Goal: Information Seeking & Learning: Learn about a topic

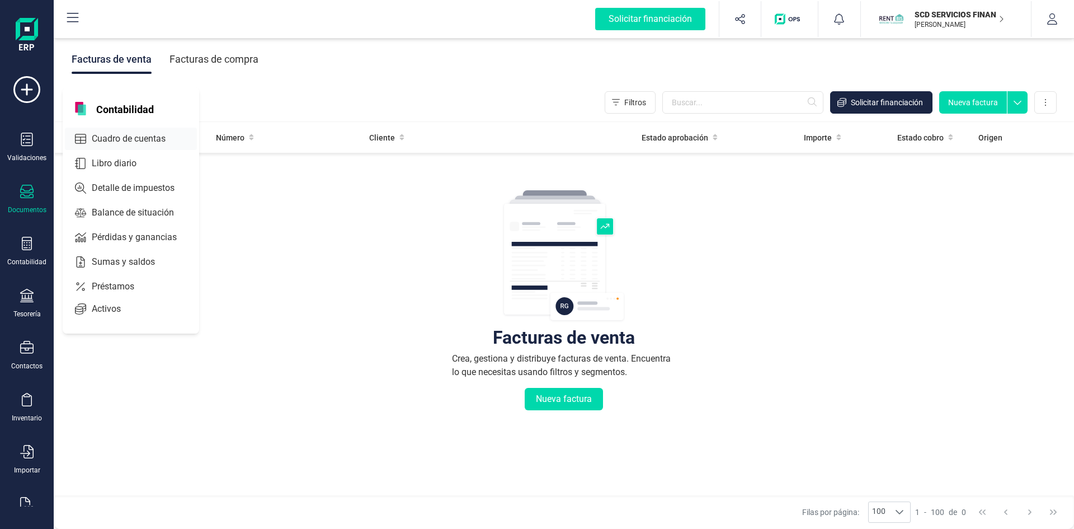
click at [136, 136] on span "Cuadro de cuentas" at bounding box center [136, 138] width 98 height 13
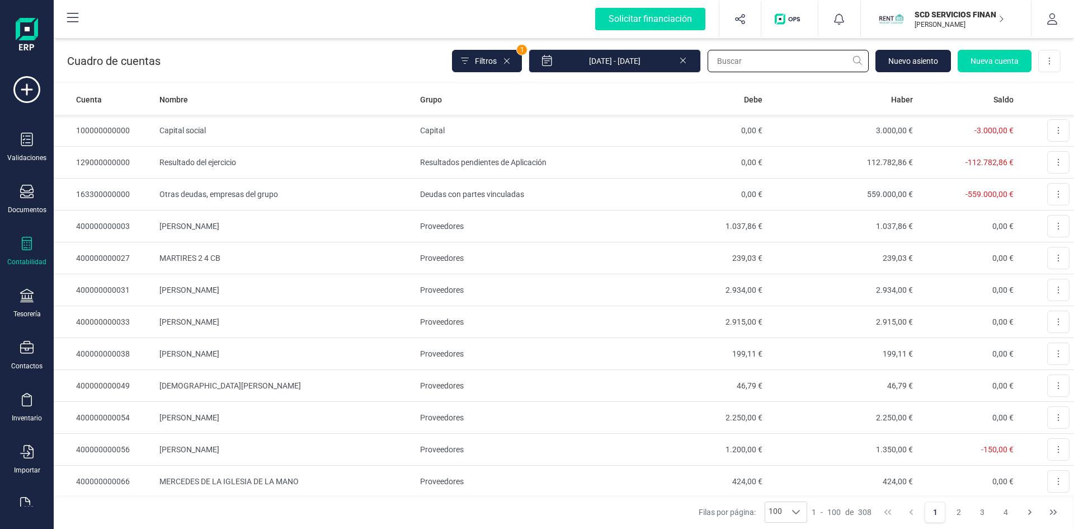
click at [761, 53] on input "text" at bounding box center [788, 61] width 161 height 22
type input "face"
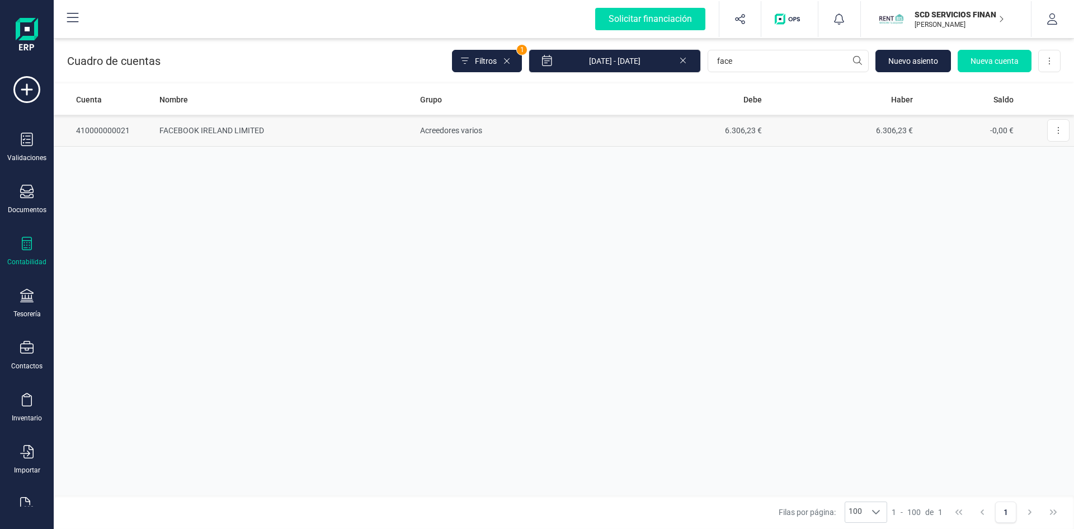
click at [210, 128] on td "FACEBOOK IRELAND LIMITED" at bounding box center [285, 131] width 260 height 32
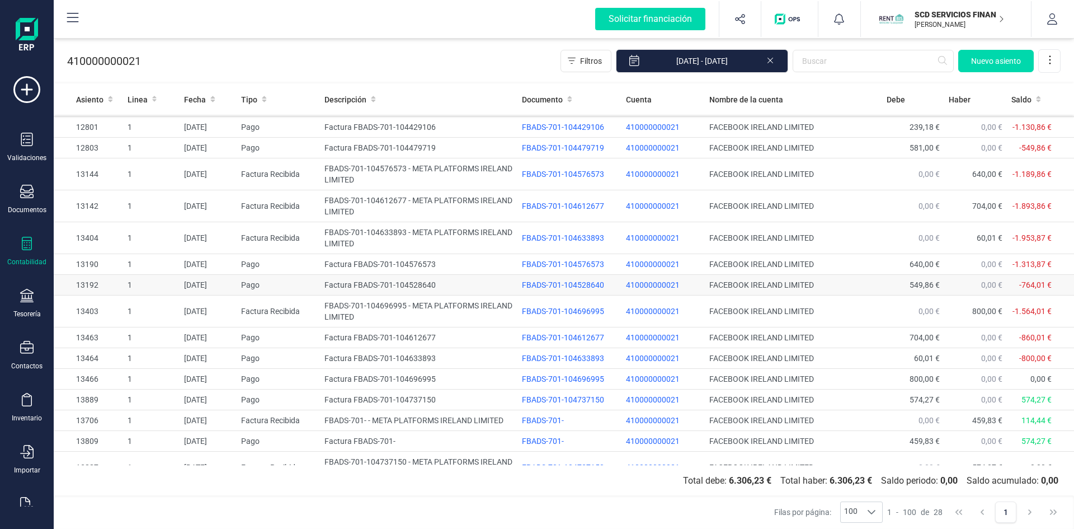
scroll to position [364, 0]
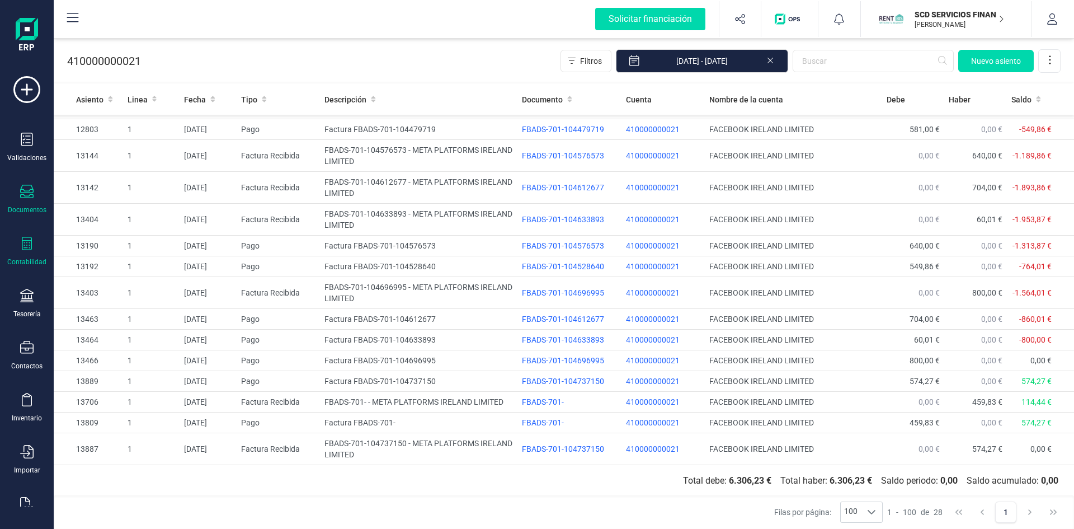
click at [28, 193] on icon at bounding box center [26, 191] width 13 height 13
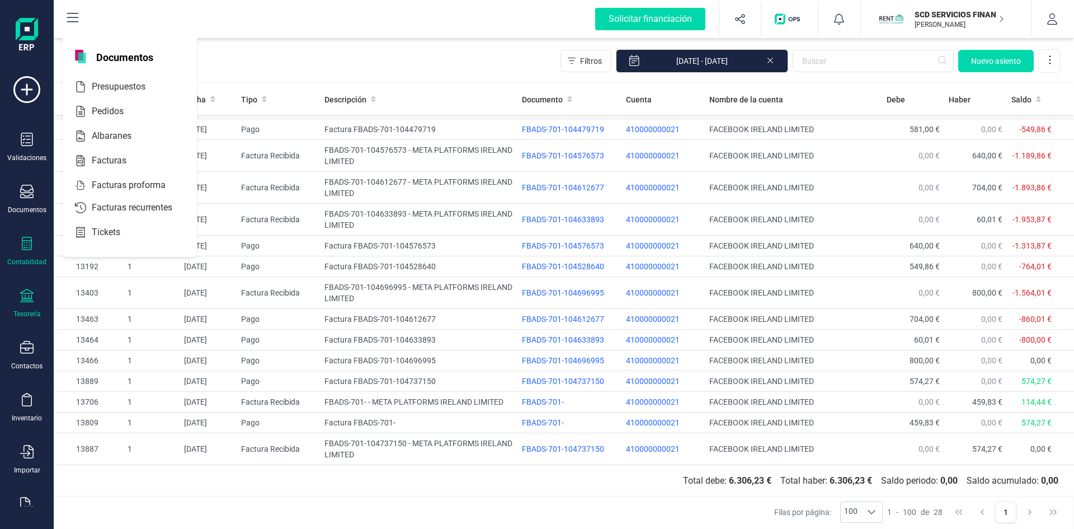
click at [27, 301] on icon at bounding box center [26, 295] width 13 height 13
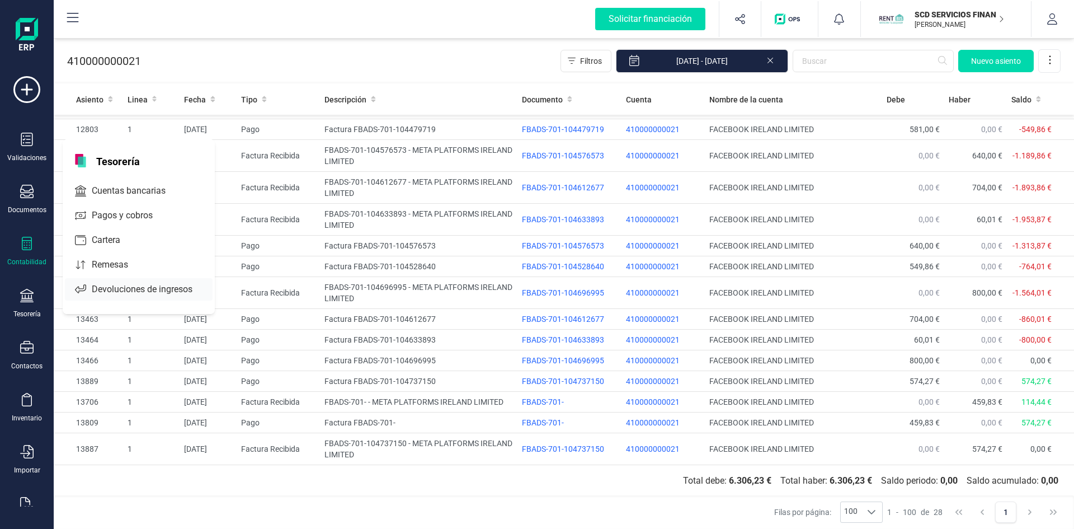
click at [153, 284] on span "Devoluciones de ingresos" at bounding box center [149, 289] width 125 height 13
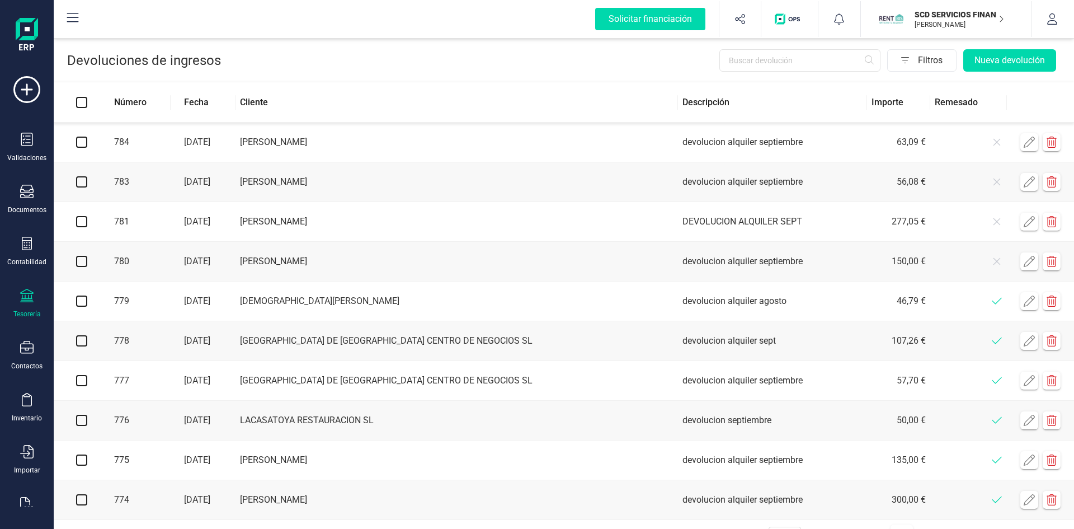
click at [79, 262] on input "checkbox" at bounding box center [81, 261] width 11 height 11
checkbox input "true"
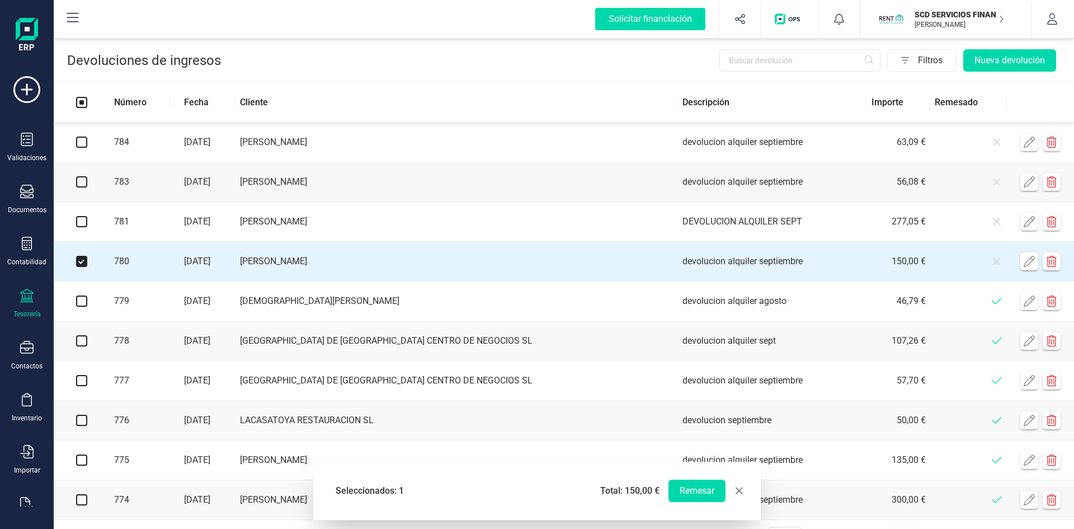
click at [81, 220] on input "checkbox" at bounding box center [81, 221] width 11 height 11
checkbox input "true"
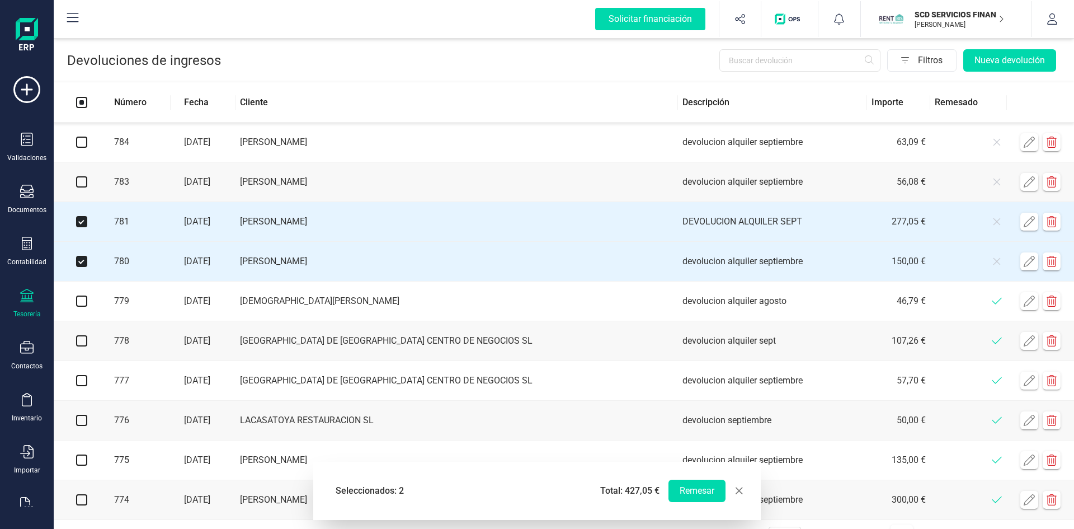
click at [79, 183] on input "checkbox" at bounding box center [81, 181] width 11 height 11
checkbox input "true"
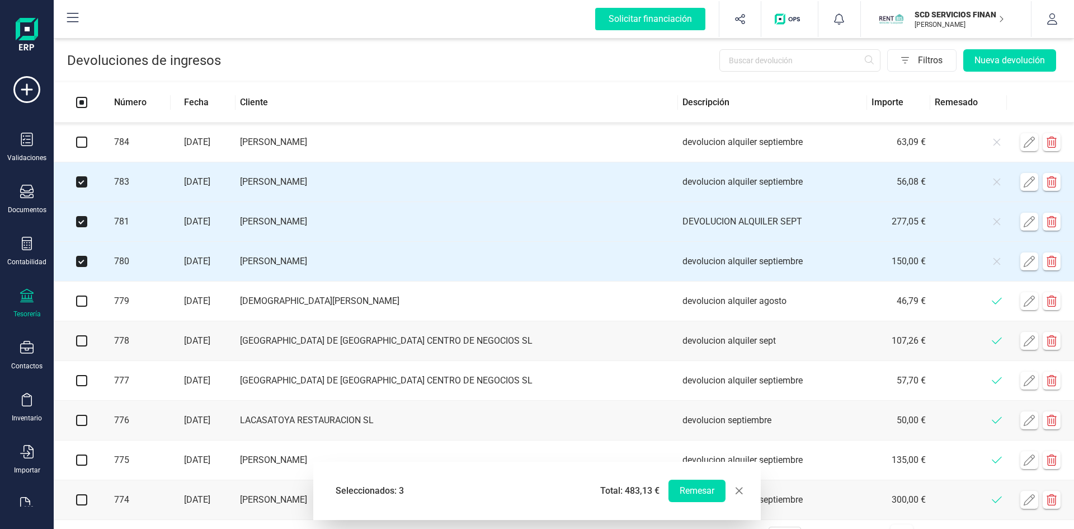
click at [82, 143] on input "checkbox" at bounding box center [81, 141] width 11 height 11
checkbox input "true"
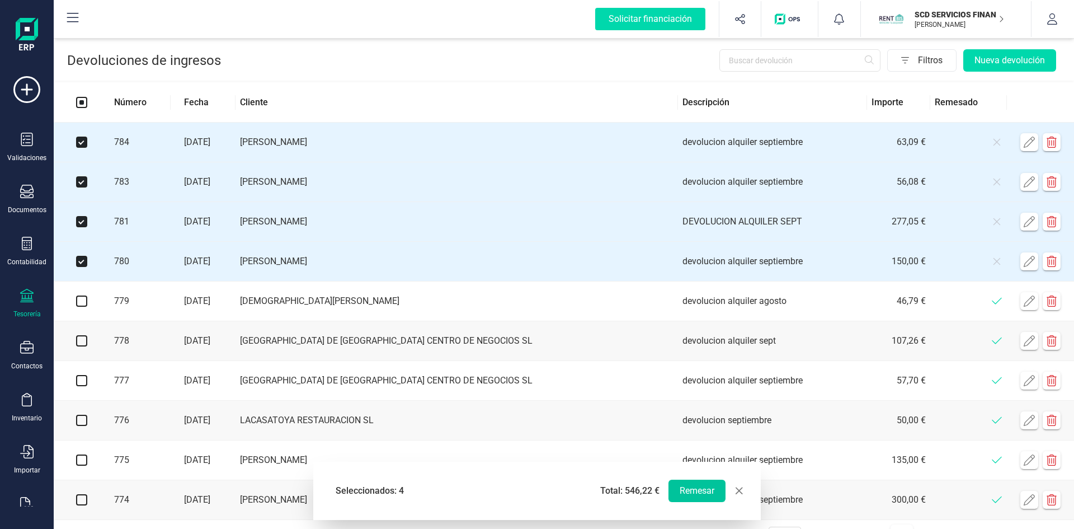
click at [691, 489] on button "Remesar" at bounding box center [697, 490] width 57 height 22
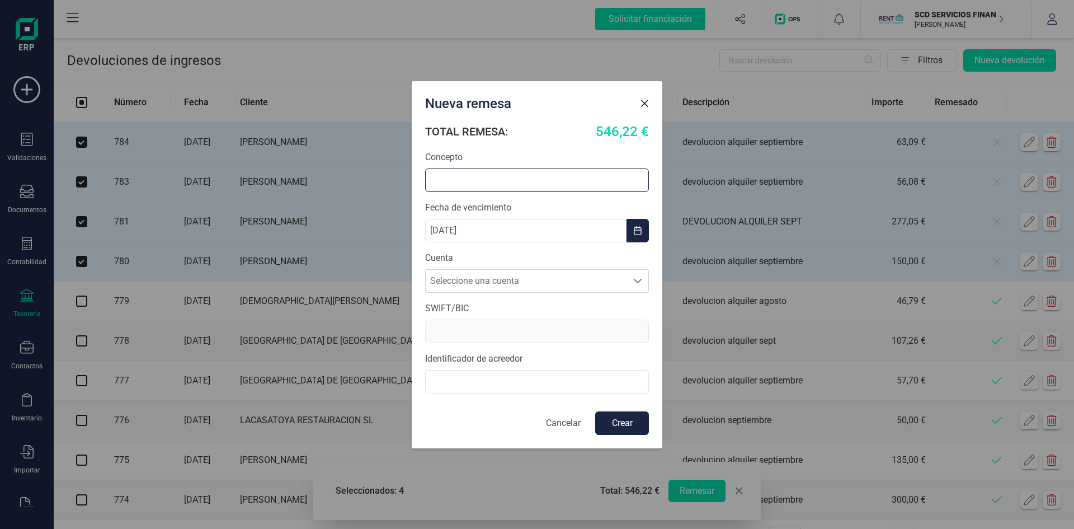
click at [537, 177] on input "text" at bounding box center [537, 179] width 224 height 23
type input "devolucion alquiler septiembre"
click at [607, 280] on span "Seleccione una cuenta" at bounding box center [526, 281] width 201 height 22
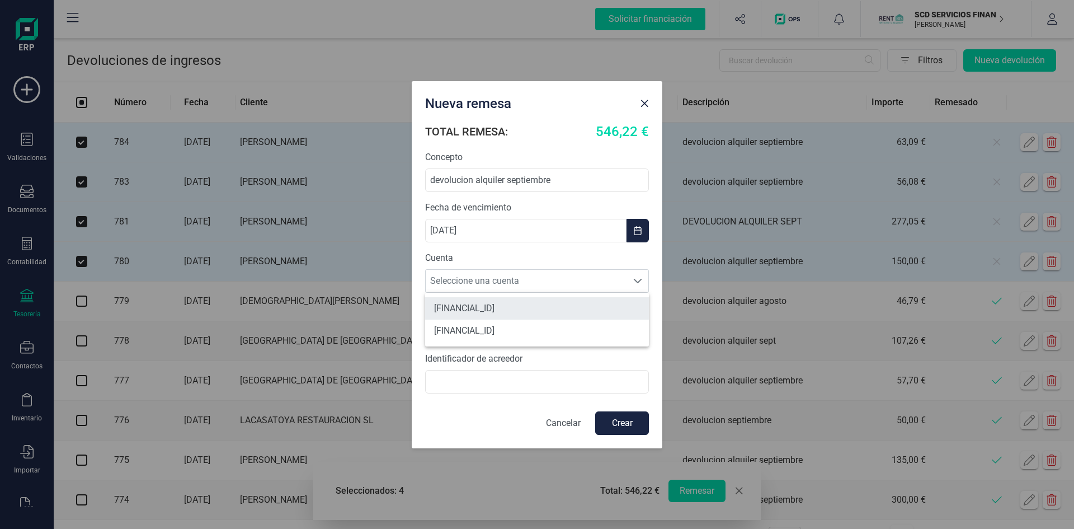
click at [568, 308] on li "[FINANCIAL_ID]" at bounding box center [537, 308] width 224 height 22
type input "BCOEESMM159"
type input "B72840242"
click at [613, 416] on button "Crear" at bounding box center [622, 422] width 54 height 23
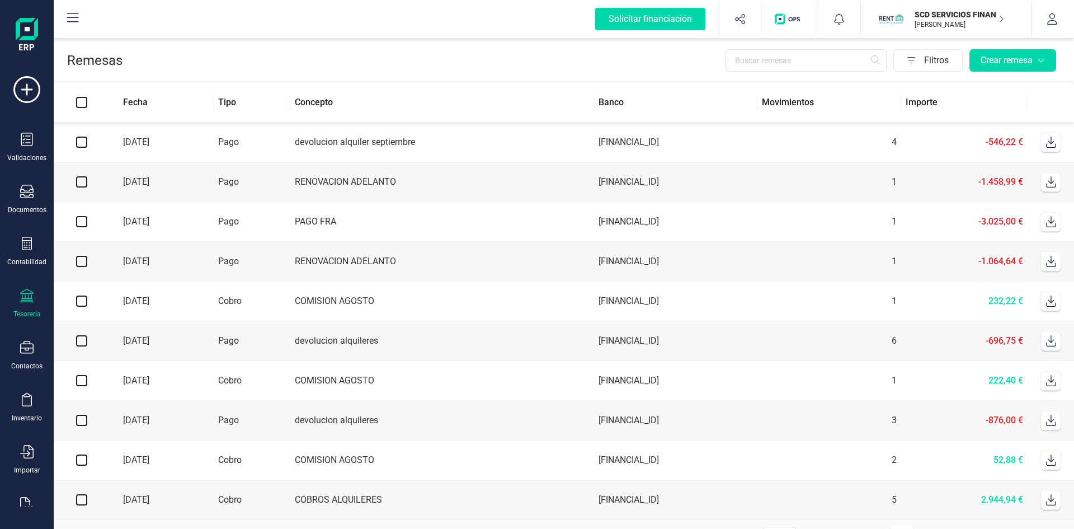
click at [1052, 142] on icon at bounding box center [1051, 141] width 11 height 11
click at [29, 302] on div at bounding box center [26, 297] width 13 height 16
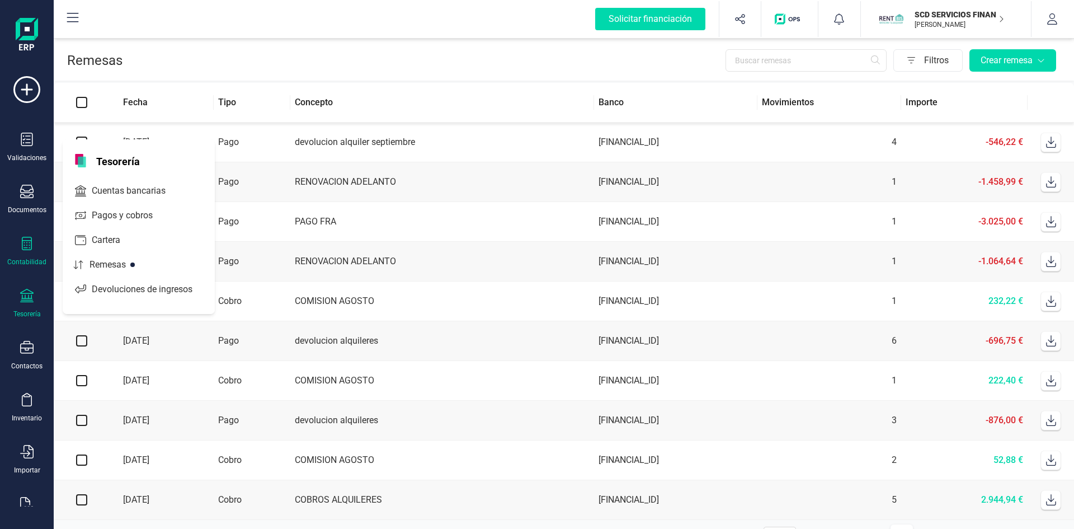
click at [36, 247] on div "Contabilidad" at bounding box center [26, 252] width 45 height 30
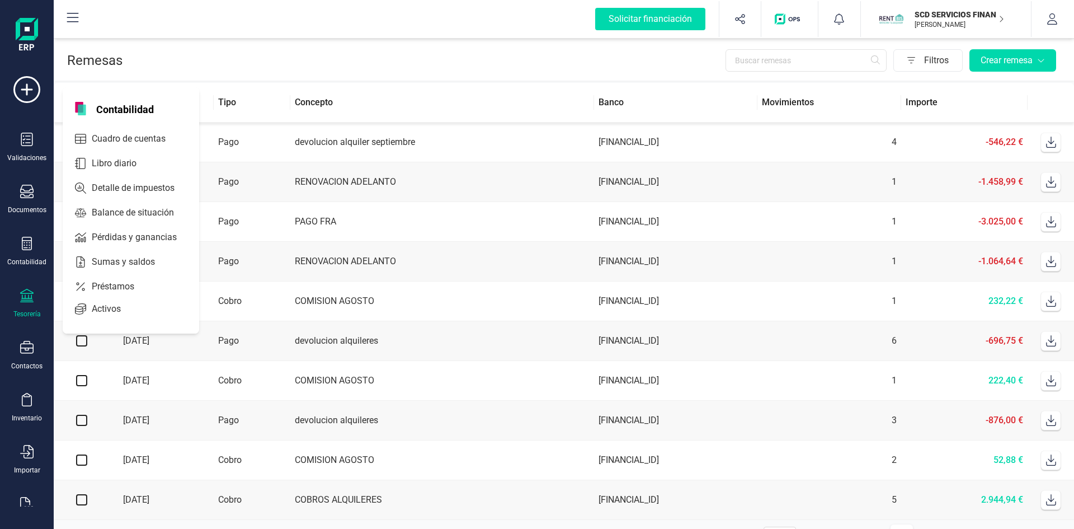
click at [126, 283] on span "Préstamos" at bounding box center [120, 286] width 67 height 13
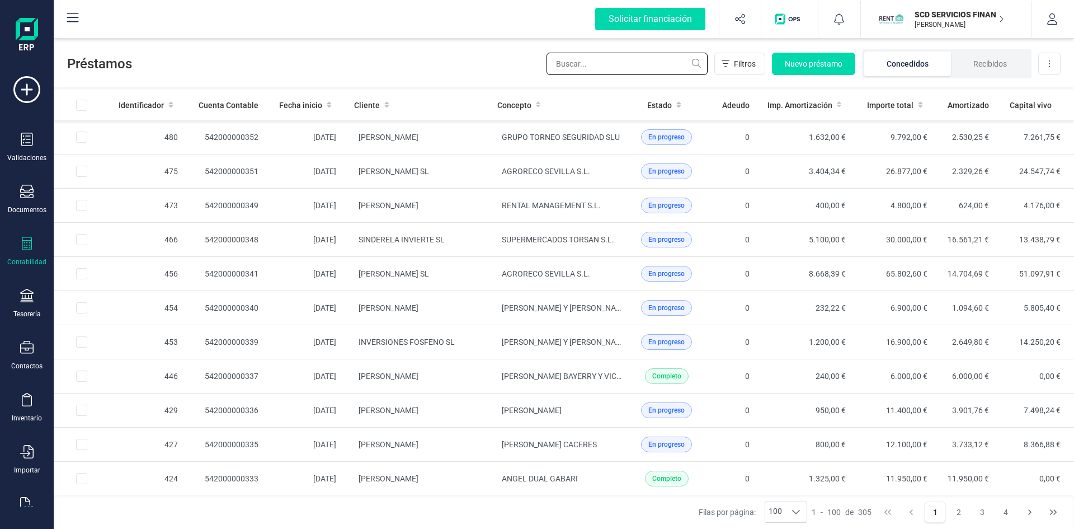
click at [600, 58] on input "text" at bounding box center [627, 64] width 161 height 22
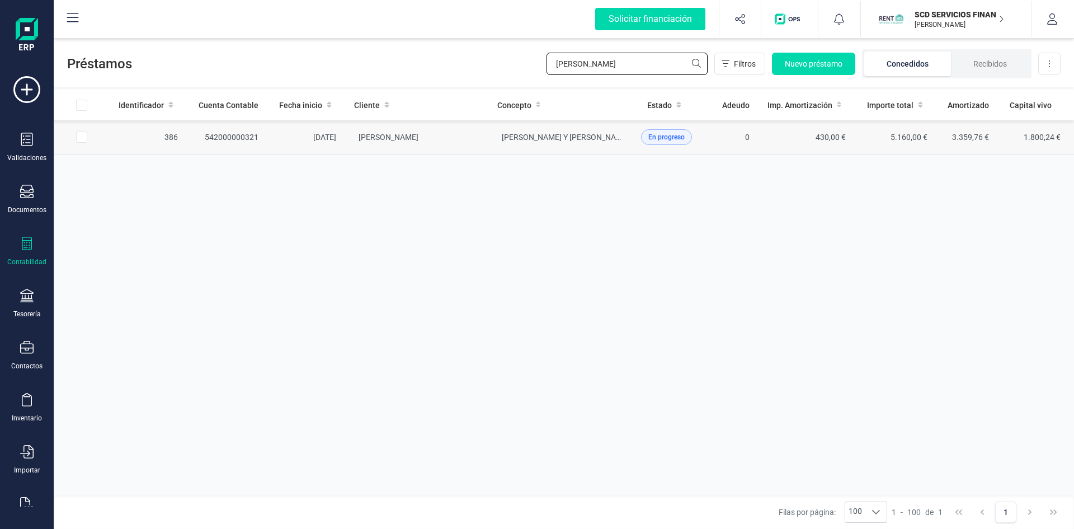
type input "laura sala"
click at [384, 134] on span "RAQUEL CARRILLO CORRAL" at bounding box center [389, 137] width 60 height 9
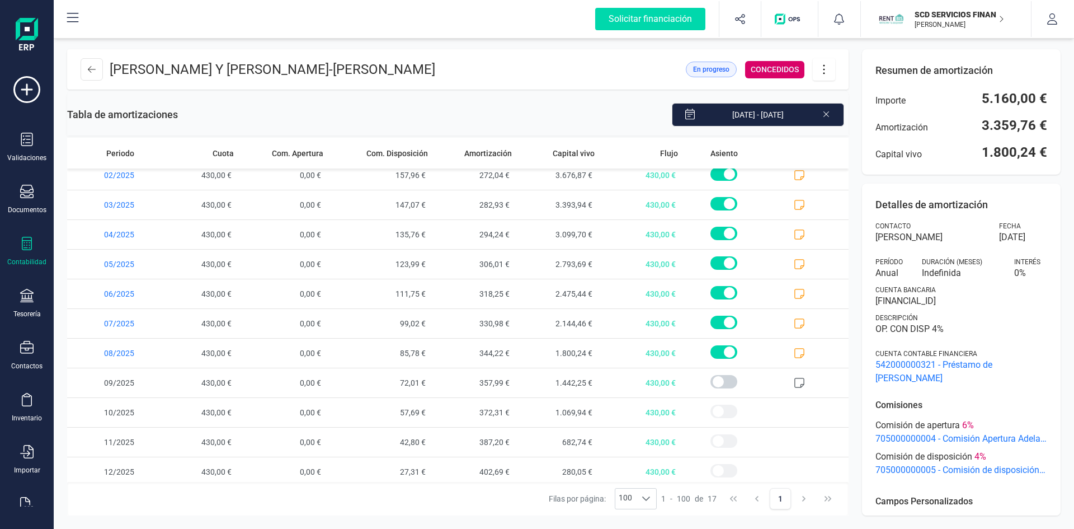
scroll to position [191, 0]
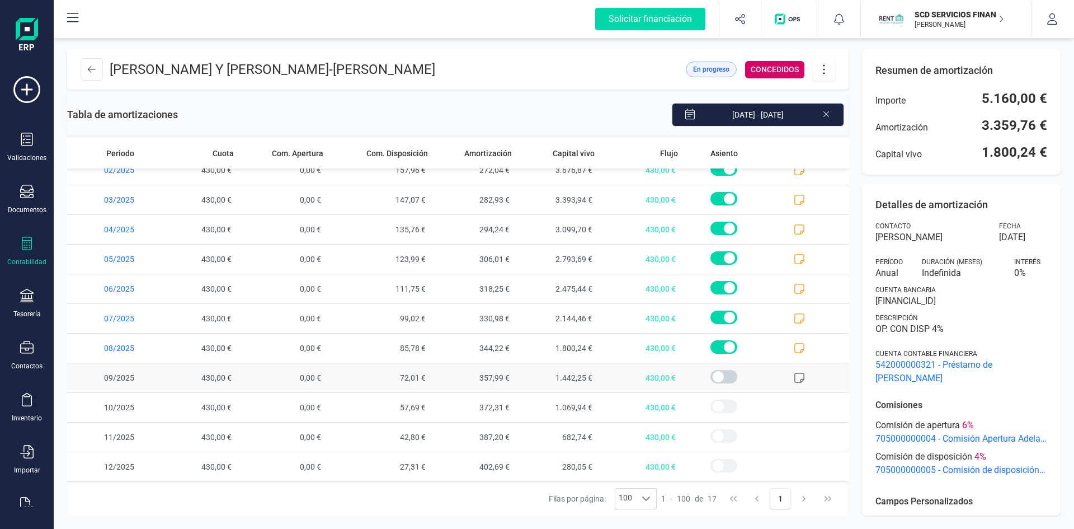
click at [794, 378] on icon at bounding box center [799, 377] width 11 height 11
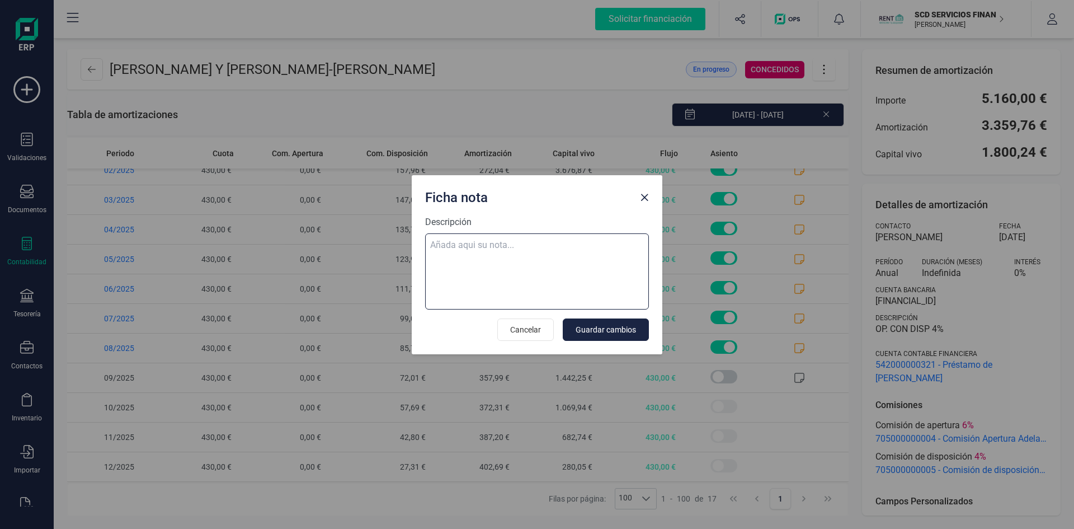
click at [468, 243] on textarea "Descripción" at bounding box center [537, 271] width 224 height 76
paste textarea "09-sep-25 9 trf. laura sala escriva 430,00"
type textarea "09-sep-25 9 trf. laura sala escriva 430,00"
click at [606, 328] on span "Guardar cambios" at bounding box center [606, 329] width 60 height 11
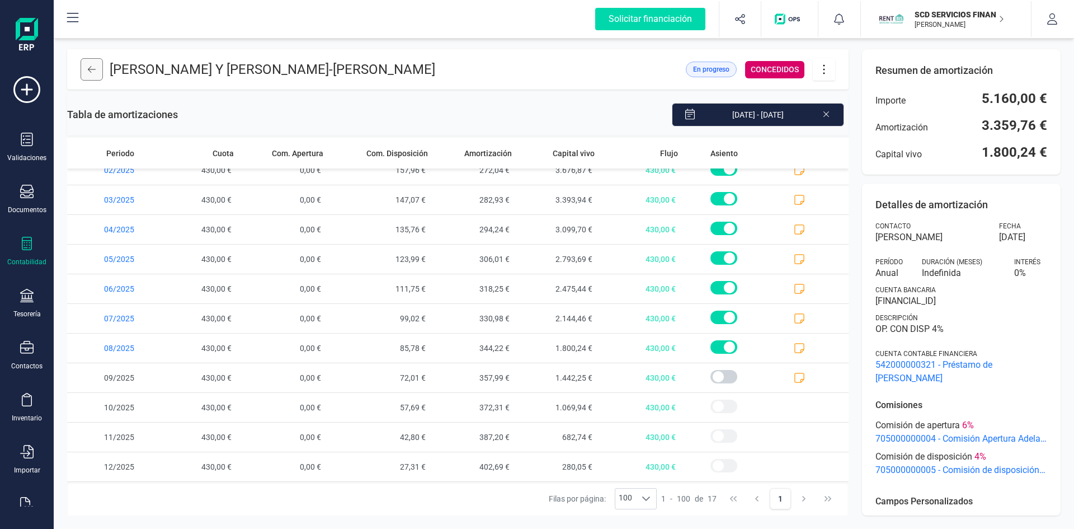
click at [91, 64] on button at bounding box center [92, 69] width 22 height 22
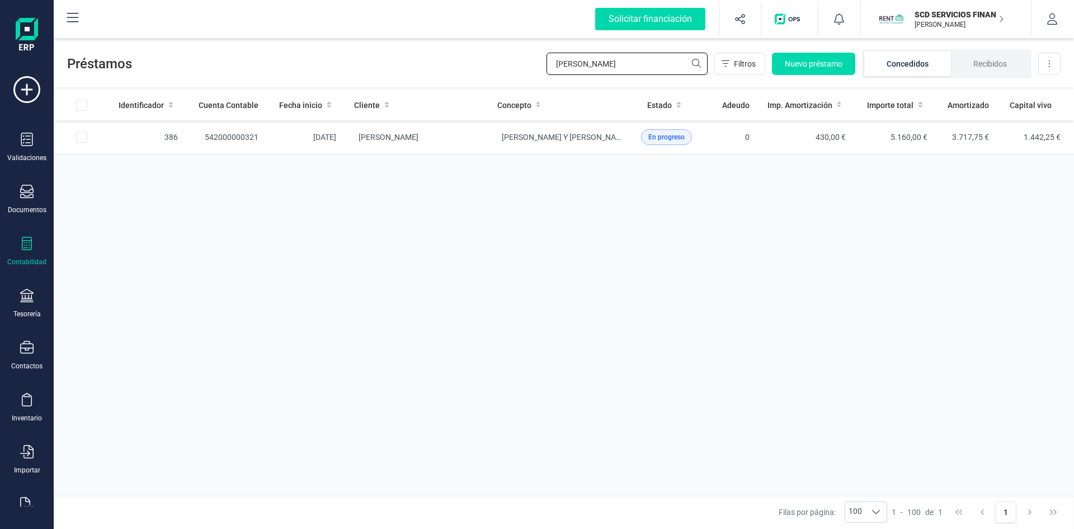
drag, startPoint x: 554, startPoint y: 68, endPoint x: 385, endPoint y: 68, distance: 168.9
click at [394, 68] on div "Préstamos laura sala Filtros Nuevo préstamo Concedidos Recibidos Descargar Excel" at bounding box center [564, 61] width 1020 height 51
type input "tohami"
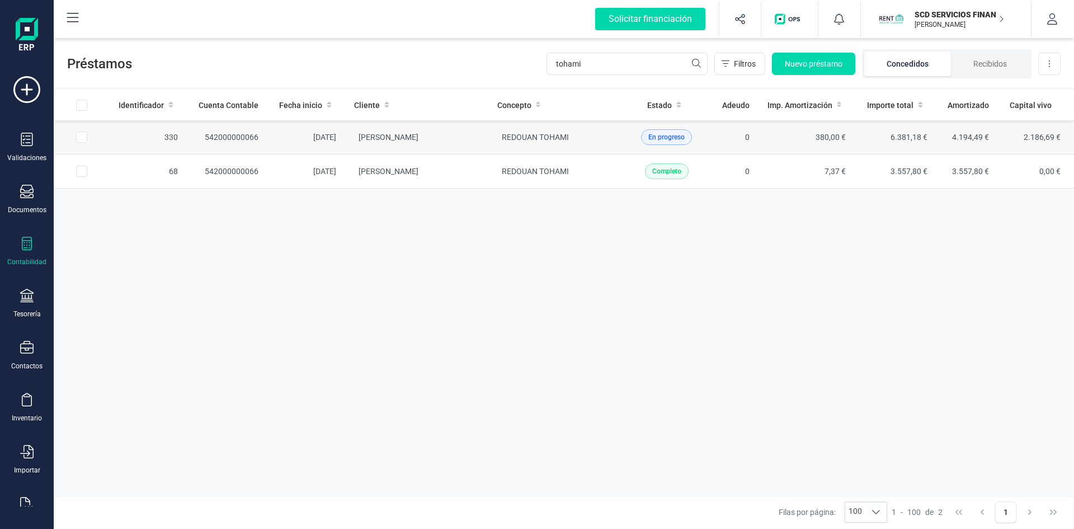
click at [228, 135] on td "542000000066" at bounding box center [227, 137] width 81 height 34
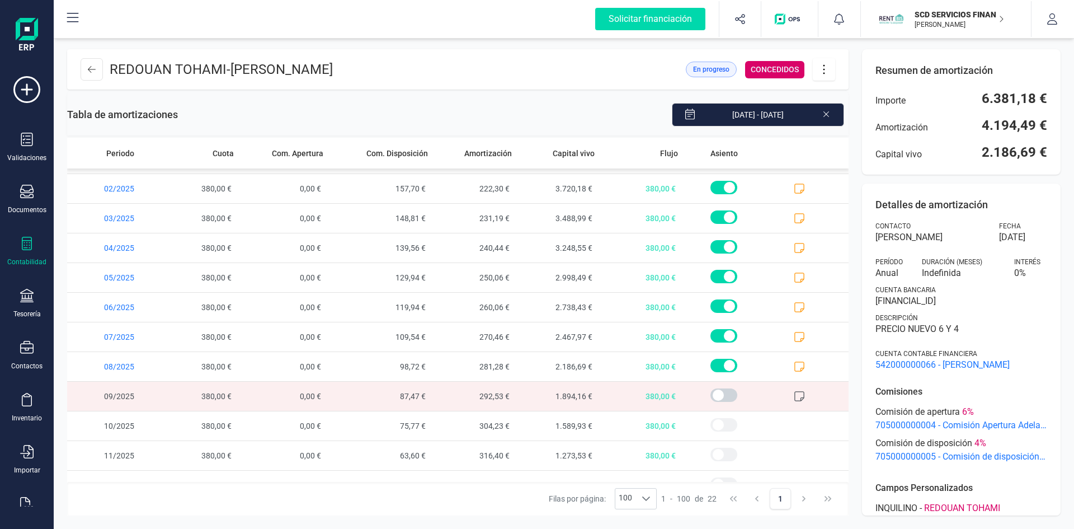
scroll to position [336, 0]
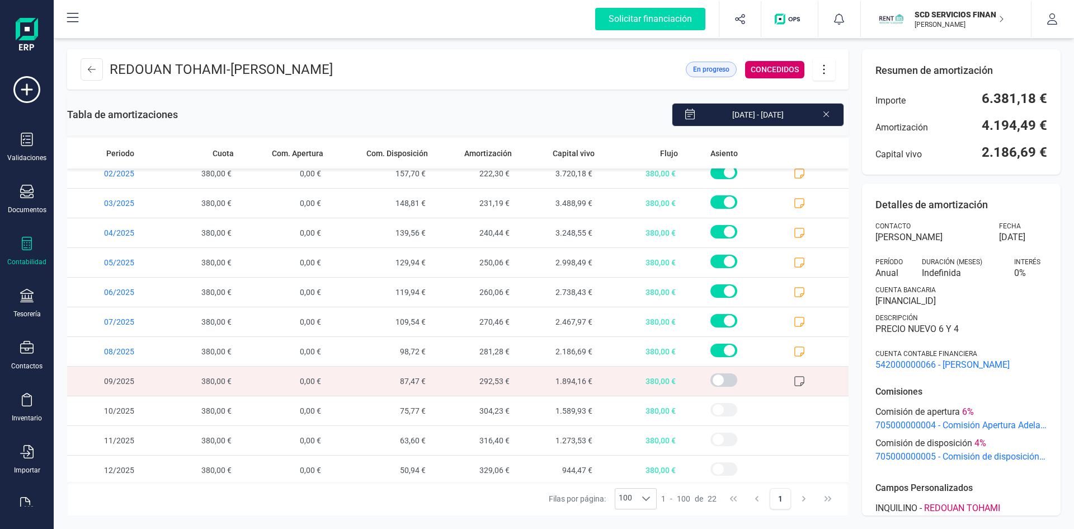
click at [794, 380] on icon at bounding box center [799, 380] width 11 height 11
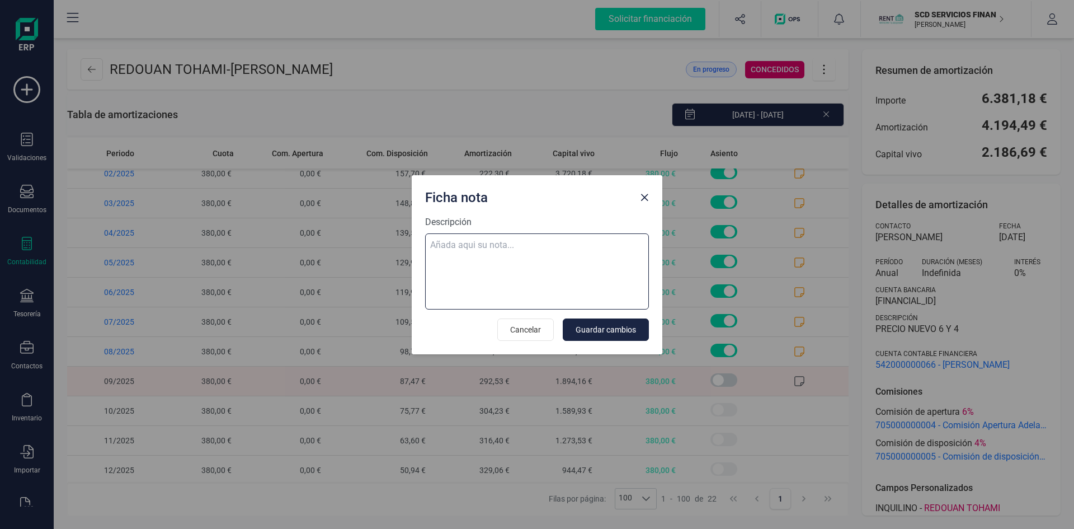
click at [541, 248] on textarea "Descripción" at bounding box center [537, 271] width 224 height 76
paste textarea "09-sep-25 9 trf. tohami redouan 380,00"
type textarea "09-sep-25 9 trf. tohami redouan 380,00"
click at [630, 330] on span "Guardar cambios" at bounding box center [606, 329] width 60 height 11
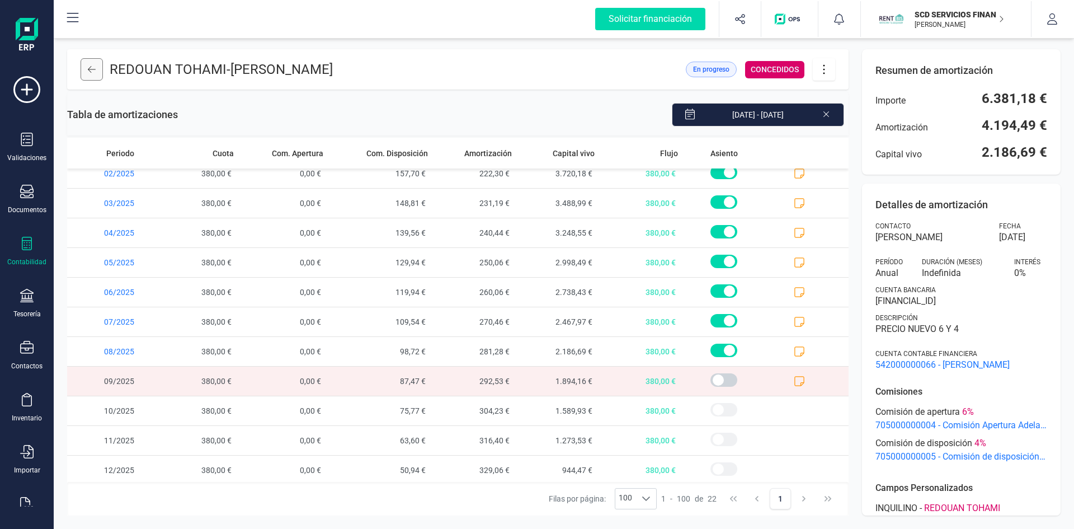
click at [90, 68] on icon at bounding box center [92, 69] width 8 height 7
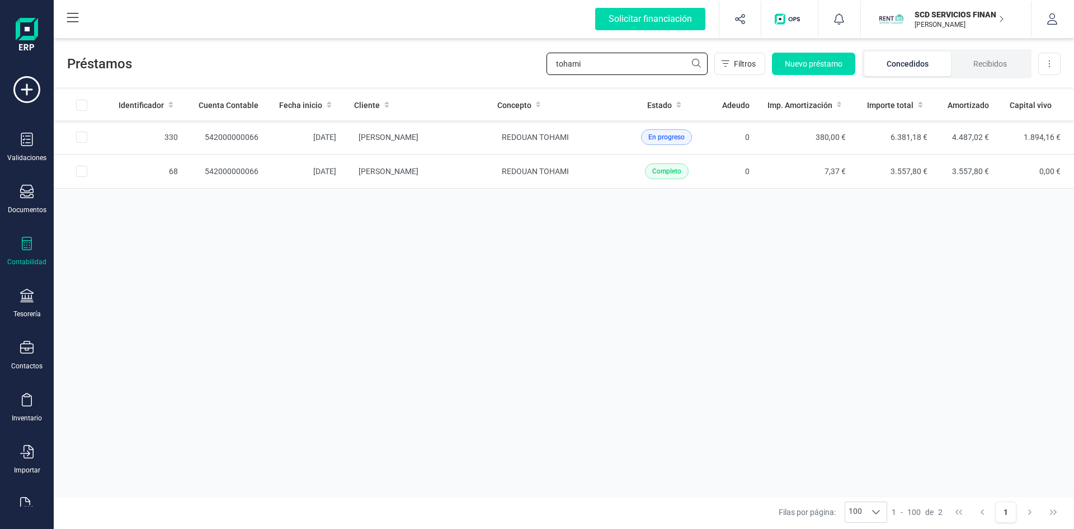
drag, startPoint x: 600, startPoint y: 64, endPoint x: 431, endPoint y: 67, distance: 169.5
click at [431, 67] on div "Préstamos tohami Filtros Nuevo préstamo Concedidos Recibidos Descargar Excel" at bounding box center [564, 61] width 1020 height 51
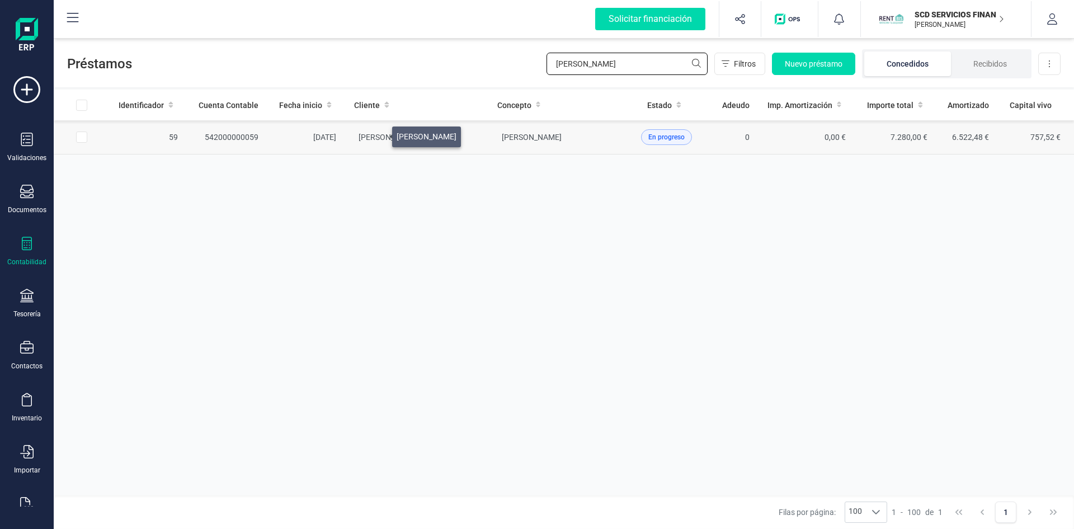
type input "mateo morill"
click at [379, 134] on span "[PERSON_NAME]" at bounding box center [389, 137] width 60 height 9
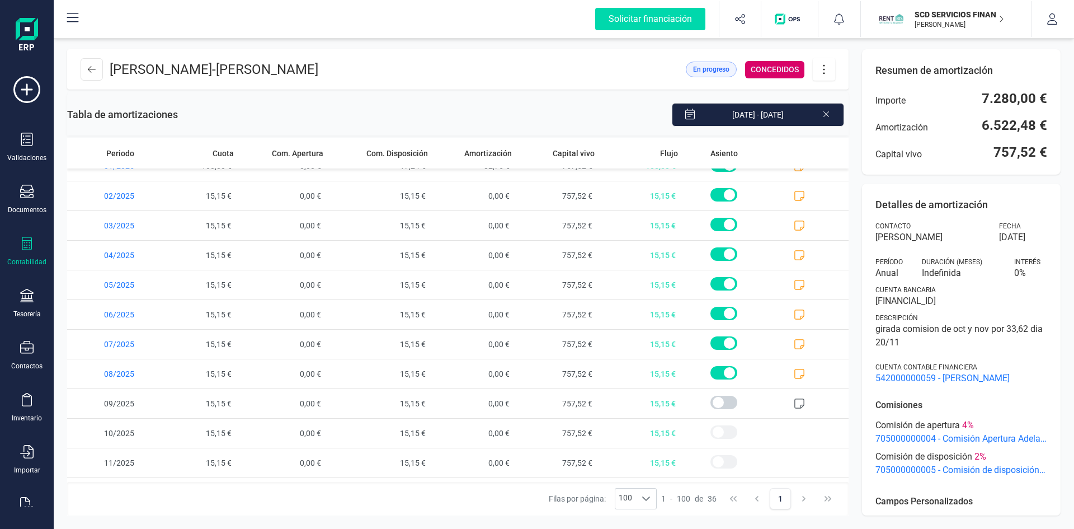
scroll to position [754, 0]
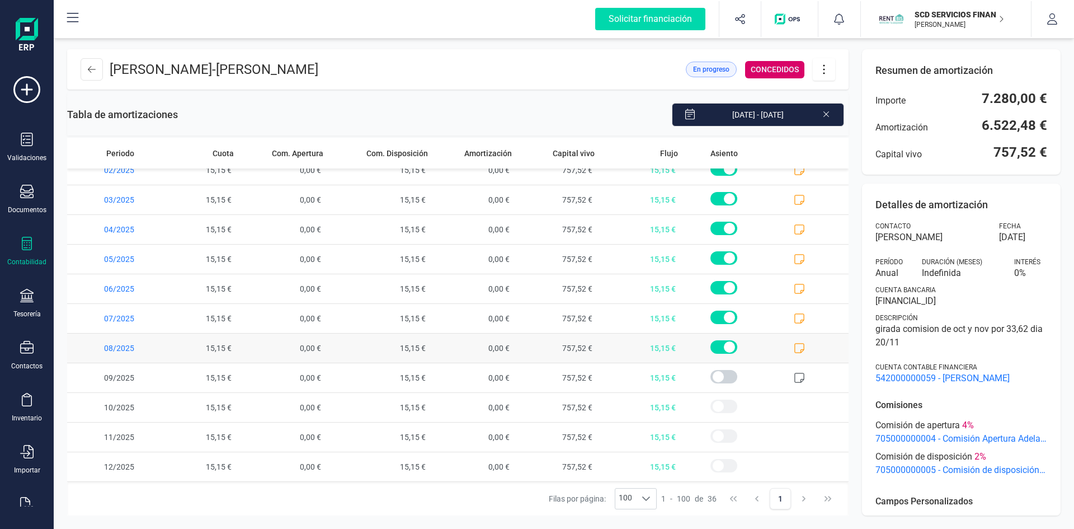
click at [794, 347] on icon at bounding box center [799, 347] width 11 height 11
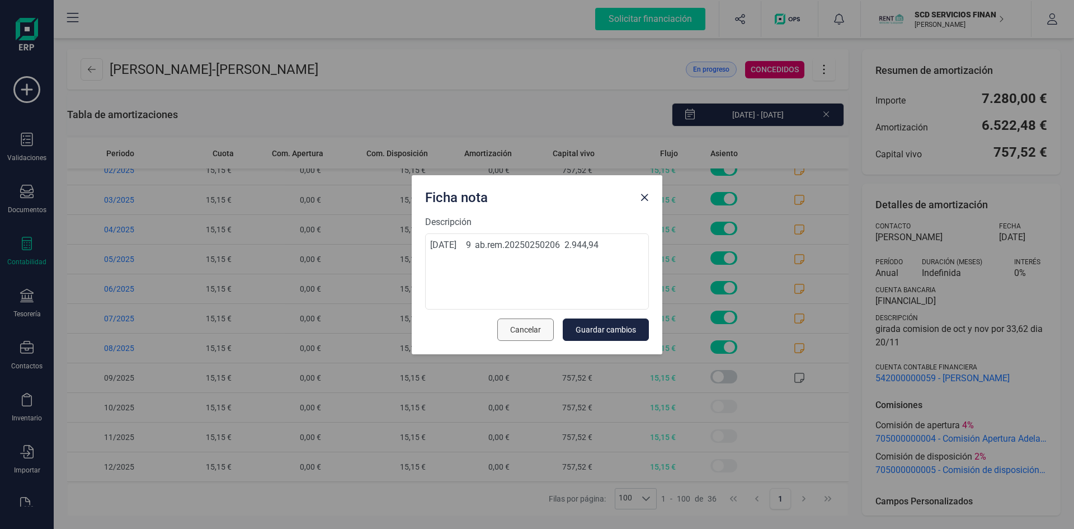
click at [514, 328] on span "Cancelar" at bounding box center [525, 329] width 31 height 11
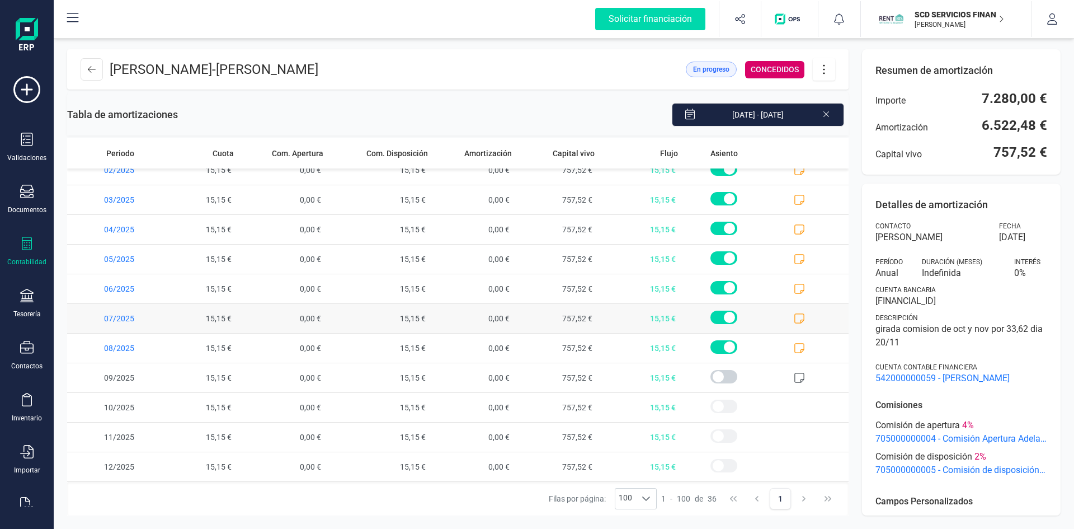
click at [794, 318] on icon at bounding box center [799, 318] width 11 height 11
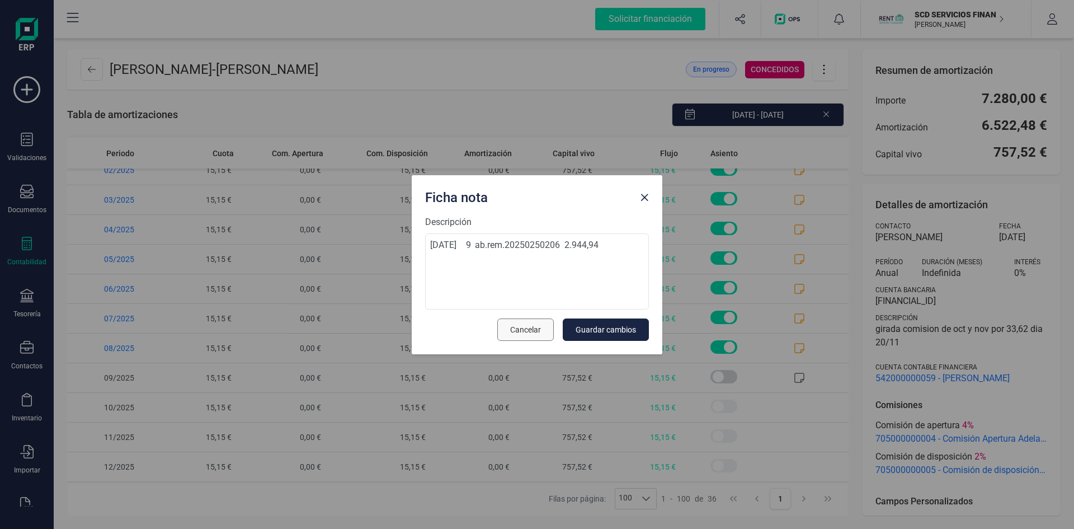
click at [524, 330] on span "Cancelar" at bounding box center [525, 329] width 31 height 11
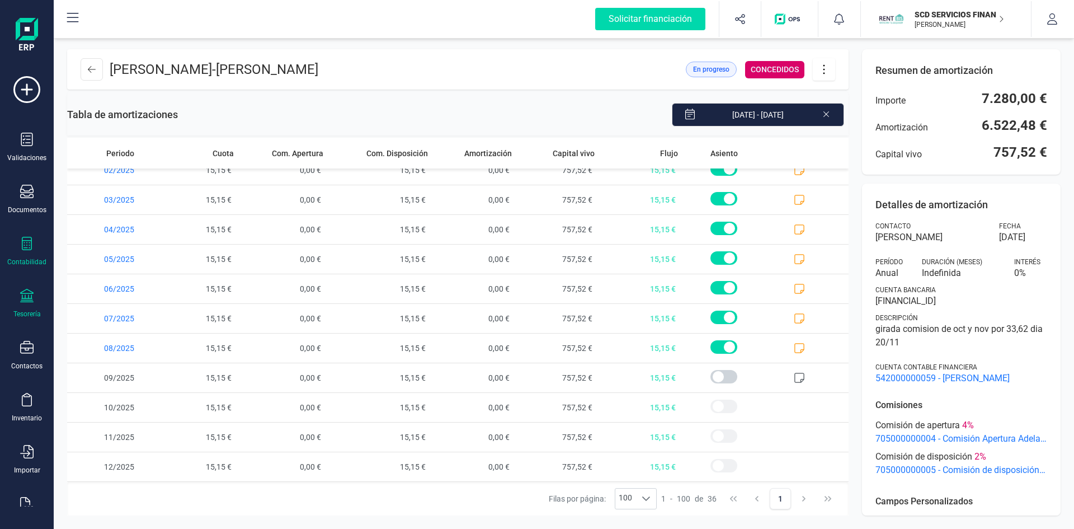
click at [26, 303] on div at bounding box center [26, 297] width 13 height 16
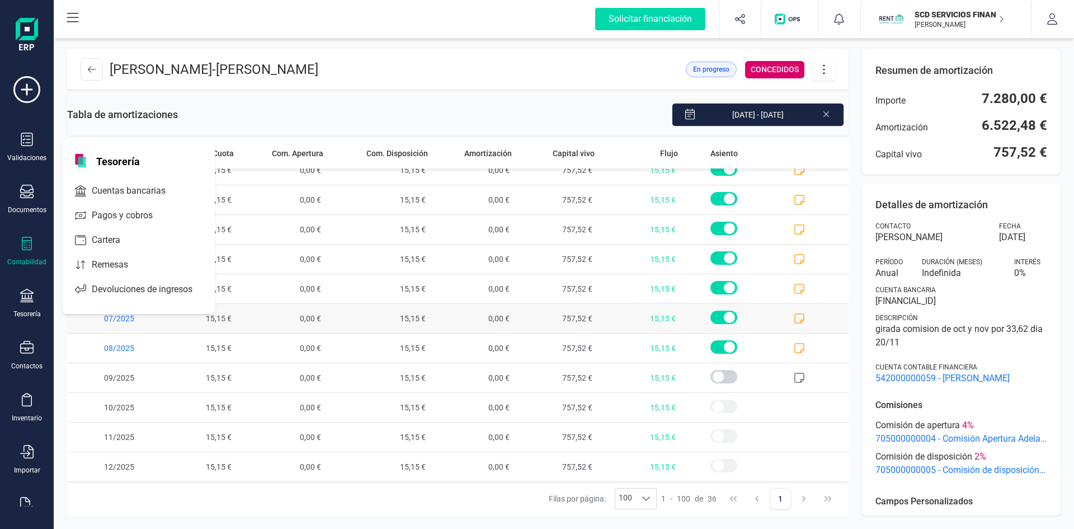
click at [716, 317] on span at bounding box center [723, 316] width 27 height 13
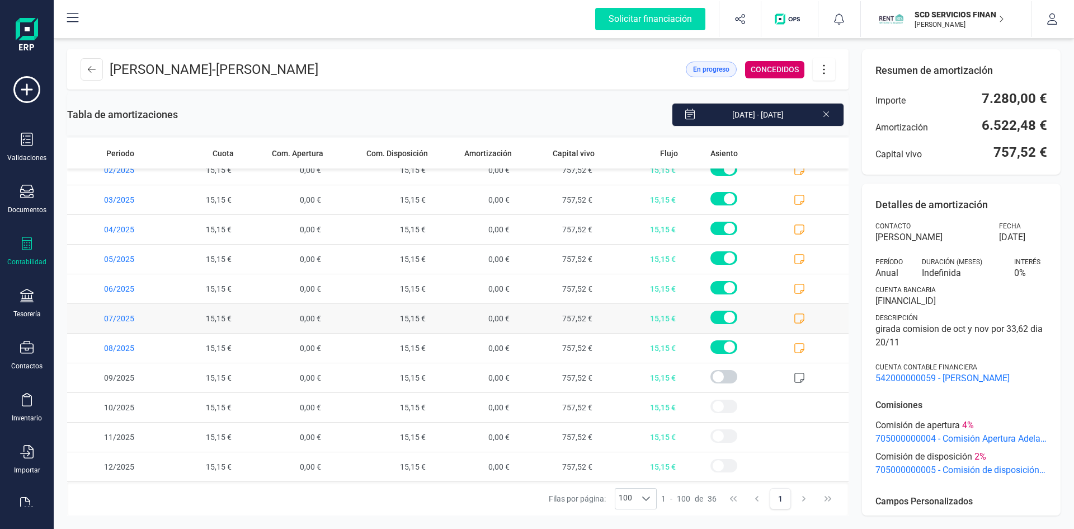
scroll to position [5, 4]
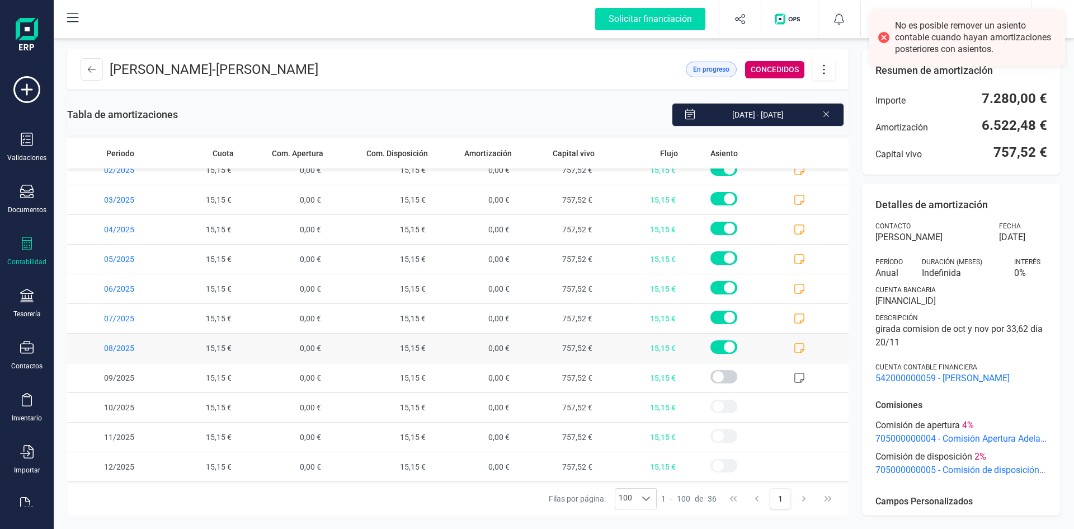
click at [725, 344] on span at bounding box center [723, 346] width 27 height 13
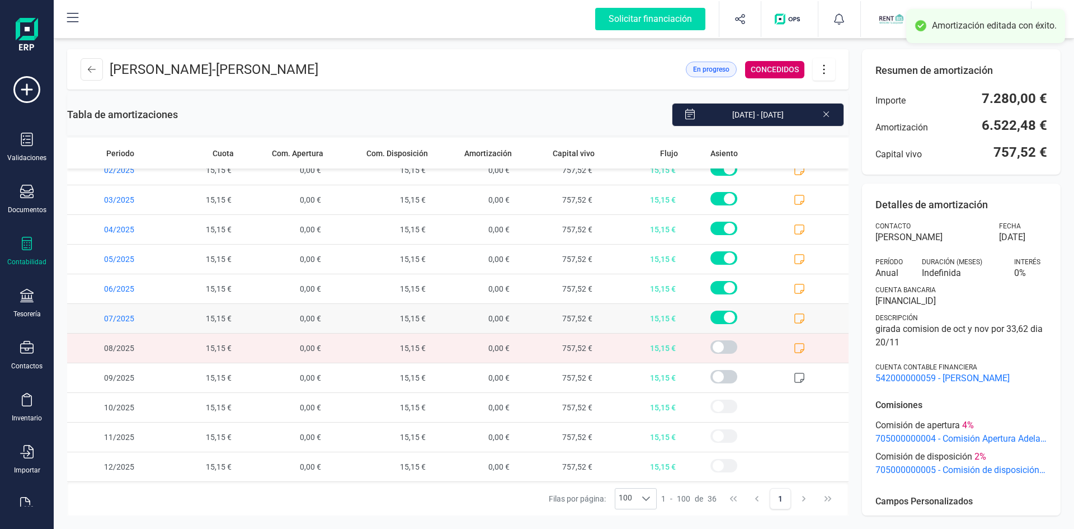
click at [724, 317] on span at bounding box center [723, 316] width 27 height 13
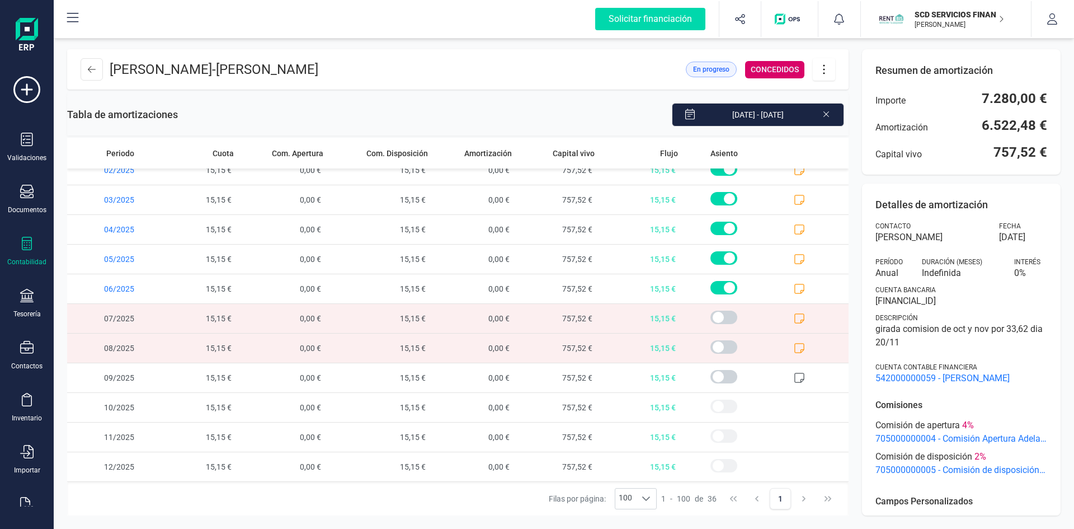
click at [794, 318] on icon at bounding box center [799, 318] width 11 height 11
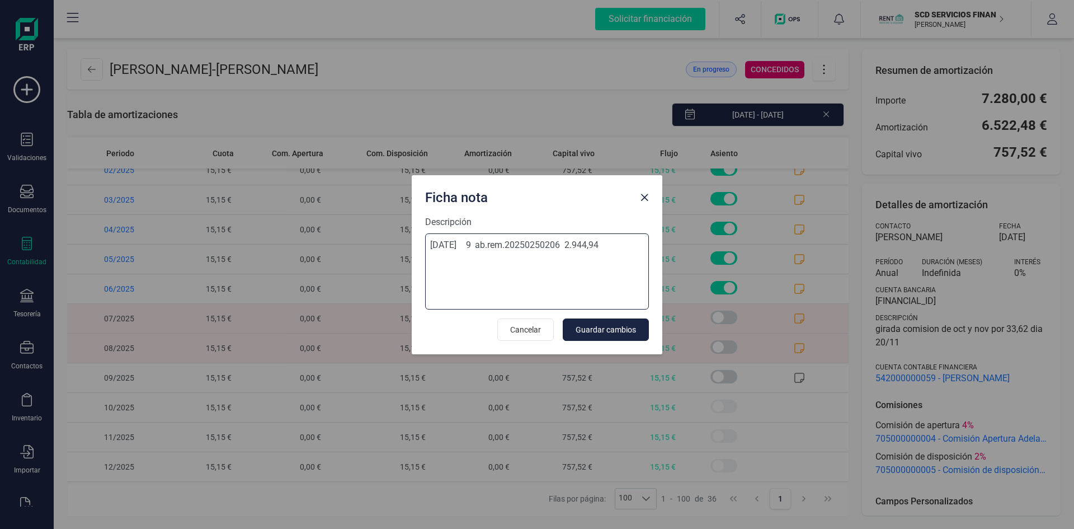
click at [533, 253] on textarea "03-sep-25 9 ab.rem.20250250206 2.944,94" at bounding box center [537, 271] width 224 height 76
paste textarea "09-sep-25 9 bel-liq.rem.devol20250250206 -30,30"
type textarea "03-sep-25 9 ab.rem.20250250206 2.944,94 09-sep-25 9 bel-liq.rem.devol2025025020…"
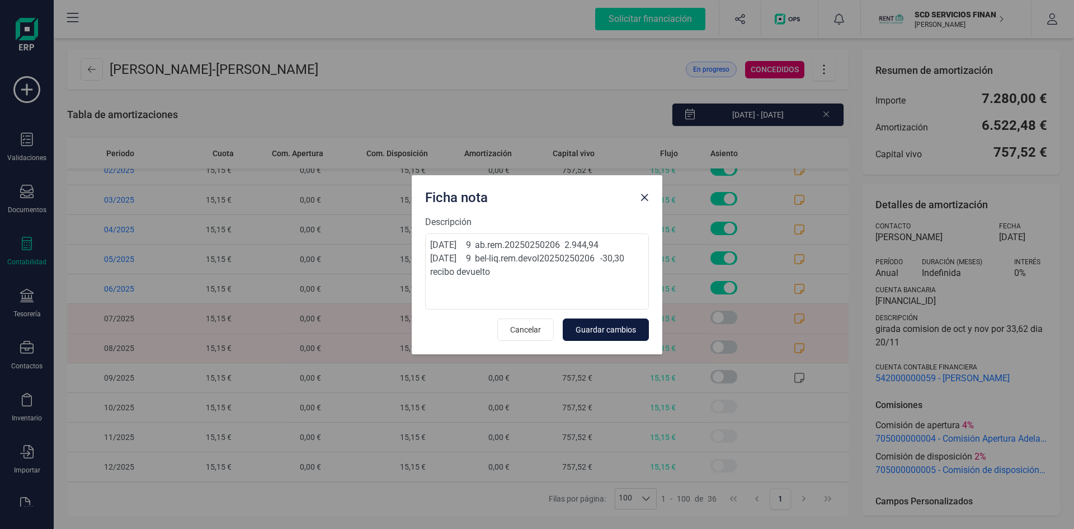
click at [624, 330] on span "Guardar cambios" at bounding box center [606, 329] width 60 height 11
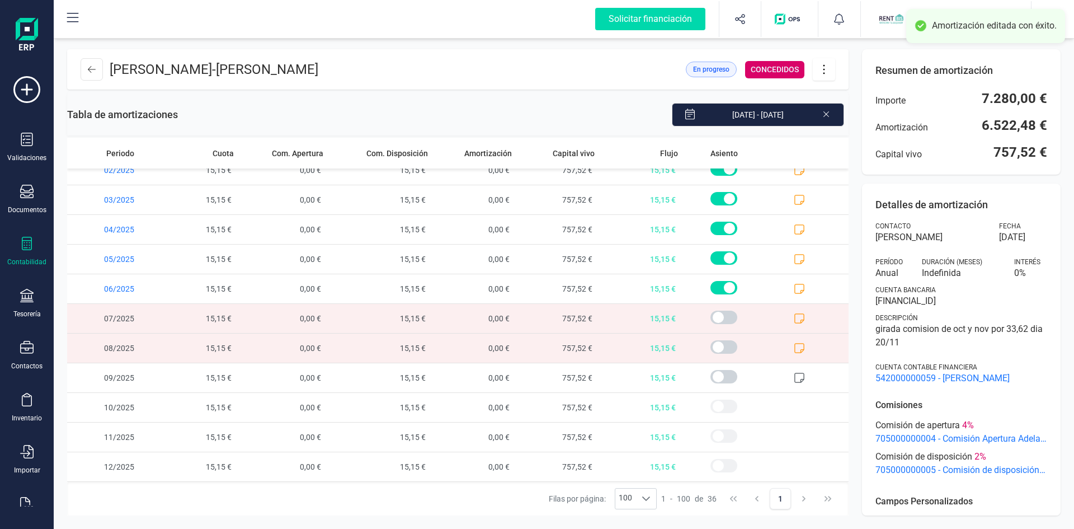
click at [794, 346] on icon at bounding box center [799, 347] width 11 height 11
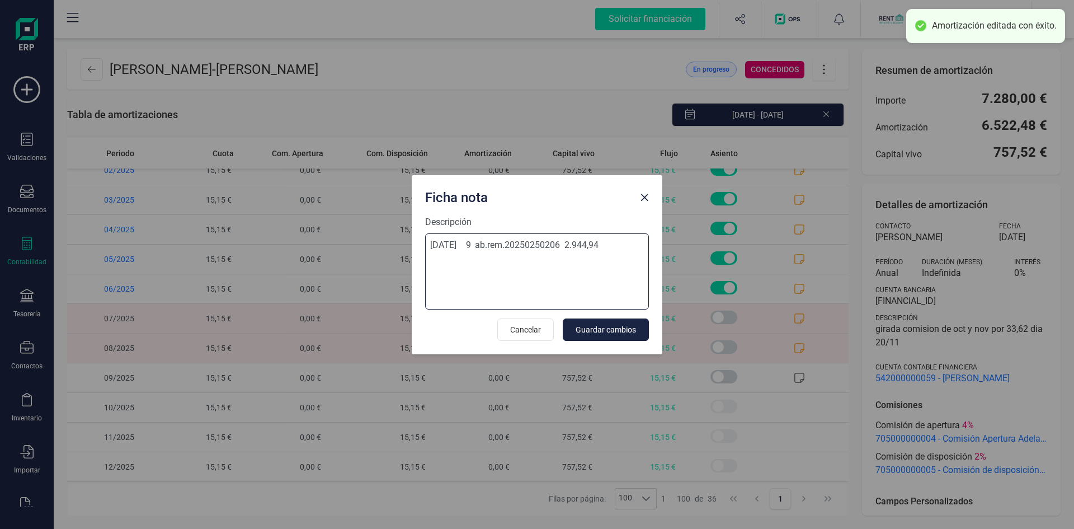
click at [527, 261] on textarea "03-sep-25 9 ab.rem.20250250206 2.944,94" at bounding box center [537, 271] width 224 height 76
paste textarea "09-sep-25 9 bel-liq.rem.devol20250250206 -30,30"
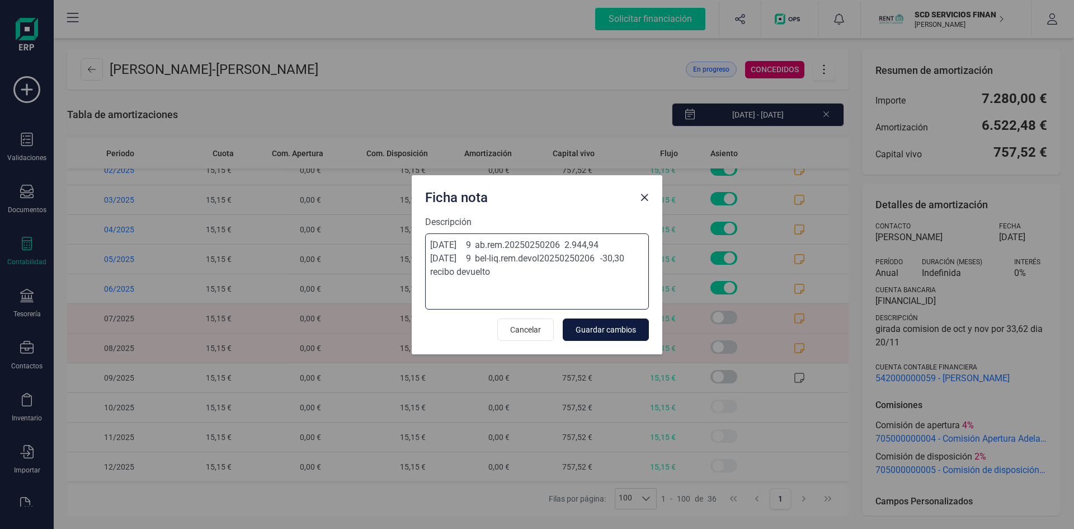
type textarea "03-sep-25 9 ab.rem.20250250206 2.944,94 09-sep-25 9 bel-liq.rem.devol2025025020…"
click at [626, 332] on span "Guardar cambios" at bounding box center [606, 329] width 60 height 11
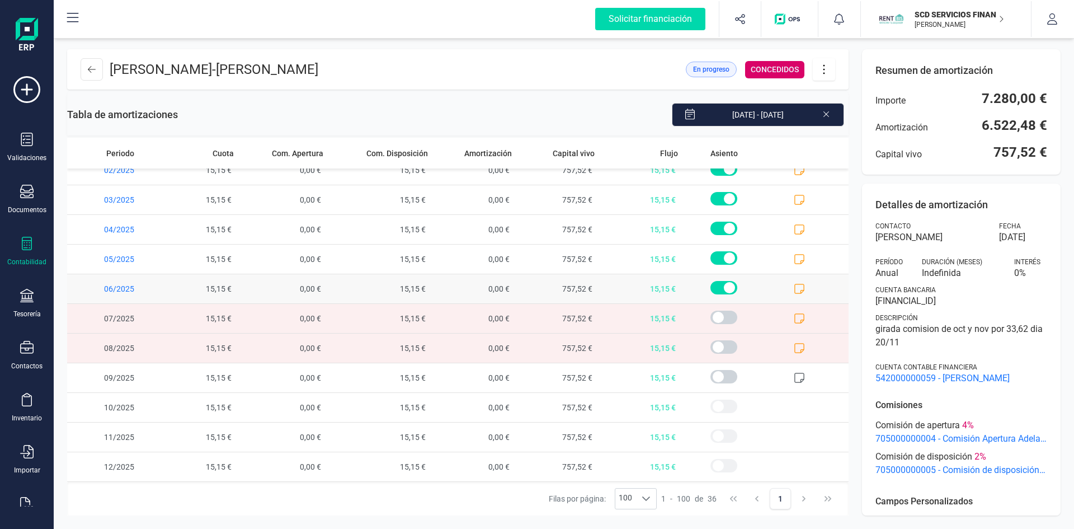
scroll to position [698, 0]
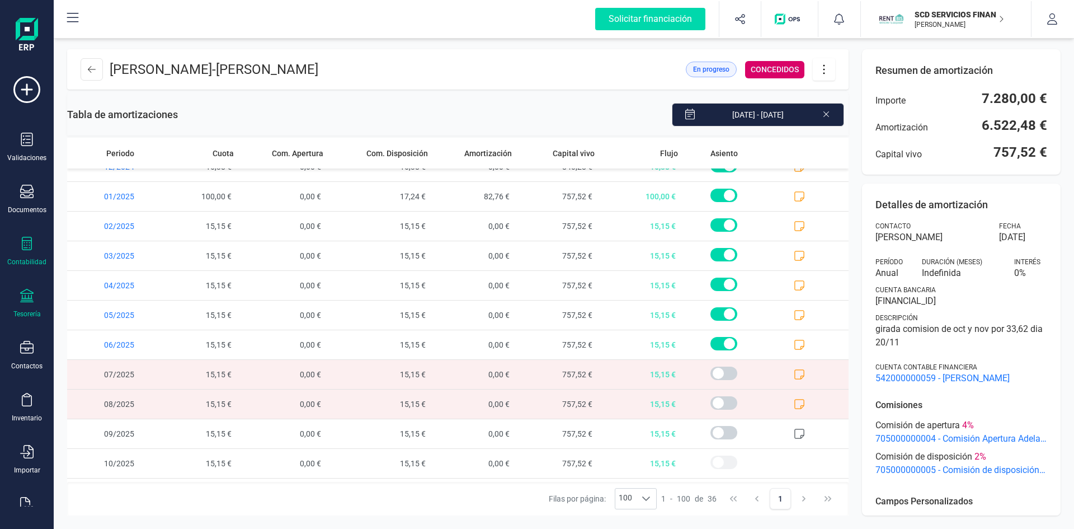
click at [28, 298] on icon at bounding box center [26, 295] width 13 height 13
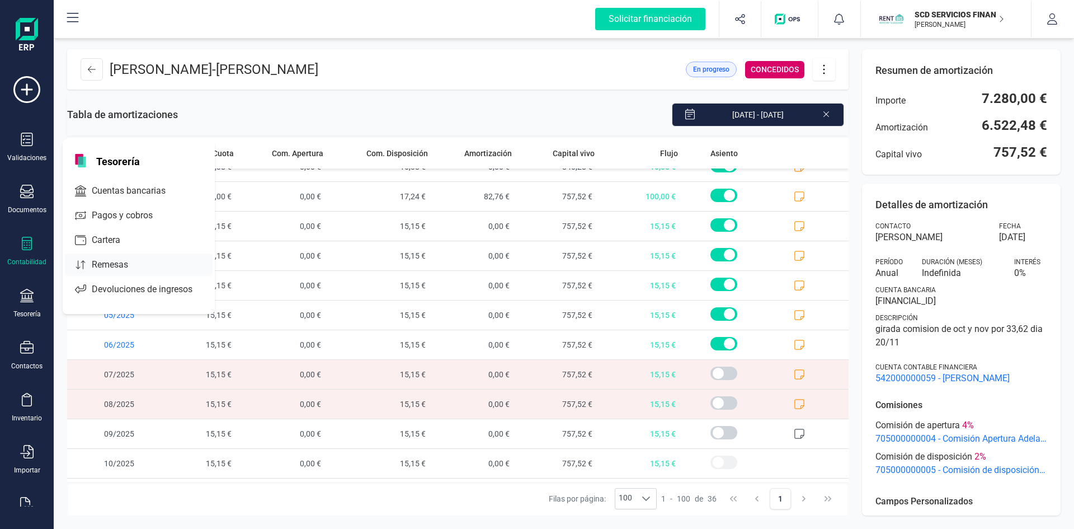
click at [91, 267] on span "Remesas" at bounding box center [117, 264] width 61 height 13
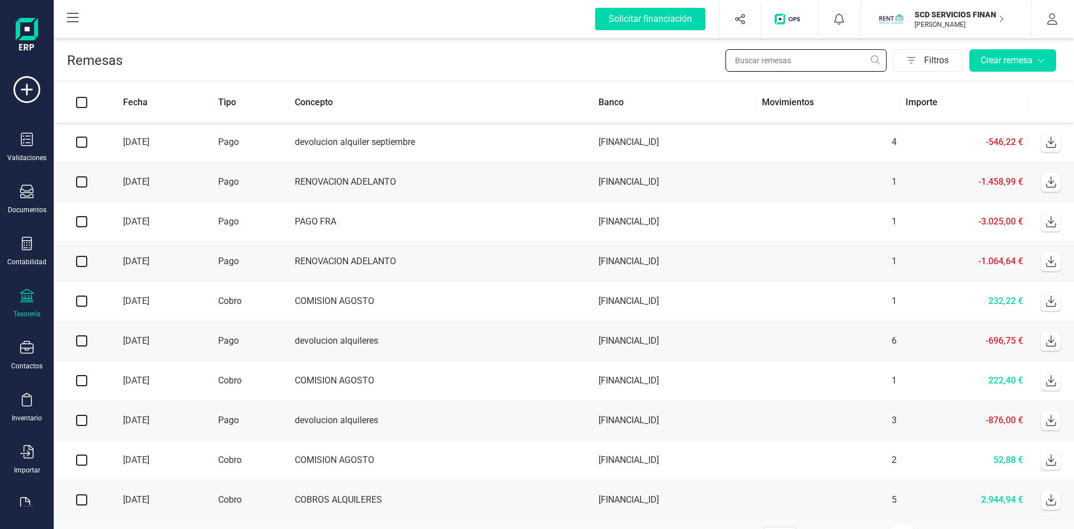
click at [787, 62] on input "text" at bounding box center [806, 60] width 161 height 22
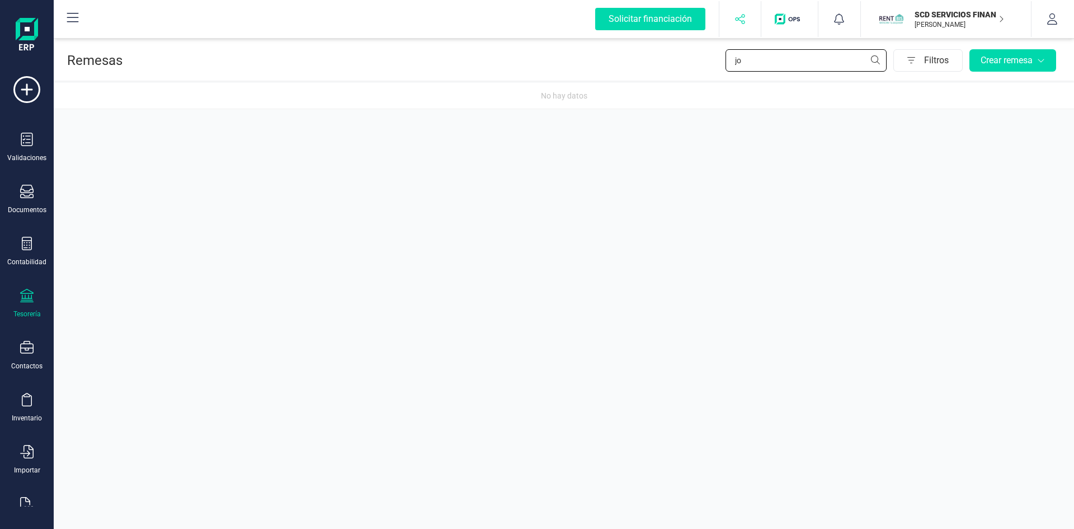
type input "j"
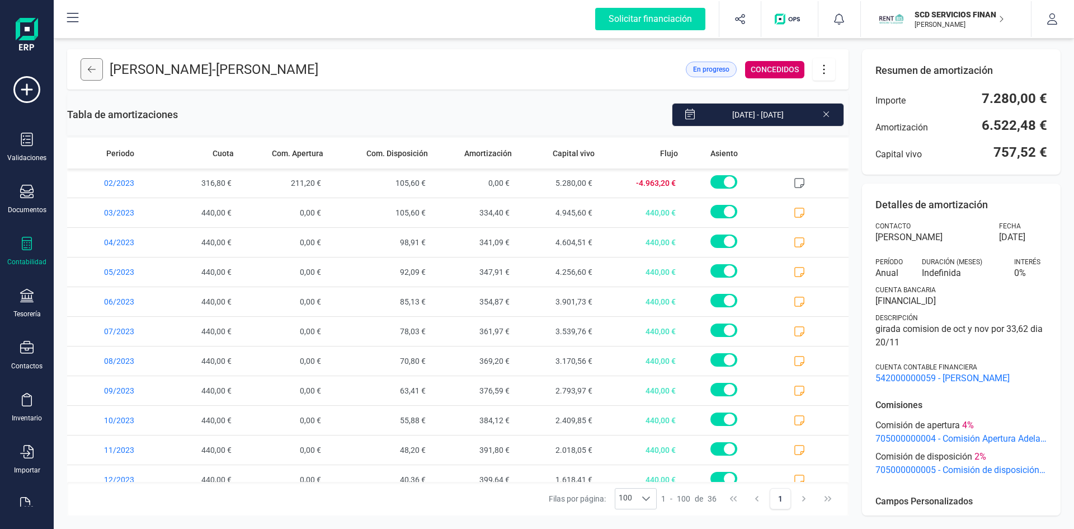
click at [90, 69] on icon at bounding box center [92, 69] width 8 height 9
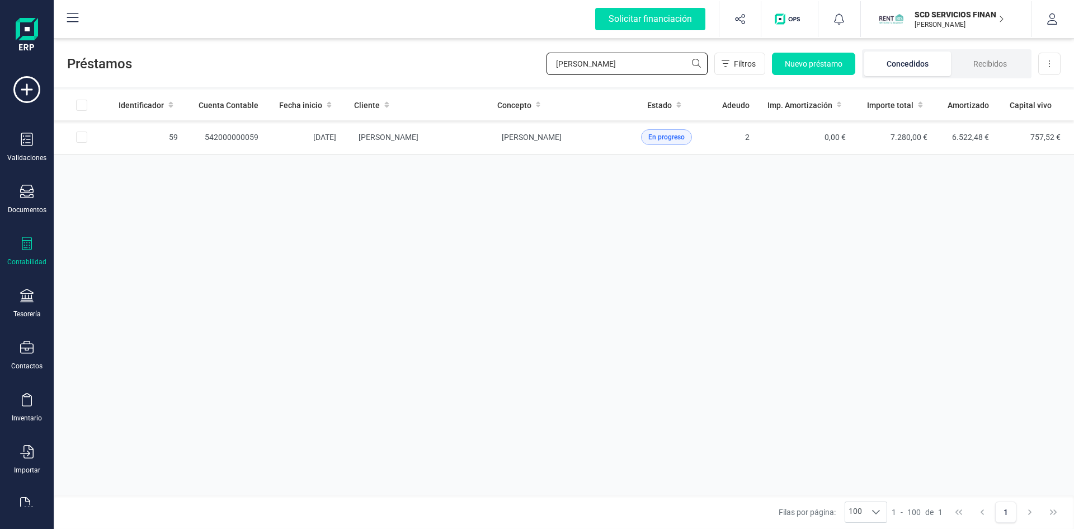
drag, startPoint x: 619, startPoint y: 63, endPoint x: 335, endPoint y: 79, distance: 284.1
click at [335, 79] on div "Préstamos mateo morill Filtros Nuevo préstamo Concedidos Recibidos Descargar Ex…" at bounding box center [564, 61] width 1020 height 51
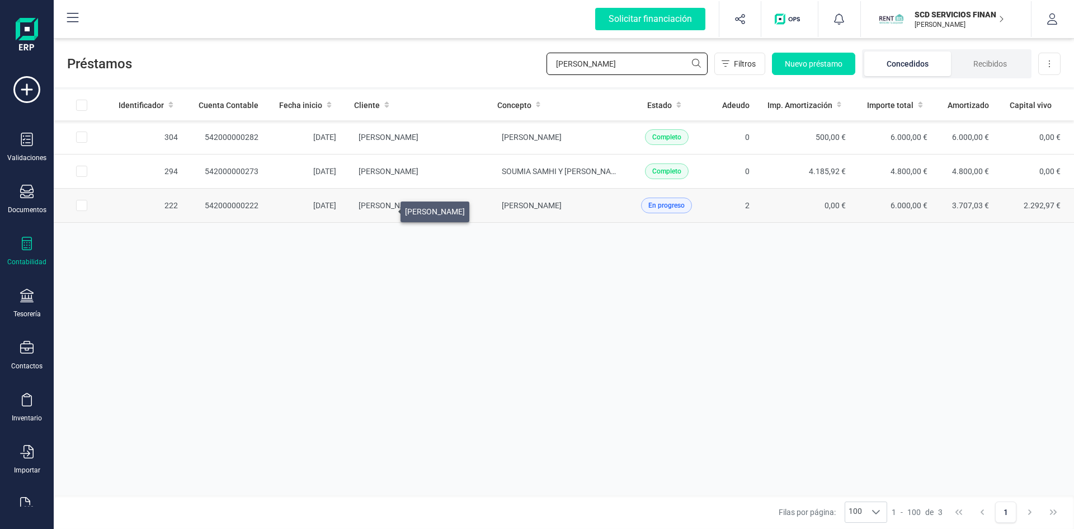
type input "jose maria"
click at [387, 209] on span "JOSE MARIA LATORRE BARRERA" at bounding box center [389, 205] width 60 height 9
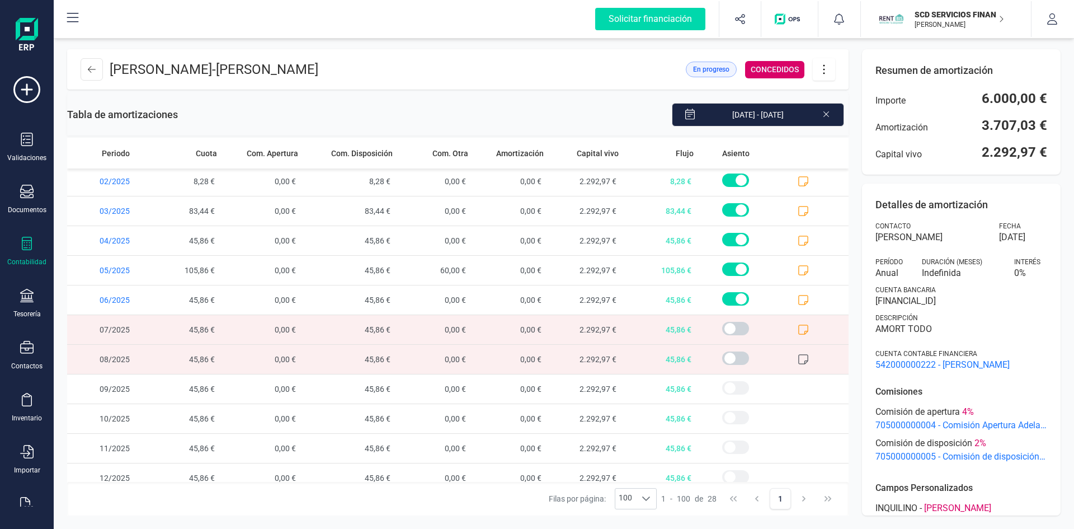
scroll to position [517, 0]
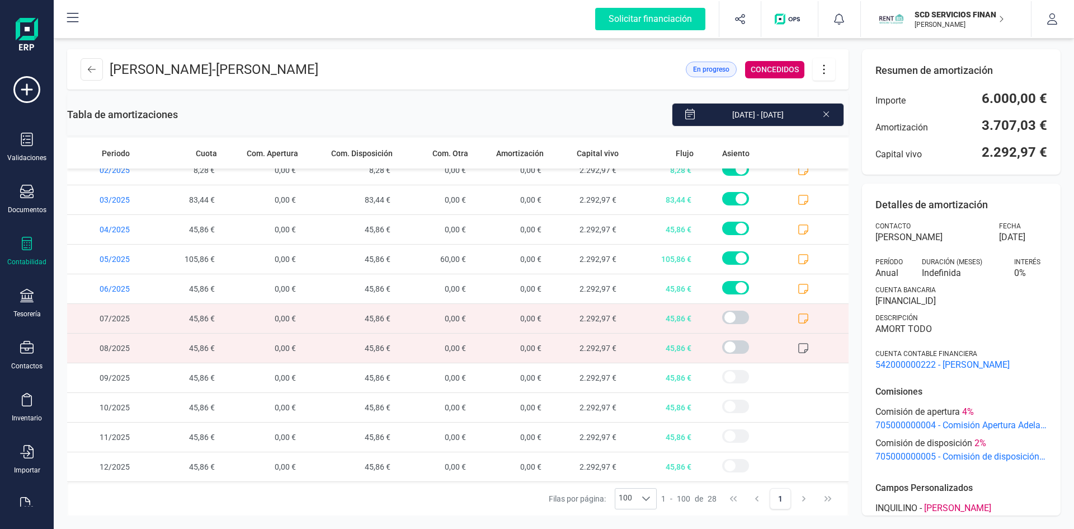
click at [798, 317] on icon at bounding box center [803, 318] width 11 height 11
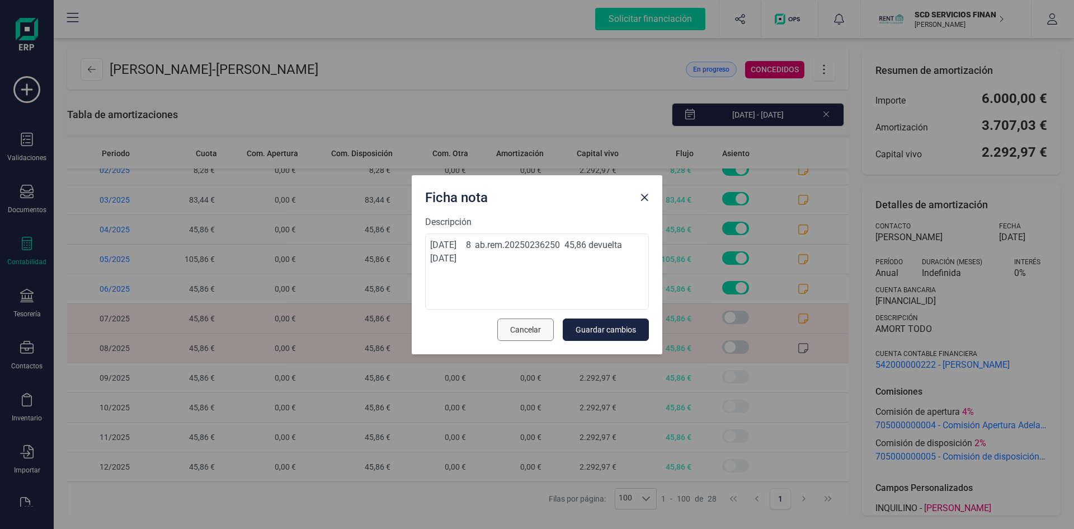
click at [532, 332] on span "Cancelar" at bounding box center [525, 329] width 31 height 11
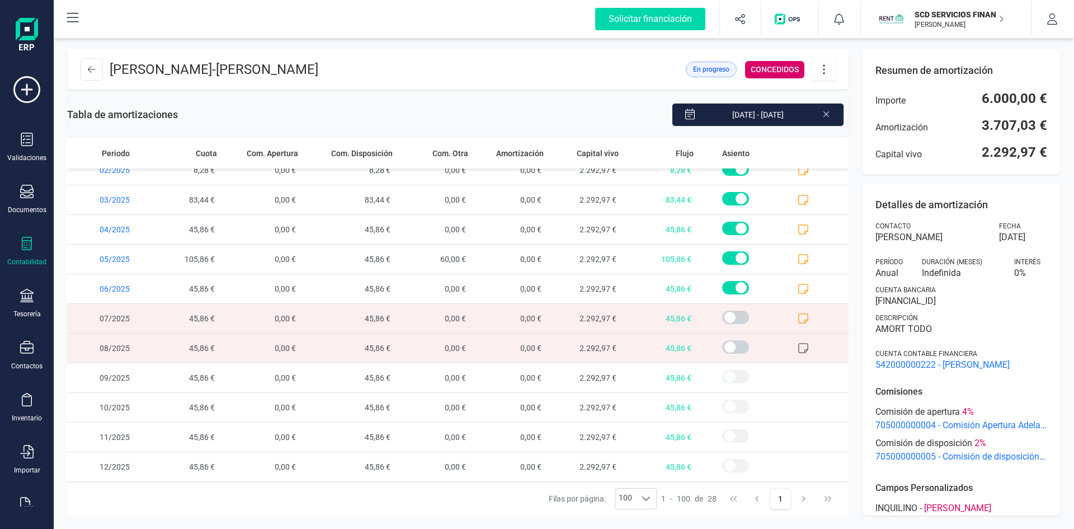
click at [798, 317] on icon at bounding box center [803, 318] width 11 height 11
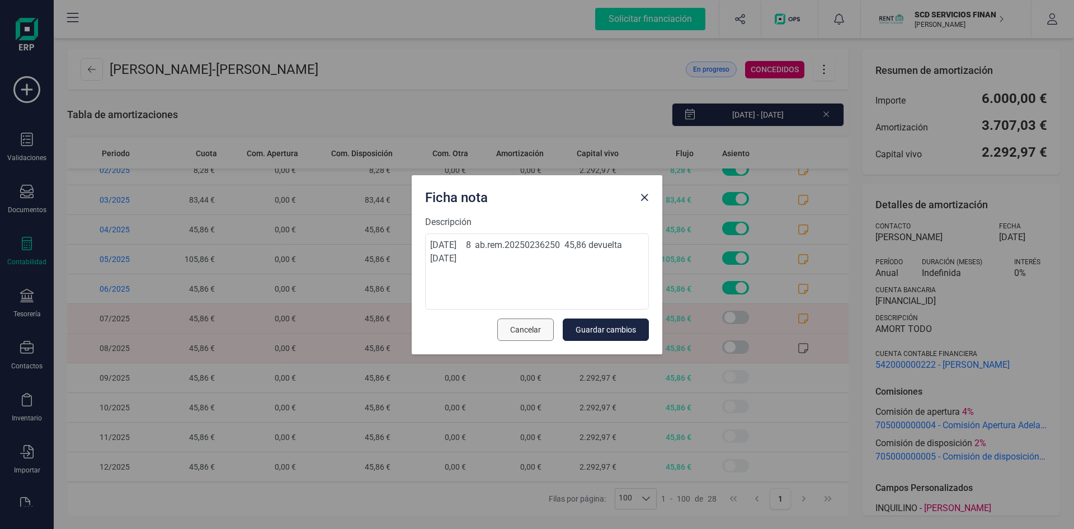
click at [548, 328] on button "Cancelar" at bounding box center [525, 329] width 57 height 22
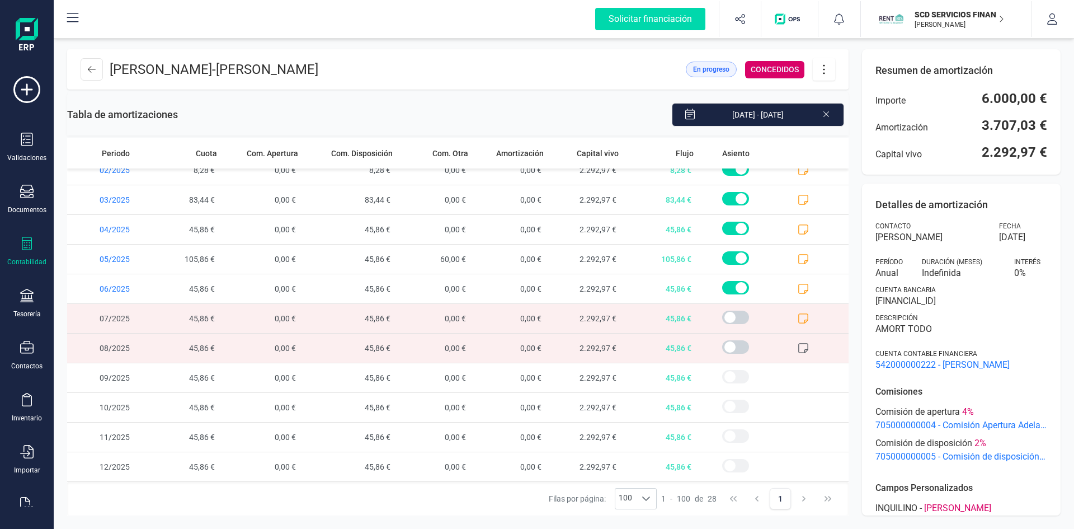
click at [788, 317] on span at bounding box center [811, 318] width 75 height 29
click at [798, 317] on icon at bounding box center [803, 318] width 11 height 11
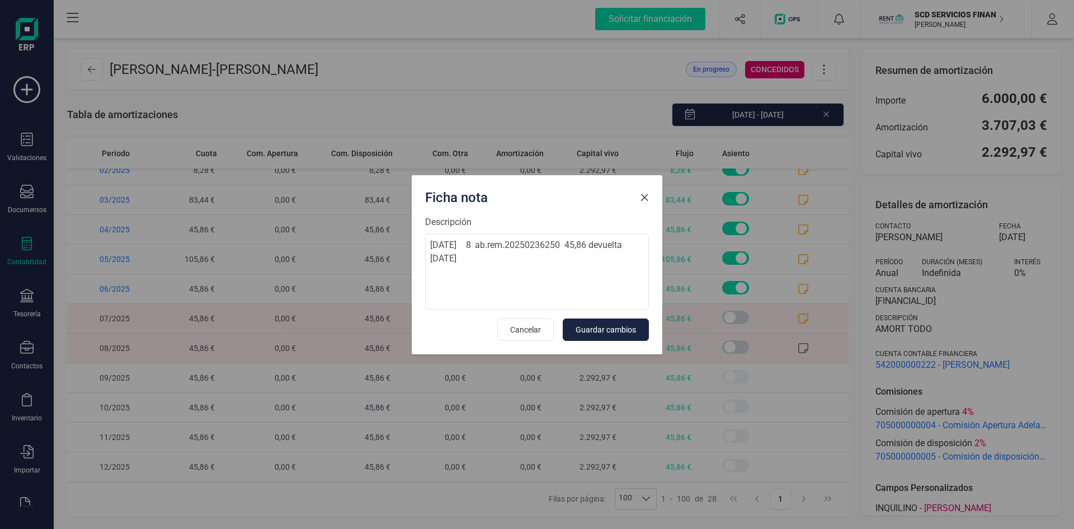
click at [642, 198] on span "Close" at bounding box center [644, 197] width 9 height 9
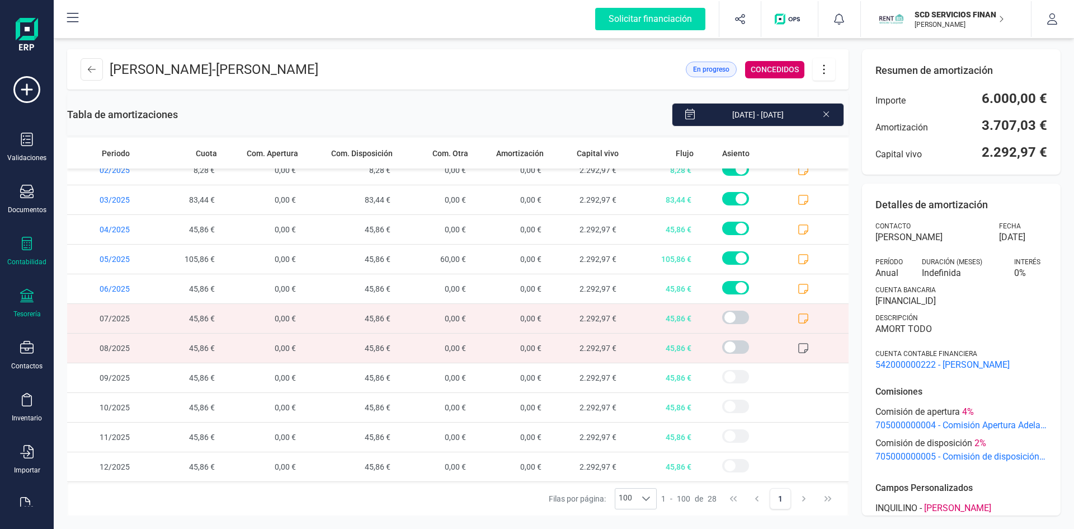
click at [24, 305] on div "Tesorería" at bounding box center [26, 304] width 45 height 30
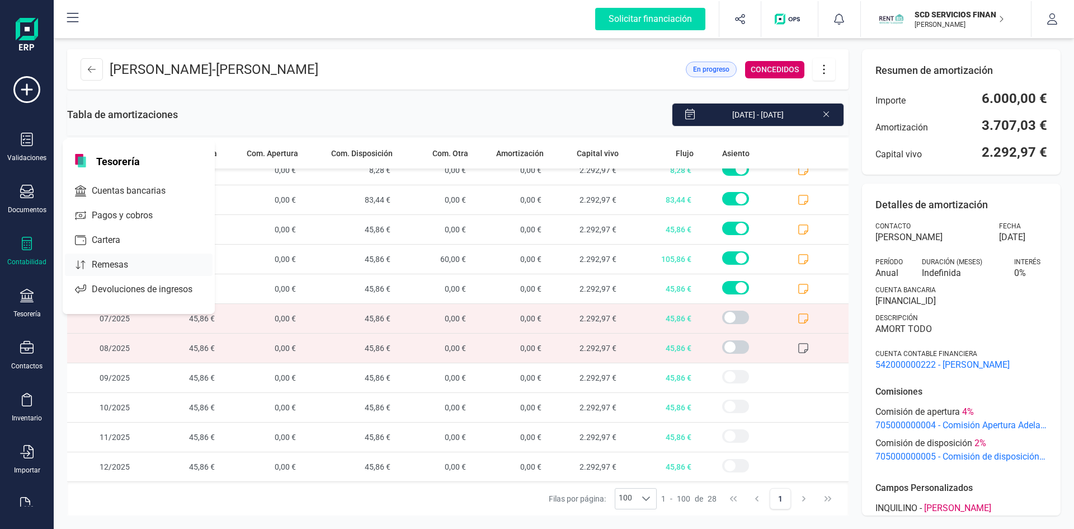
click at [114, 259] on span "Remesas" at bounding box center [117, 264] width 61 height 13
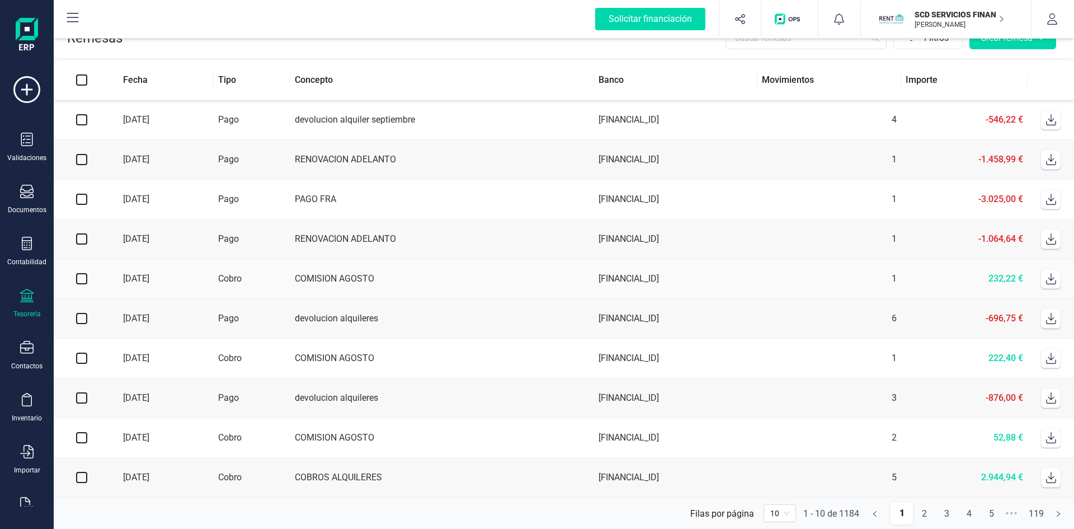
scroll to position [29, 0]
click at [920, 517] on link "2" at bounding box center [924, 513] width 21 height 22
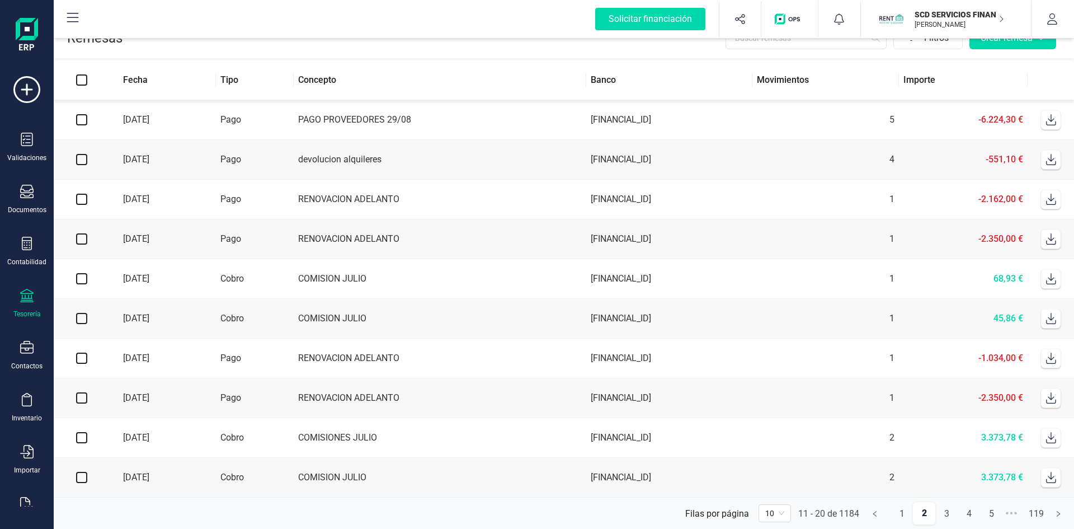
click at [340, 314] on td "COMISION JULIO" at bounding box center [440, 319] width 293 height 40
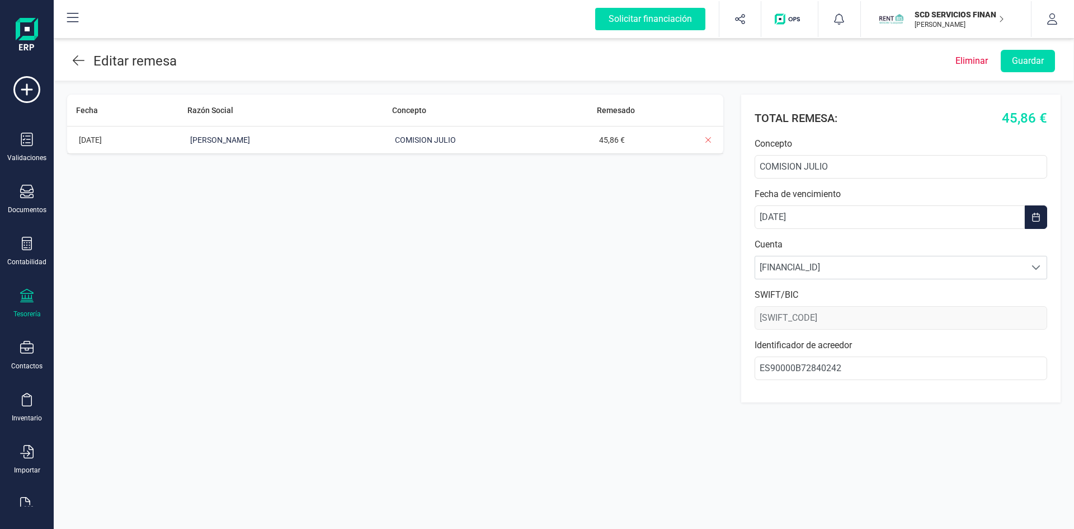
click at [74, 58] on icon at bounding box center [79, 60] width 12 height 13
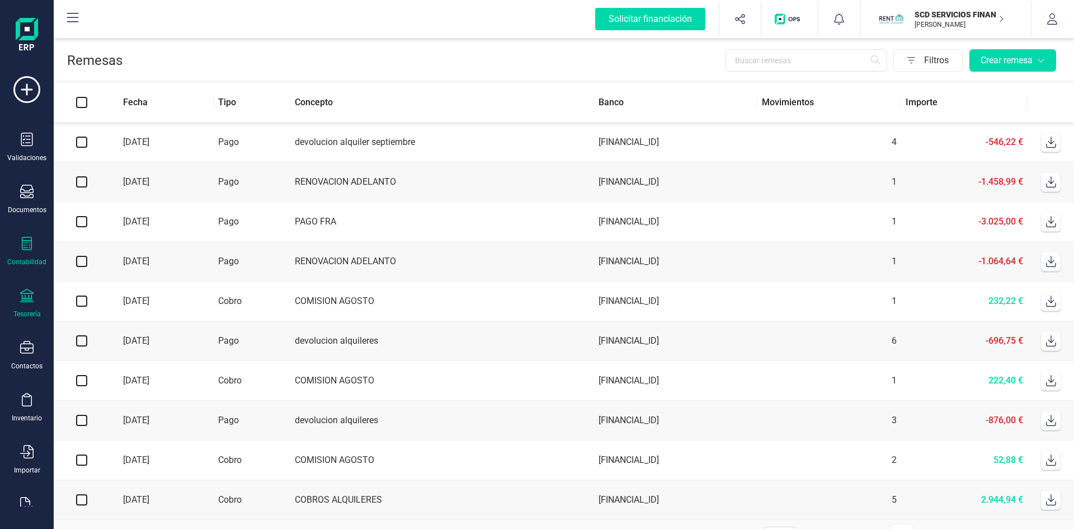
click at [29, 250] on icon at bounding box center [27, 243] width 10 height 13
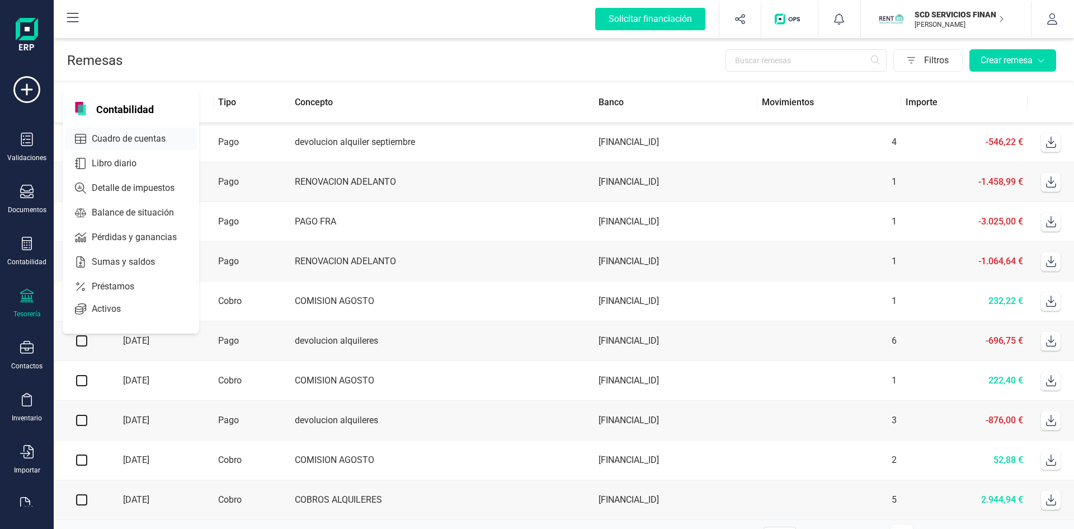
click at [114, 138] on span "Cuadro de cuentas" at bounding box center [136, 138] width 98 height 13
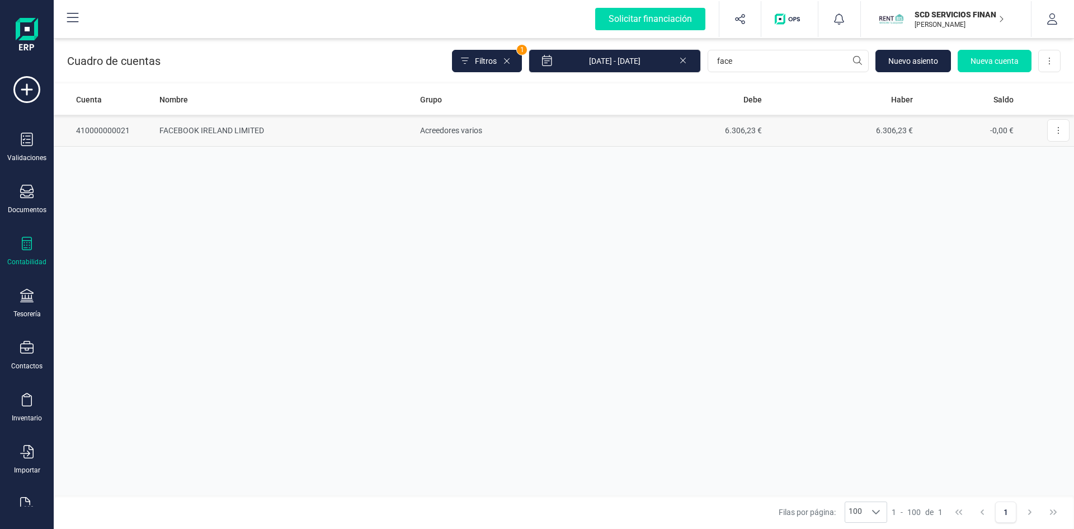
click at [205, 128] on td "FACEBOOK IRELAND LIMITED" at bounding box center [285, 131] width 260 height 32
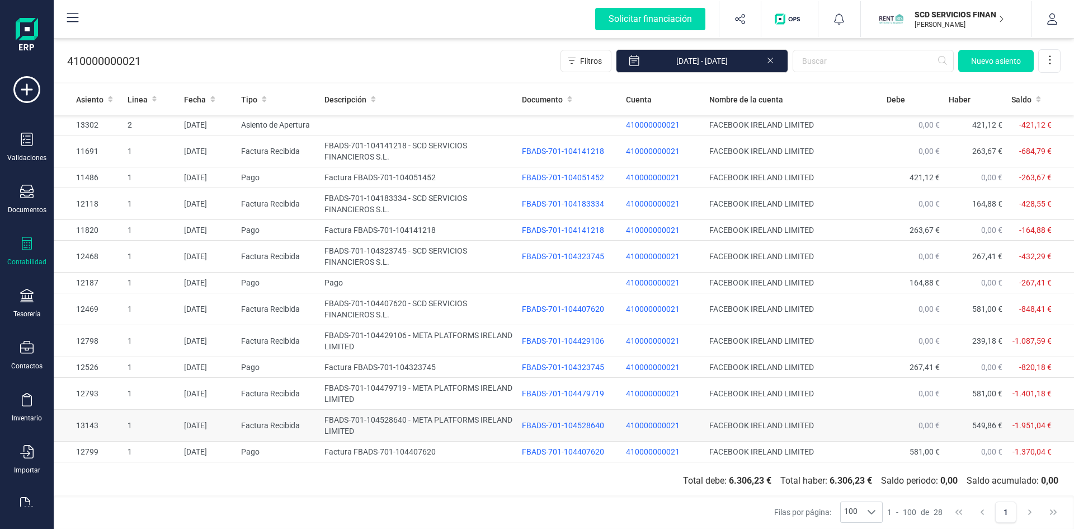
click at [343, 420] on td "FBADS-701-104528640 - META PLATFORMS IRELAND LIMITED" at bounding box center [418, 425] width 197 height 32
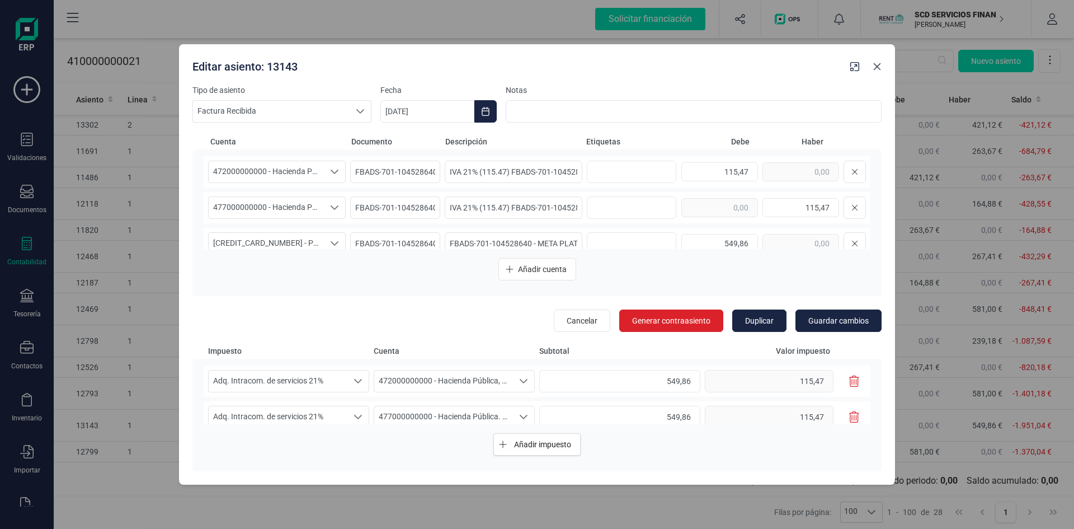
click at [880, 68] on icon "button" at bounding box center [877, 66] width 9 height 9
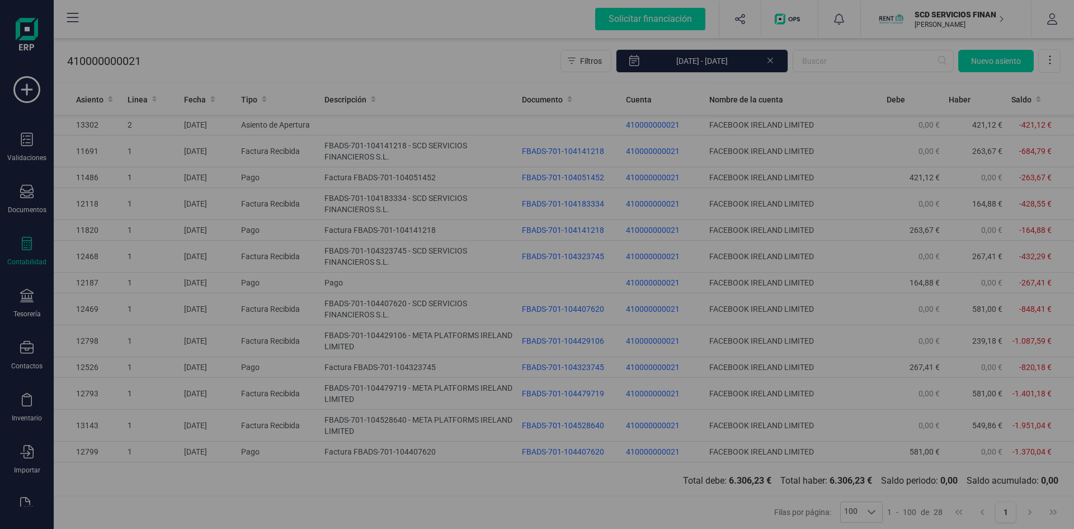
type input "[DATE]"
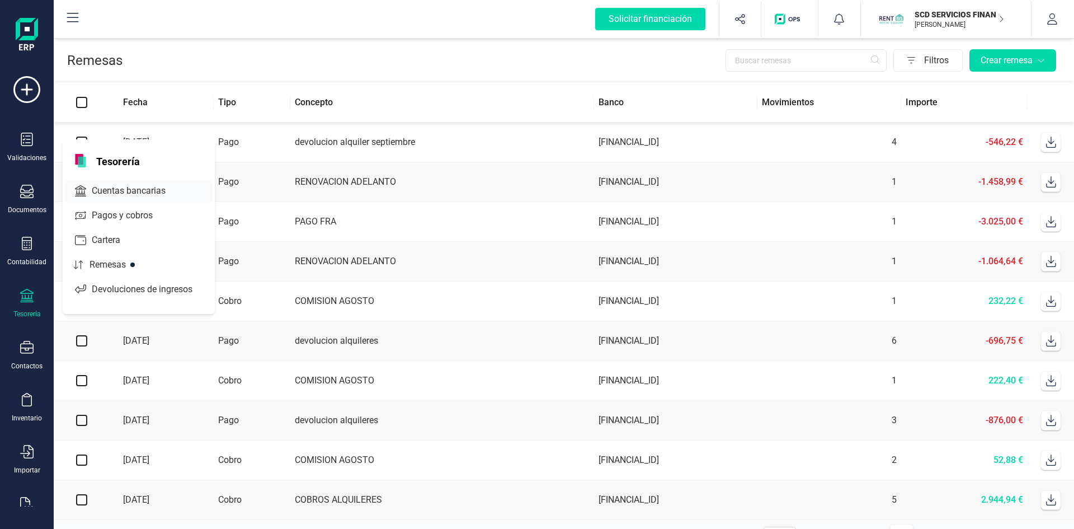
click at [138, 185] on span "Cuentas bancarias" at bounding box center [136, 190] width 98 height 13
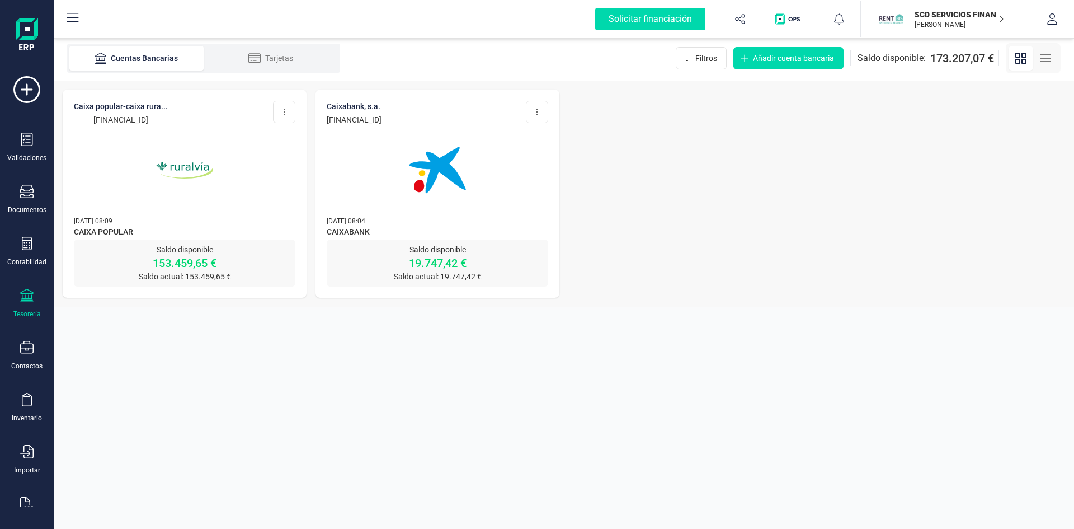
click at [181, 164] on img at bounding box center [185, 170] width 94 height 94
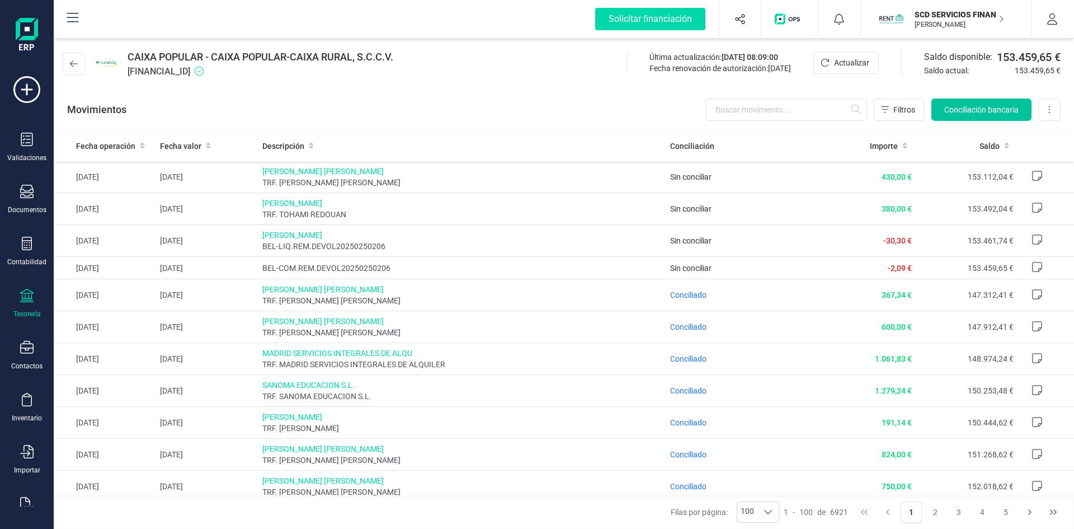
click at [987, 107] on span "Conciliación bancaria" at bounding box center [981, 109] width 74 height 11
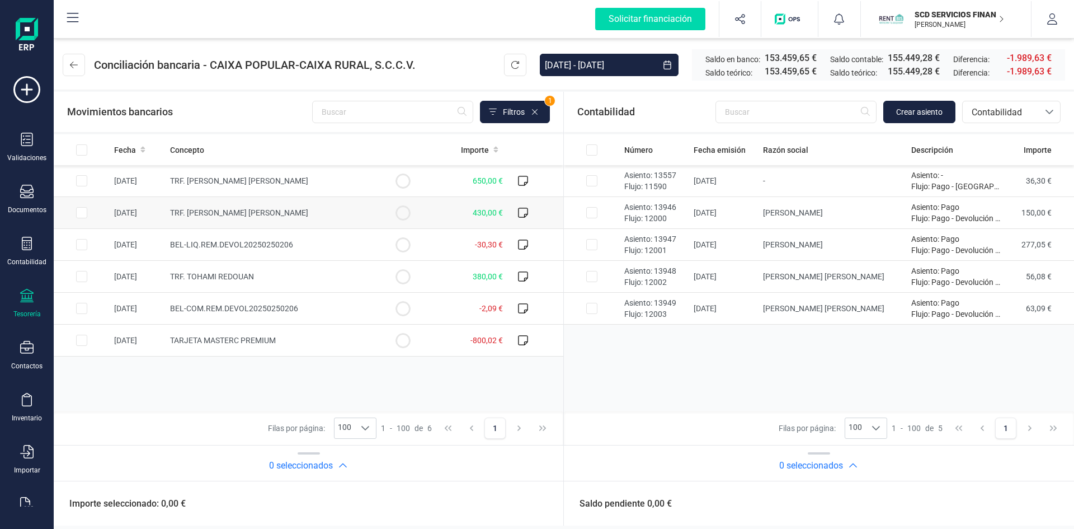
click at [77, 214] on input "Row Selected b489ebc0-546a-4cc3-a87f-37e40d7aa0b4" at bounding box center [81, 212] width 11 height 11
checkbox input "true"
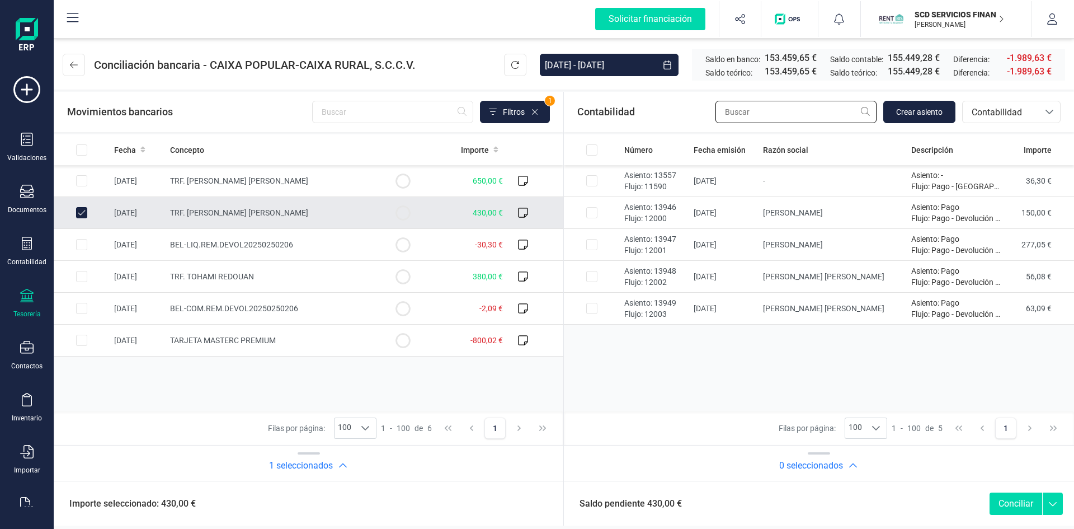
click at [773, 109] on input "text" at bounding box center [796, 112] width 161 height 22
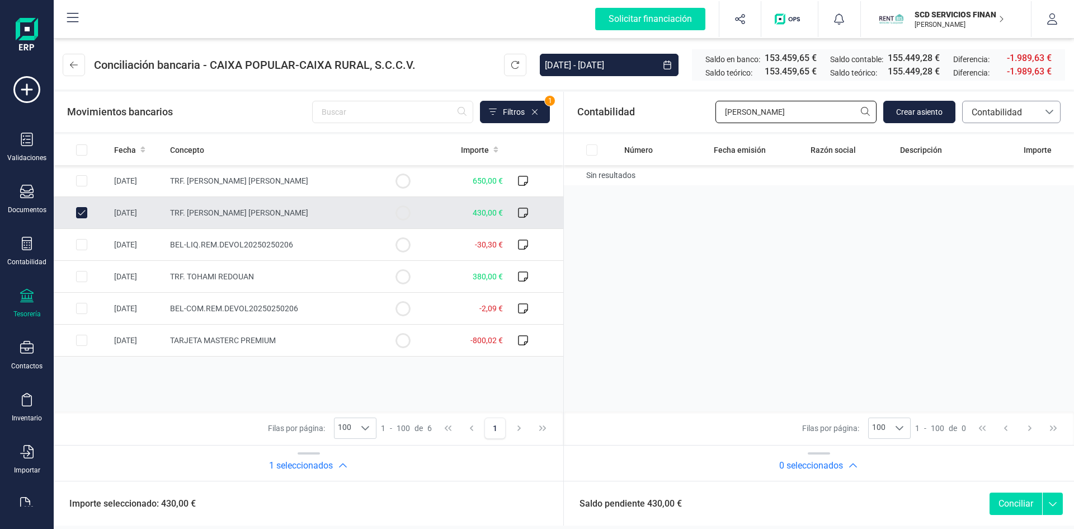
type input "laura sa"
click at [1004, 111] on span "Contabilidad" at bounding box center [1000, 112] width 67 height 13
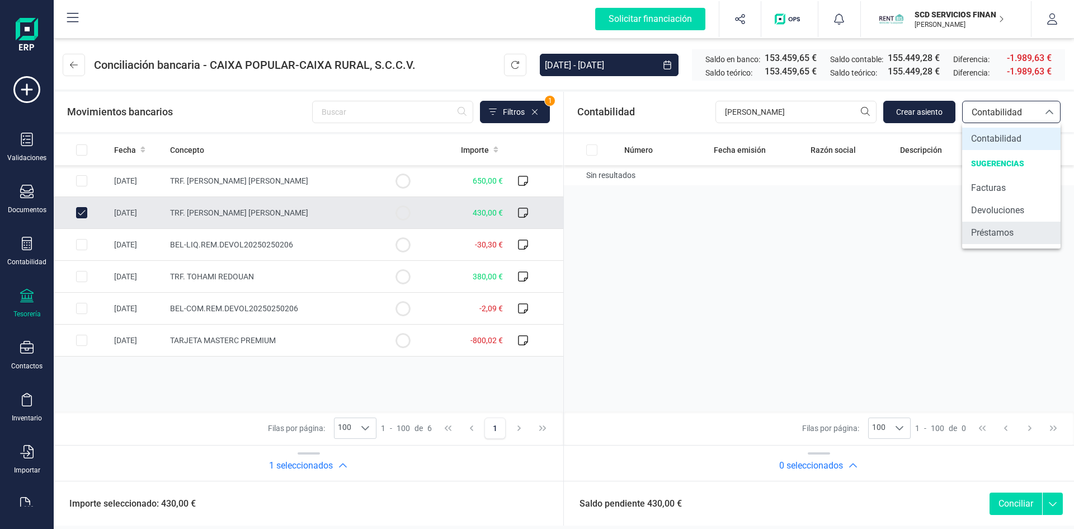
click at [992, 230] on span "Préstamos" at bounding box center [992, 232] width 43 height 13
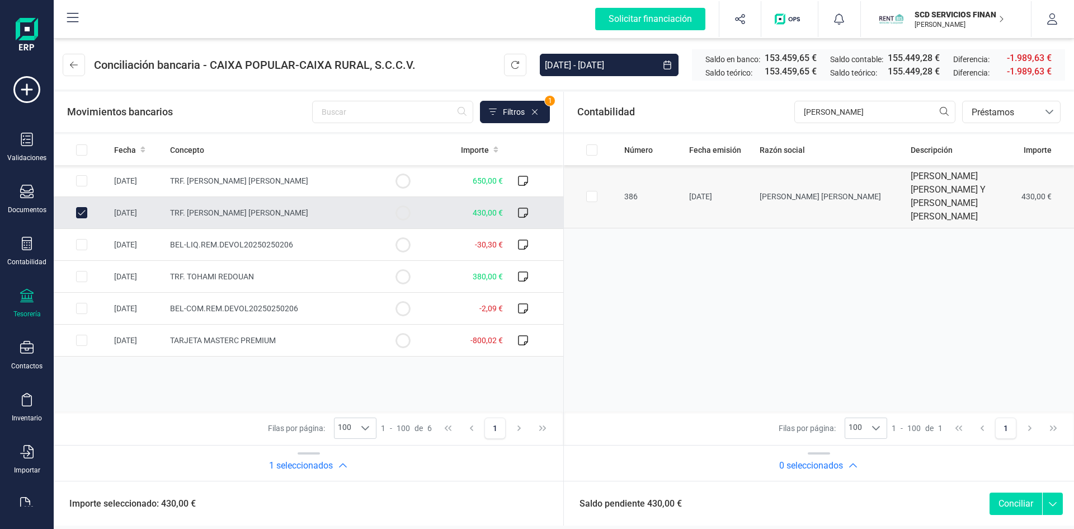
click at [589, 191] on input "Row Selected 7d5af5eb-a970-45c1-905c-13c1c1c06bfc" at bounding box center [591, 196] width 11 height 11
checkbox input "true"
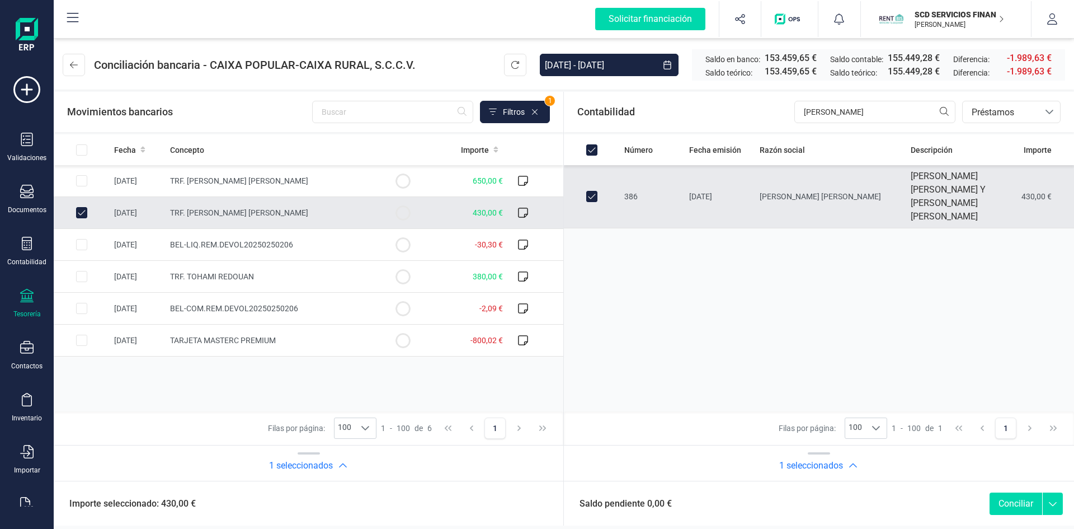
click at [1010, 502] on button "Conciliar" at bounding box center [1016, 503] width 53 height 22
checkbox input "false"
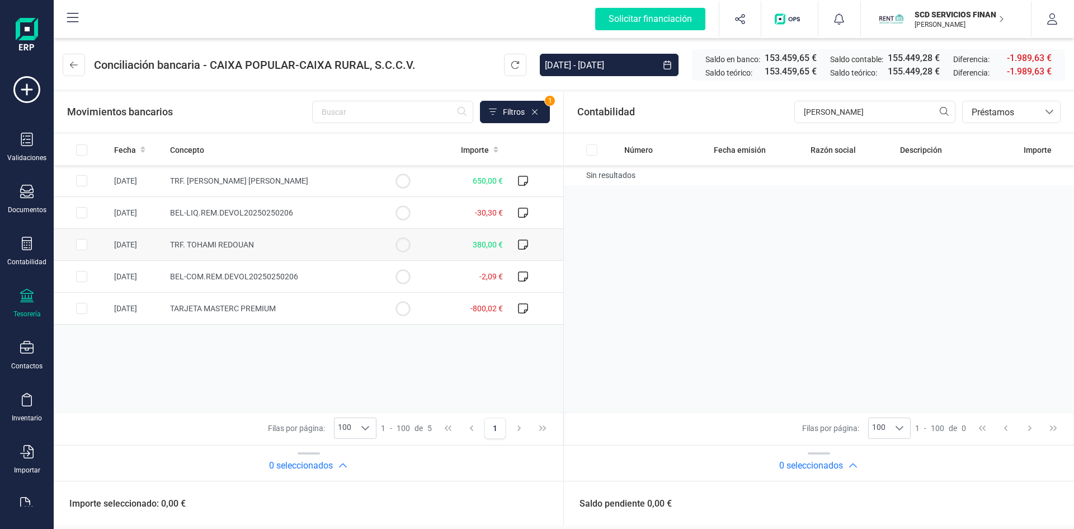
click at [80, 246] on input "Row Selected 0d158d0f-e930-473c-af85-b7eaca36be73" at bounding box center [81, 244] width 11 height 11
checkbox input "true"
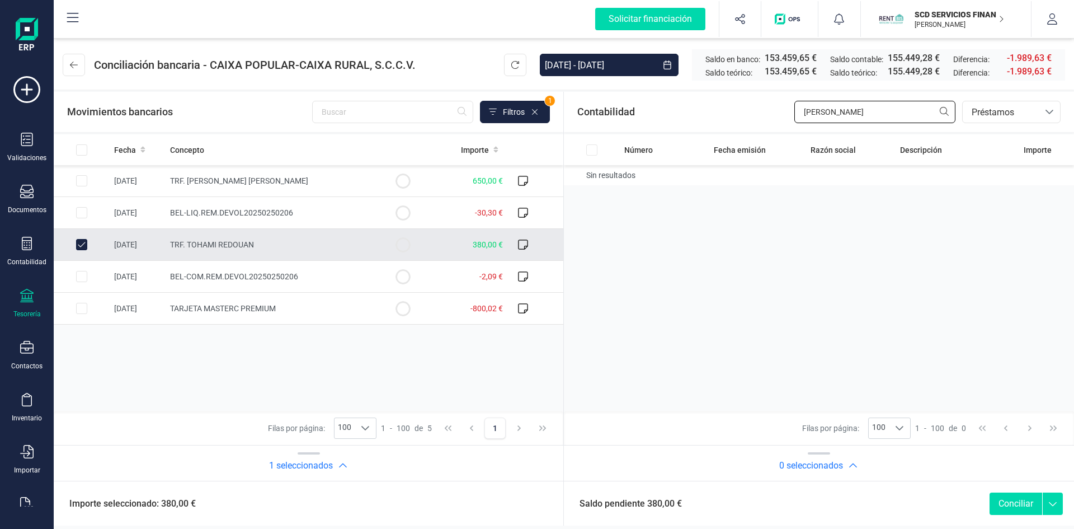
drag, startPoint x: 846, startPoint y: 112, endPoint x: 676, endPoint y: 111, distance: 169.5
click at [677, 111] on div "Contabilidad laura sa bancos.conciliacion.modal.headerLoan bancos.conciliacion.…" at bounding box center [819, 112] width 510 height 40
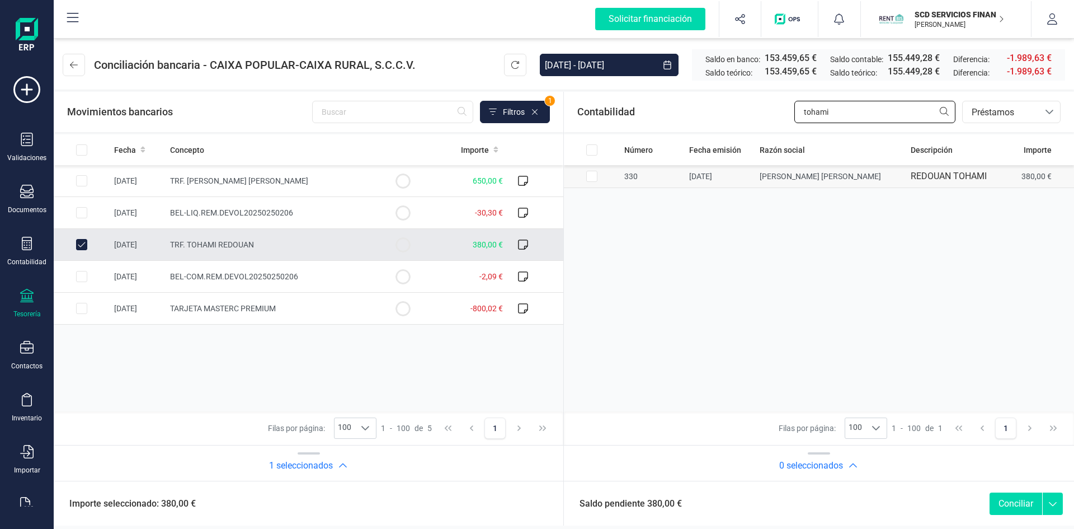
type input "tohami"
click at [591, 175] on input "Row Selected 66a3c2c5-ef2b-49e7-beb2-8ac98e7b8f71" at bounding box center [591, 176] width 11 height 11
checkbox input "true"
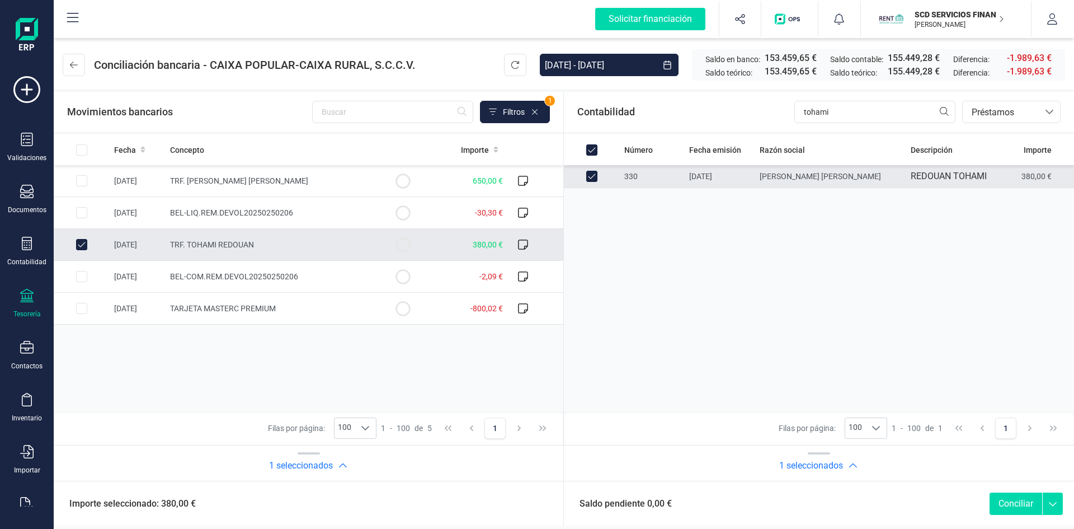
click at [1006, 501] on button "Conciliar" at bounding box center [1016, 503] width 53 height 22
checkbox input "false"
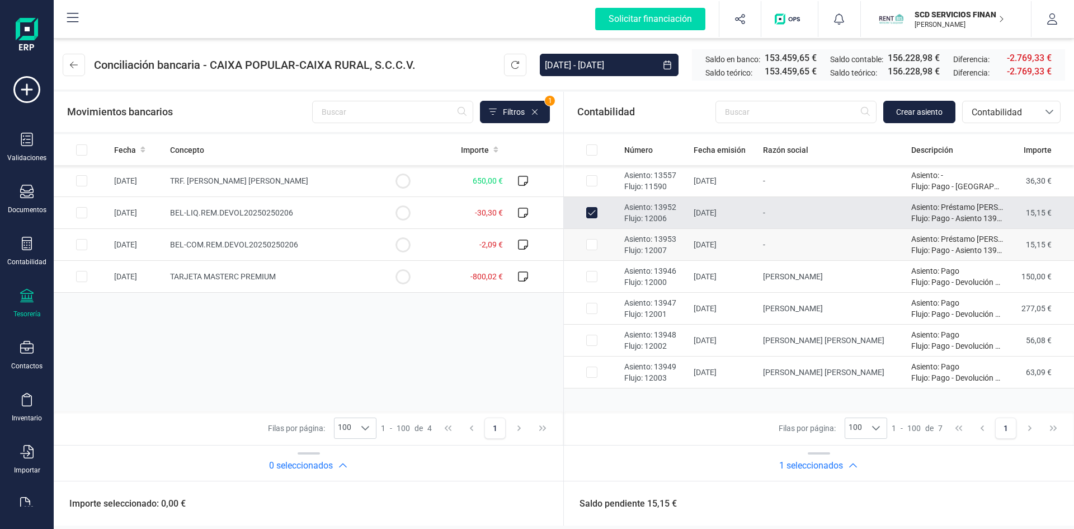
click at [591, 244] on input "Row Selected e8097728-3f9d-4e22-b82e-6391e03a1129" at bounding box center [591, 244] width 11 height 11
checkbox input "true"
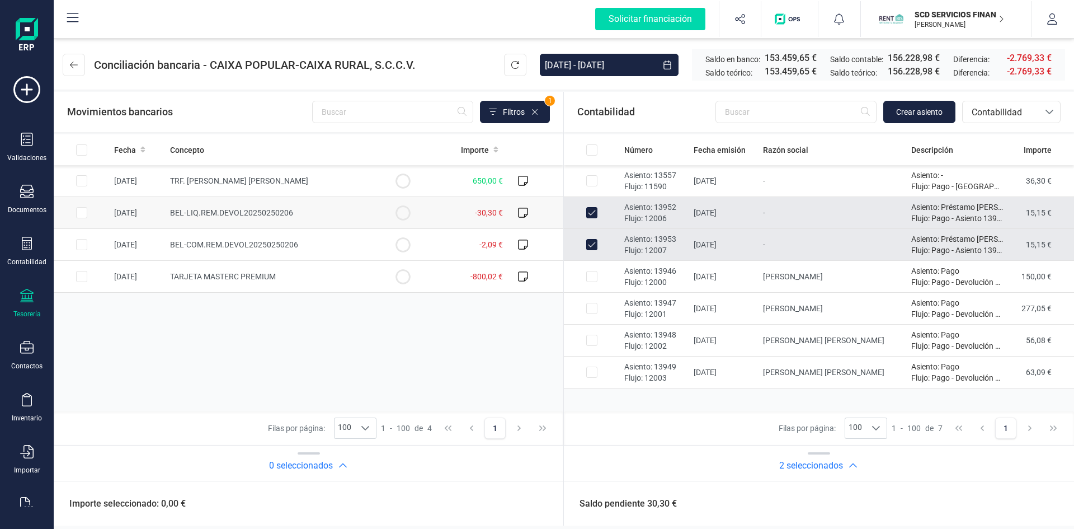
click at [81, 212] on input "Row Selected 971f345c-8a58-40e8-8346-9c5f6e0f7529" at bounding box center [81, 212] width 11 height 11
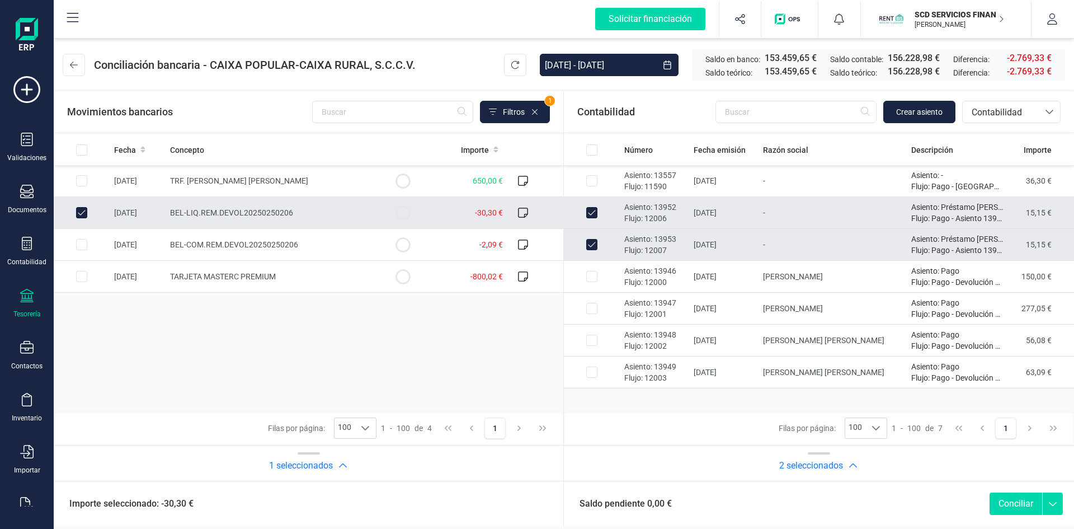
click at [1014, 502] on button "Conciliar" at bounding box center [1016, 503] width 53 height 22
checkbox input "false"
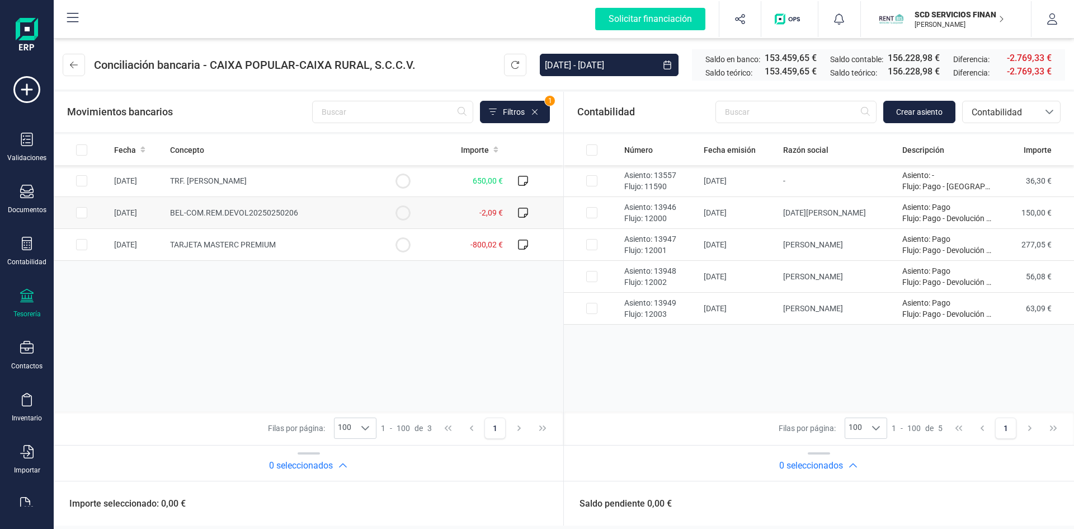
click at [78, 210] on input "Row Selected 4f156f49-135c-463b-ad38-c874520bf272" at bounding box center [81, 212] width 11 height 11
checkbox input "true"
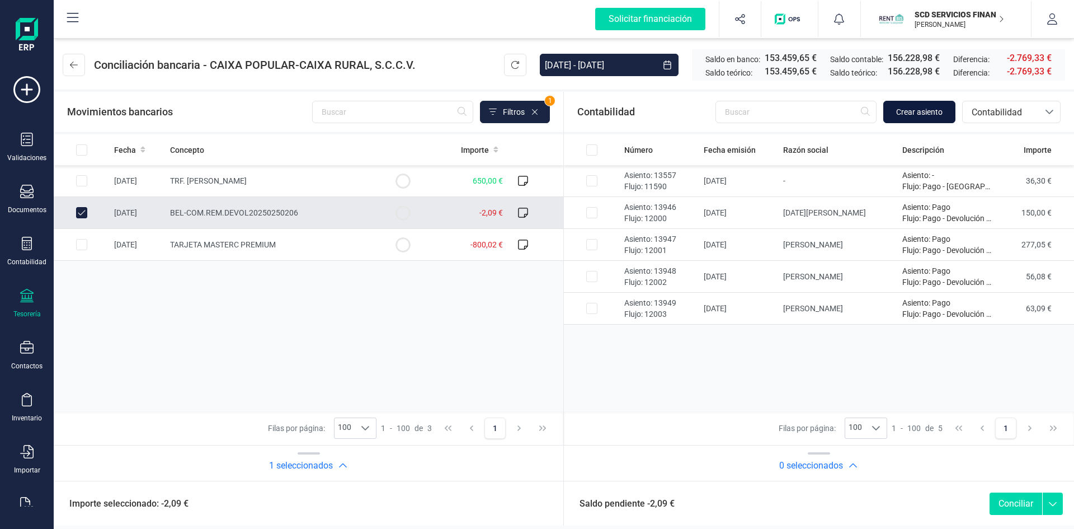
click at [919, 112] on span "Crear asiento" at bounding box center [919, 111] width 46 height 11
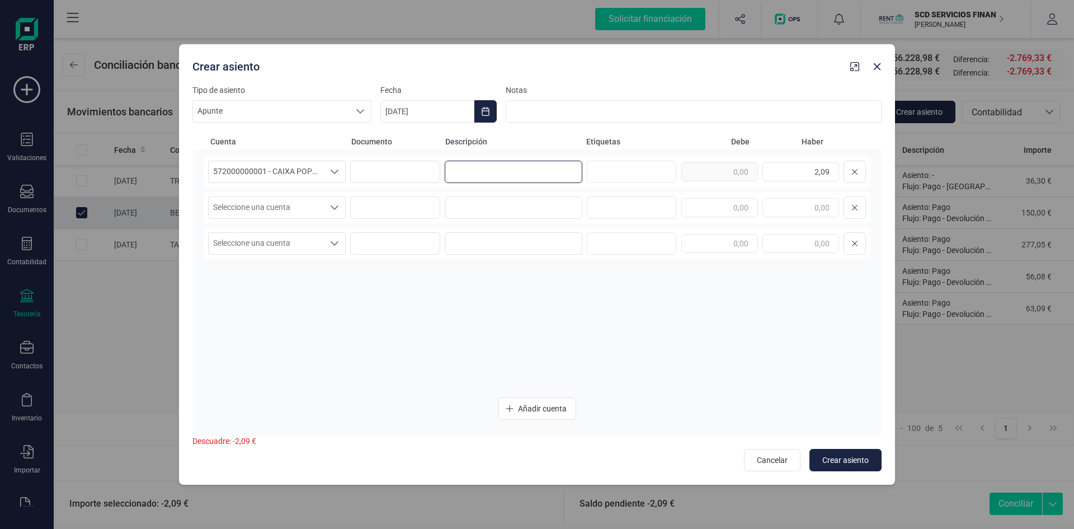
click at [482, 176] on input at bounding box center [514, 172] width 138 height 22
type input "comisiones"
click at [330, 206] on icon "Seleccione una cuenta" at bounding box center [334, 207] width 9 height 9
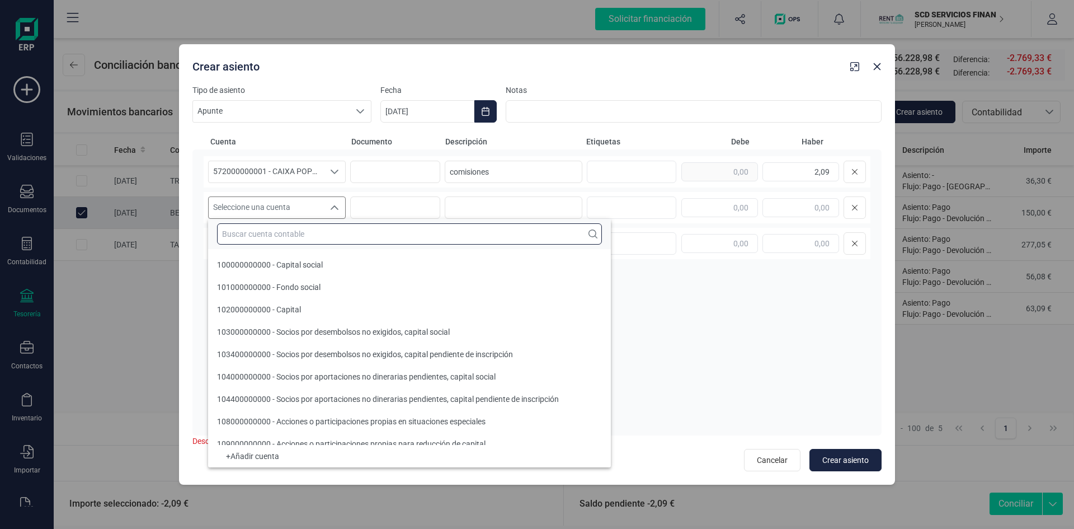
click at [322, 234] on input "text" at bounding box center [409, 233] width 385 height 21
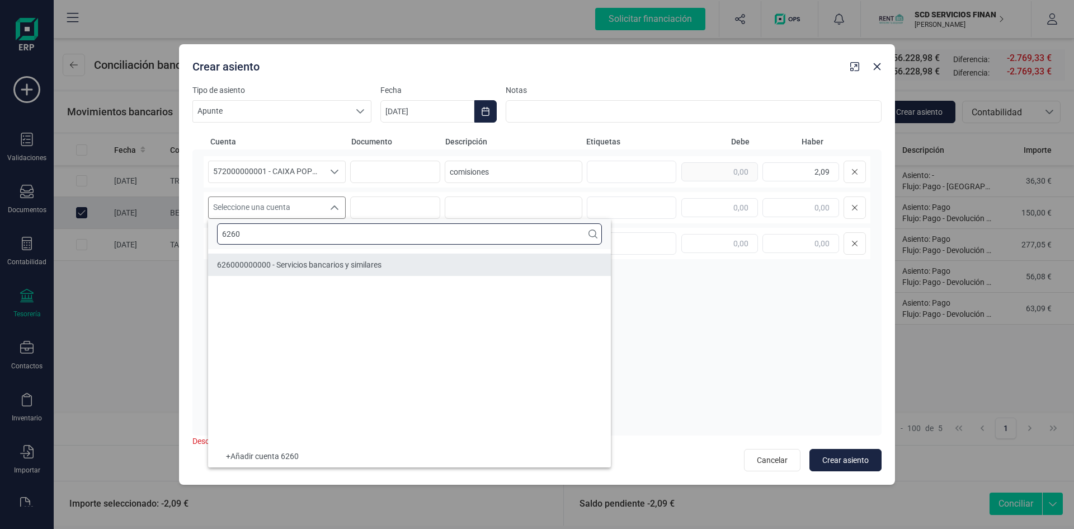
type input "6260"
click at [307, 266] on span "626000000000 - Servicios bancarios y similares" at bounding box center [299, 264] width 164 height 9
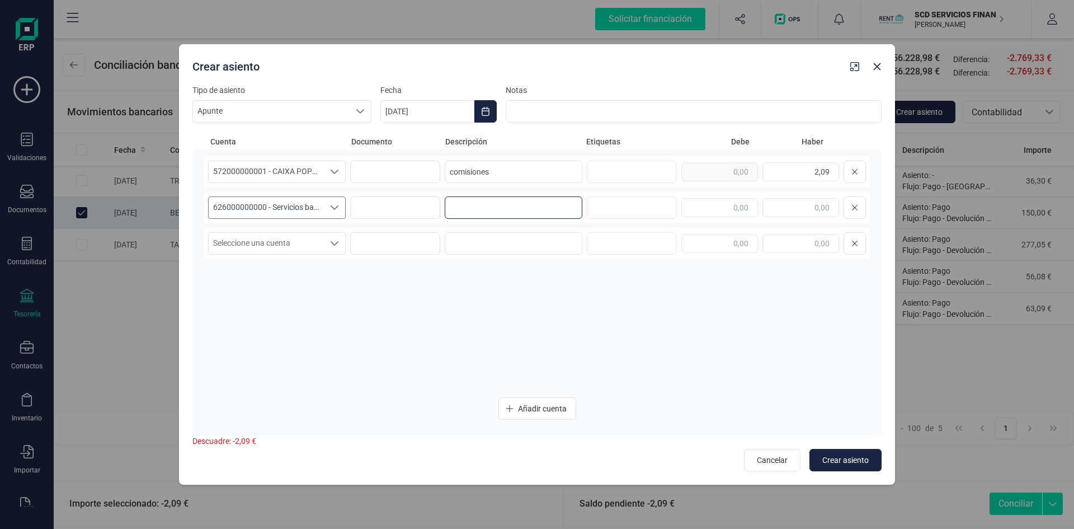
drag, startPoint x: 477, startPoint y: 206, endPoint x: 468, endPoint y: 198, distance: 11.9
click at [477, 206] on input at bounding box center [514, 207] width 138 height 22
type input "comisiones"
click at [735, 206] on input "text" at bounding box center [719, 207] width 77 height 19
type input "2,09"
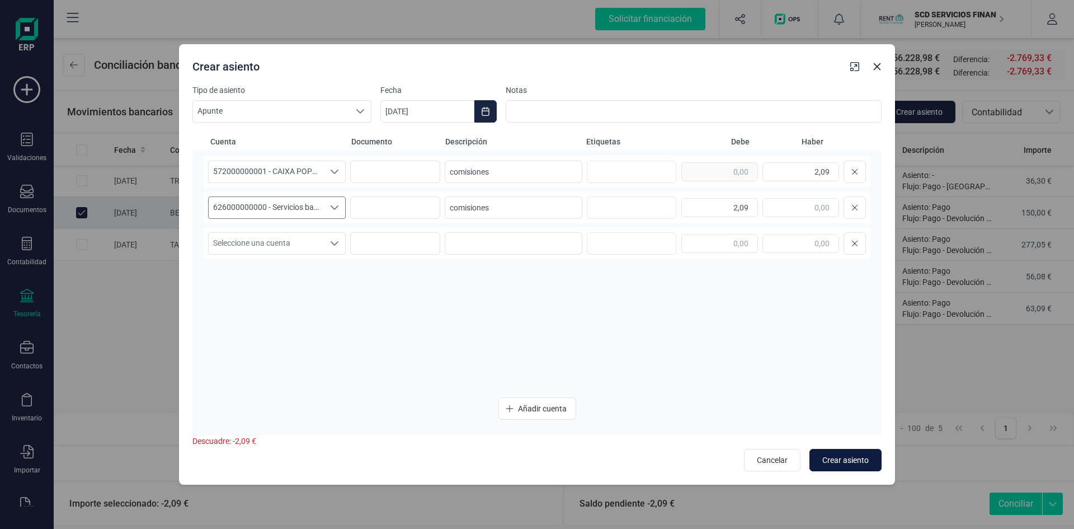
click at [853, 458] on span "Crear asiento" at bounding box center [845, 459] width 46 height 11
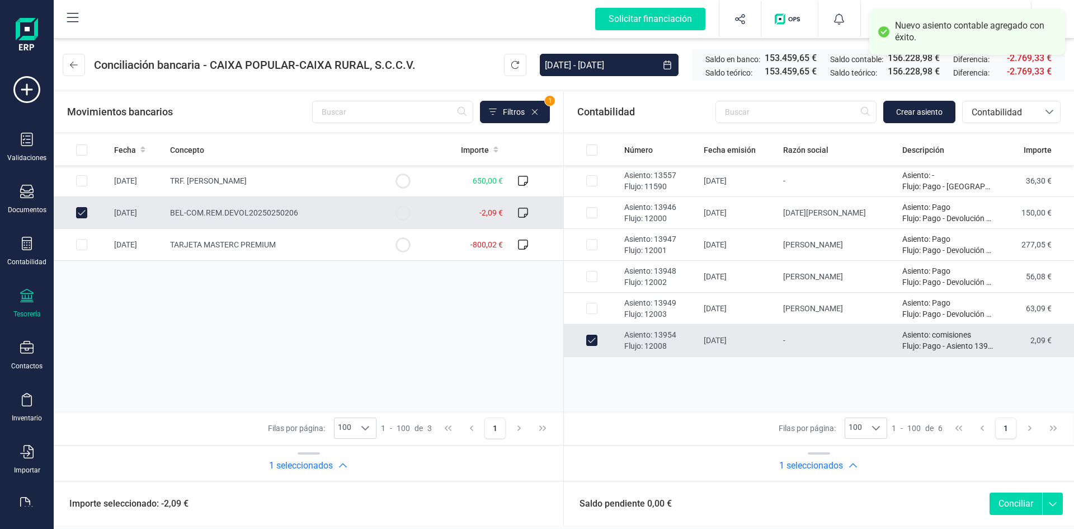
click at [1013, 503] on button "Conciliar" at bounding box center [1016, 503] width 53 height 22
checkbox input "false"
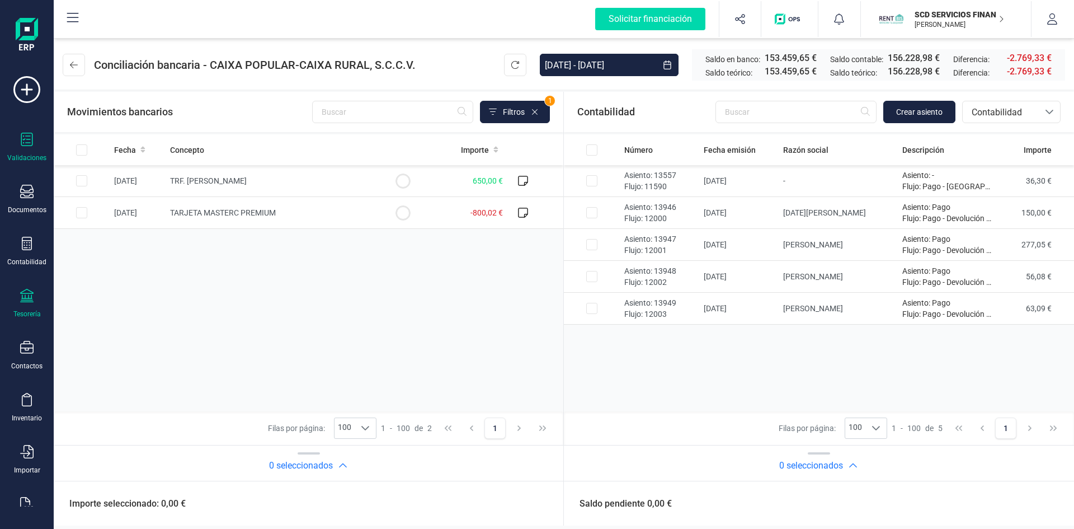
click at [27, 142] on icon at bounding box center [26, 139] width 13 height 13
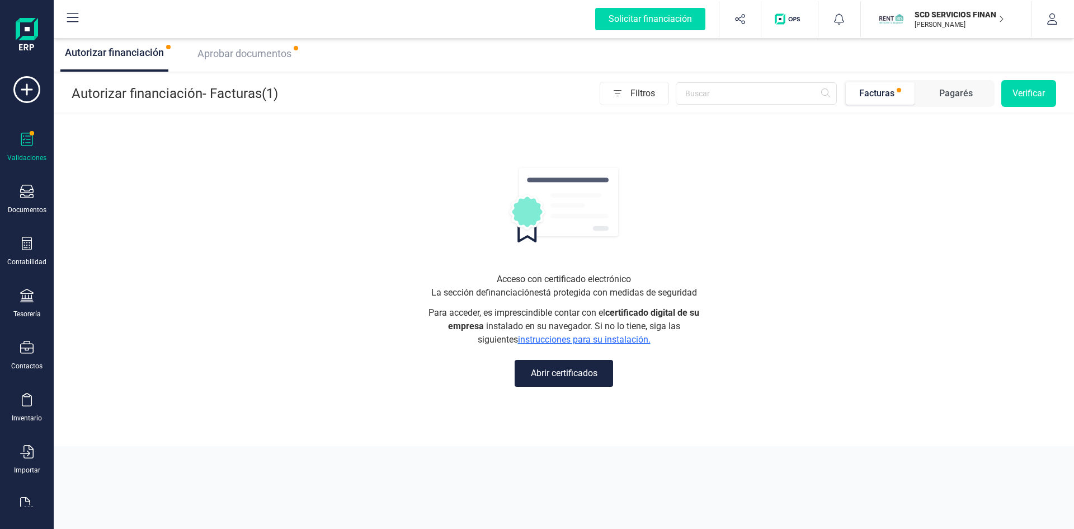
click at [230, 55] on span "Aprobar documentos" at bounding box center [244, 54] width 94 height 12
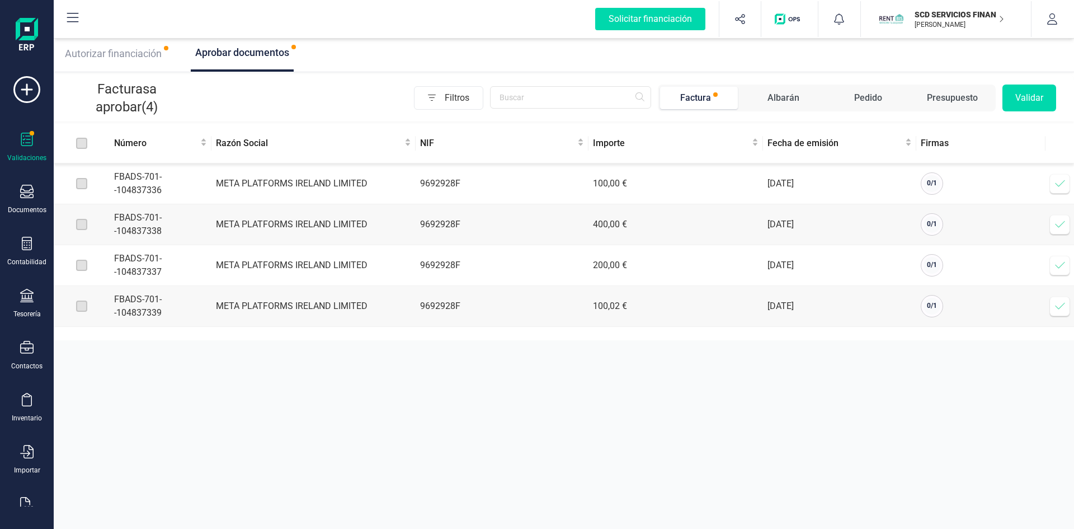
click at [1059, 309] on icon at bounding box center [1060, 305] width 11 height 11
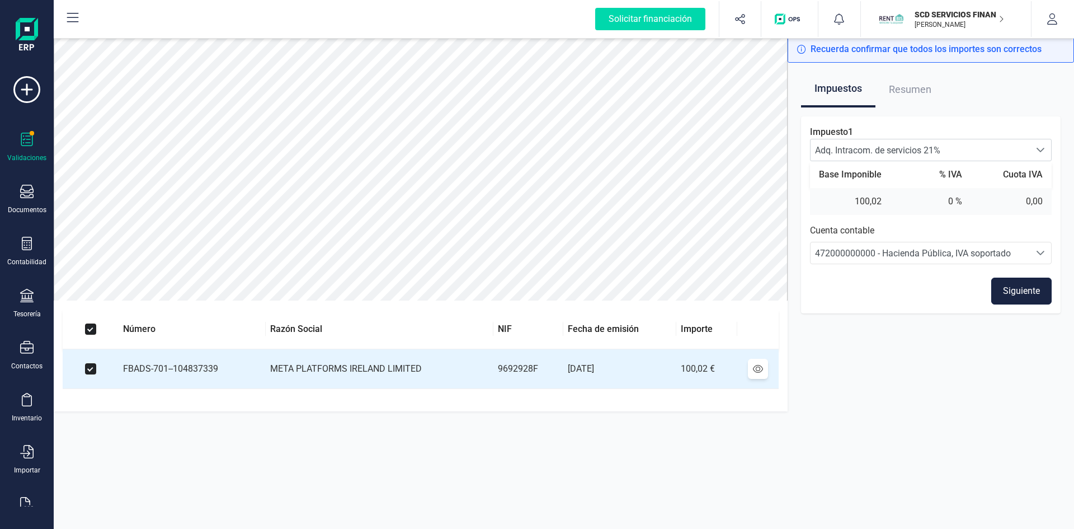
click at [1010, 286] on button "Siguiente" at bounding box center [1021, 290] width 60 height 27
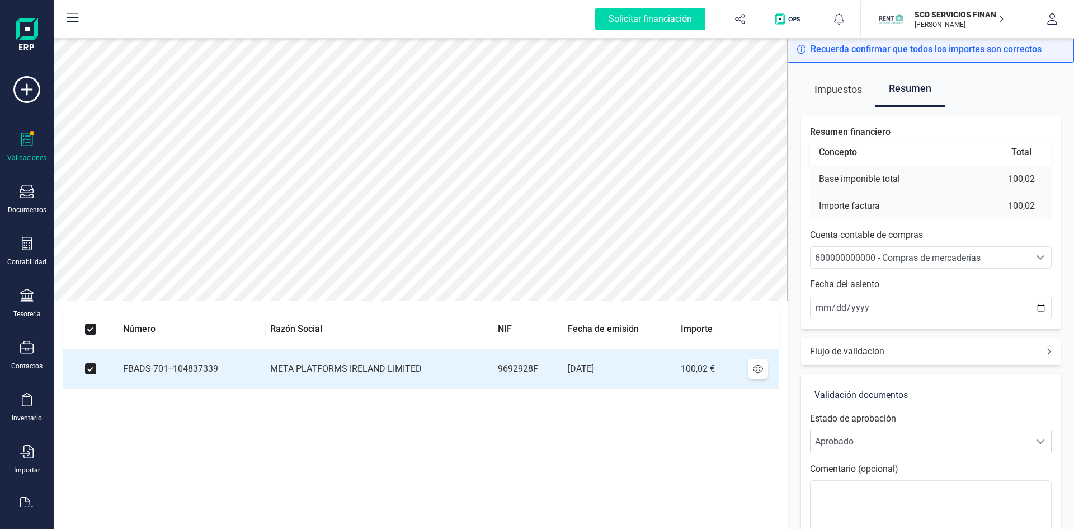
click at [915, 252] on div "600000000000 - Compras de mercaderías" at bounding box center [920, 257] width 210 height 13
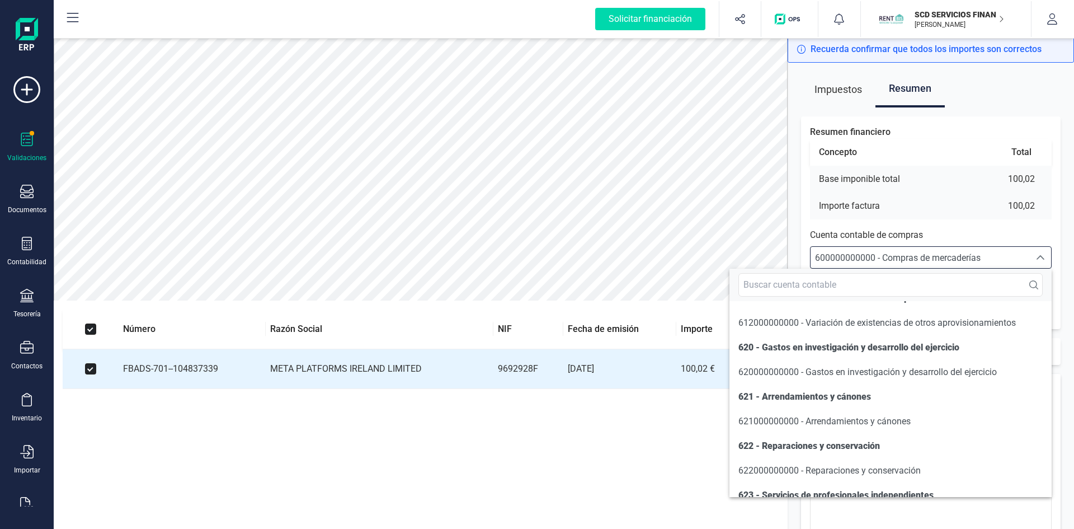
scroll to position [6051, 0]
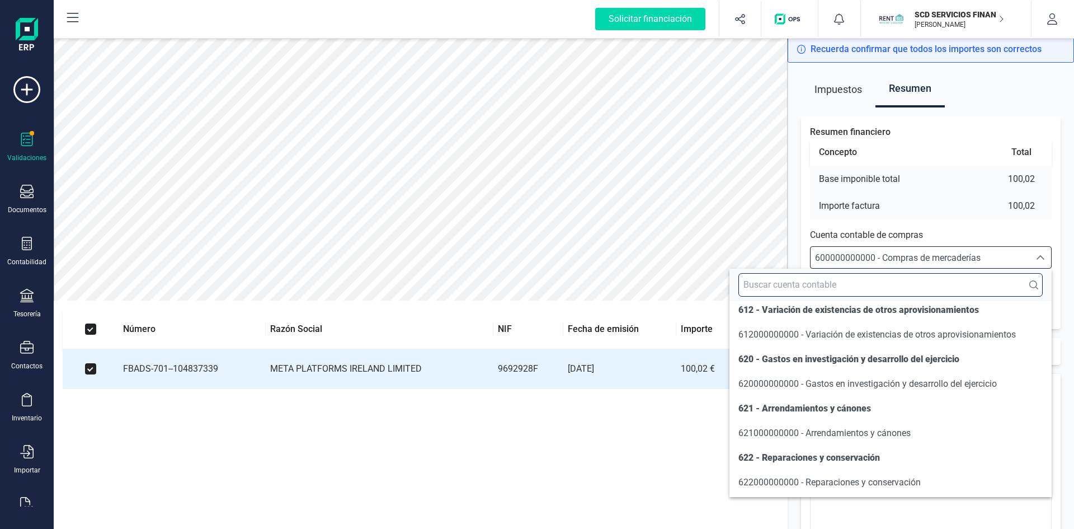
click at [864, 286] on input "text" at bounding box center [890, 284] width 304 height 23
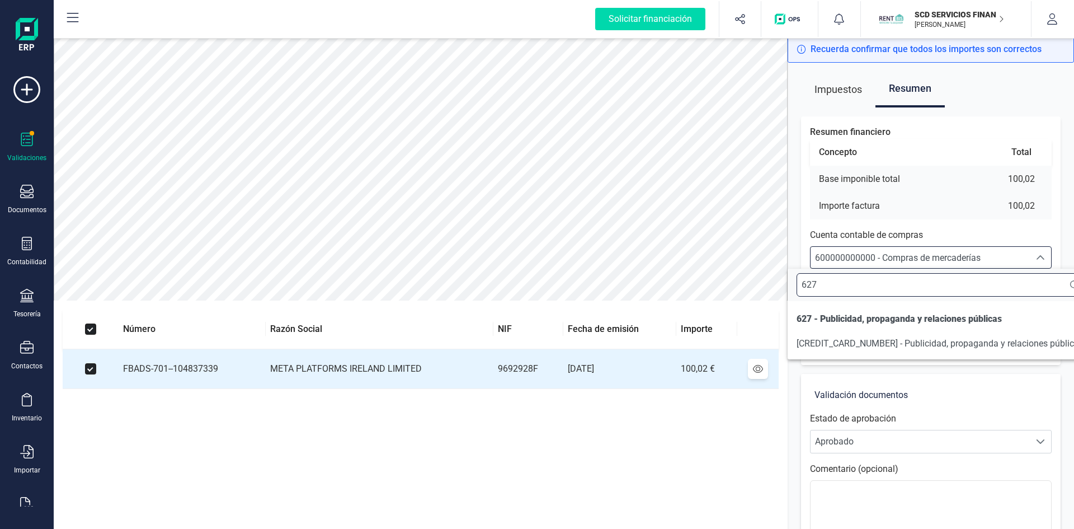
scroll to position [0, 0]
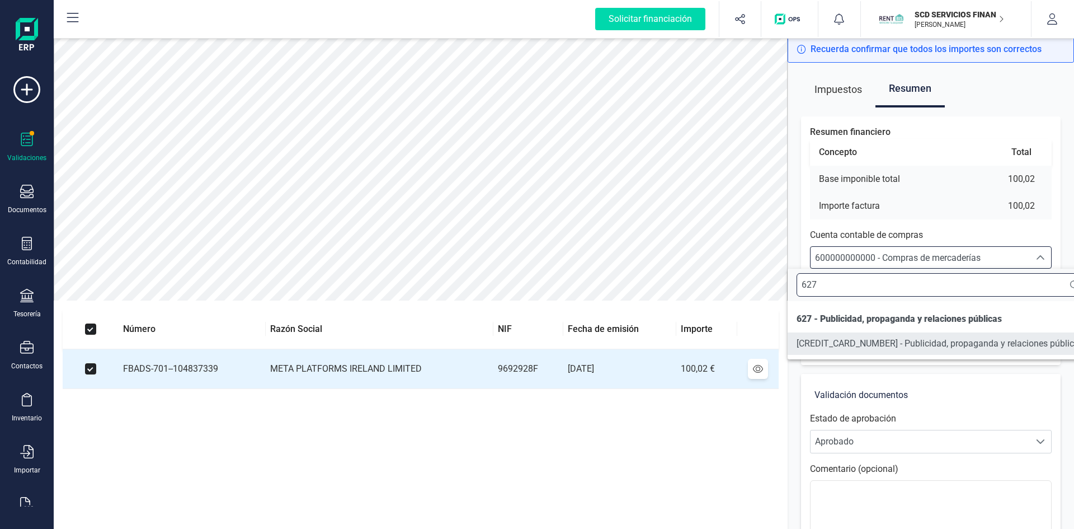
type input "627"
click at [846, 337] on span "627000000000 - Publicidad, propaganda y relaciones públicas" at bounding box center [940, 343] width 287 height 13
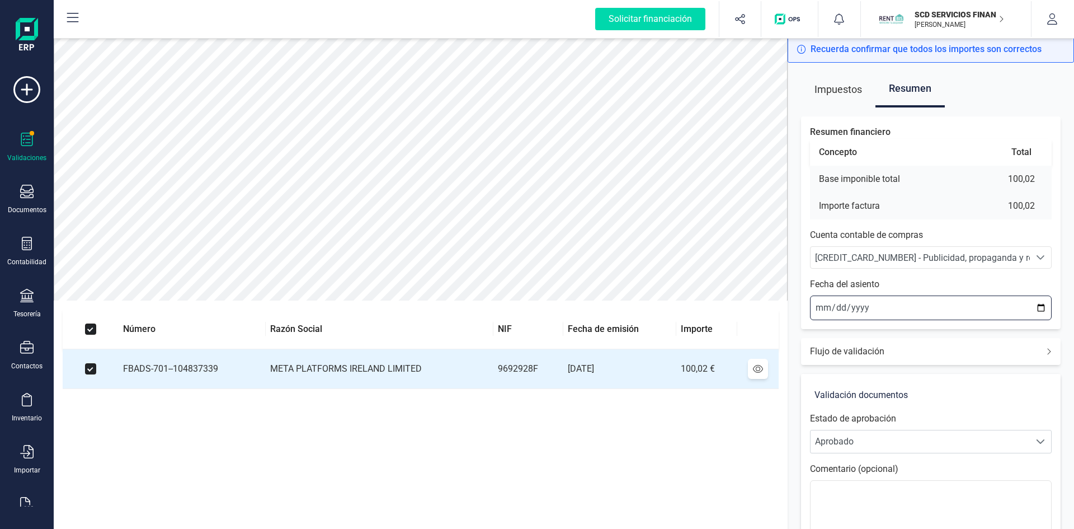
click at [826, 306] on input "2025-09-09" at bounding box center [931, 307] width 242 height 25
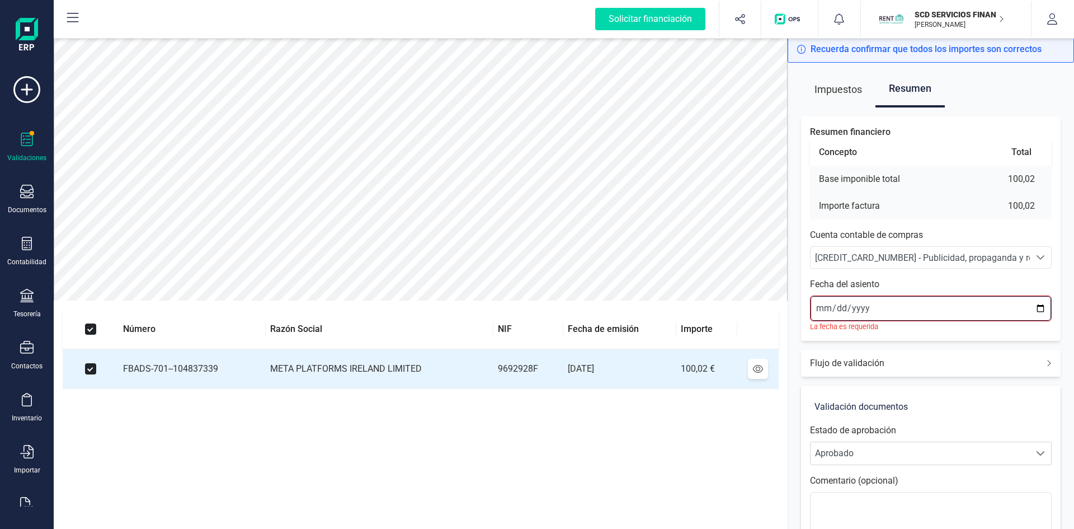
type input "2025-09-01"
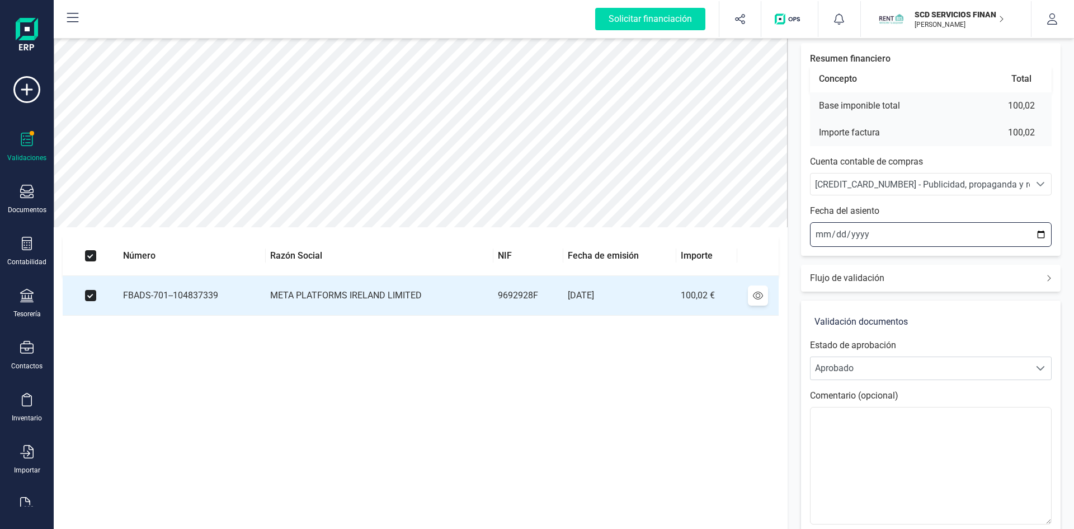
scroll to position [131, 0]
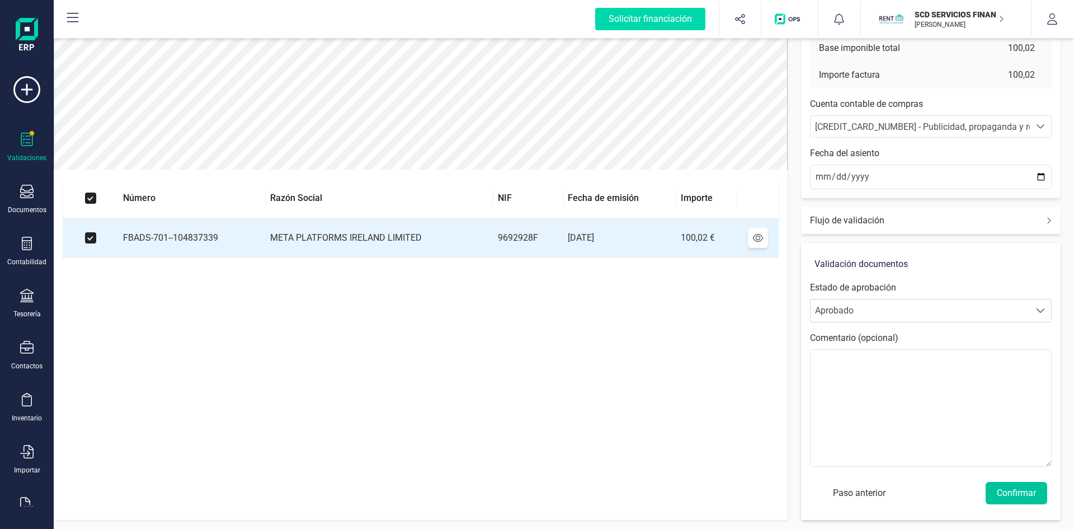
click at [1007, 489] on button "Confirmar" at bounding box center [1017, 493] width 62 height 22
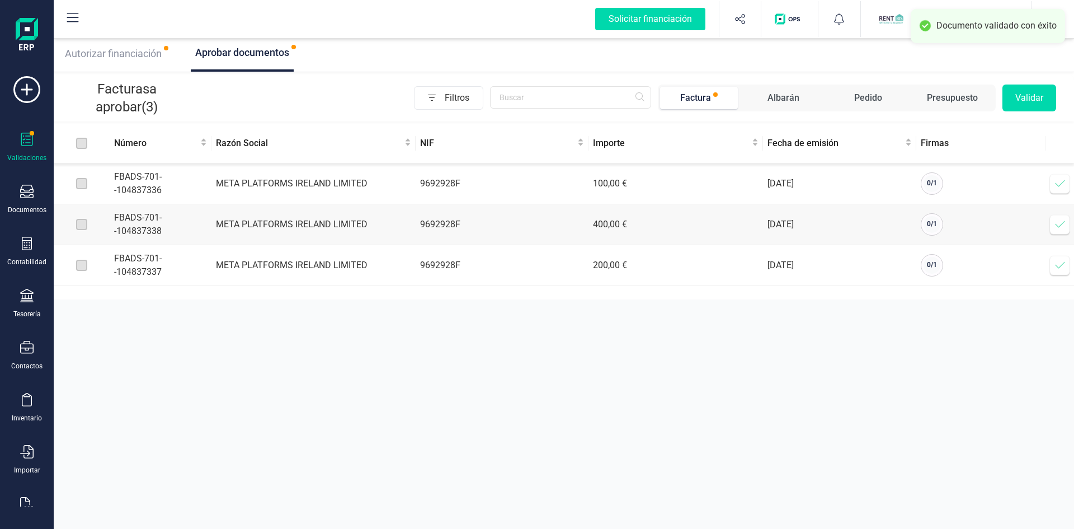
click at [1057, 266] on icon at bounding box center [1060, 265] width 11 height 11
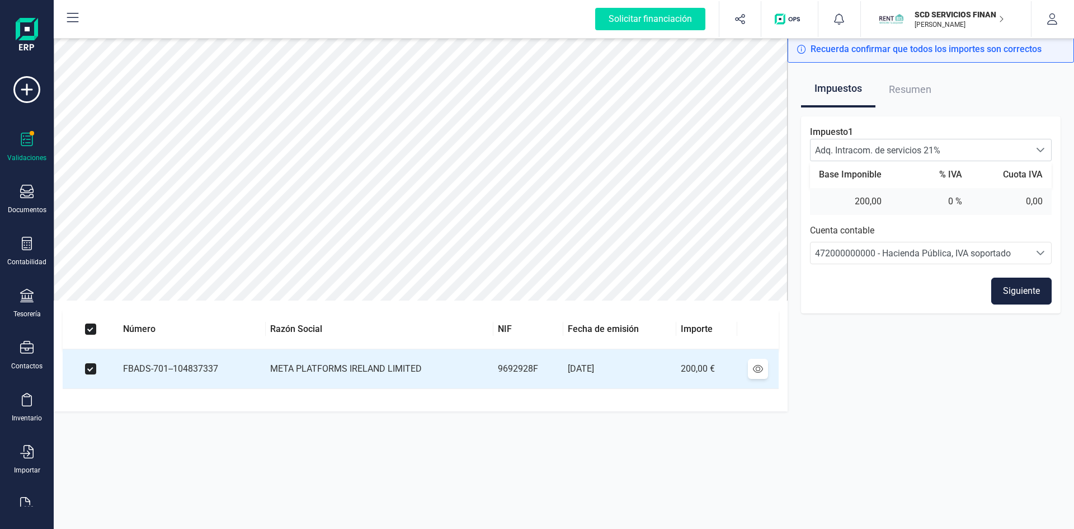
click at [1012, 287] on button "Siguiente" at bounding box center [1021, 290] width 60 height 27
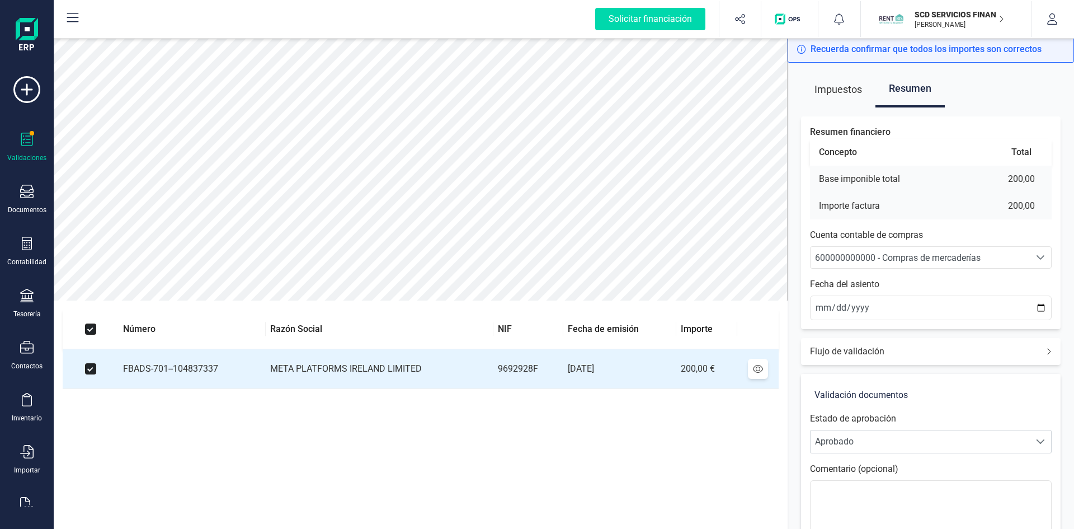
click at [881, 254] on span "600000000000 - Compras de mercaderías" at bounding box center [898, 257] width 166 height 11
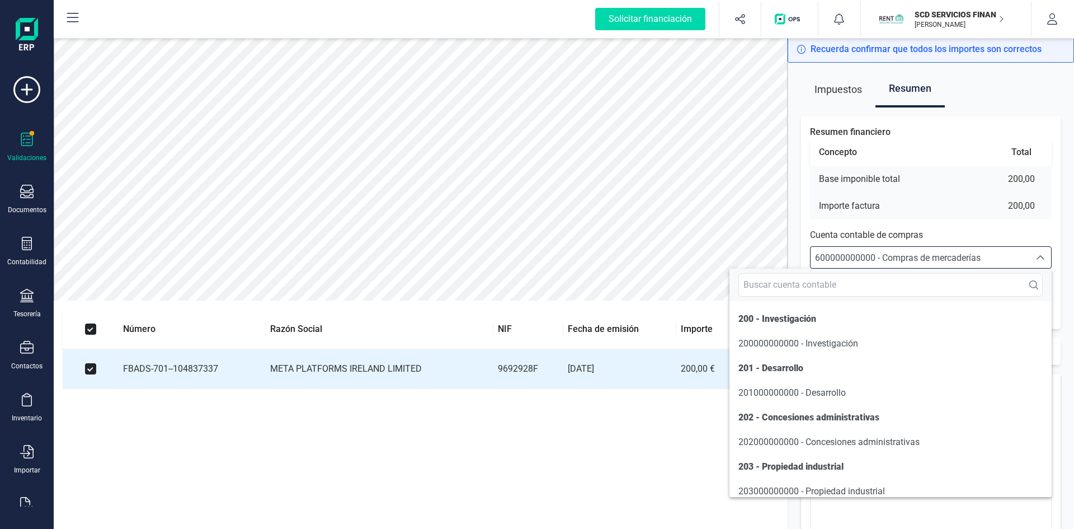
scroll to position [5349, 0]
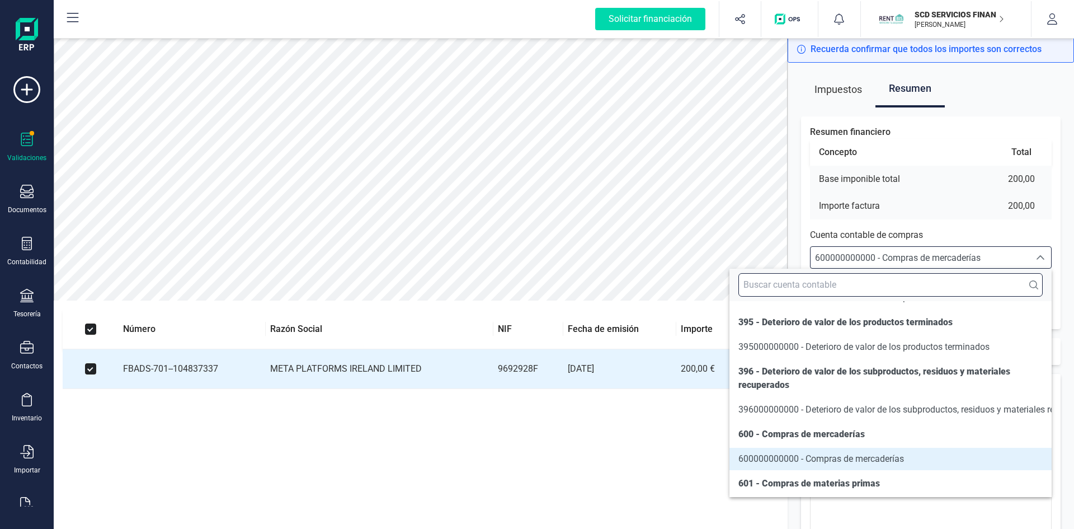
click at [863, 286] on input "text" at bounding box center [890, 284] width 304 height 23
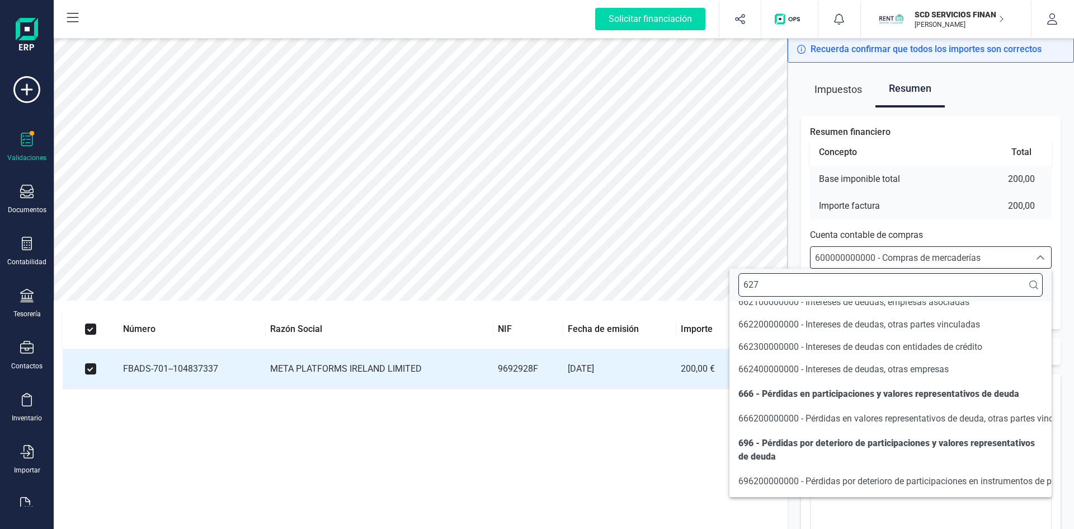
scroll to position [0, 0]
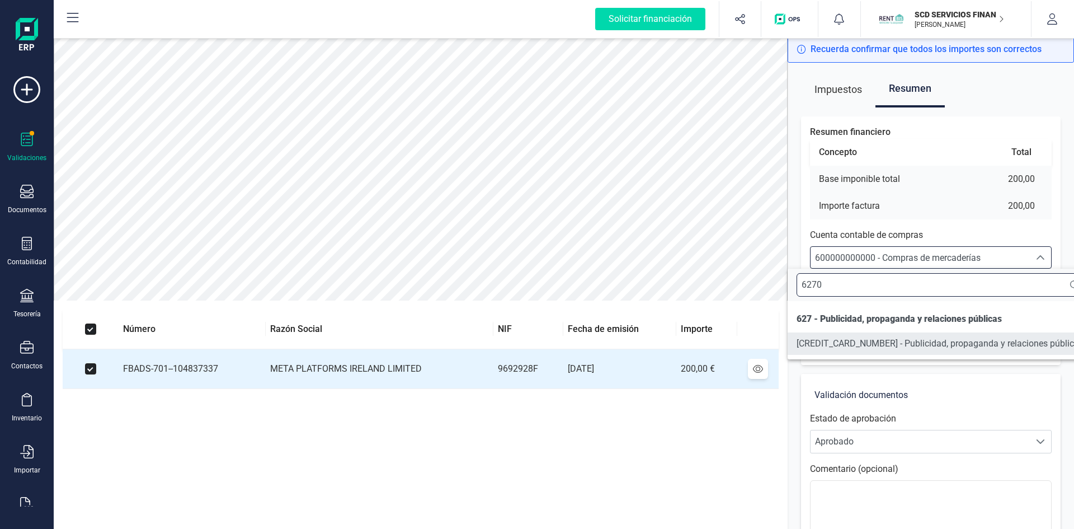
type input "6270"
click at [847, 341] on span "627000000000 - Publicidad, propaganda y relaciones públicas" at bounding box center [940, 343] width 287 height 11
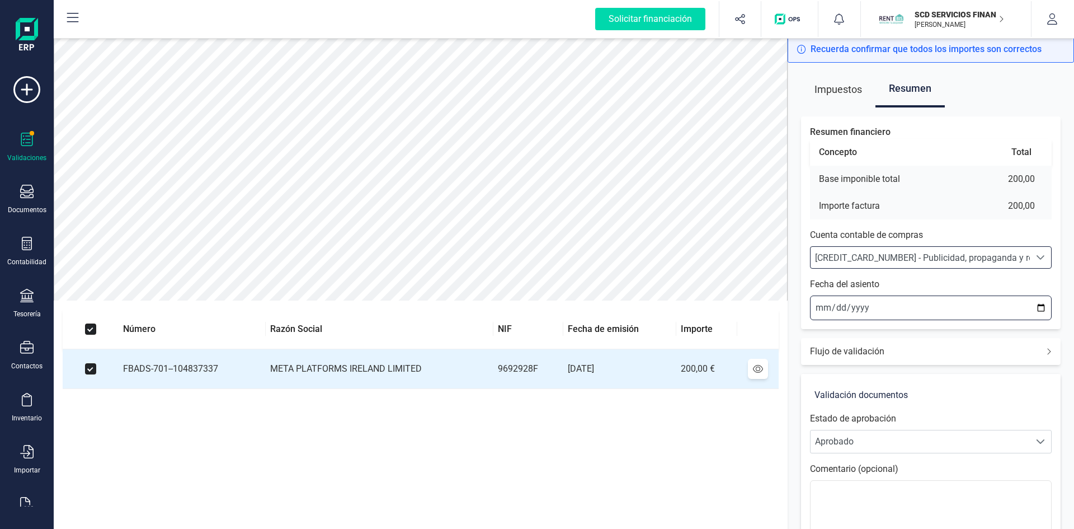
click at [818, 304] on input "2025-09-09" at bounding box center [931, 307] width 242 height 25
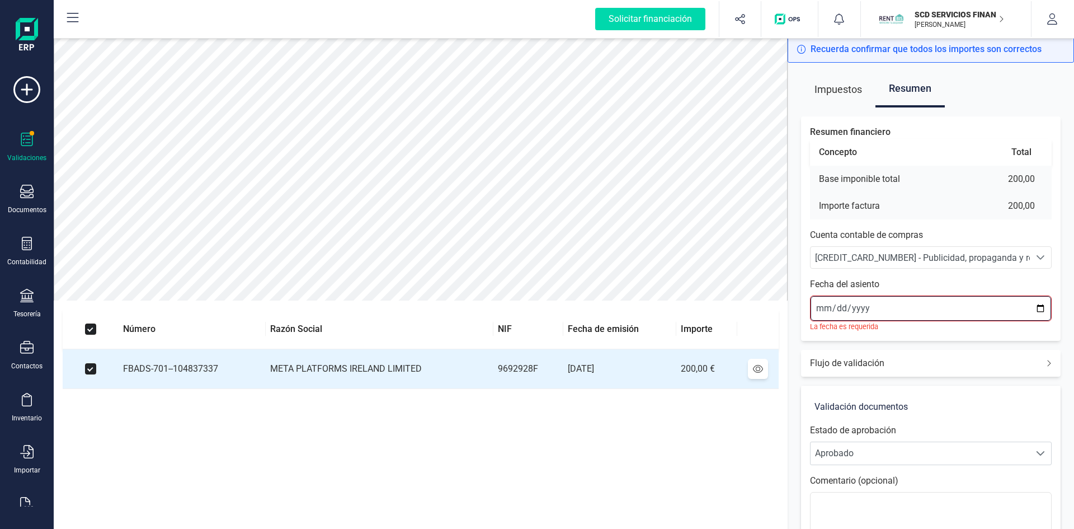
type input "2025-09-01"
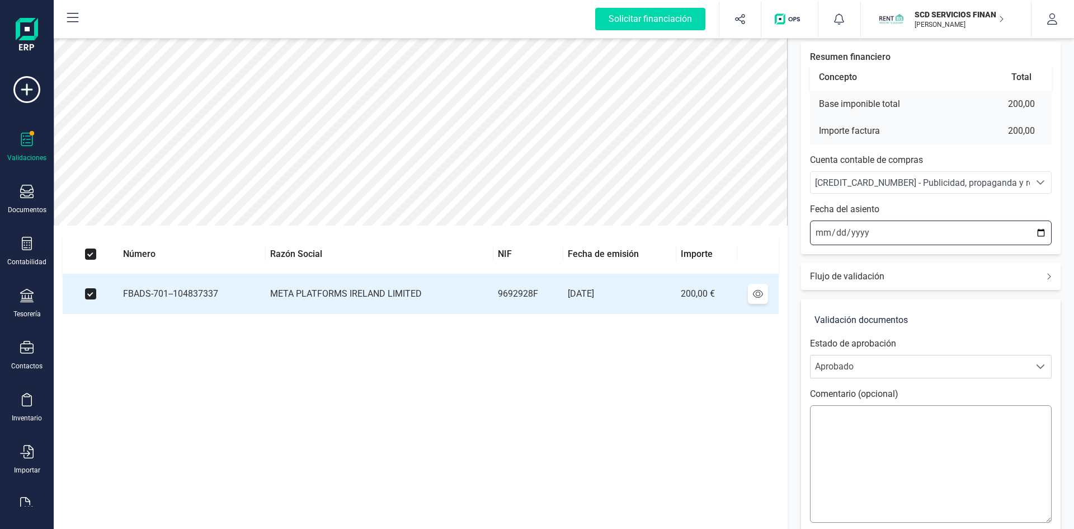
scroll to position [131, 0]
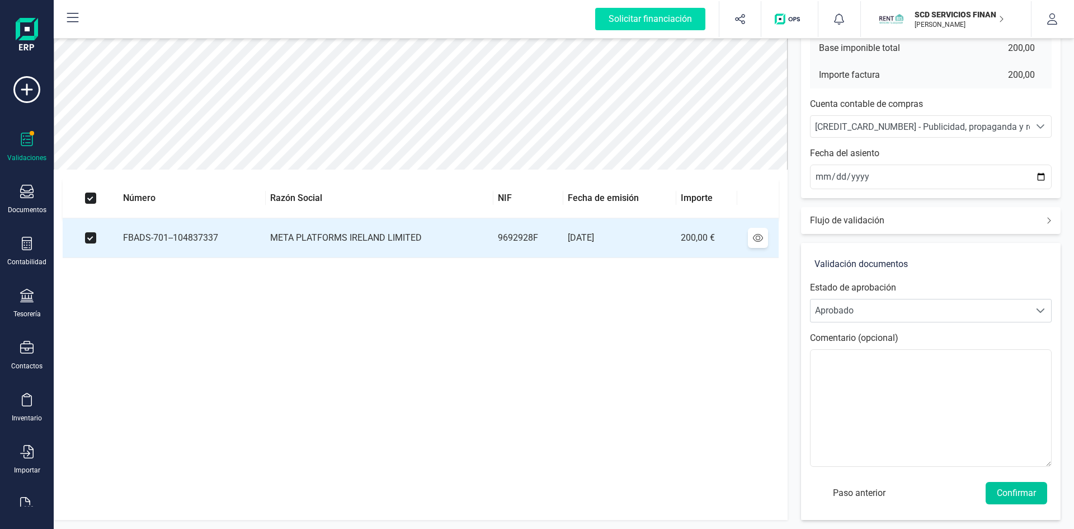
click at [1021, 495] on button "Confirmar" at bounding box center [1017, 493] width 62 height 22
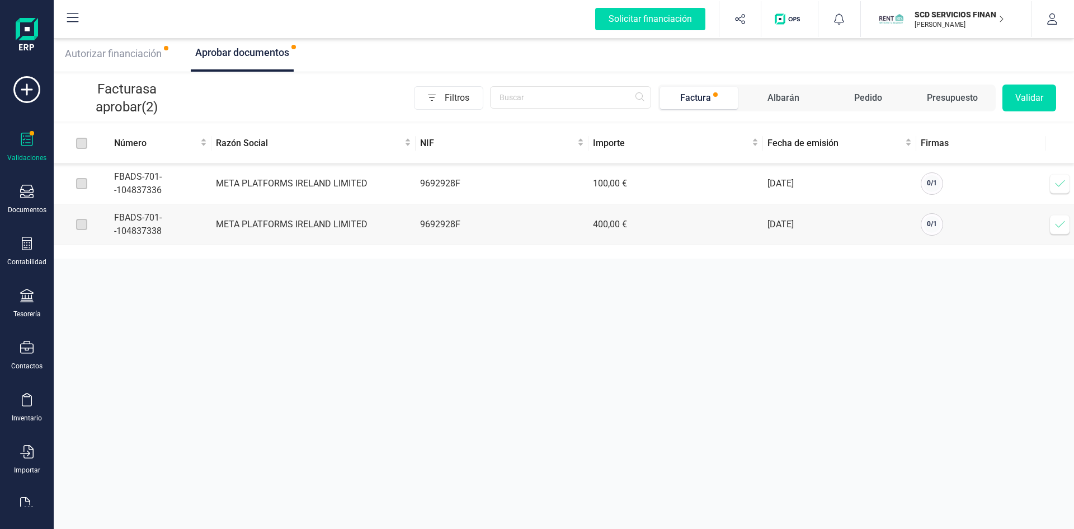
click at [1062, 180] on icon at bounding box center [1060, 183] width 11 height 11
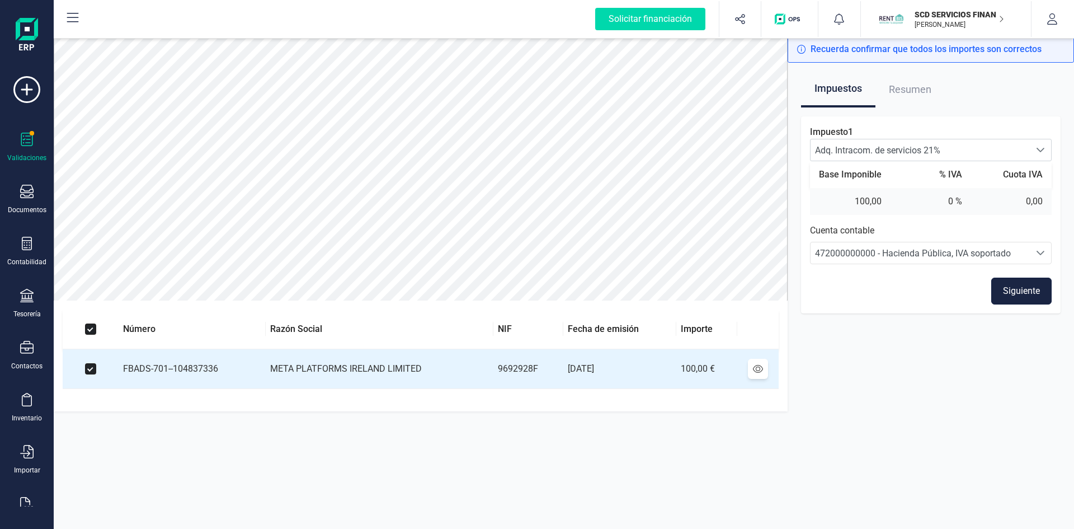
click at [1016, 288] on button "Siguiente" at bounding box center [1021, 290] width 60 height 27
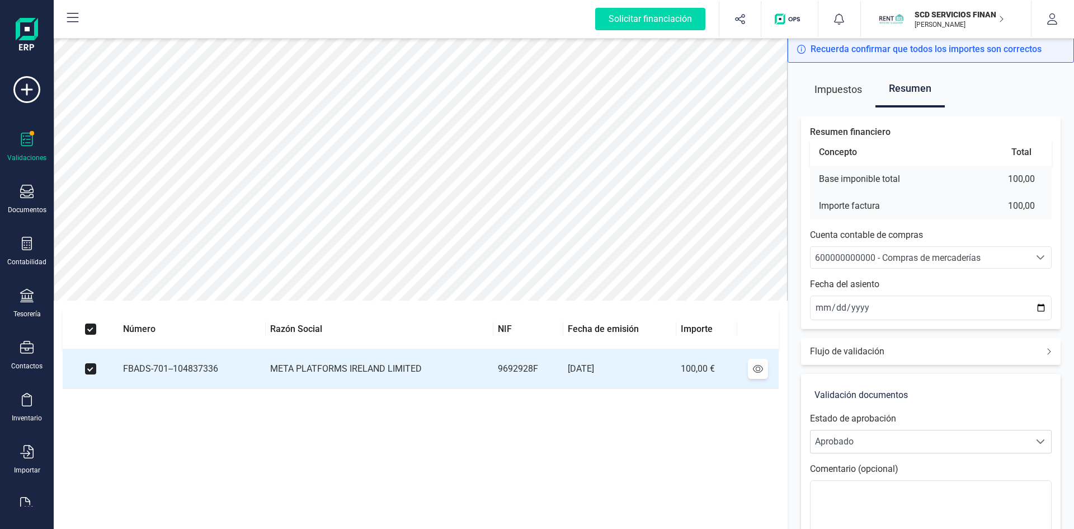
click at [864, 258] on span "600000000000 - Compras de mercaderías" at bounding box center [898, 257] width 166 height 11
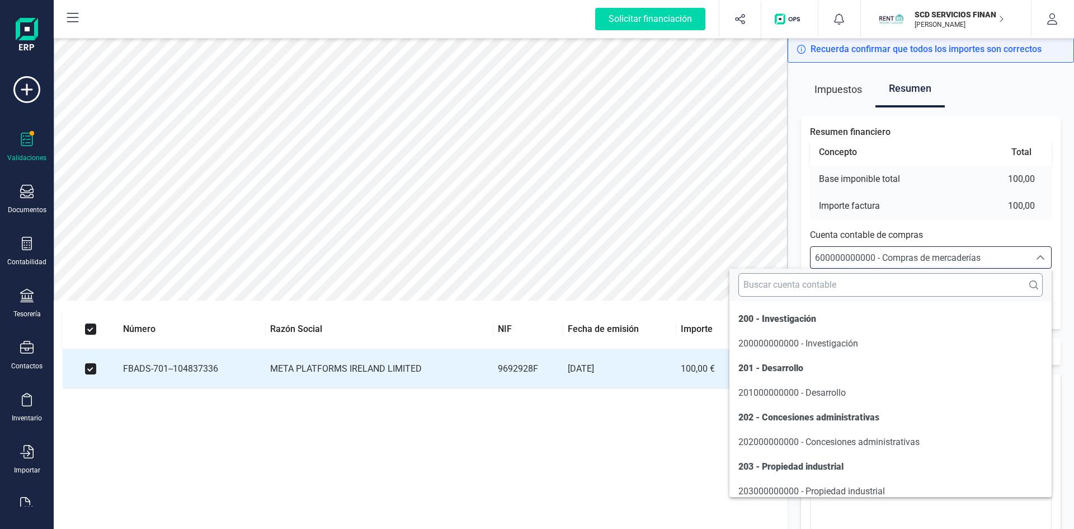
scroll to position [5349, 0]
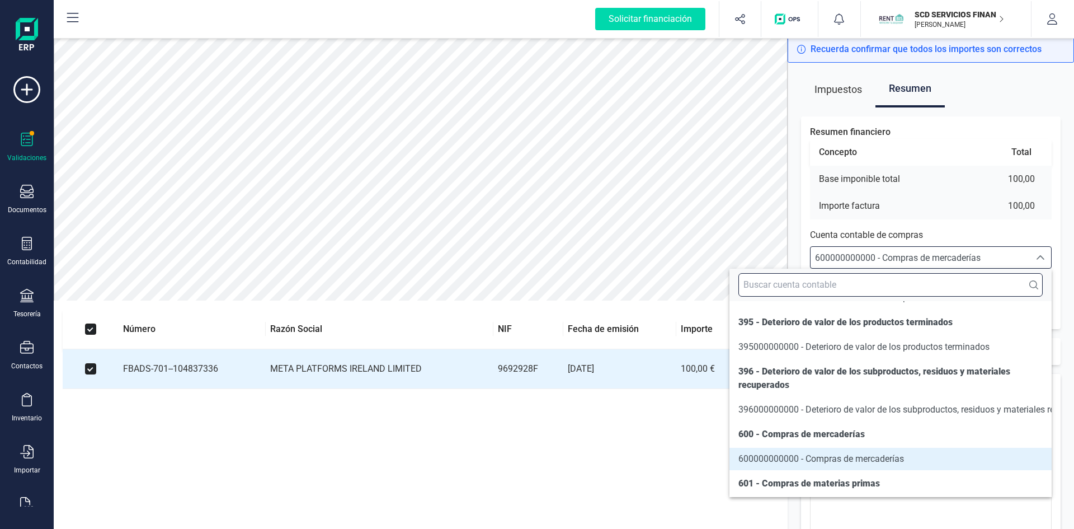
click at [875, 292] on input "text" at bounding box center [890, 284] width 304 height 23
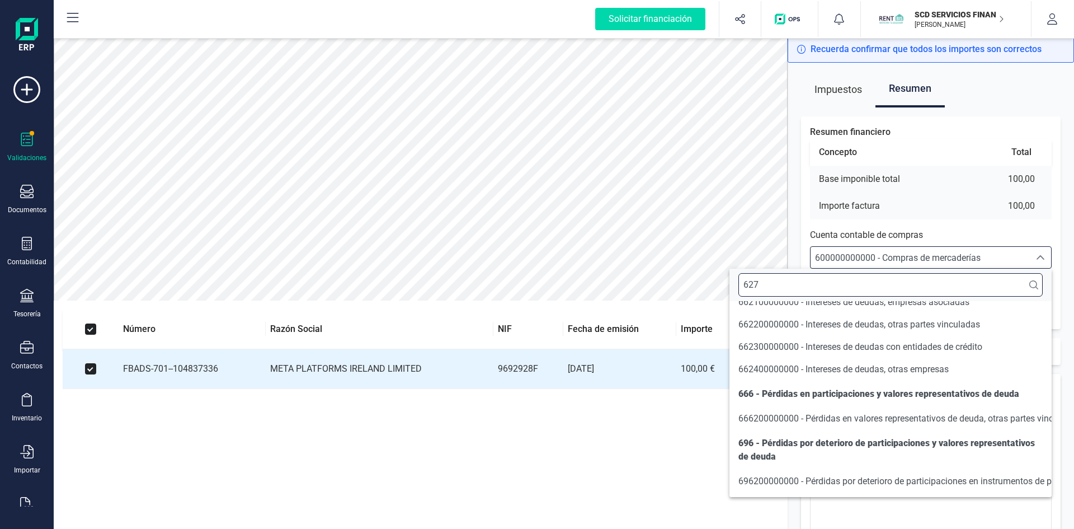
scroll to position [0, 0]
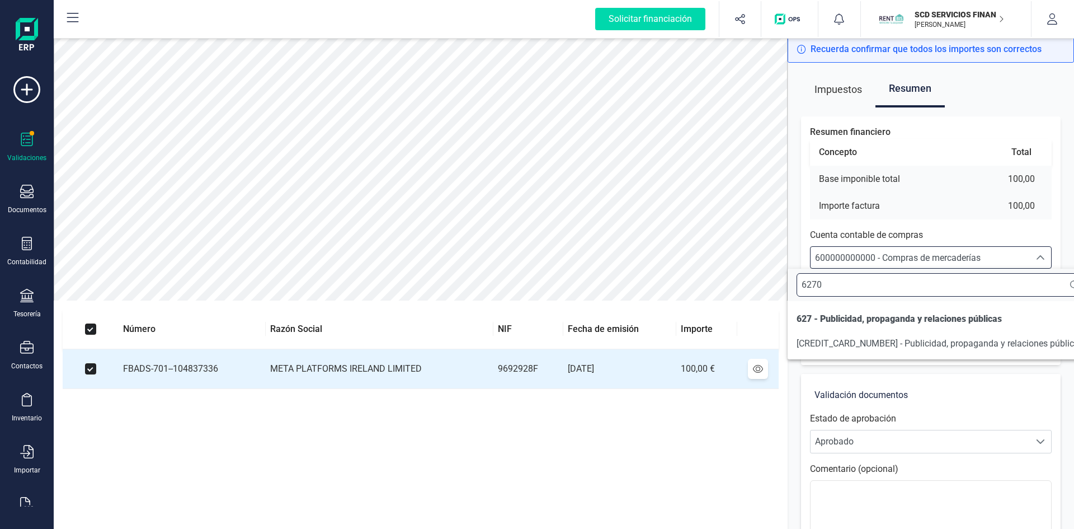
type input "6270"
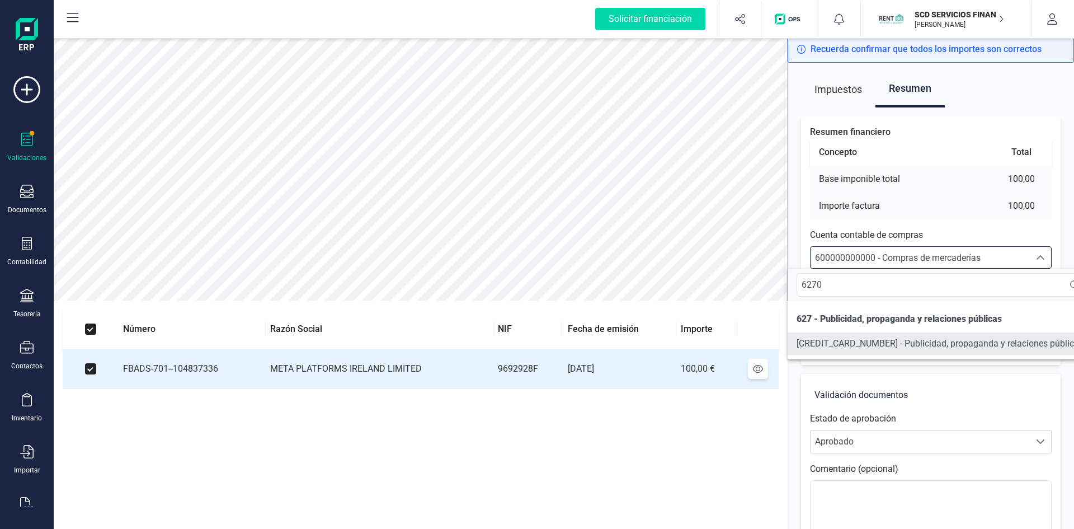
click at [871, 334] on li "627000000000 - Publicidad, propaganda y relaciones públicas" at bounding box center [940, 343] width 305 height 22
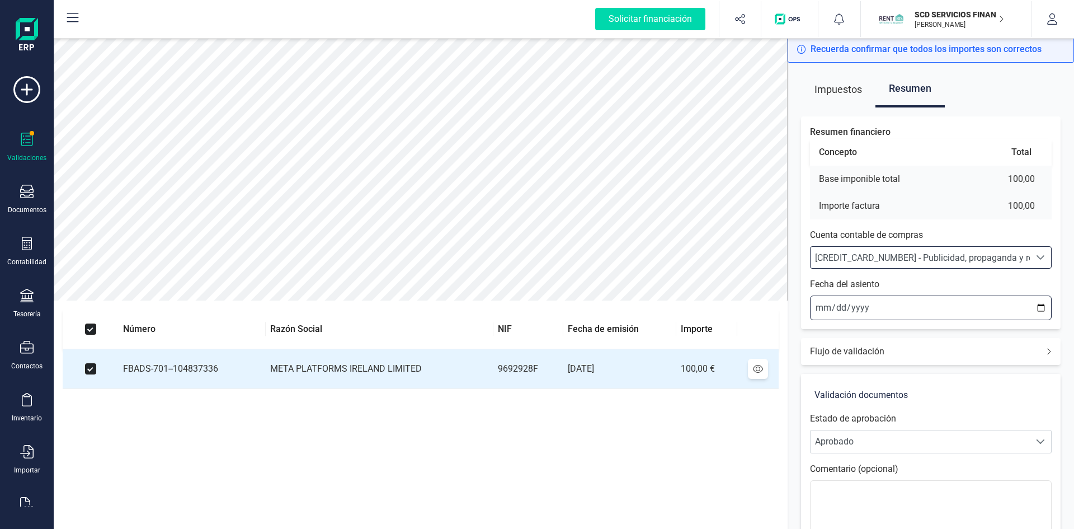
click at [816, 307] on input "2025-09-09" at bounding box center [931, 307] width 242 height 25
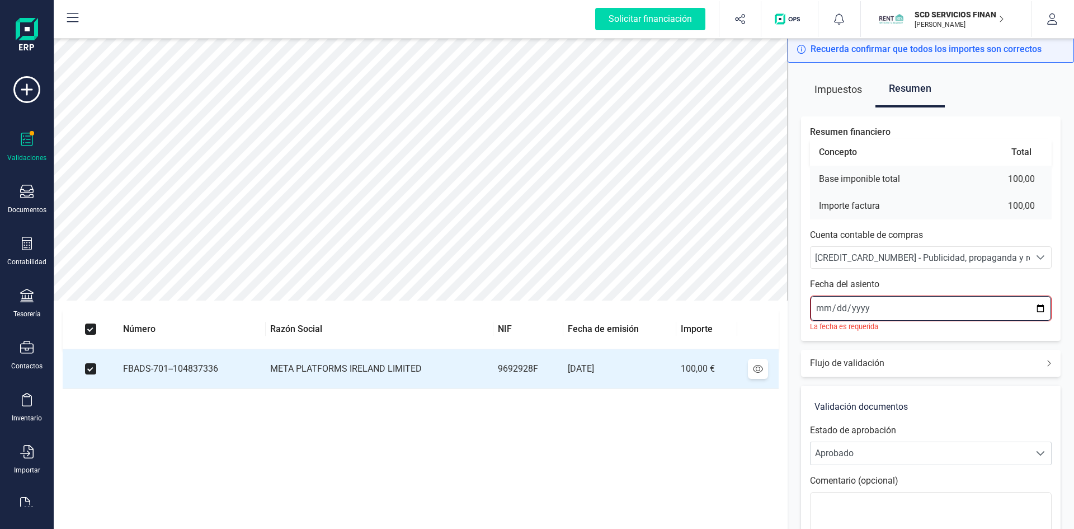
type input "2025-09-01"
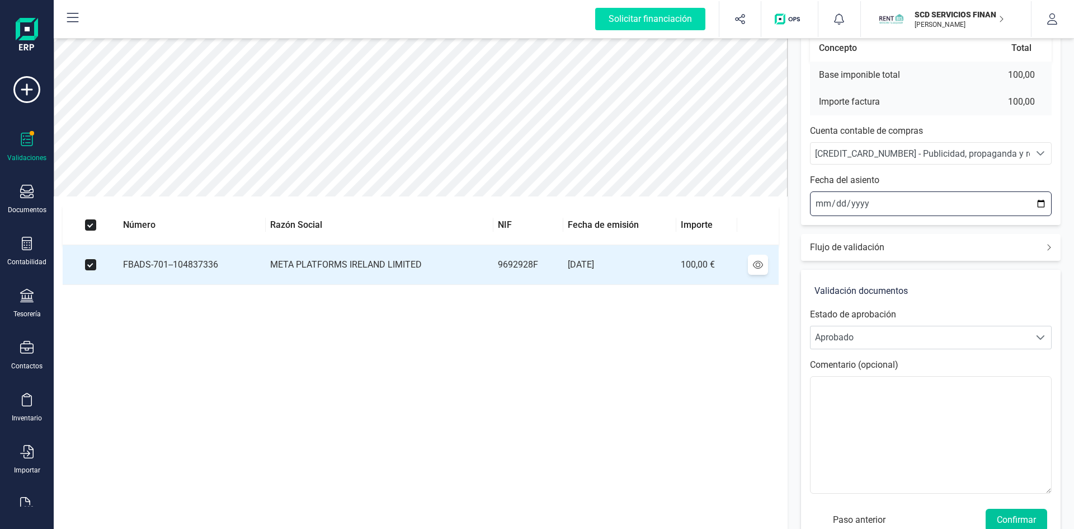
scroll to position [131, 0]
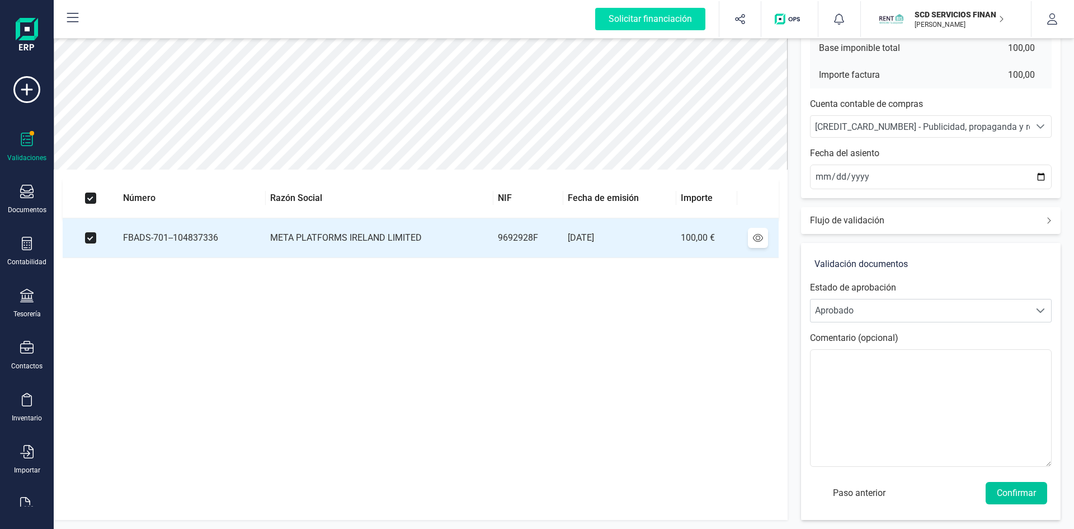
click at [1017, 490] on button "Confirmar" at bounding box center [1017, 493] width 62 height 22
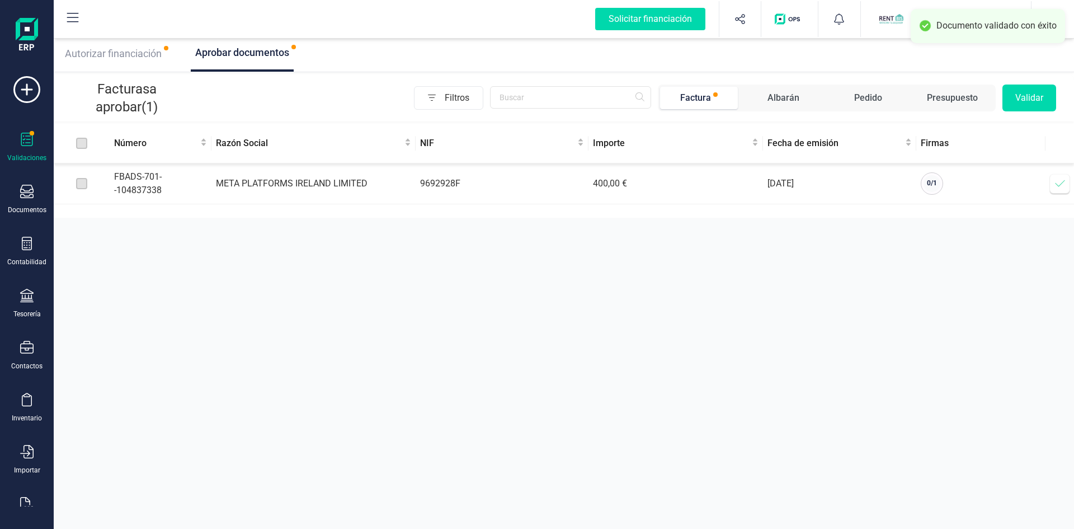
click at [1057, 177] on span at bounding box center [1060, 183] width 22 height 22
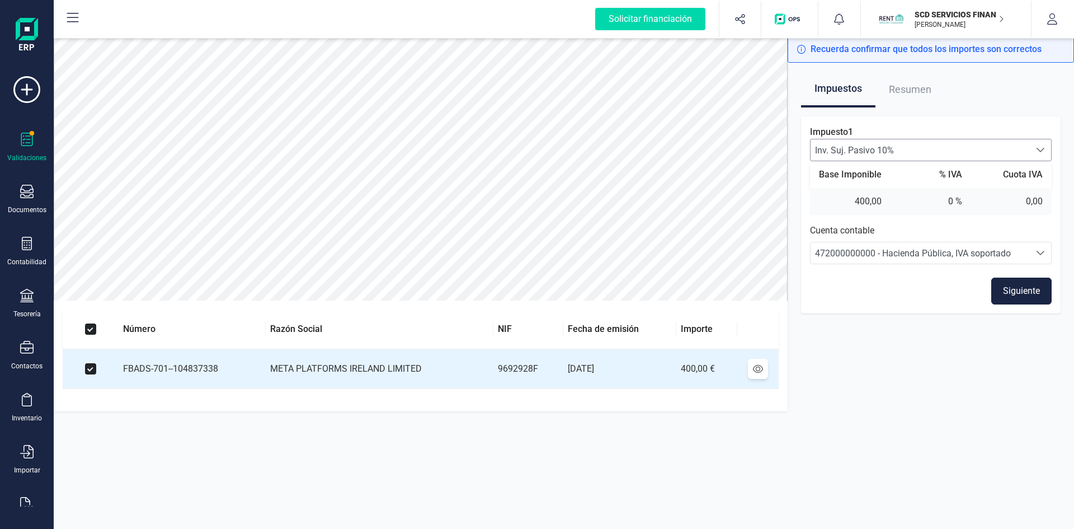
click at [868, 152] on span "Inv. Suj. Pasivo 10%" at bounding box center [920, 149] width 219 height 21
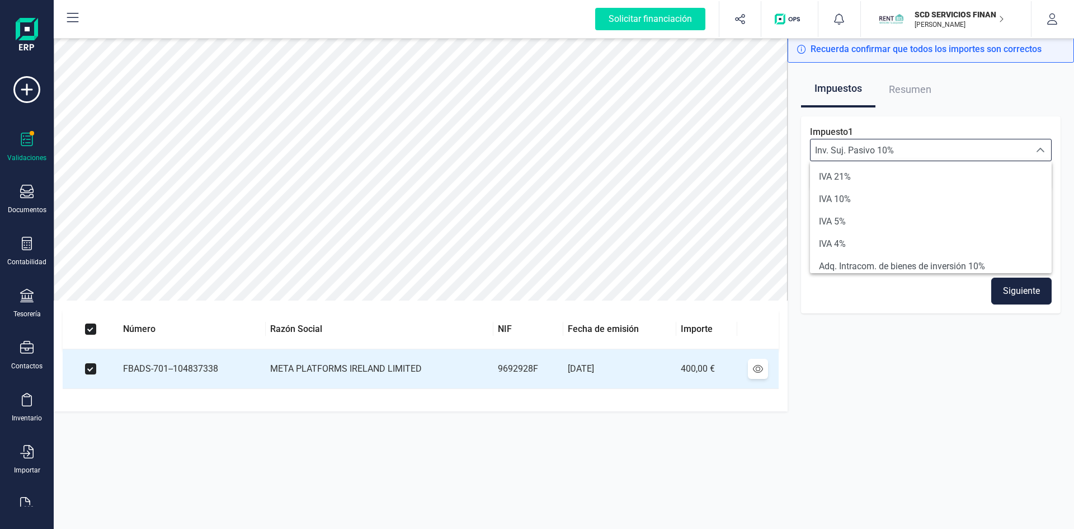
scroll to position [161, 0]
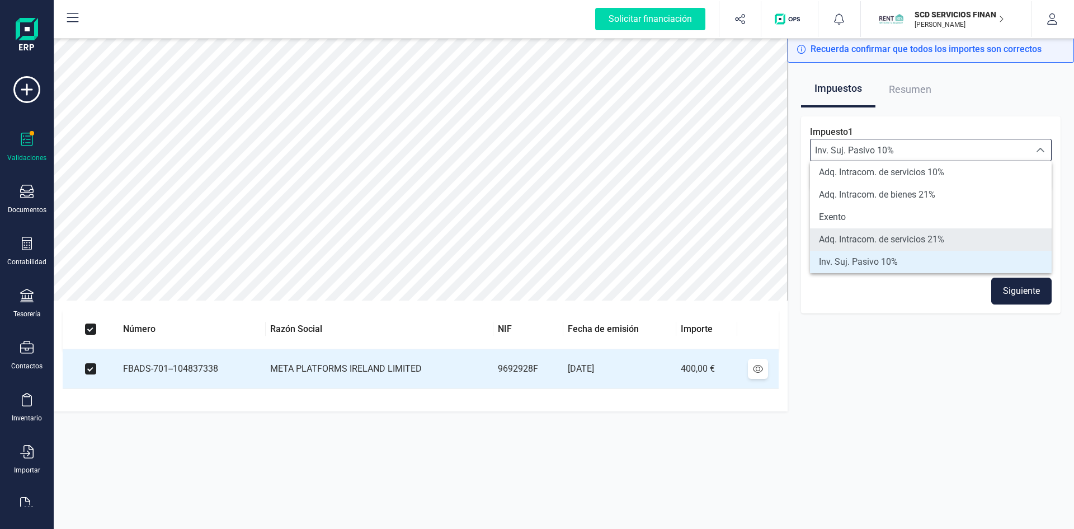
click at [873, 238] on span "Adq. Intracom. de servicios 21%" at bounding box center [881, 239] width 125 height 13
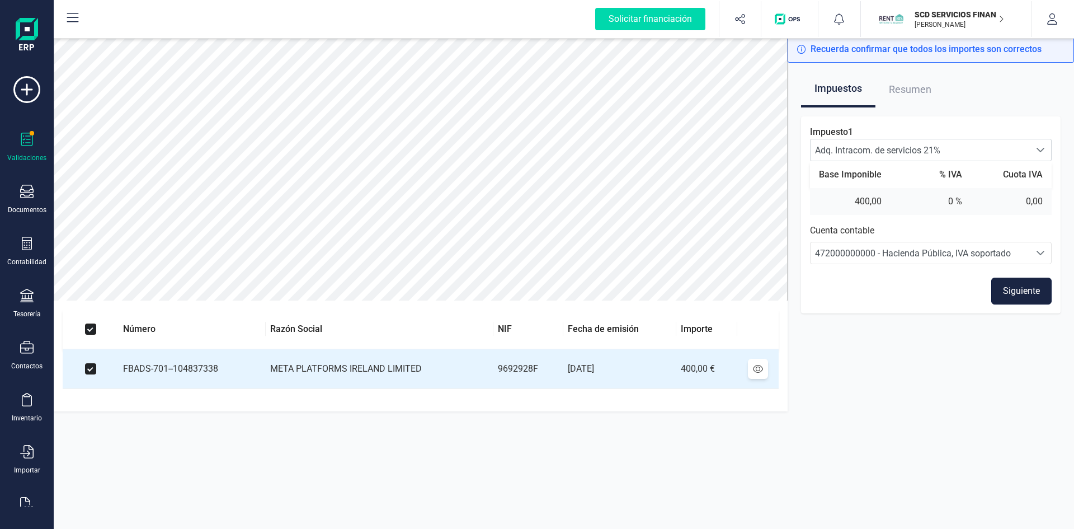
click at [1019, 289] on button "Siguiente" at bounding box center [1021, 290] width 60 height 27
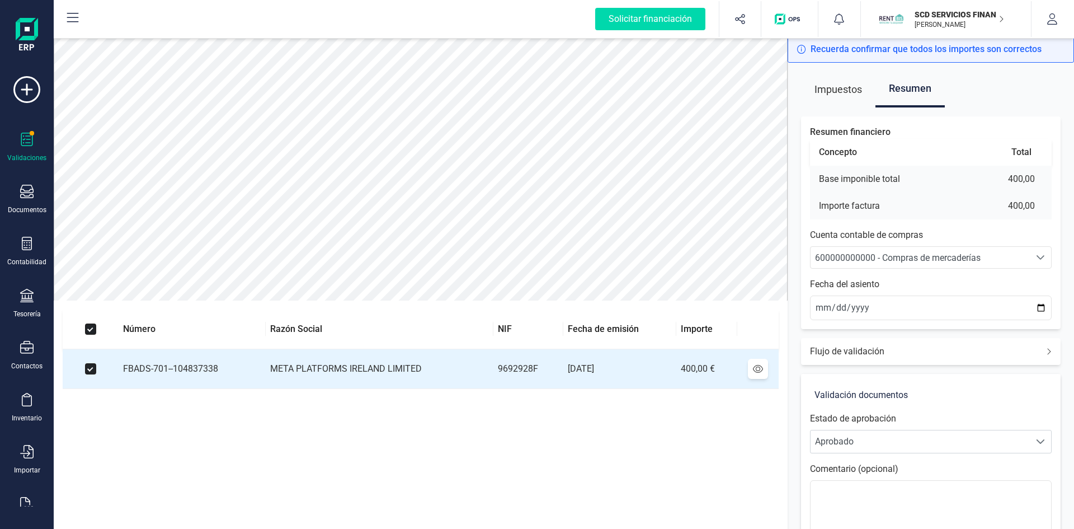
click at [892, 255] on span "600000000000 - Compras de mercaderías" at bounding box center [898, 257] width 166 height 11
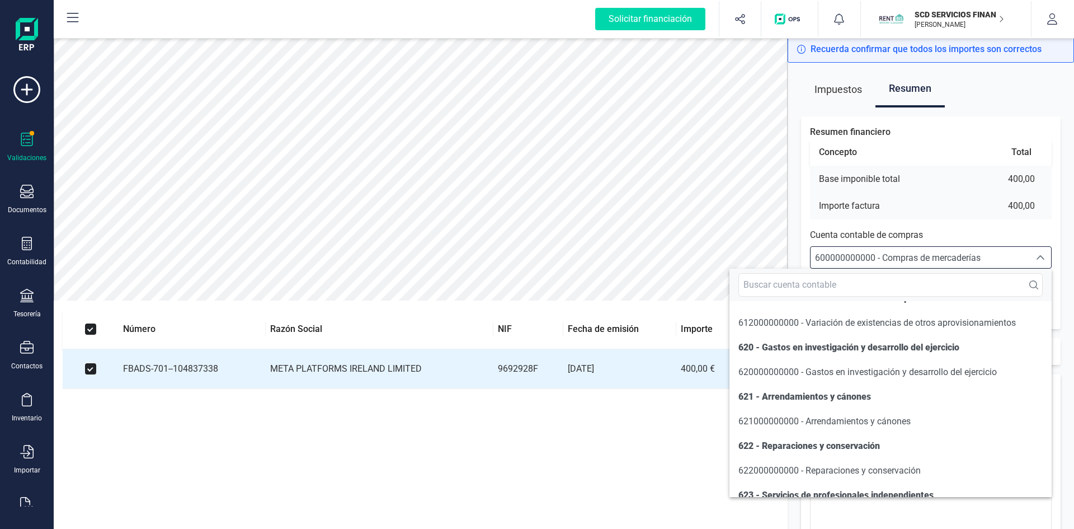
scroll to position [6452, 0]
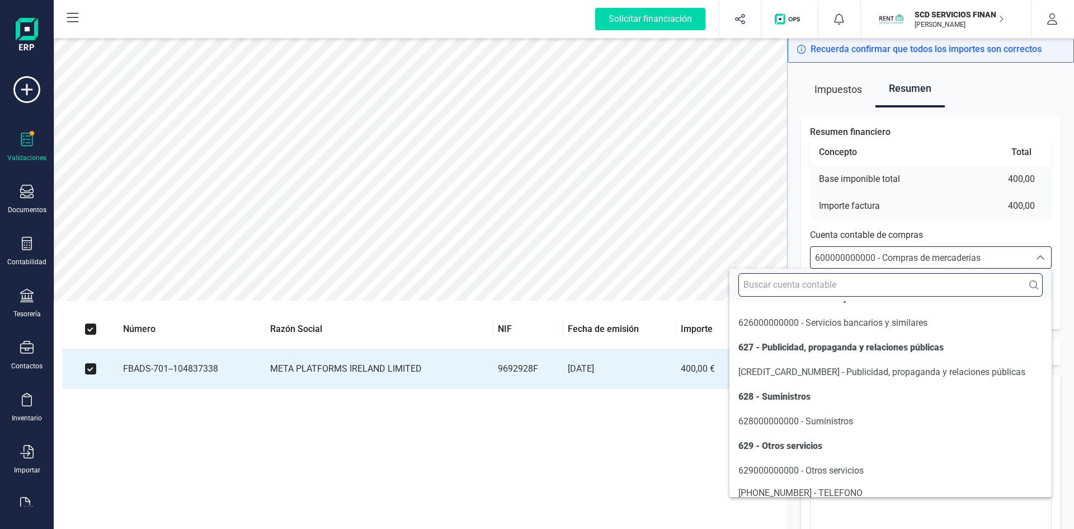
click at [836, 284] on input "text" at bounding box center [890, 284] width 304 height 23
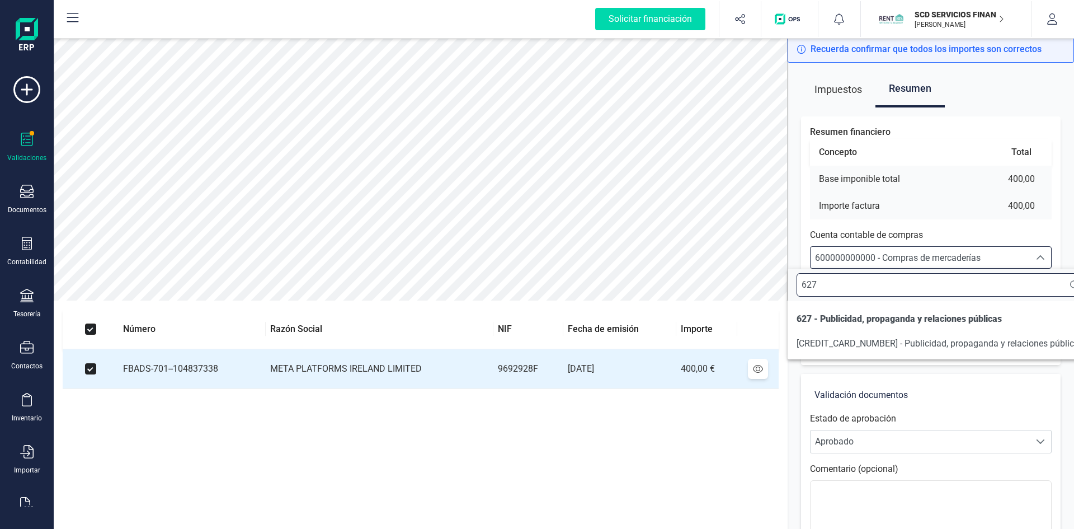
scroll to position [0, 0]
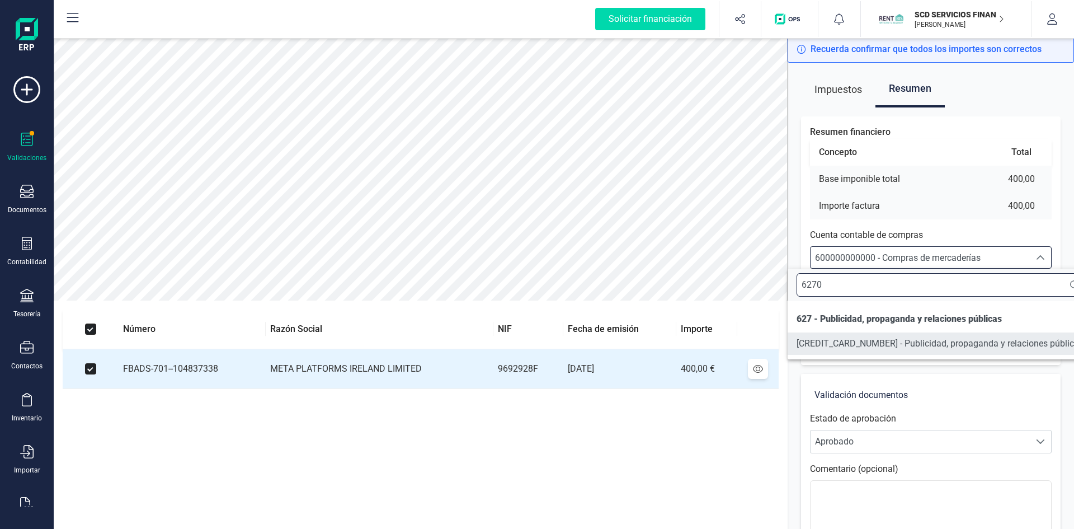
type input "6270"
click at [844, 344] on span "627000000000 - Publicidad, propaganda y relaciones públicas" at bounding box center [940, 343] width 287 height 11
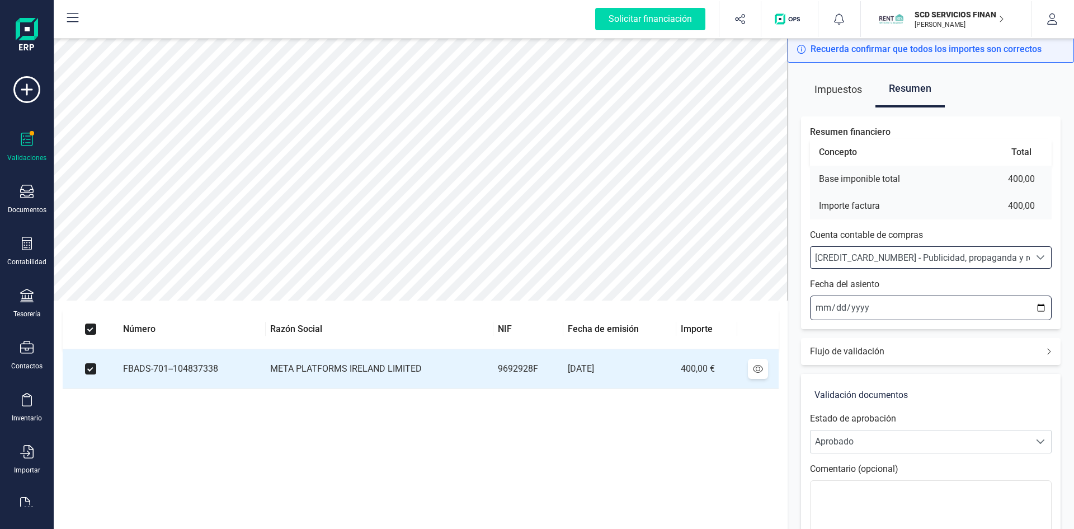
click at [818, 308] on input "2025-09-09" at bounding box center [931, 307] width 242 height 25
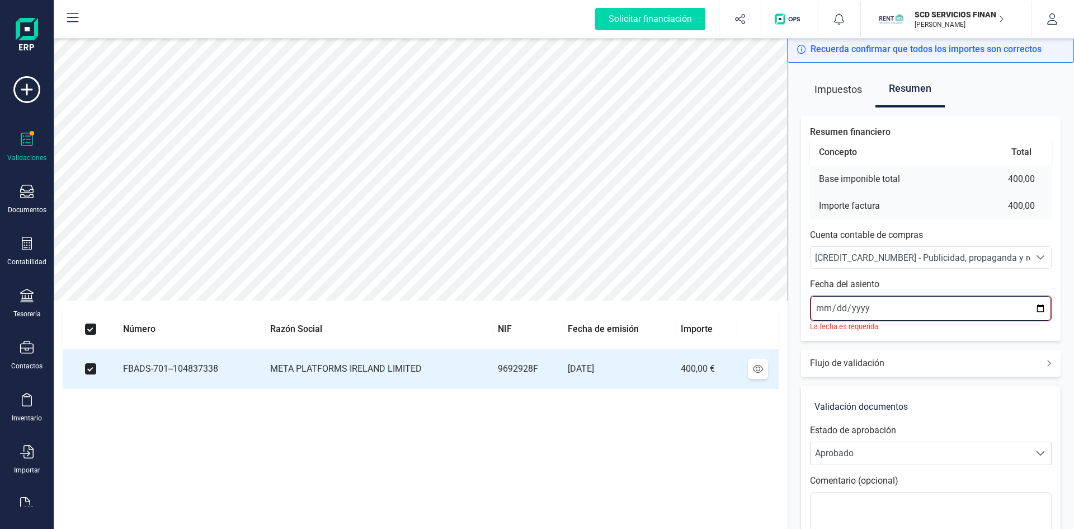
type input "2025-09-01"
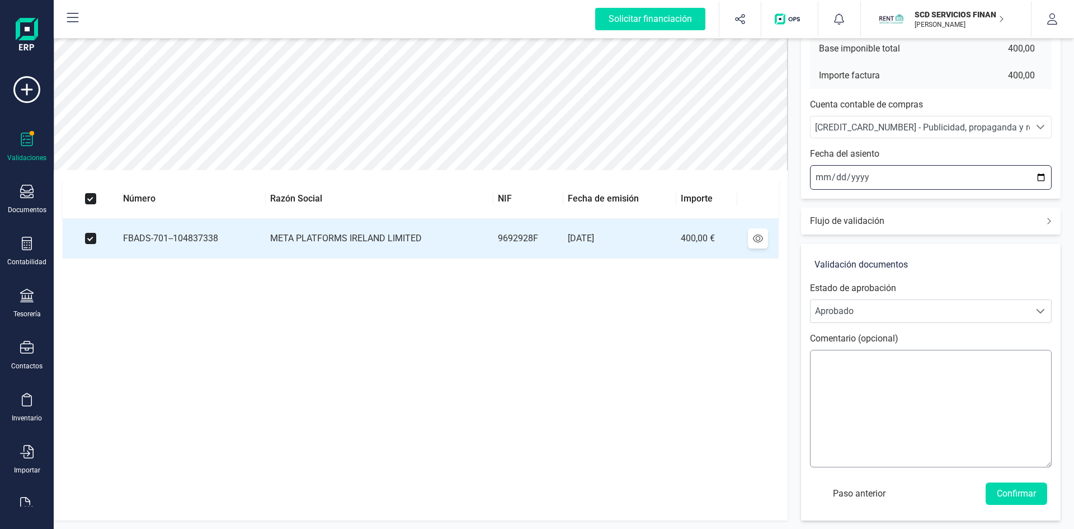
scroll to position [131, 0]
click at [1008, 487] on button "Confirmar" at bounding box center [1017, 493] width 62 height 22
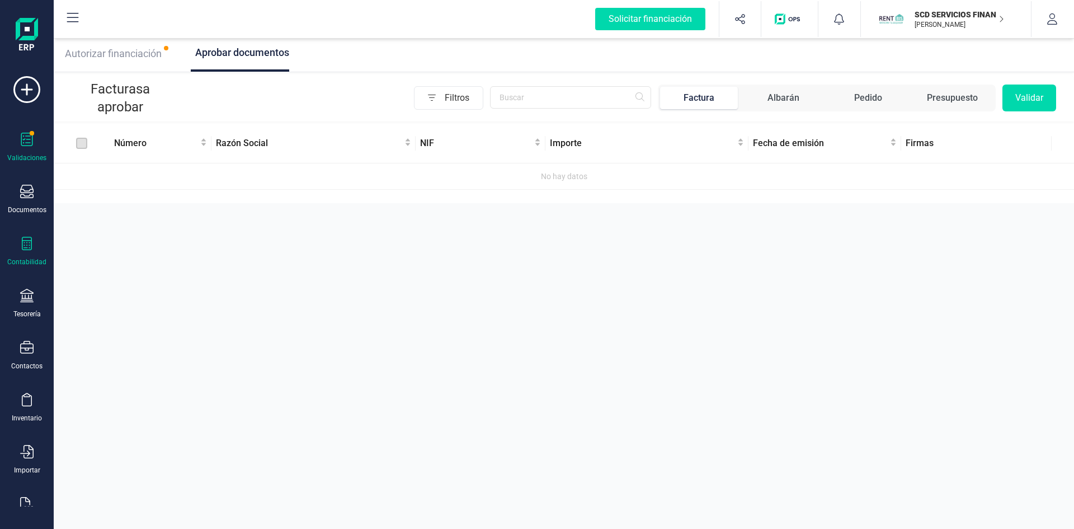
click at [29, 243] on icon at bounding box center [27, 243] width 10 height 13
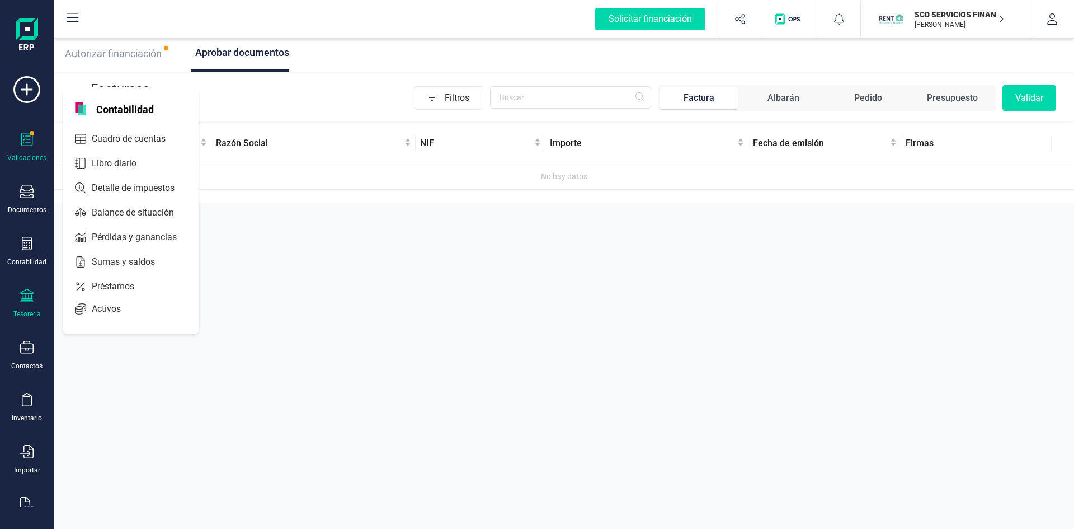
click at [27, 304] on div at bounding box center [26, 297] width 13 height 16
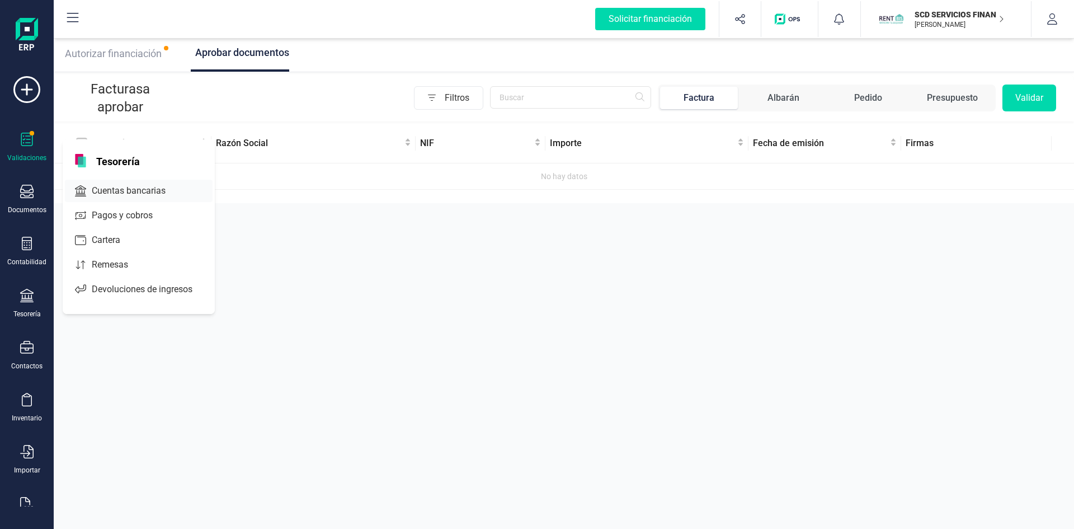
click at [110, 189] on span "Cuentas bancarias" at bounding box center [136, 190] width 98 height 13
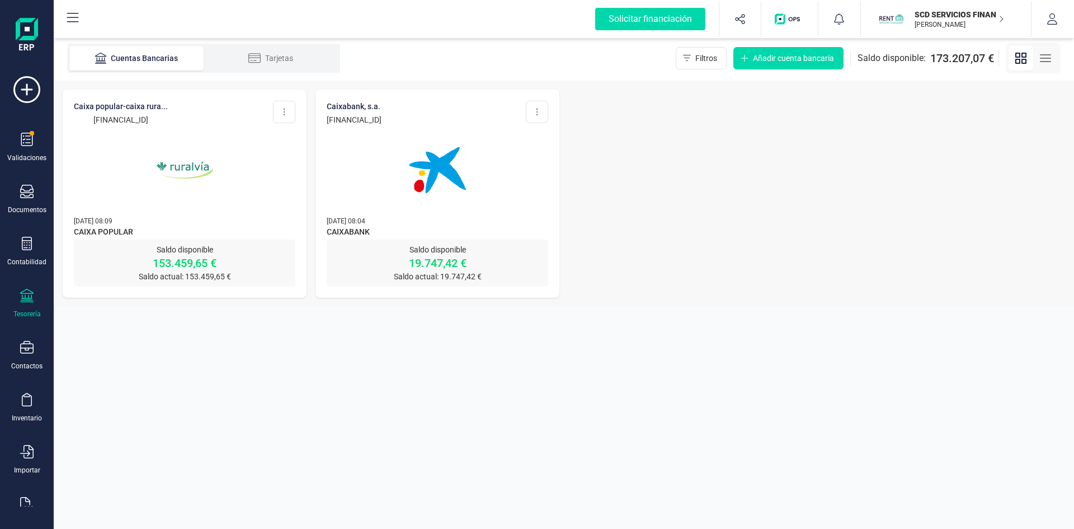
click at [189, 161] on img at bounding box center [185, 170] width 94 height 94
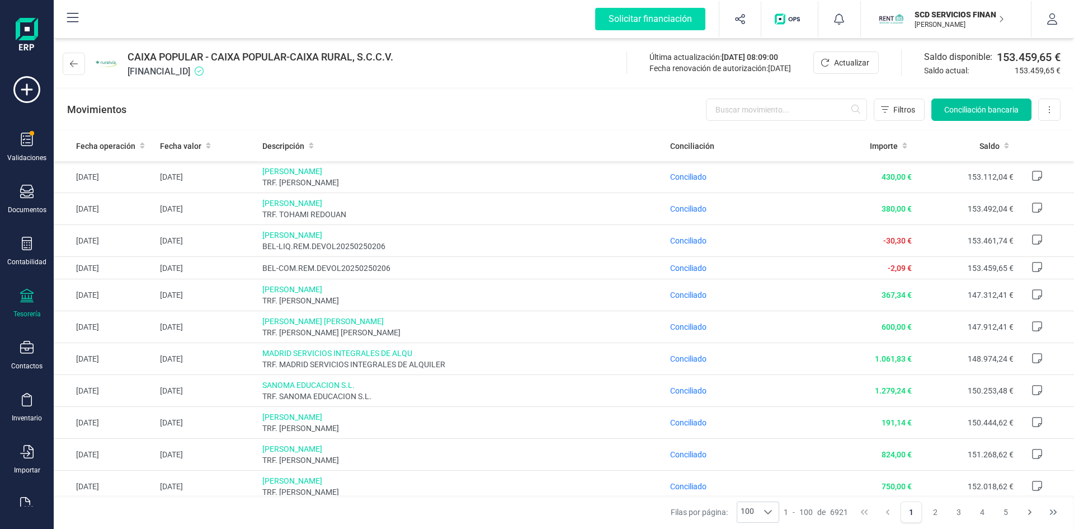
click at [947, 105] on span "Conciliación bancaria" at bounding box center [981, 109] width 74 height 11
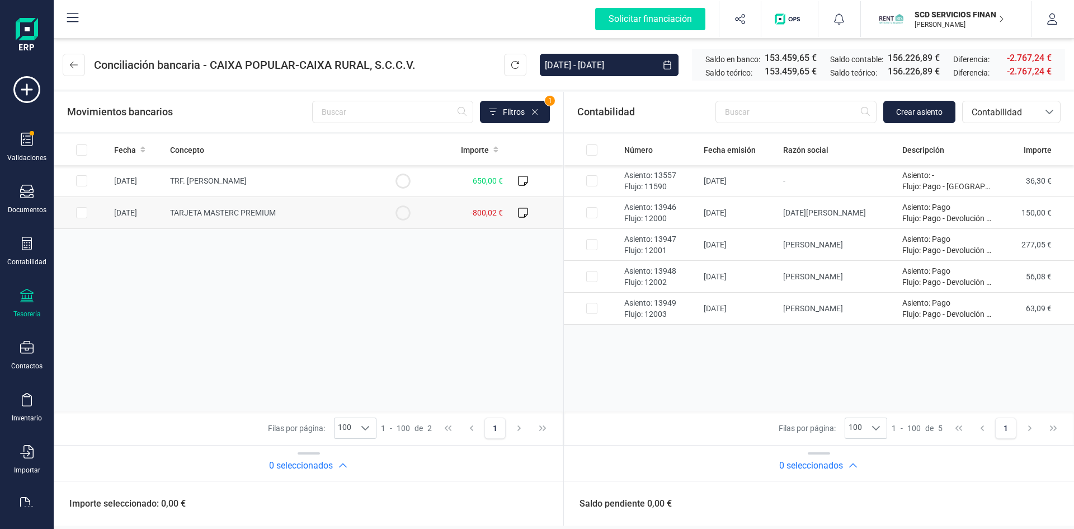
click at [79, 213] on input "Row Selected 732ed518-b358-4a26-8b0b-cd82fc232706" at bounding box center [81, 212] width 11 height 11
checkbox input "true"
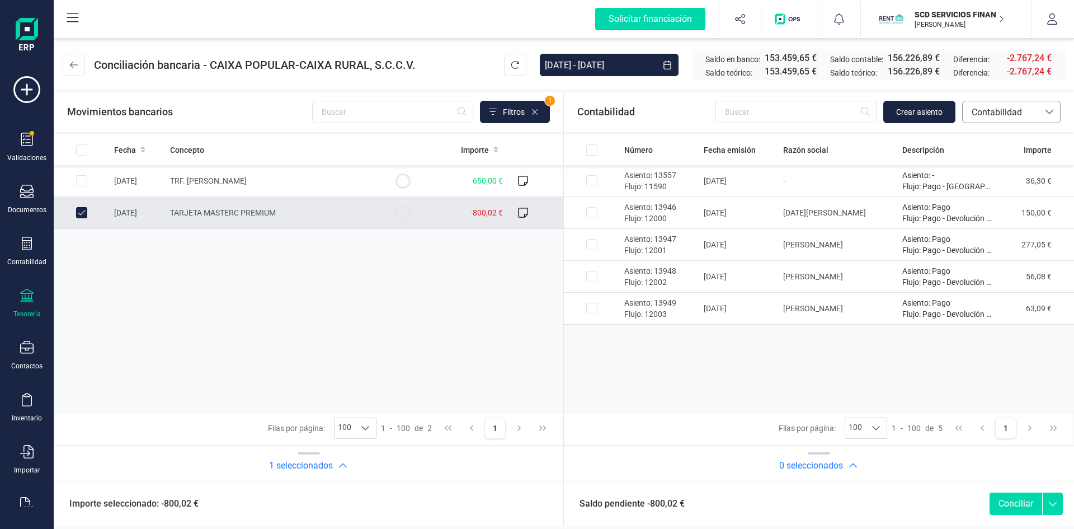
click at [990, 107] on span "Contabilidad" at bounding box center [1000, 112] width 67 height 13
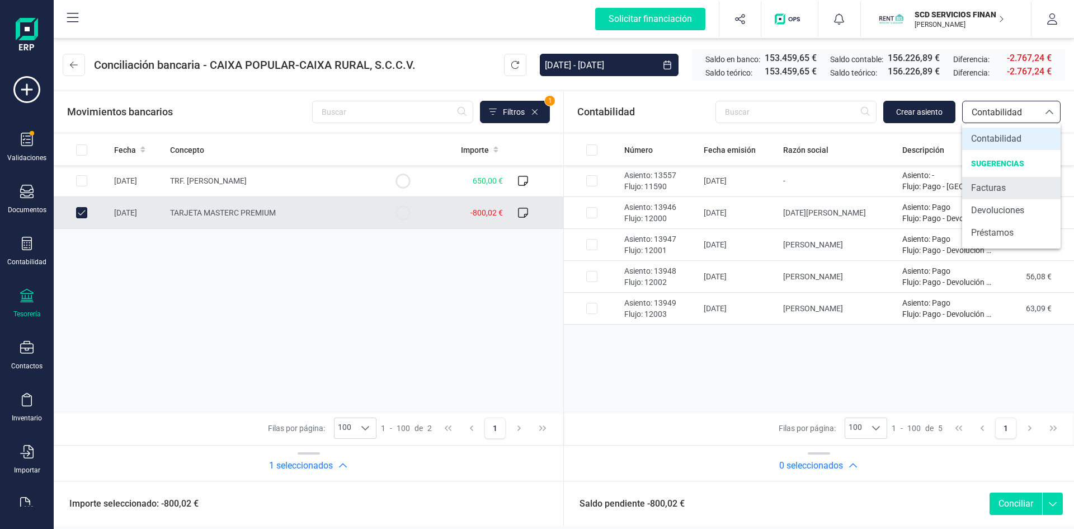
click at [987, 187] on span "Facturas" at bounding box center [988, 187] width 35 height 13
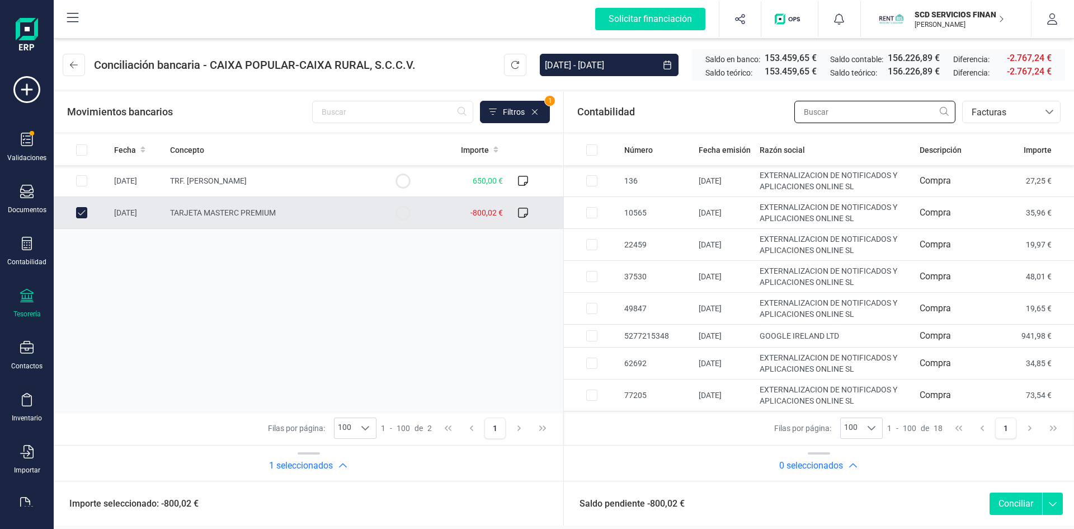
click at [830, 115] on input "text" at bounding box center [874, 112] width 161 height 22
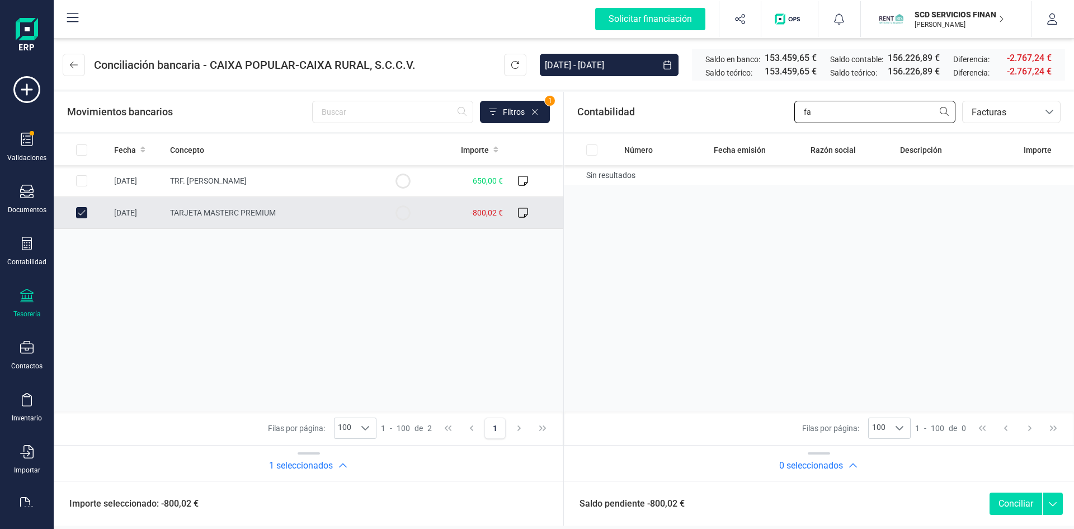
type input "f"
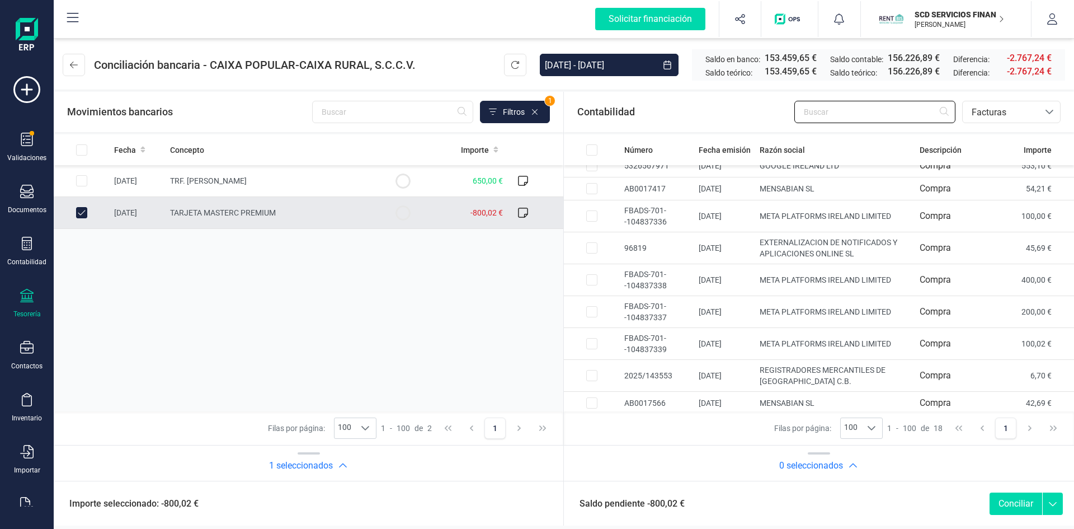
scroll to position [283, 0]
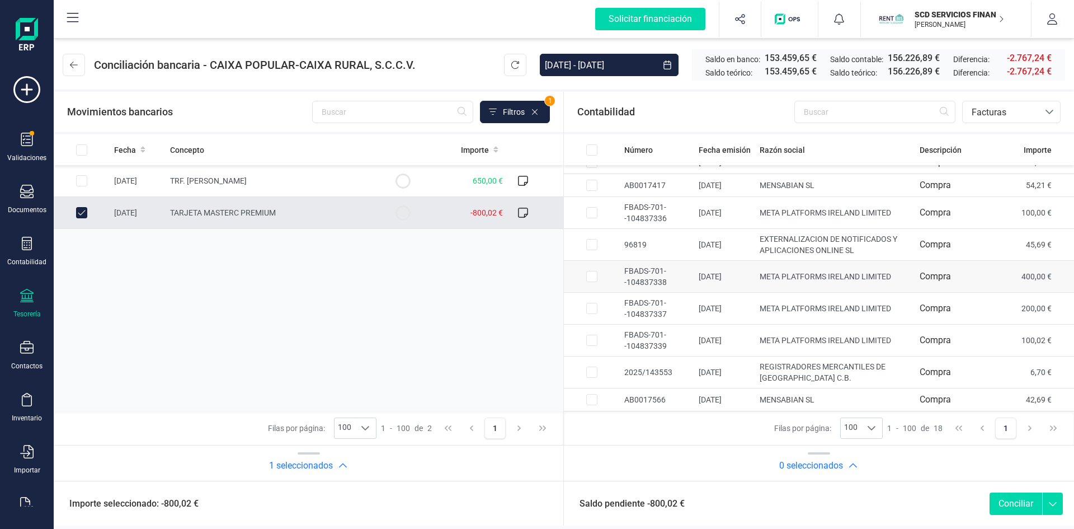
click at [595, 274] on input "Row Selected 80e1da1a-62b4-4ac9-a072-95bf3cbc7d04" at bounding box center [591, 276] width 11 height 11
checkbox input "true"
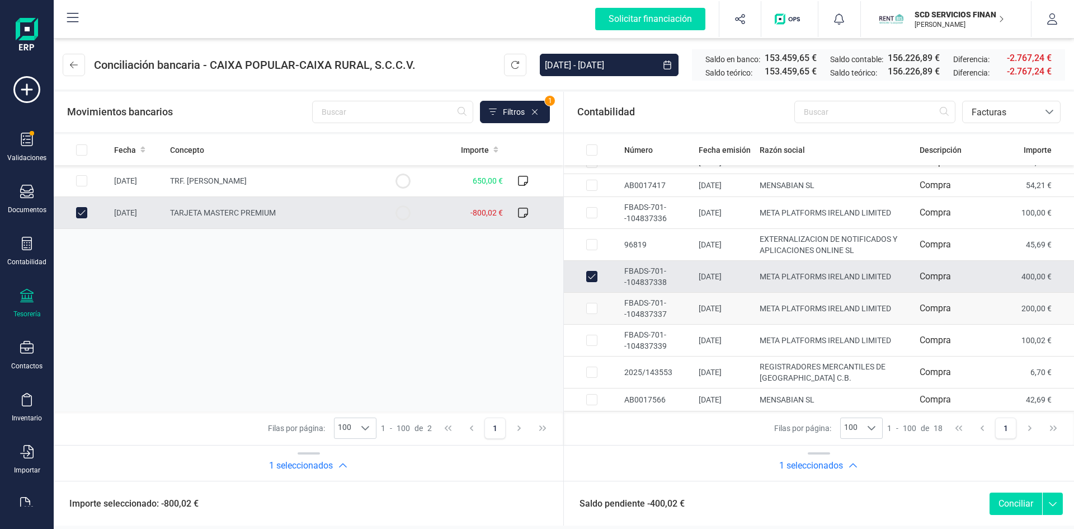
click at [590, 307] on input "Row Selected 04beee9a-d194-418c-933c-a0887f613af1" at bounding box center [591, 308] width 11 height 11
checkbox input "true"
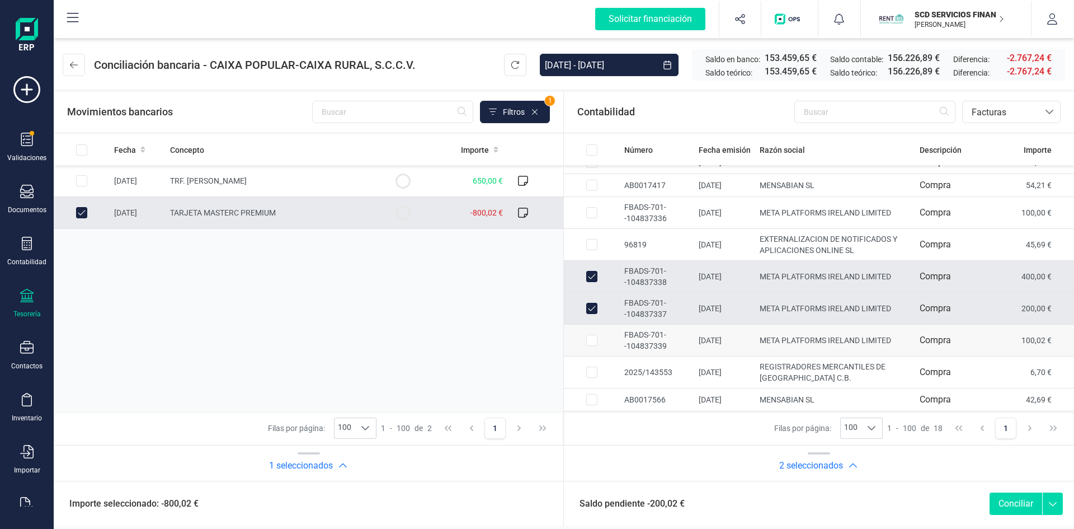
click at [590, 339] on input "Row Selected ec615144-0d72-4696-830f-d245a4dbdf73" at bounding box center [591, 340] width 11 height 11
checkbox input "true"
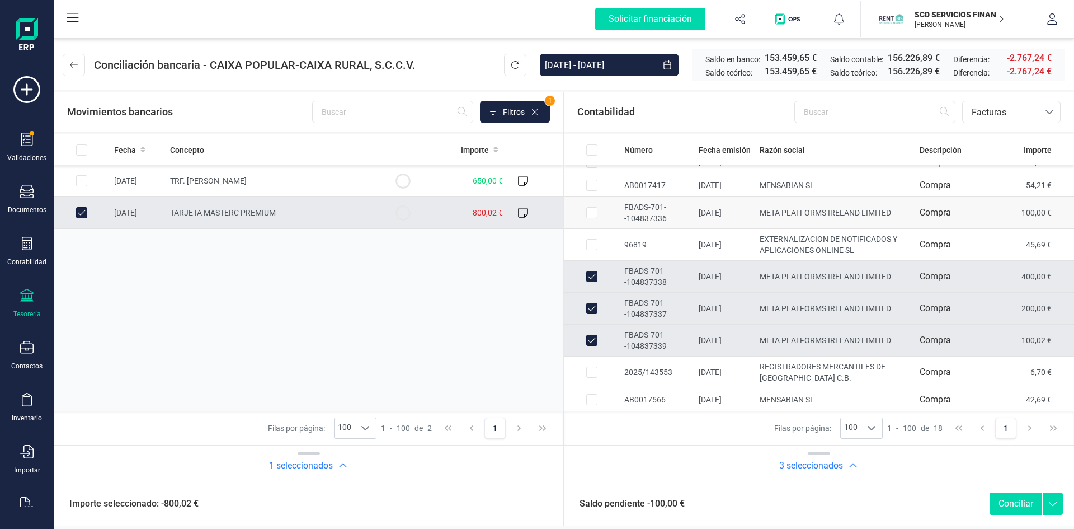
click at [592, 209] on input "Row Selected 2d9d1c13-bc9d-4313-9d30-02f525efefa1" at bounding box center [591, 212] width 11 height 11
checkbox input "true"
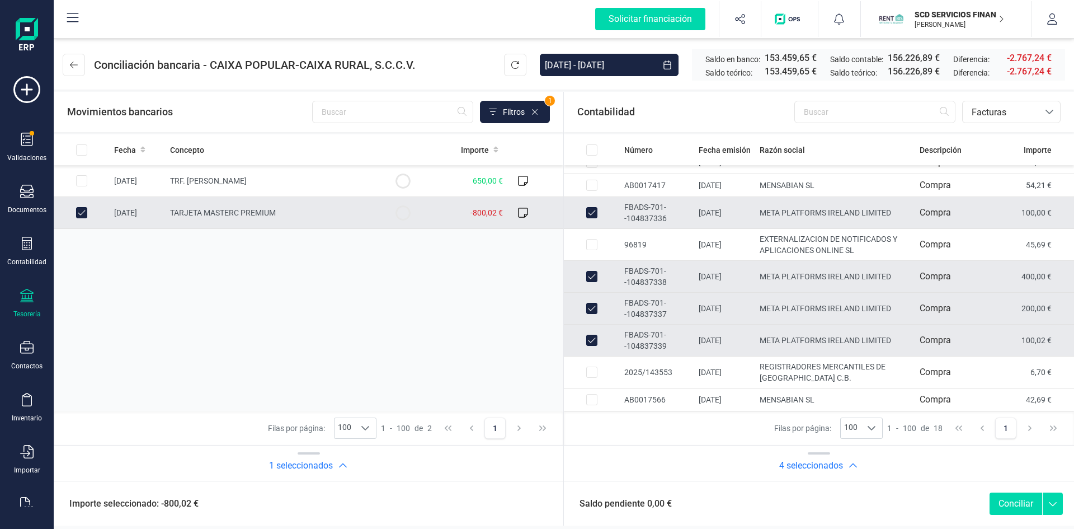
click at [1015, 505] on button "Conciliar" at bounding box center [1016, 503] width 53 height 22
checkbox input "false"
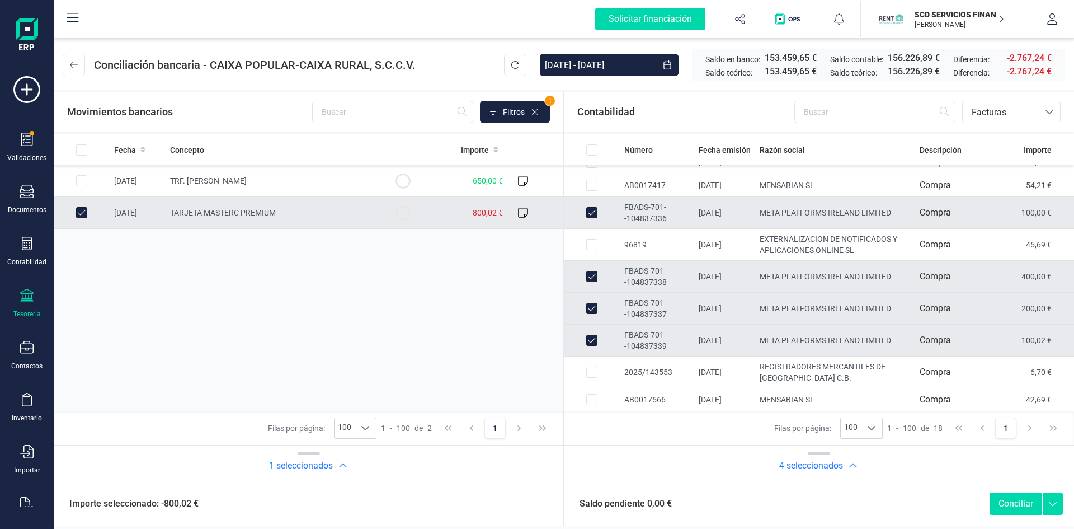
checkbox input "false"
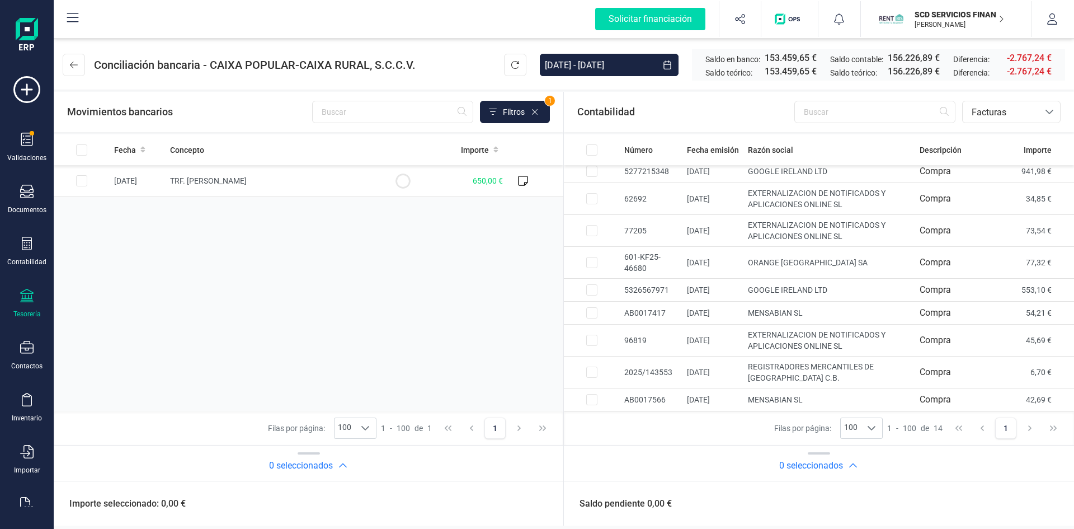
scroll to position [164, 0]
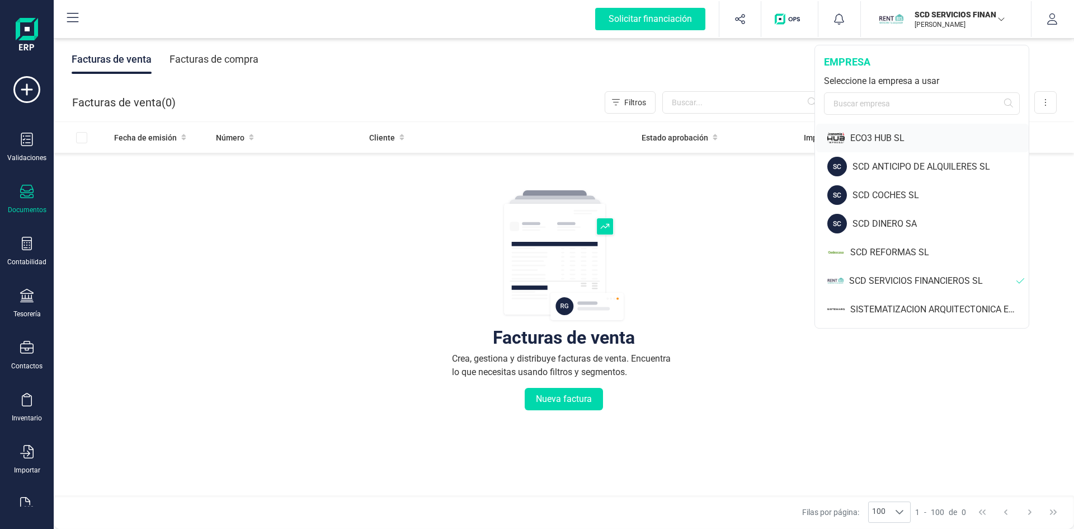
click at [866, 133] on div "ECO3 HUB SL" at bounding box center [939, 137] width 178 height 13
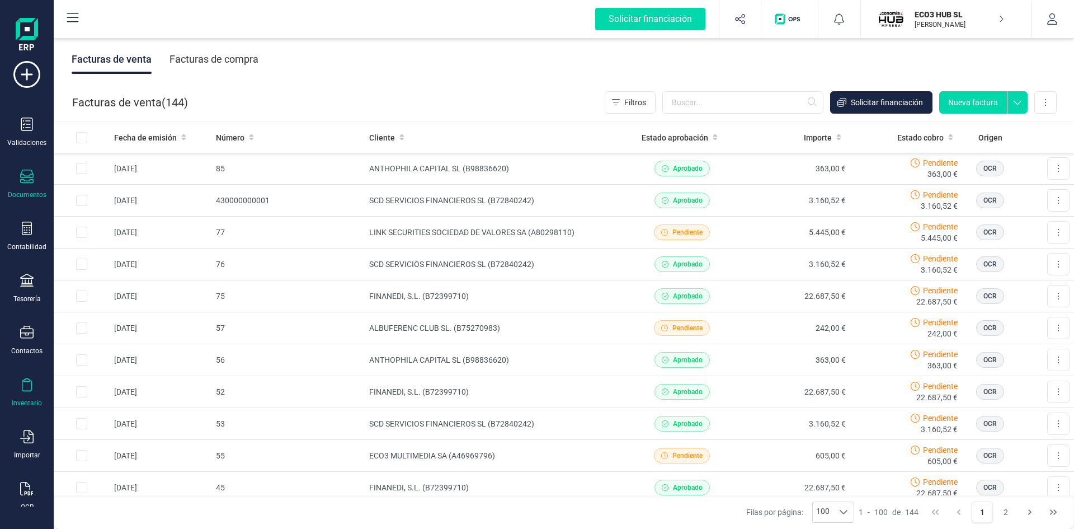
scroll to position [29, 0]
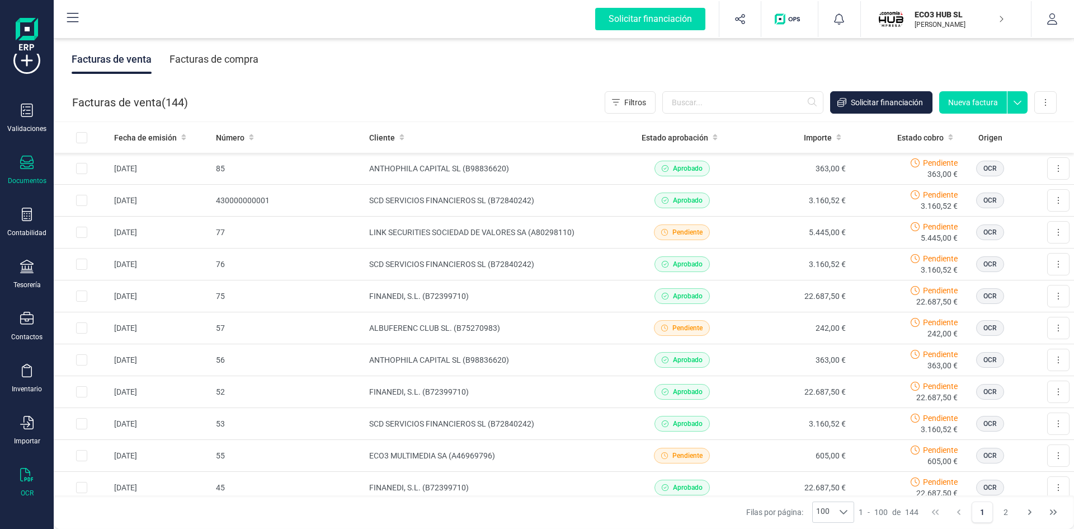
click at [23, 483] on div at bounding box center [26, 476] width 13 height 16
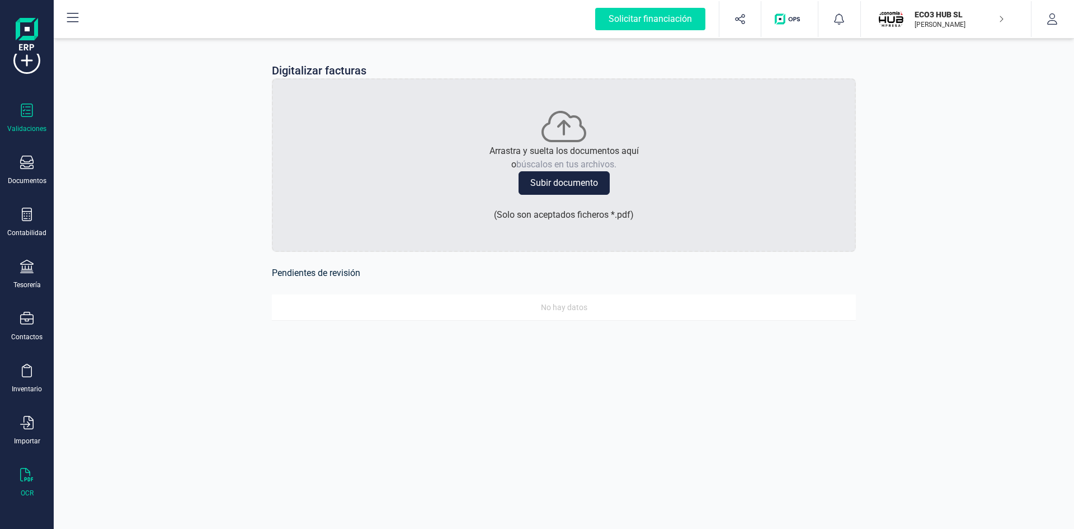
click at [27, 117] on div at bounding box center [26, 111] width 13 height 16
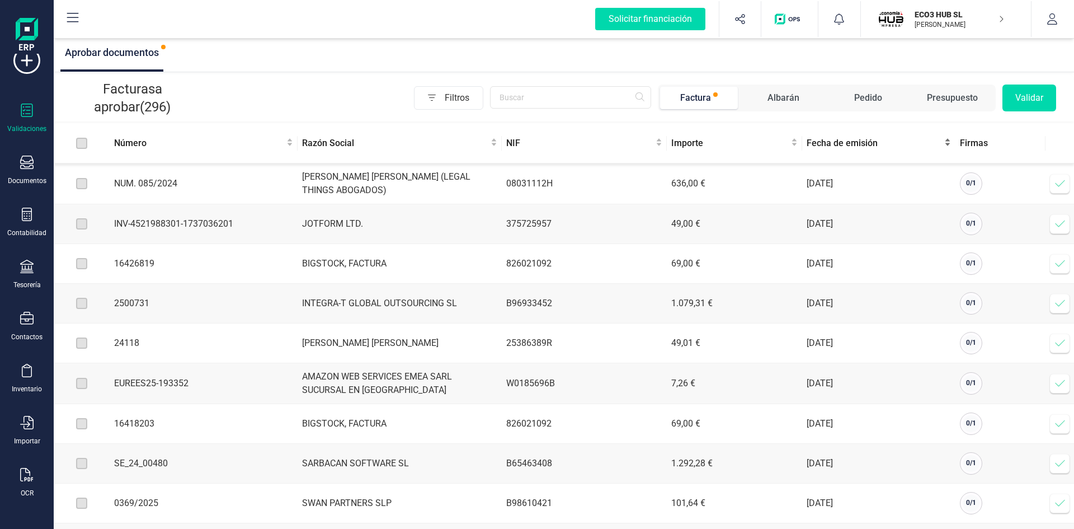
click at [837, 143] on span "Fecha de emisión" at bounding box center [874, 142] width 135 height 13
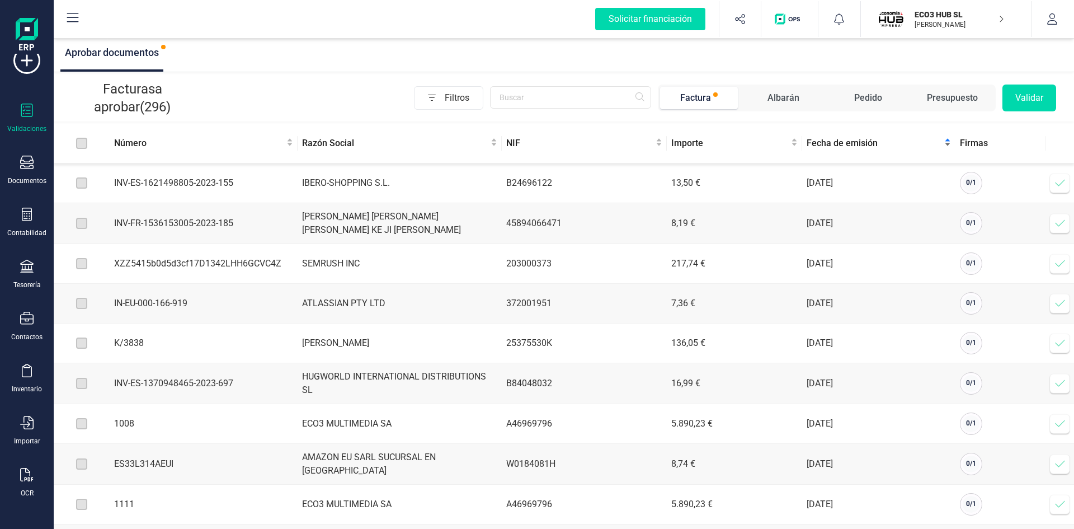
click at [837, 143] on span "Fecha de emisión" at bounding box center [874, 142] width 135 height 13
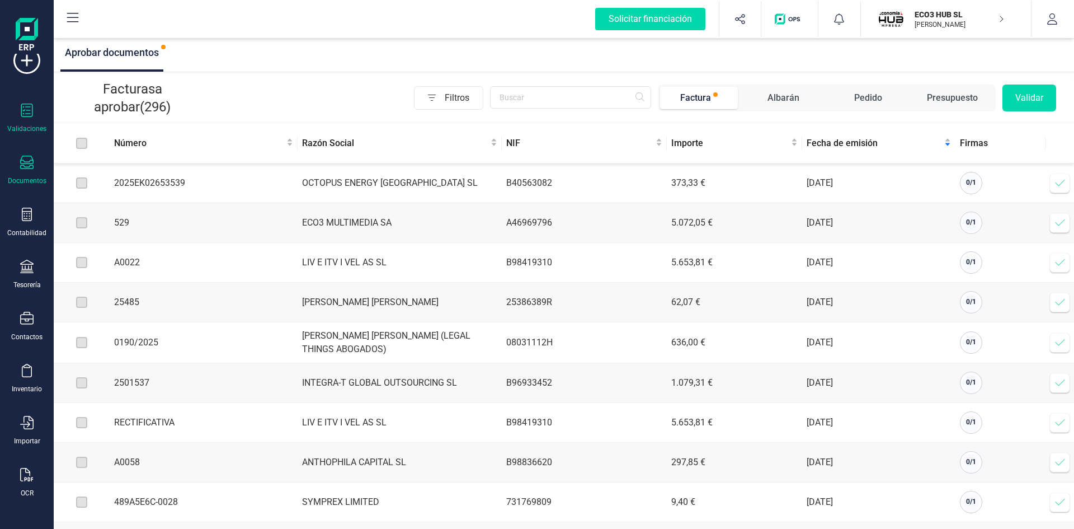
click at [25, 164] on icon at bounding box center [26, 162] width 13 height 13
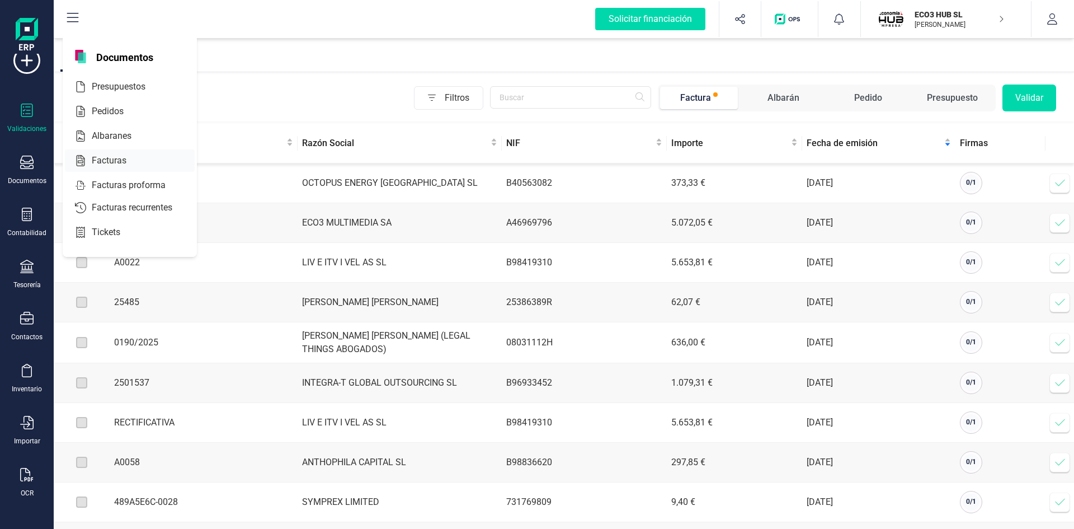
click at [121, 154] on span "Facturas" at bounding box center [116, 160] width 59 height 13
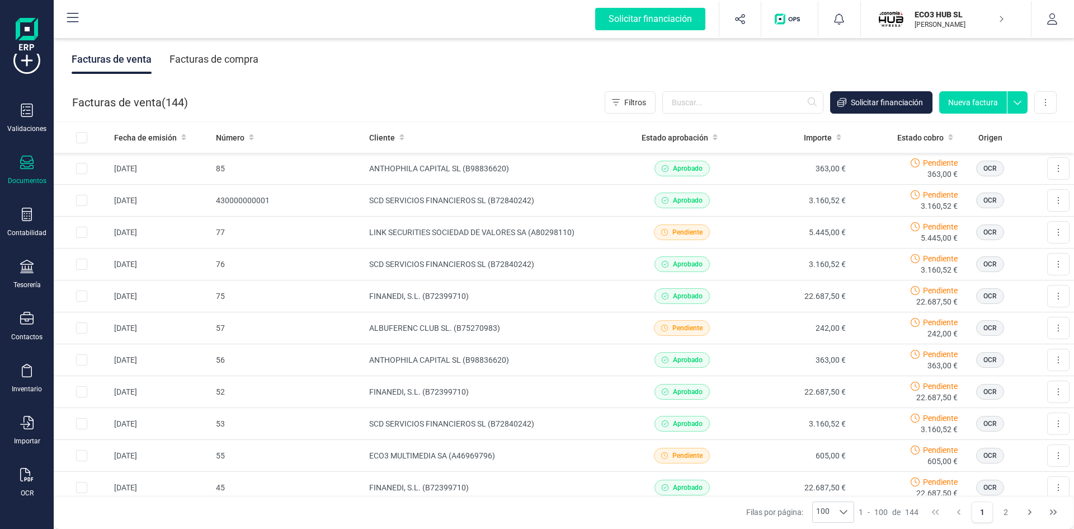
click at [195, 58] on div "Facturas de compra" at bounding box center [214, 59] width 89 height 29
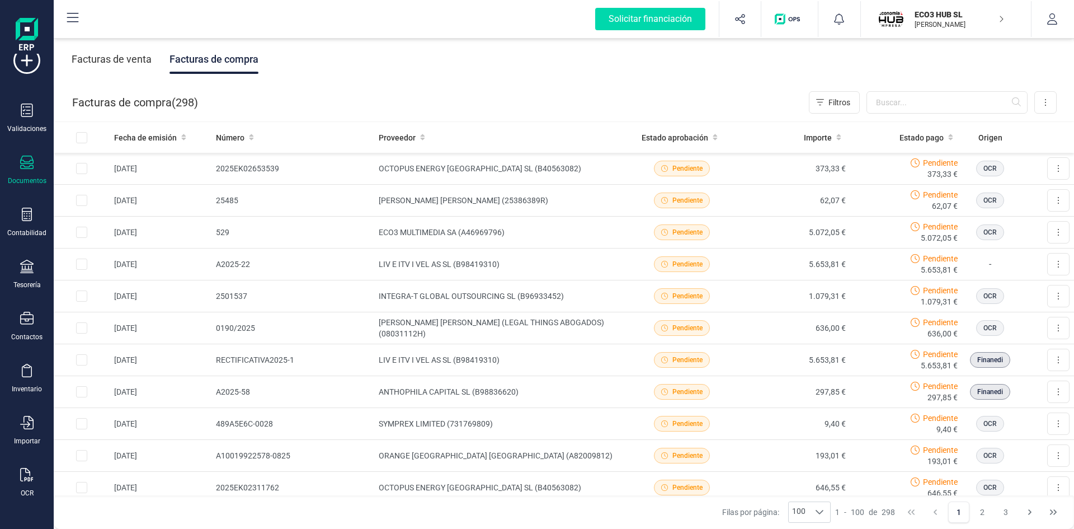
click at [947, 12] on p "ECO3 HUB SL" at bounding box center [960, 14] width 90 height 11
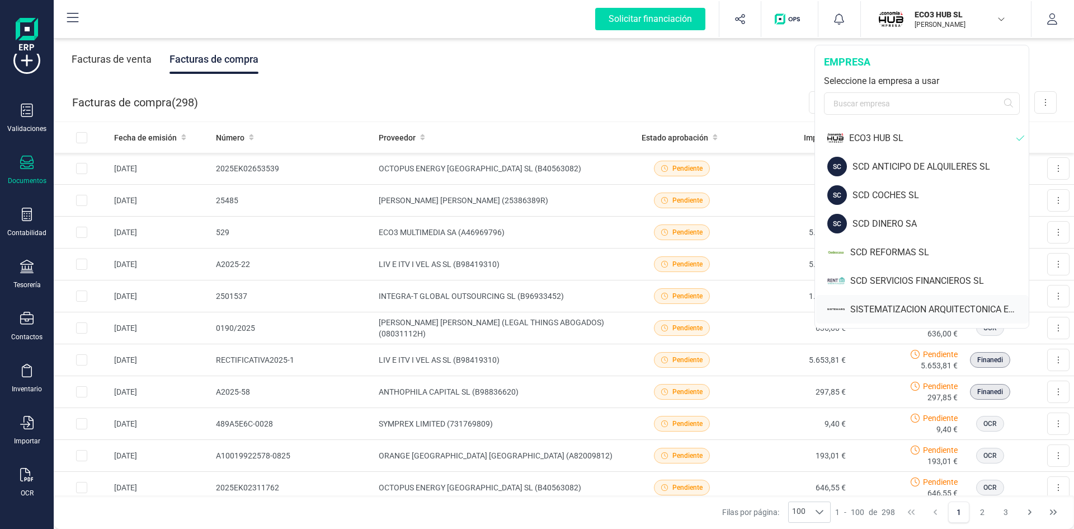
click at [900, 305] on div "SISTEMATIZACION ARQUITECTONICA EN REFORMAS SL" at bounding box center [939, 309] width 178 height 13
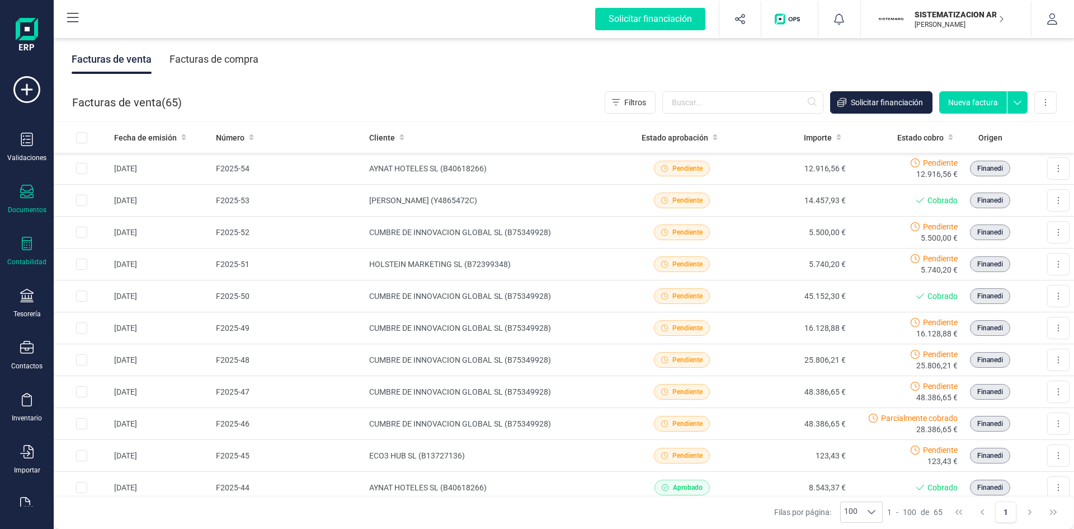
click at [31, 243] on icon at bounding box center [26, 243] width 13 height 13
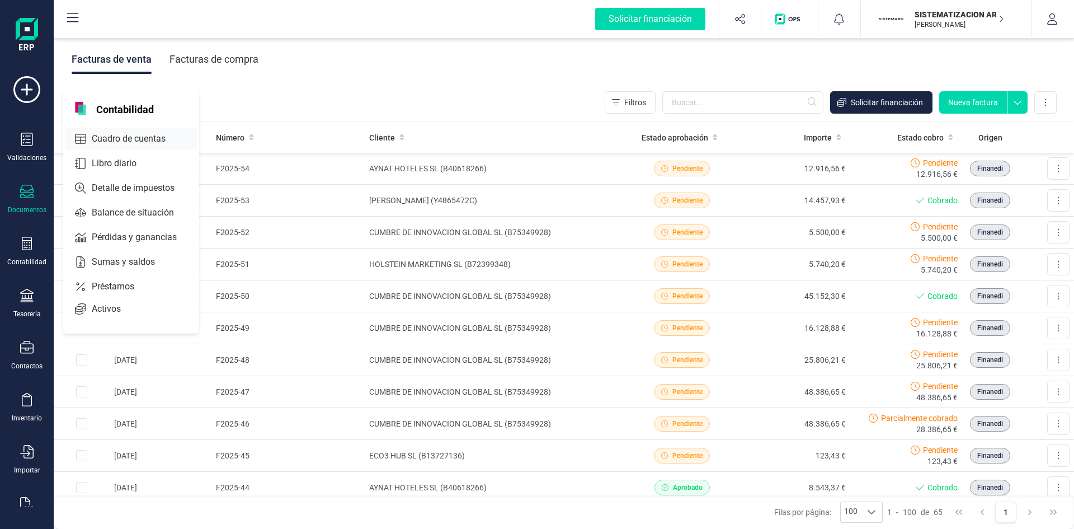
click at [115, 139] on span "Cuadro de cuentas" at bounding box center [136, 138] width 98 height 13
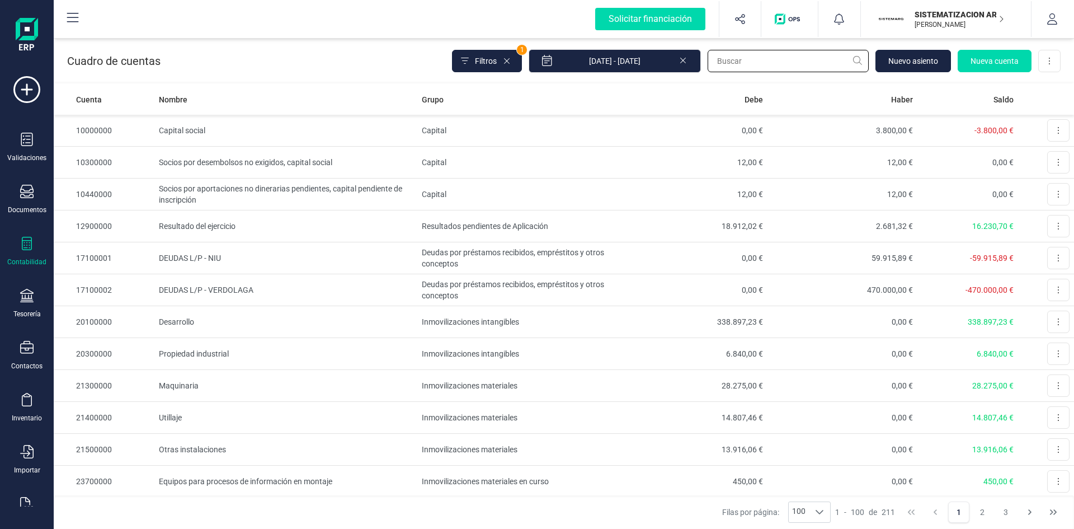
click at [733, 68] on input "text" at bounding box center [788, 61] width 161 height 22
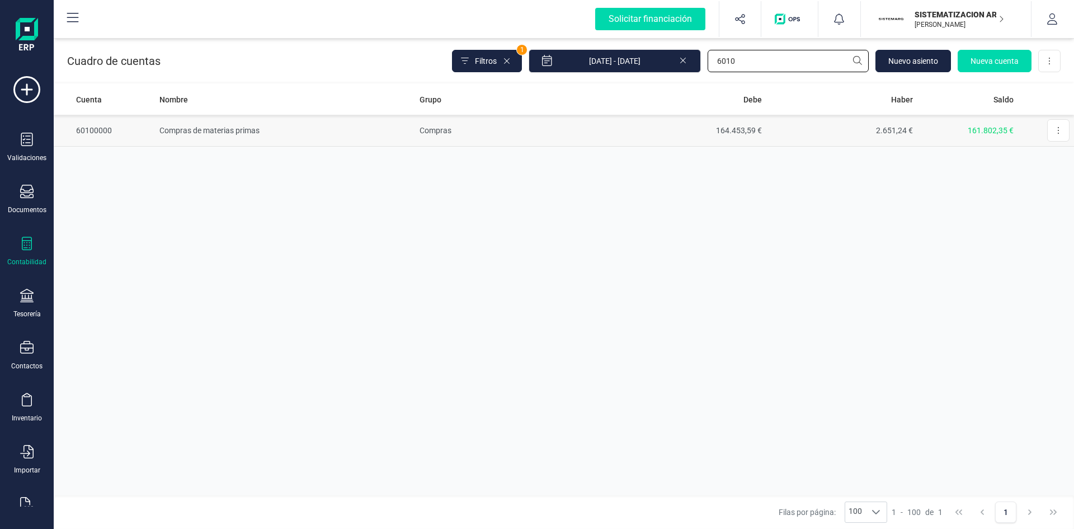
type input "6010"
click at [182, 126] on td "Compras de materias primas" at bounding box center [285, 131] width 260 height 32
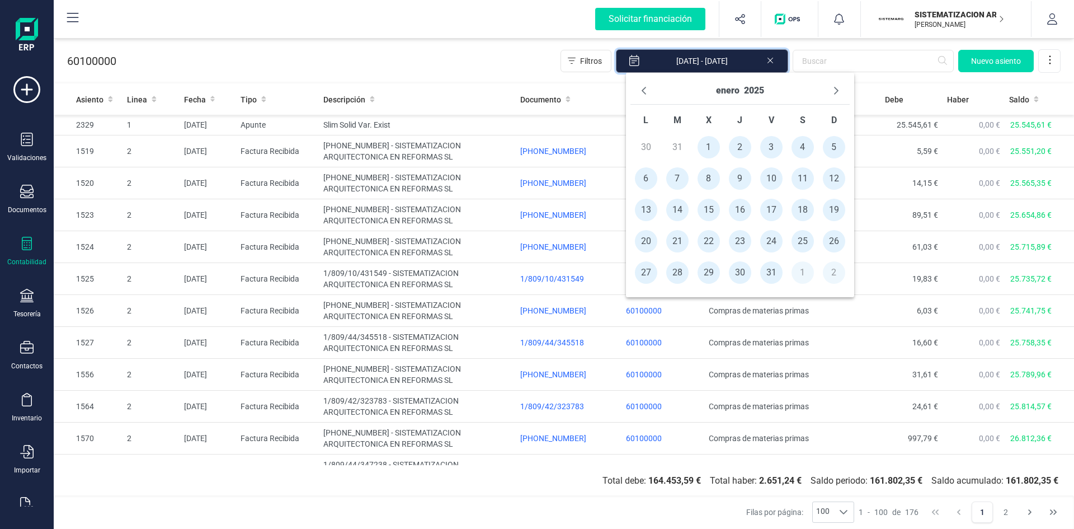
click at [722, 60] on input "[DATE] - [DATE]" at bounding box center [702, 60] width 172 height 23
click at [726, 94] on button "enero" at bounding box center [727, 91] width 23 height 18
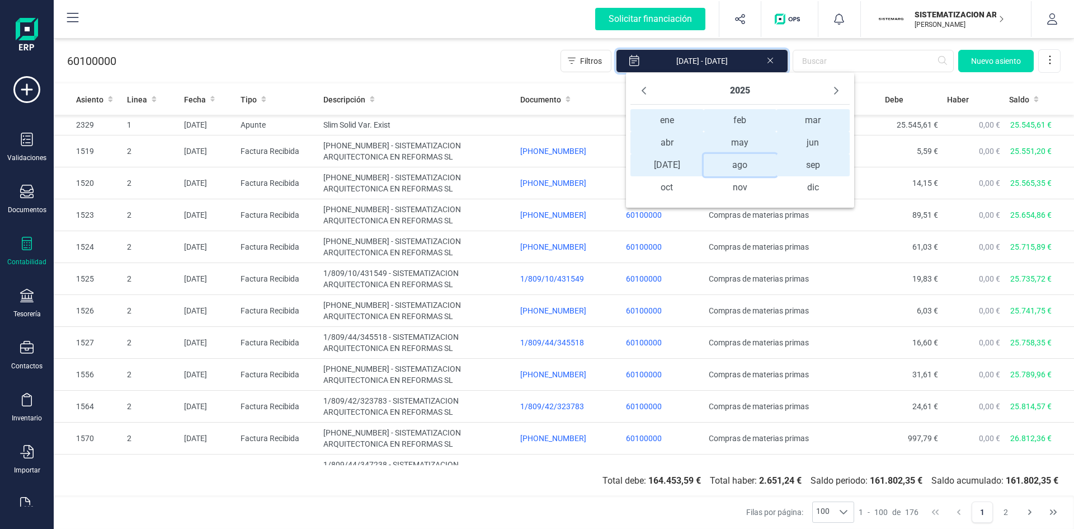
click at [730, 168] on span "ago ago" at bounding box center [740, 165] width 73 height 22
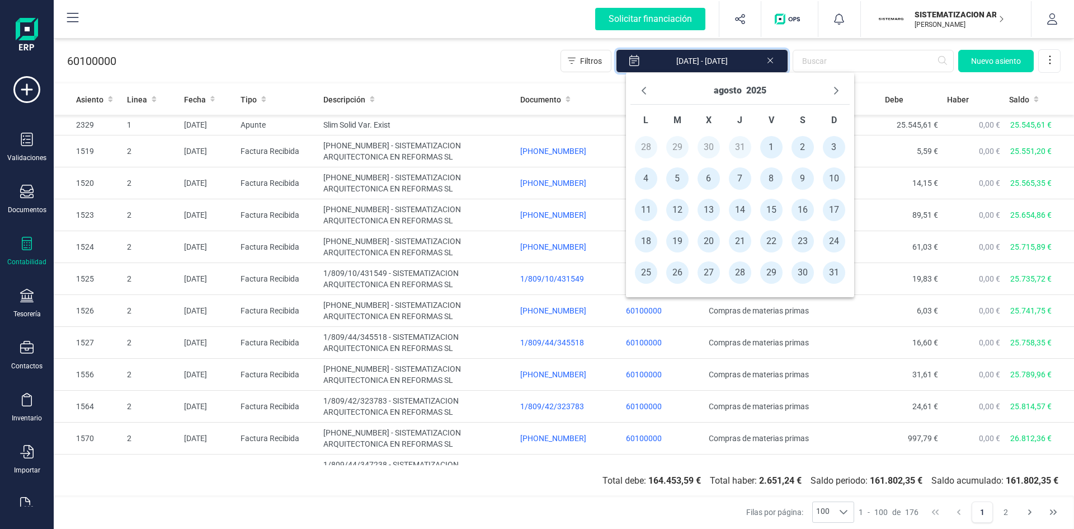
click at [770, 147] on span "1" at bounding box center [771, 147] width 22 height 22
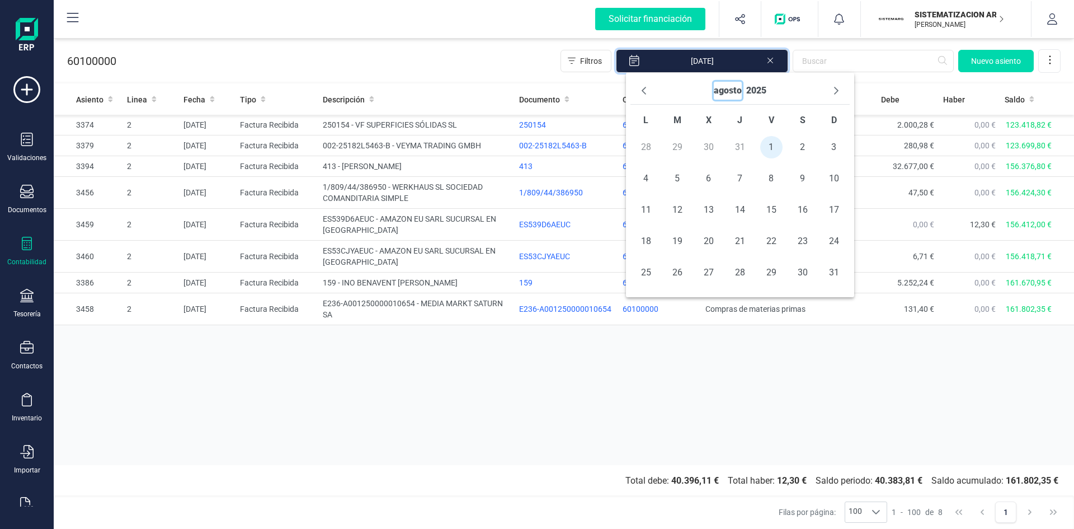
click at [732, 93] on button "agosto" at bounding box center [728, 91] width 28 height 18
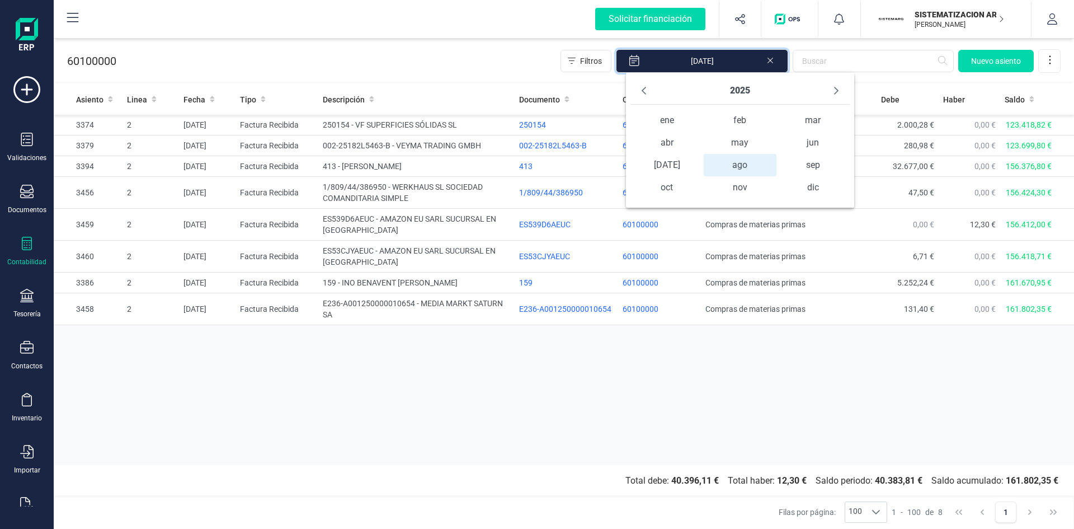
click at [769, 164] on span "ago ago" at bounding box center [740, 165] width 73 height 22
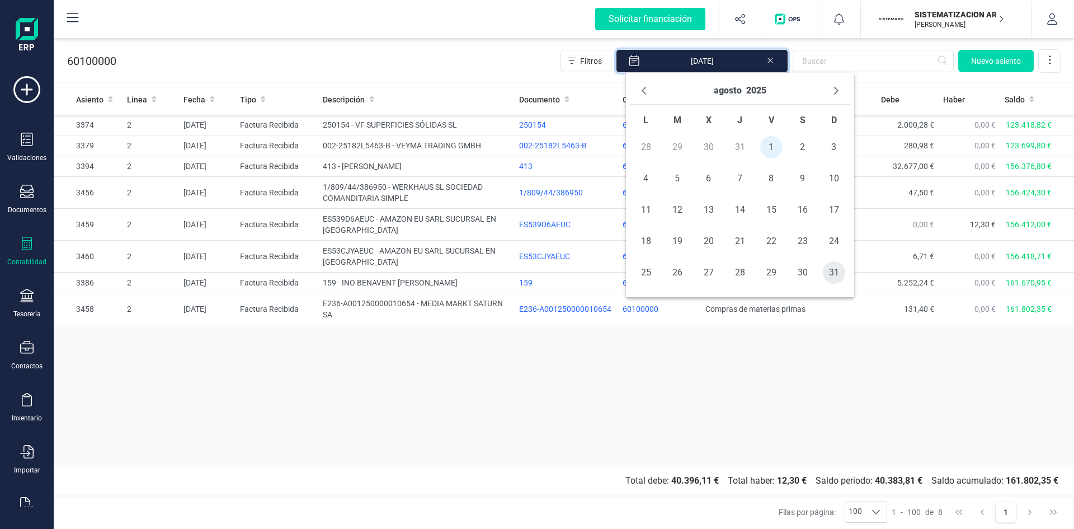
click at [827, 270] on span "31" at bounding box center [834, 272] width 22 height 22
type input "01/08/2025 - 31/08/2025"
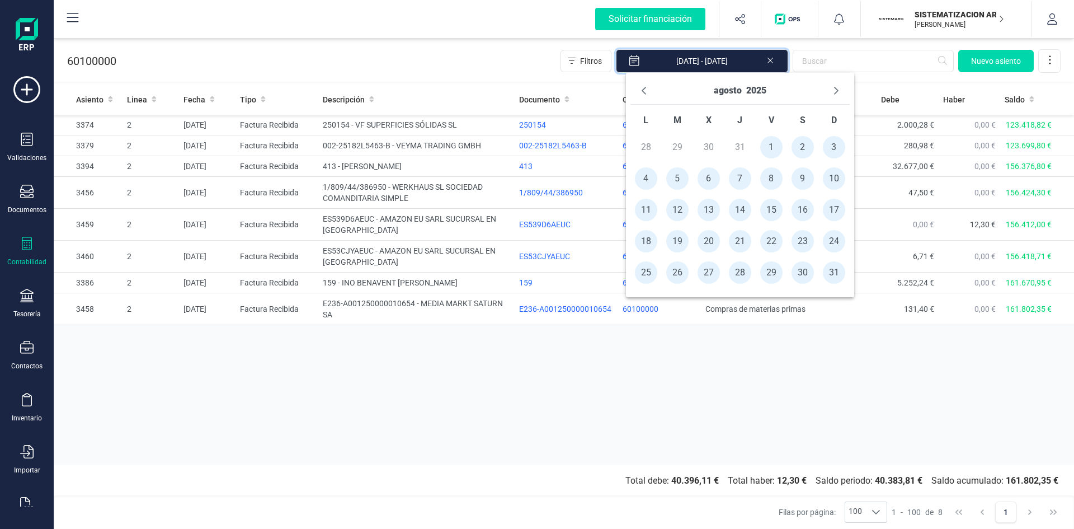
click at [662, 379] on div "Asiento Linea Fecha Tipo Descripción Documento Cuenta Nombre de la cuenta Debe …" at bounding box center [564, 274] width 1020 height 381
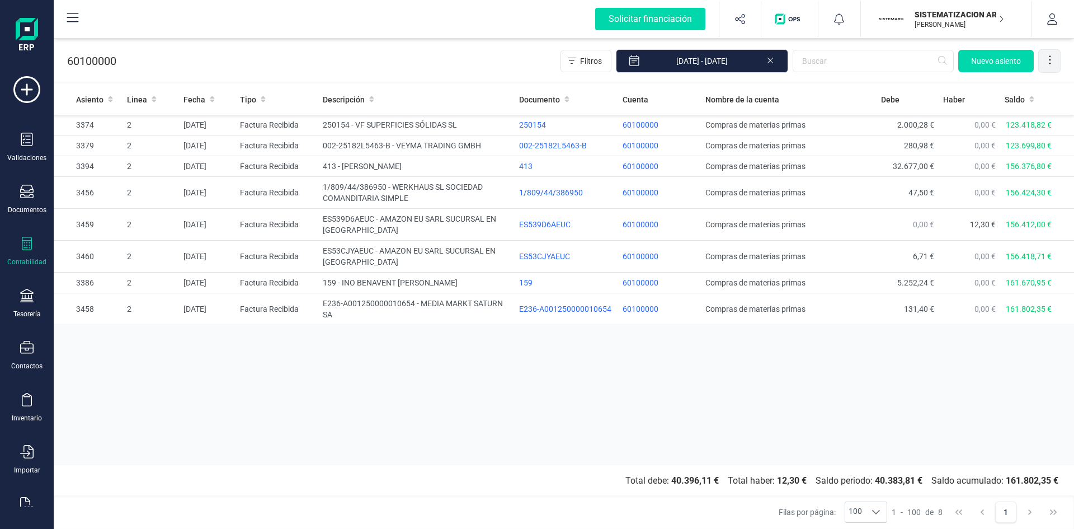
click at [1052, 59] on icon at bounding box center [1049, 59] width 11 height 11
click at [1013, 86] on span "Exportar Excel" at bounding box center [1012, 87] width 81 height 9
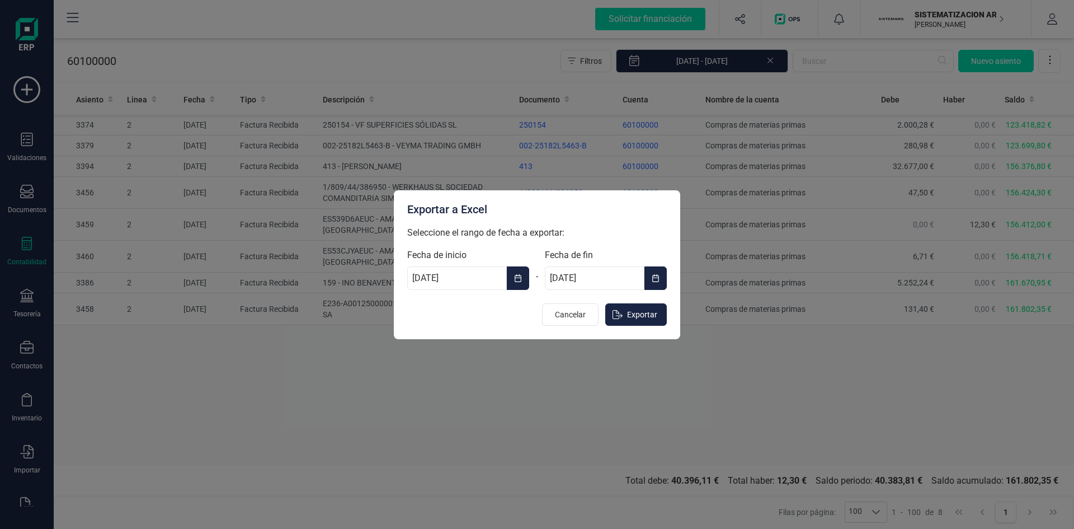
click at [517, 276] on icon "Choose Date" at bounding box center [518, 278] width 7 height 8
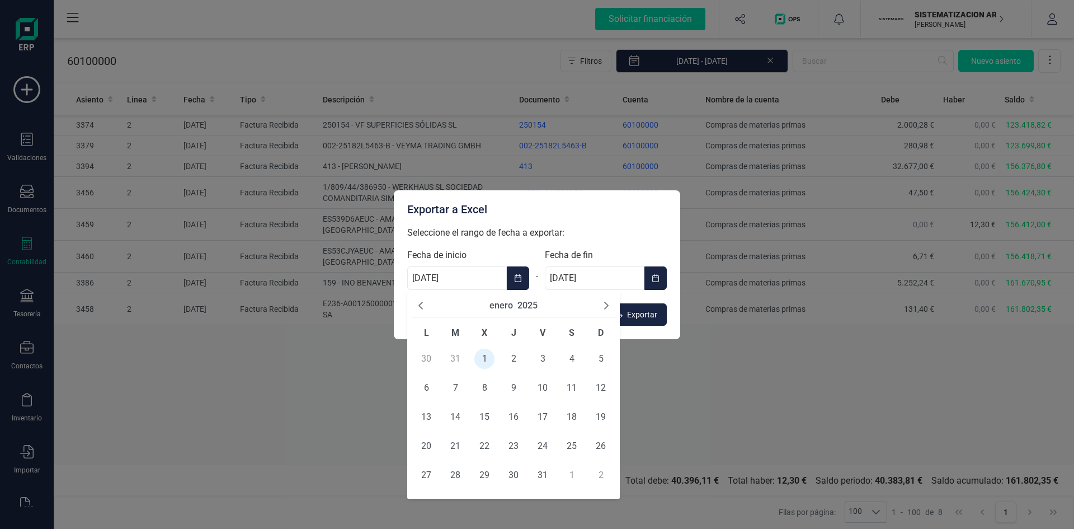
click at [604, 303] on icon "Next Month" at bounding box center [606, 305] width 9 height 9
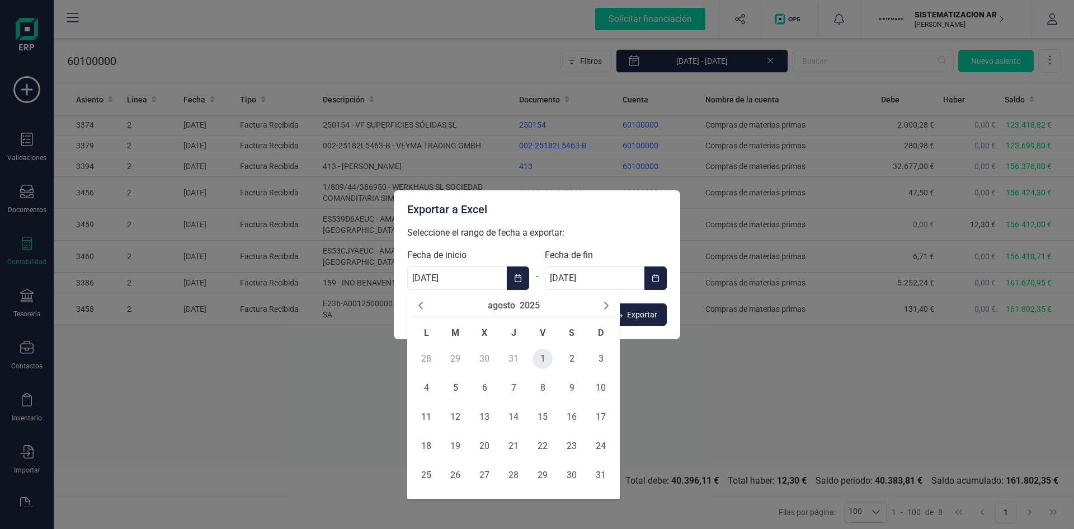
click at [536, 356] on span "1" at bounding box center [543, 359] width 20 height 20
type input "01/08/2025"
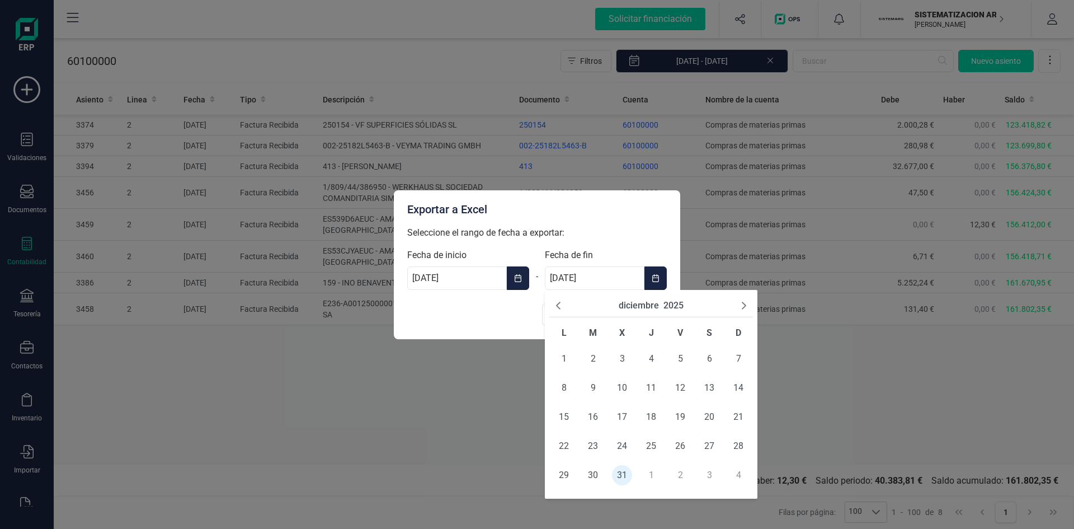
click at [624, 280] on input "31/12/2025" at bounding box center [595, 277] width 100 height 23
click at [557, 304] on icon "Previous Month" at bounding box center [558, 305] width 9 height 9
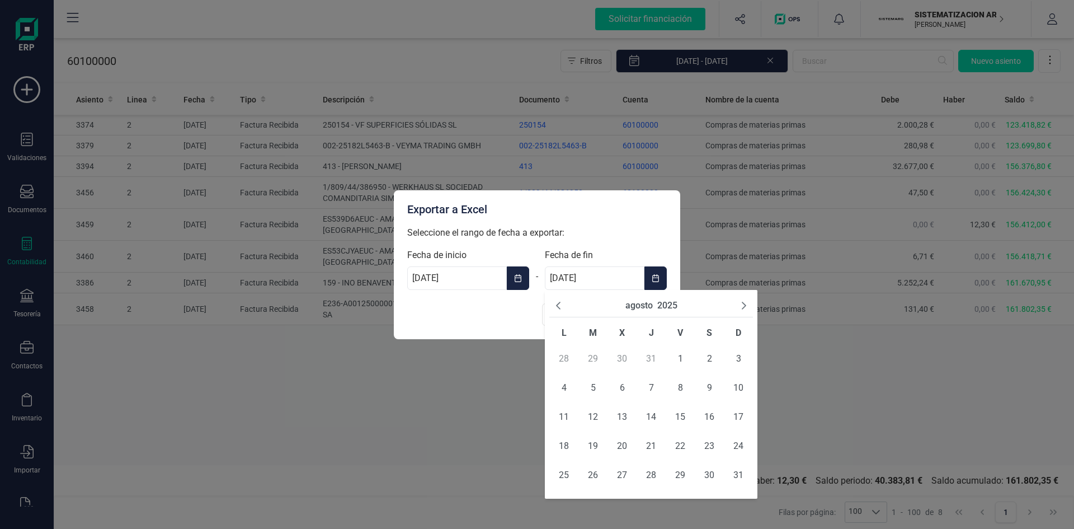
click at [557, 304] on icon "Previous Month" at bounding box center [558, 305] width 9 height 9
click at [742, 304] on icon "Next Month" at bounding box center [744, 305] width 9 height 9
click at [741, 473] on span "31" at bounding box center [738, 475] width 20 height 20
type input "[DATE]"
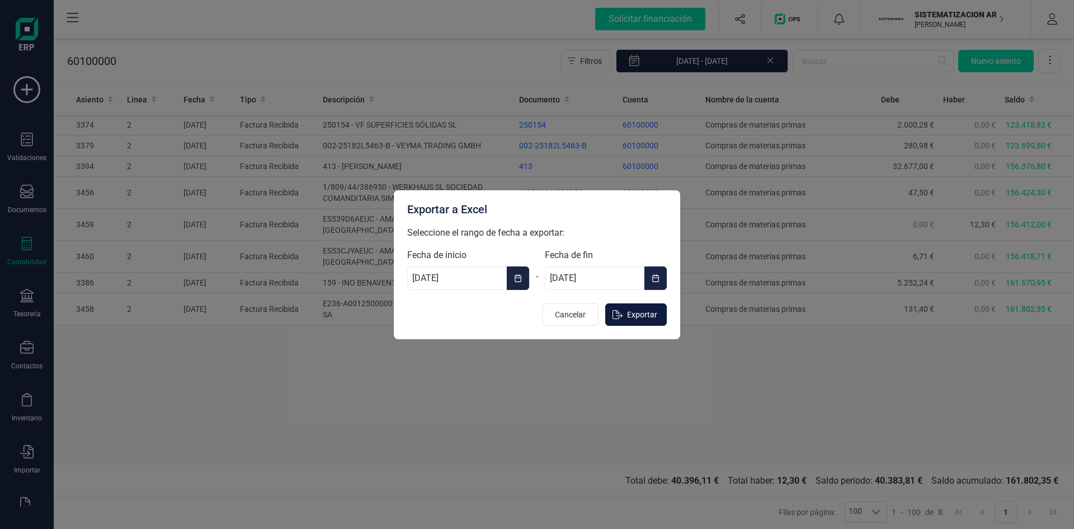
click at [643, 309] on span "Exportar" at bounding box center [642, 314] width 30 height 11
type input "[DATE]"
type input "31/12/2025"
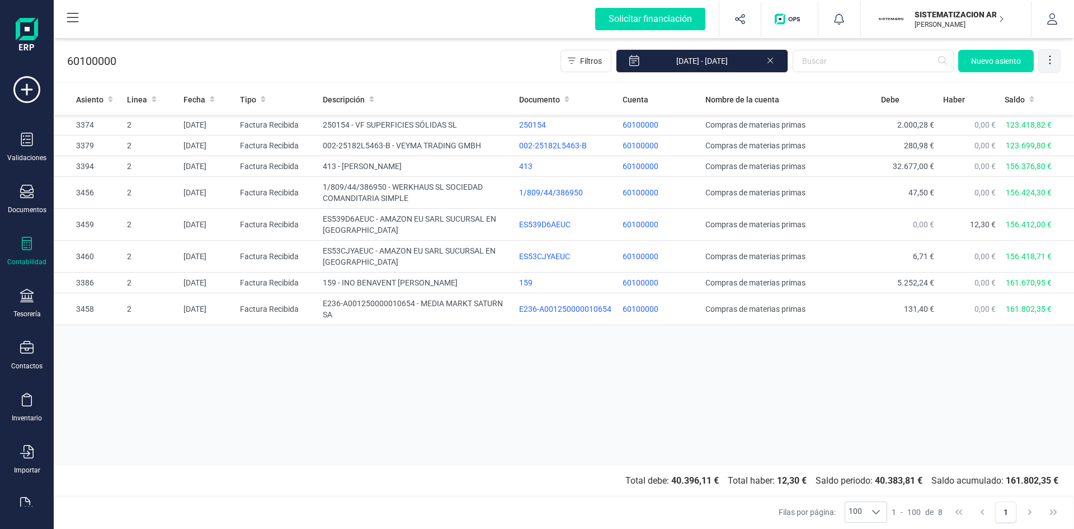
click at [1053, 57] on icon at bounding box center [1049, 59] width 11 height 11
click at [806, 346] on div "Asiento Linea Fecha Tipo Descripción Documento Cuenta Nombre de la cuenta Debe …" at bounding box center [564, 274] width 1020 height 381
click at [585, 65] on button "Filtros" at bounding box center [586, 61] width 51 height 22
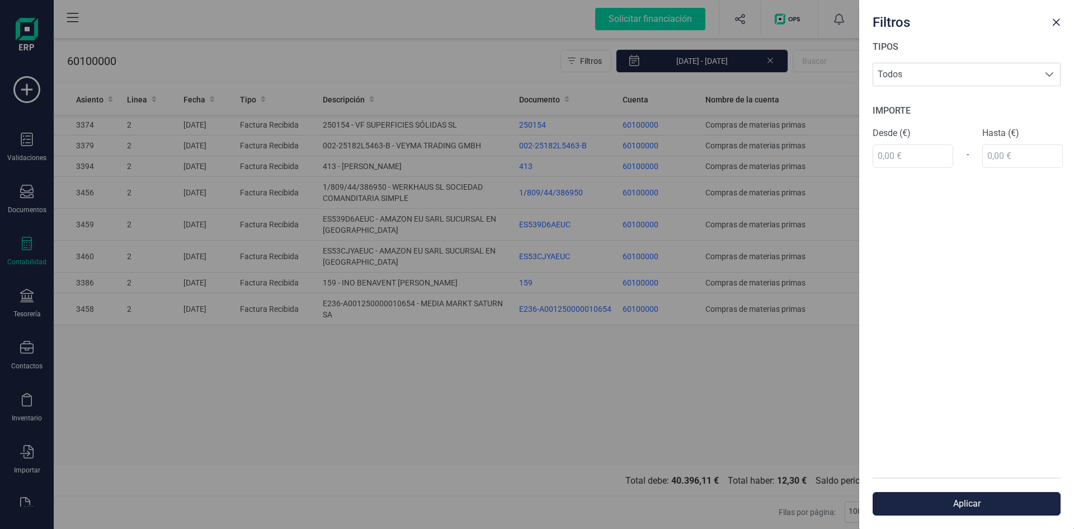
click at [584, 64] on div "Filtros TIPOS Todos Todos IMPORTE Desde (€) - Hasta (€) Aplicar" at bounding box center [537, 264] width 1074 height 529
click at [515, 371] on div "Filtros TIPOS Todos Todos IMPORTE Desde (€) - Hasta (€) Aplicar" at bounding box center [537, 264] width 1074 height 529
click at [1053, 20] on span "Close" at bounding box center [1056, 22] width 9 height 9
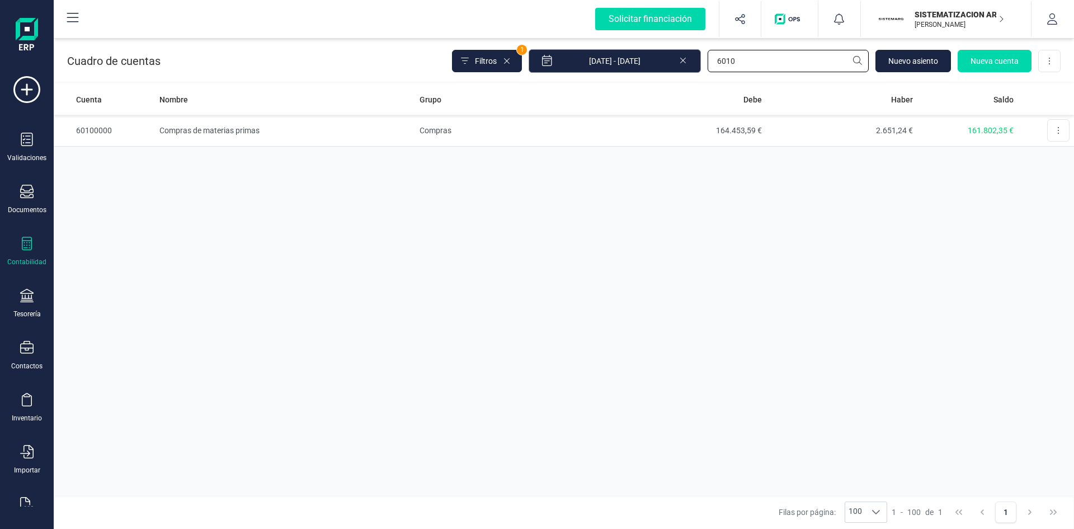
drag, startPoint x: 757, startPoint y: 59, endPoint x: 642, endPoint y: 60, distance: 115.3
click at [644, 60] on div "Filtros 1 01/01/2025 - 09/09/2025 6010 Nuevo asiento Nueva cuenta Descargar Exc…" at bounding box center [756, 60] width 609 height 23
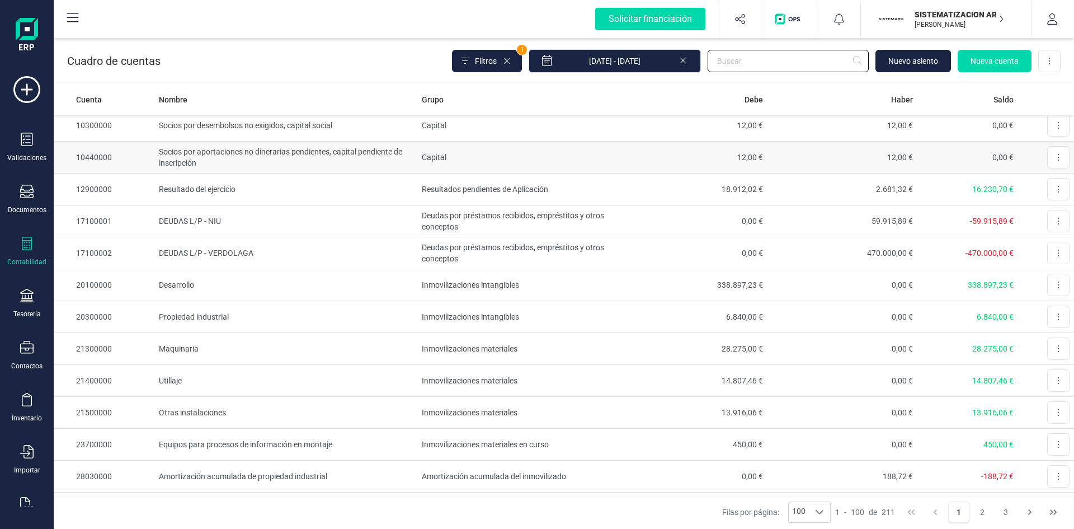
scroll to position [56, 0]
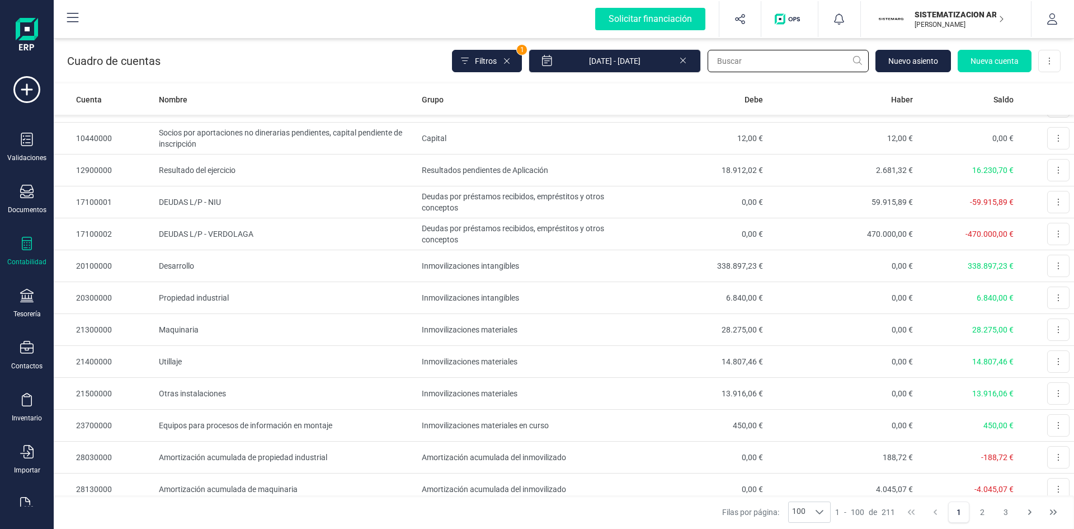
click at [750, 64] on input "text" at bounding box center [788, 61] width 161 height 22
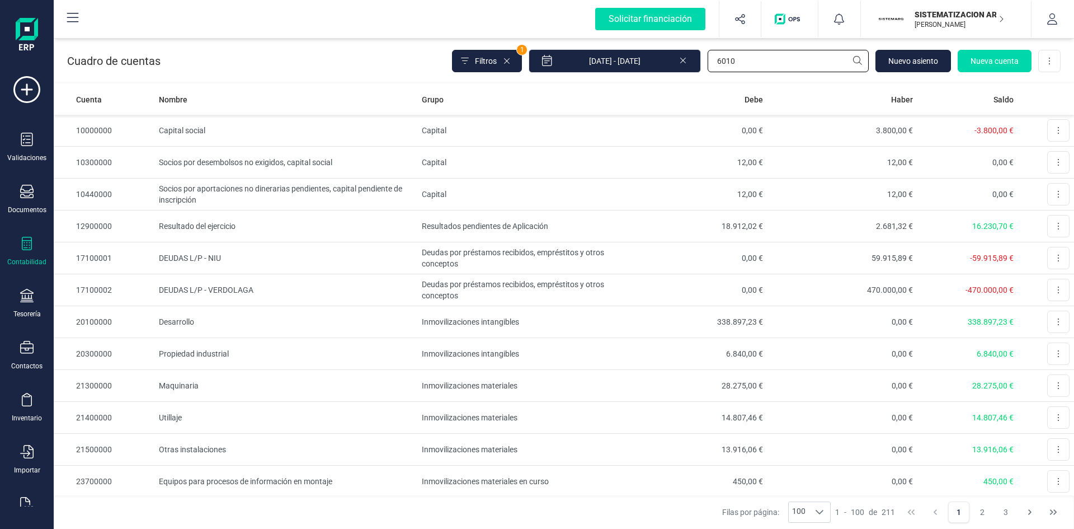
type input "6010"
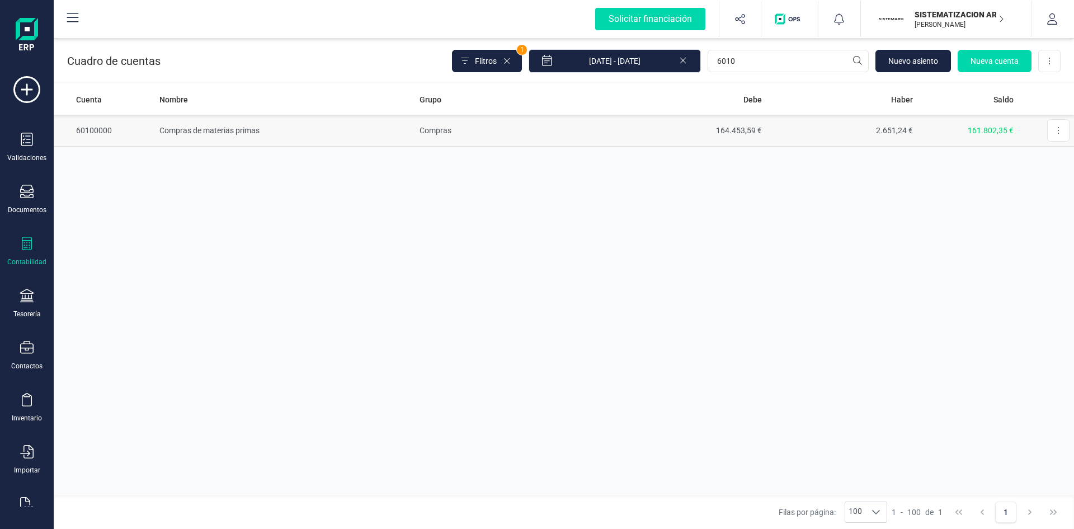
click at [223, 129] on td "Compras de materias primas" at bounding box center [285, 131] width 260 height 32
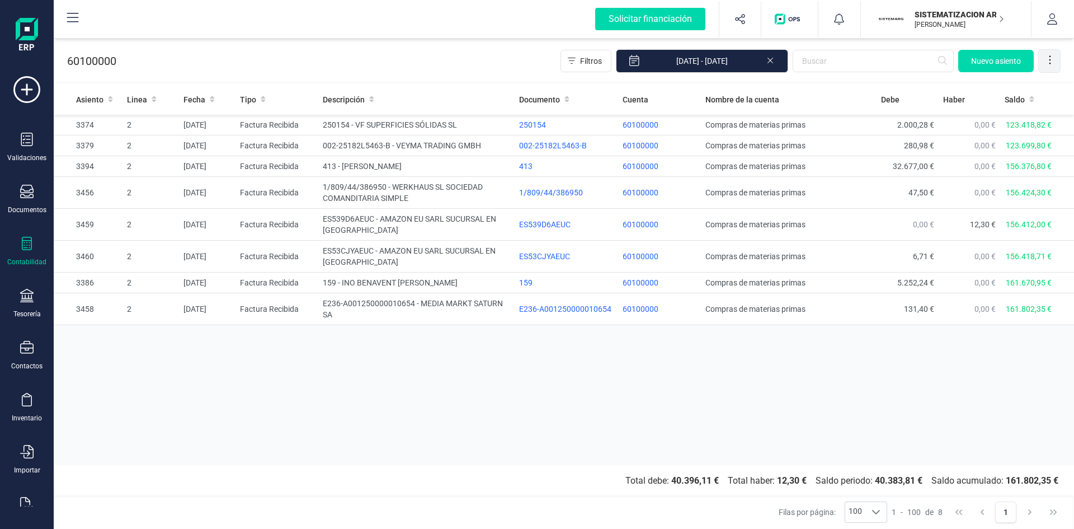
click at [1054, 57] on icon at bounding box center [1049, 59] width 11 height 11
click at [978, 87] on span "Exportar Excel" at bounding box center [1012, 87] width 81 height 9
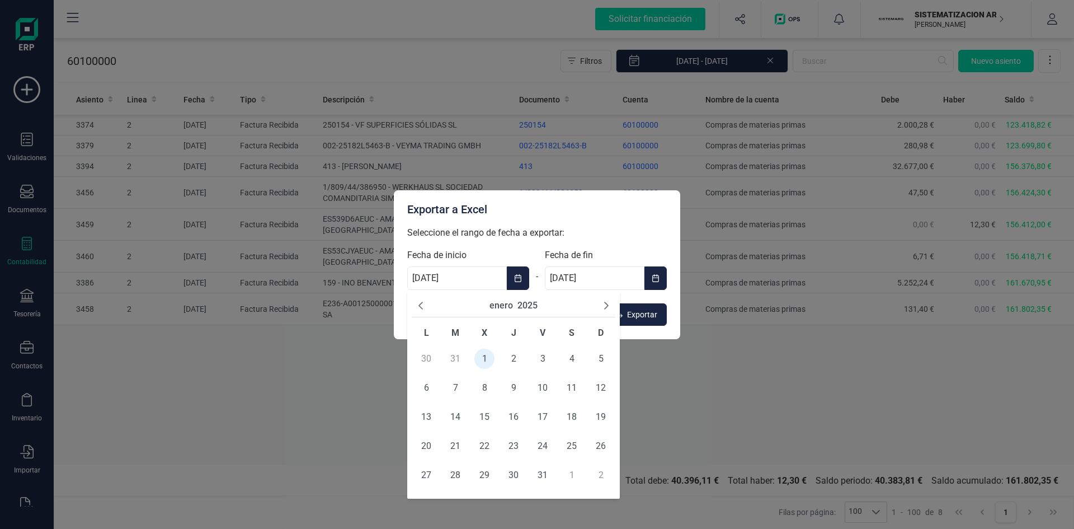
drag, startPoint x: 460, startPoint y: 280, endPoint x: 335, endPoint y: 285, distance: 125.4
click at [335, 285] on div "Exportar a Excel Seleccione el rango de fecha a exportar: Fecha de inicio 01/01…" at bounding box center [537, 264] width 1074 height 529
drag, startPoint x: 465, startPoint y: 275, endPoint x: 352, endPoint y: 279, distance: 113.1
click at [350, 277] on div "Exportar a Excel Seleccione el rango de fecha a exportar: Fecha de inicio 01/01…" at bounding box center [537, 264] width 1074 height 529
click at [606, 302] on icon "Next Month" at bounding box center [606, 305] width 9 height 9
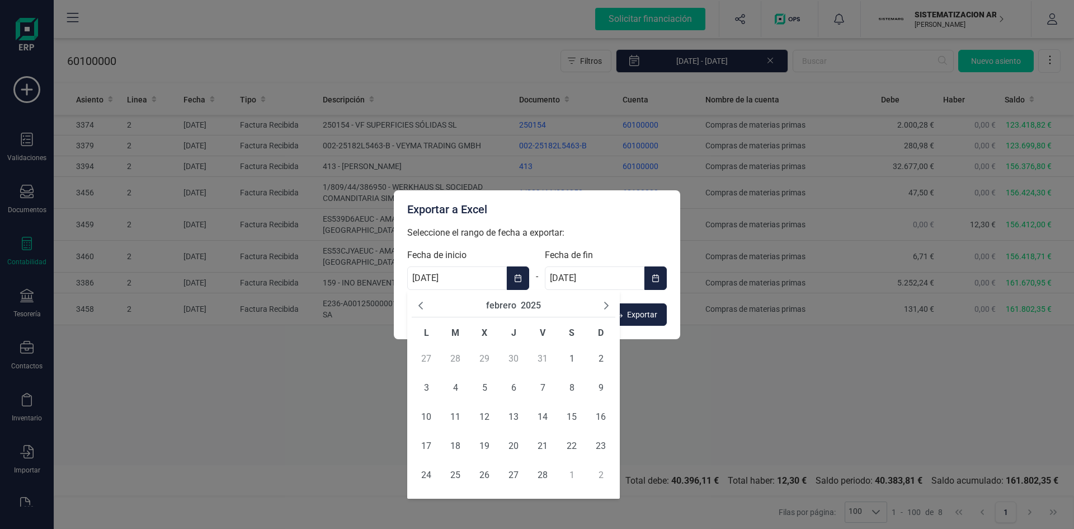
click at [606, 302] on icon "Next Month" at bounding box center [606, 305] width 9 height 9
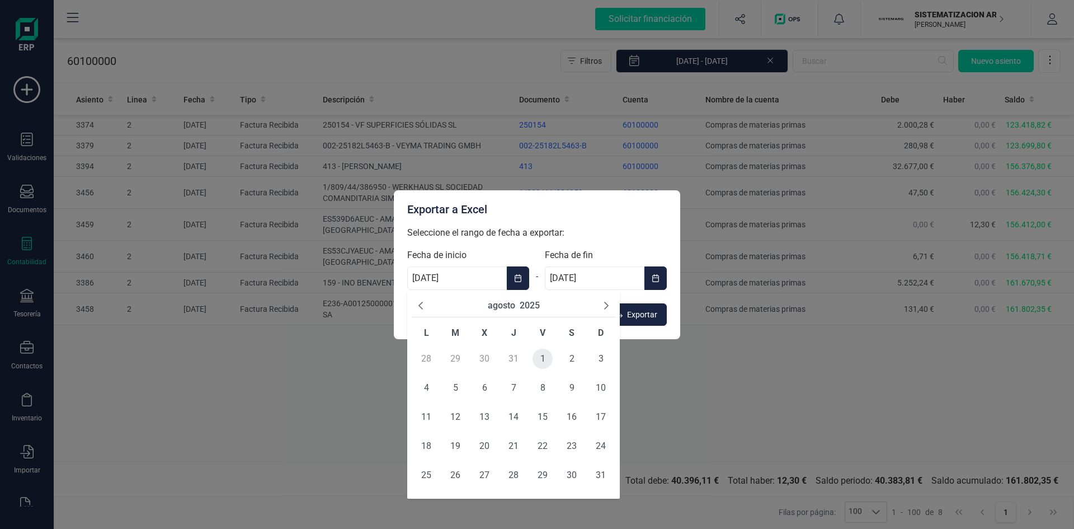
click at [538, 356] on span "1" at bounding box center [543, 359] width 20 height 20
type input "01/08/2025"
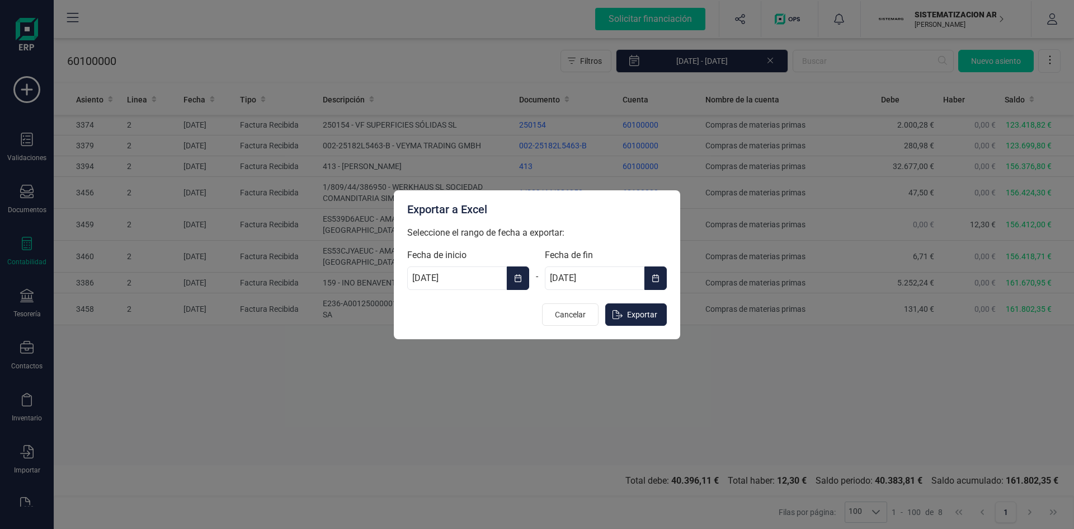
click at [656, 276] on icon "Choose Date" at bounding box center [656, 278] width 8 height 9
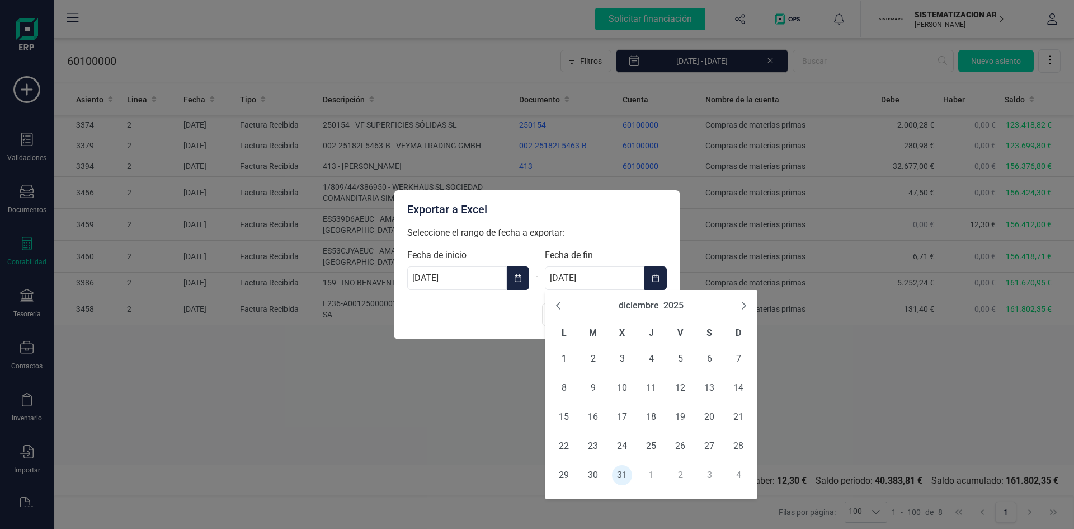
click at [561, 303] on icon "Previous Month" at bounding box center [558, 305] width 9 height 9
click at [738, 469] on span "31" at bounding box center [738, 475] width 20 height 20
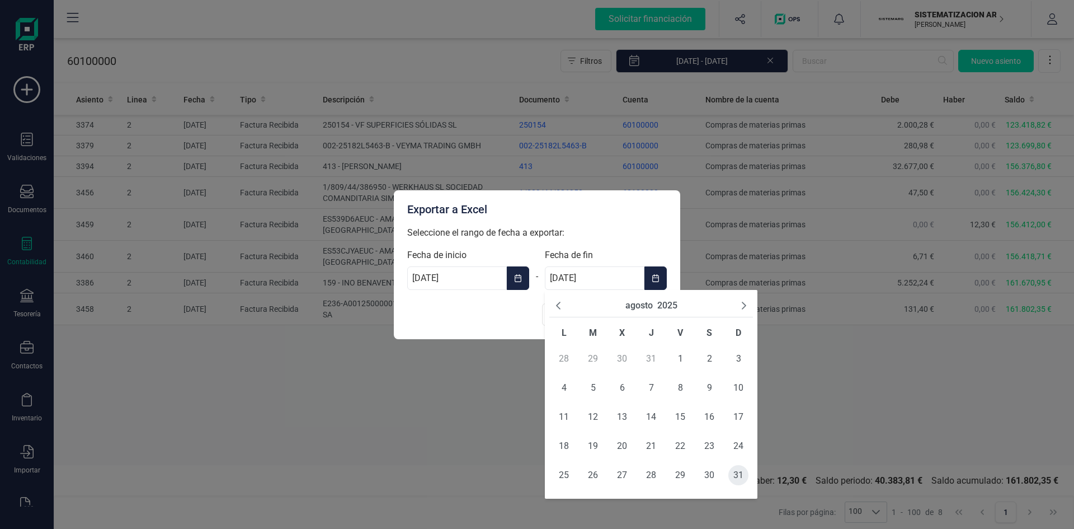
type input "31/08/2025"
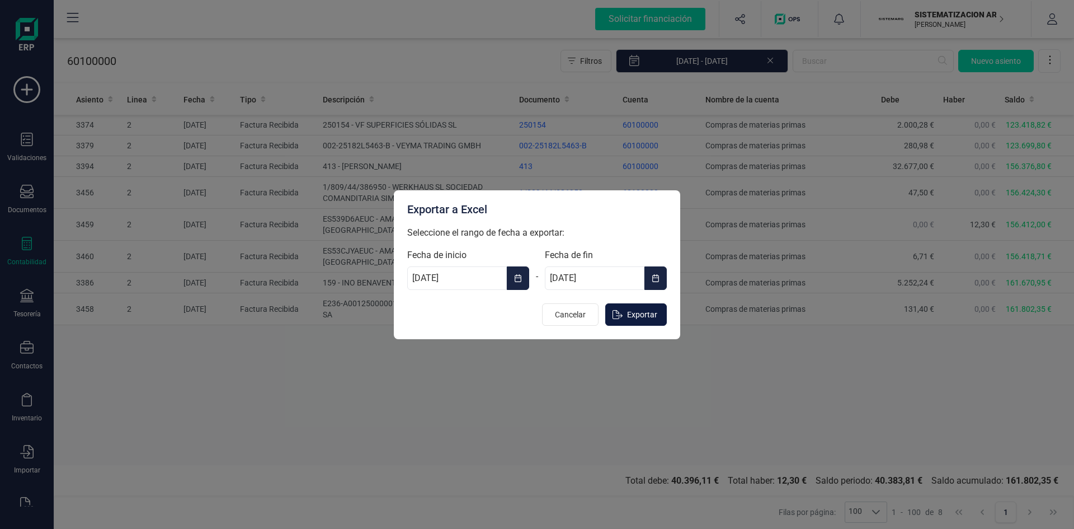
click at [644, 307] on button "Exportar" at bounding box center [636, 314] width 62 height 22
type input "[DATE]"
type input "31/12/2025"
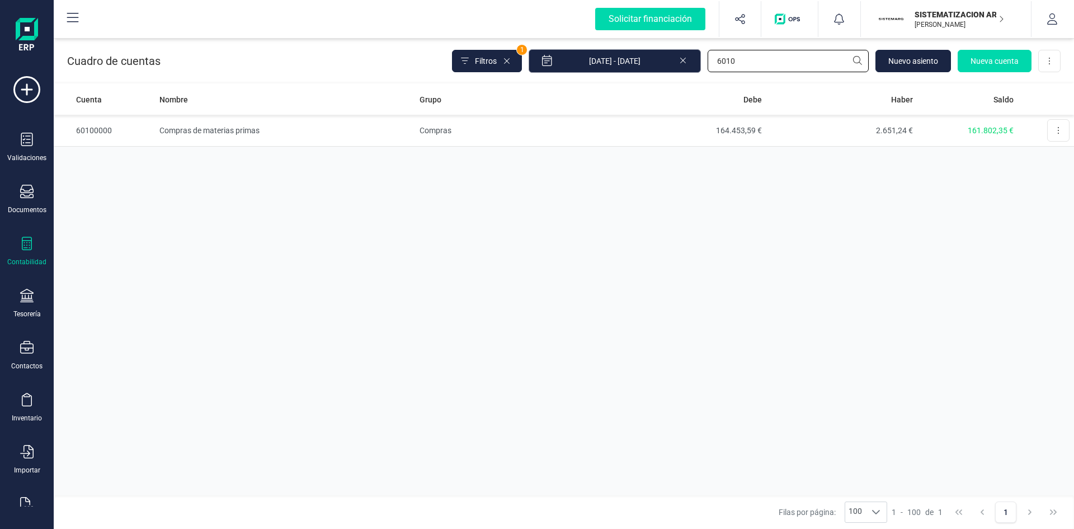
drag, startPoint x: 759, startPoint y: 63, endPoint x: 638, endPoint y: 63, distance: 121.4
click at [639, 62] on div "Filtros 1 01/01/2025 - 09/09/2025 6010 Nuevo asiento Nueva cuenta Descargar Exc…" at bounding box center [756, 60] width 609 height 23
type input "6070"
click at [274, 124] on td "Trabajos realizados por otras empresas" at bounding box center [285, 131] width 260 height 32
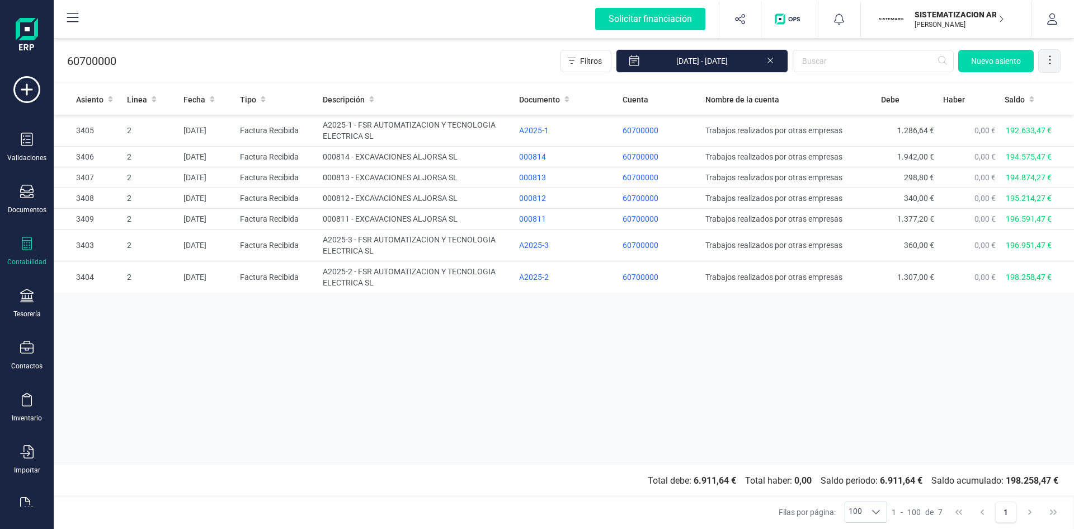
click at [1053, 61] on icon at bounding box center [1049, 59] width 11 height 11
click at [1009, 86] on span "Exportar Excel" at bounding box center [1012, 87] width 81 height 9
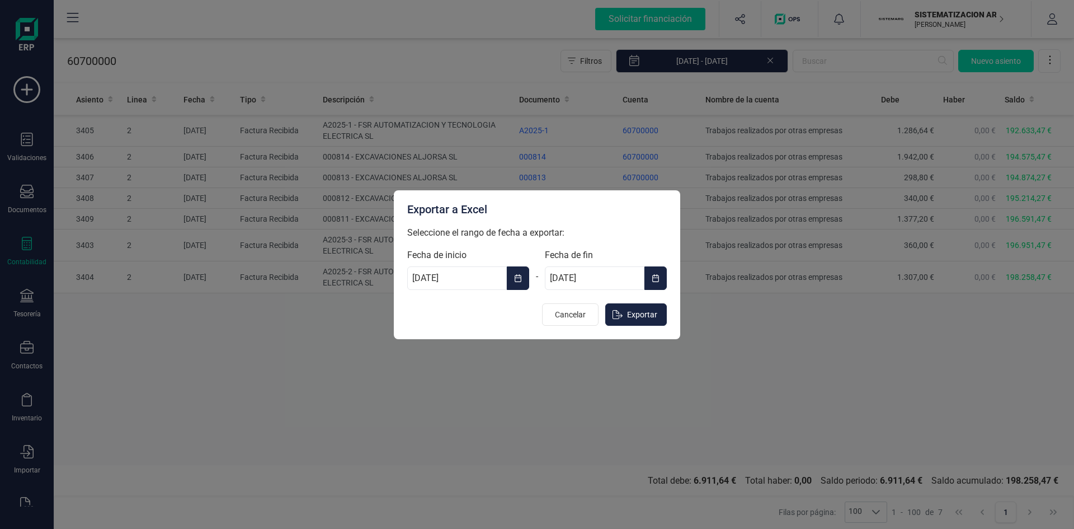
click at [514, 280] on icon "Choose Date" at bounding box center [518, 278] width 8 height 9
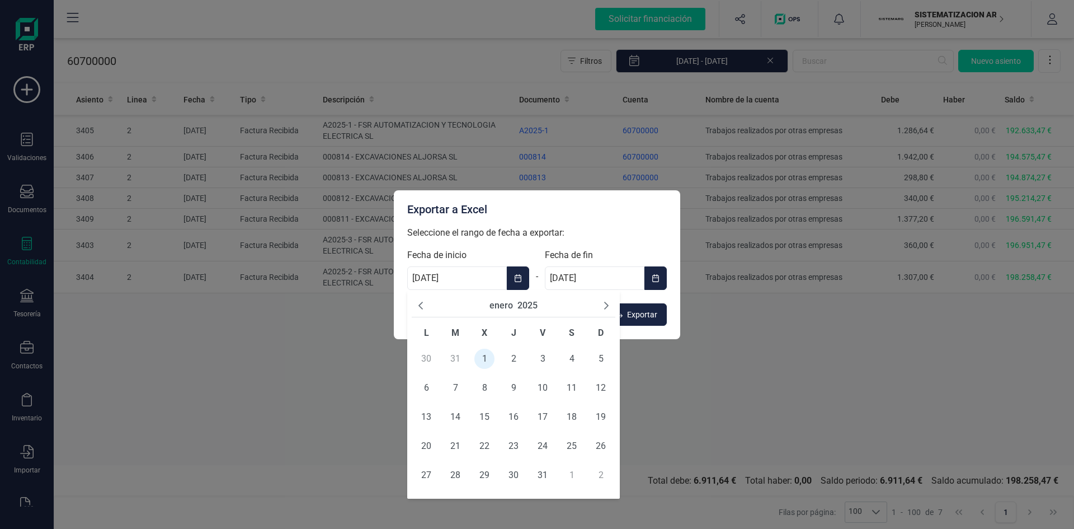
click at [609, 306] on icon "Next Month" at bounding box center [606, 305] width 9 height 9
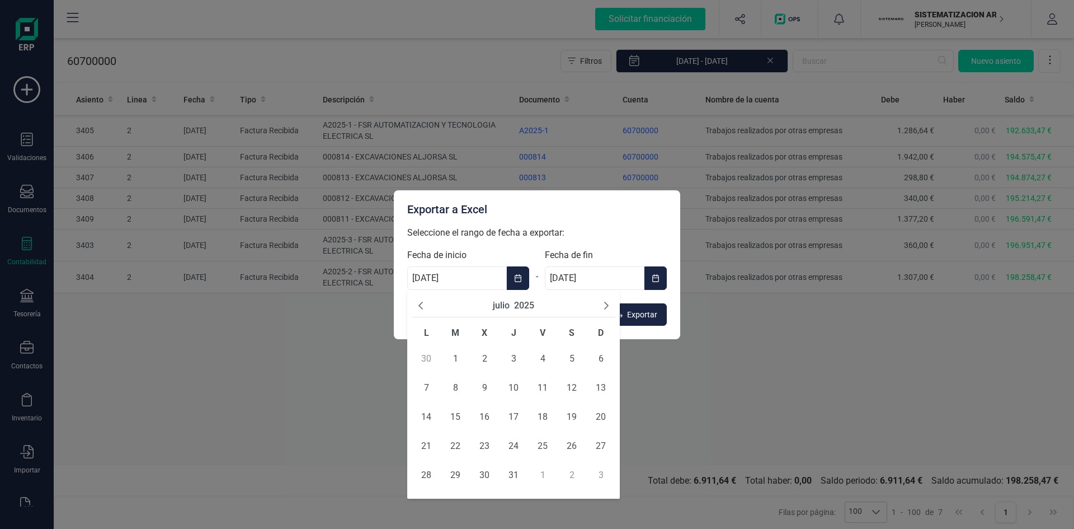
click at [609, 306] on icon "Next Month" at bounding box center [606, 305] width 9 height 9
click at [539, 355] on span "1" at bounding box center [543, 359] width 20 height 20
type input "01/08/2025"
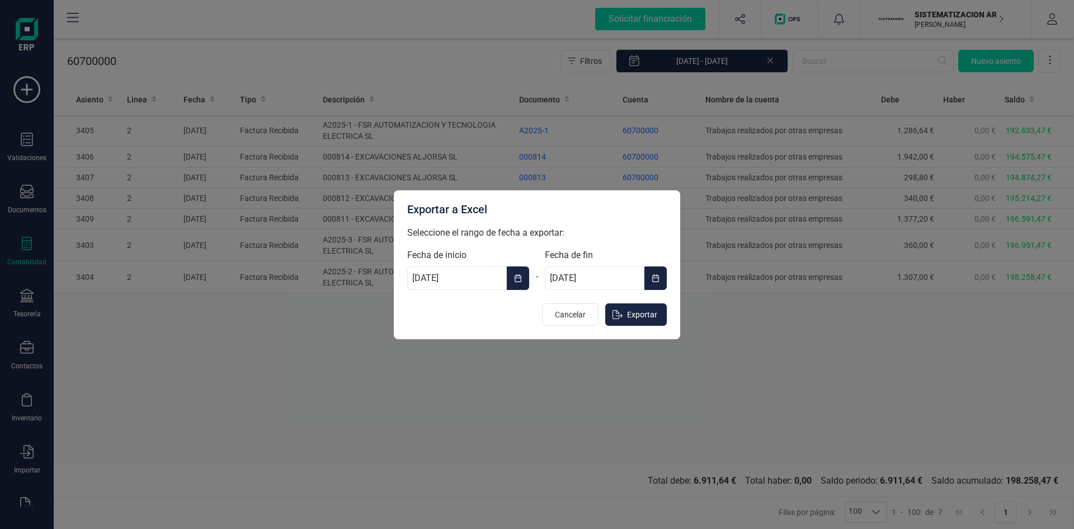
click at [657, 275] on icon "Choose Date" at bounding box center [656, 278] width 8 height 9
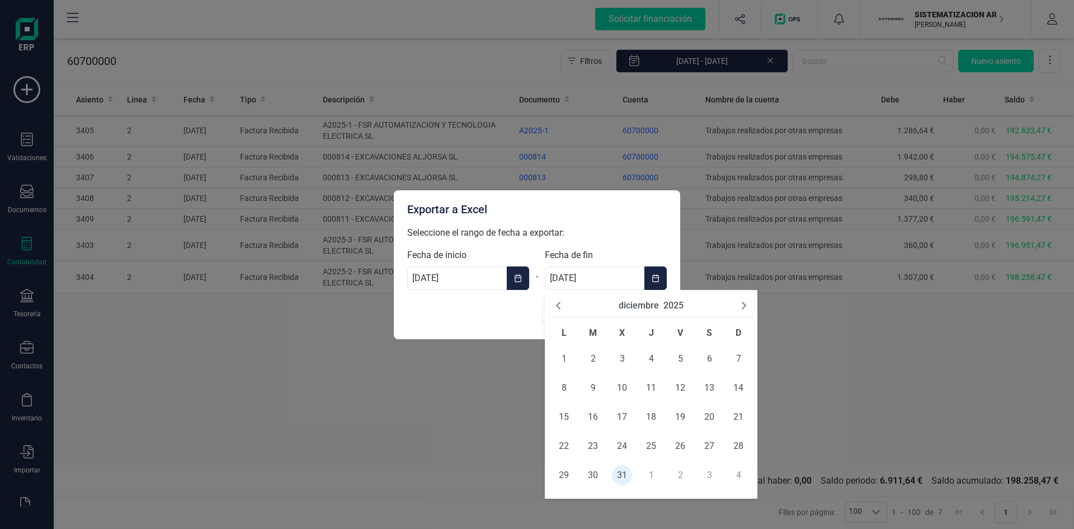
click at [561, 302] on icon "Previous Month" at bounding box center [558, 305] width 9 height 9
click at [733, 473] on span "31" at bounding box center [738, 475] width 20 height 20
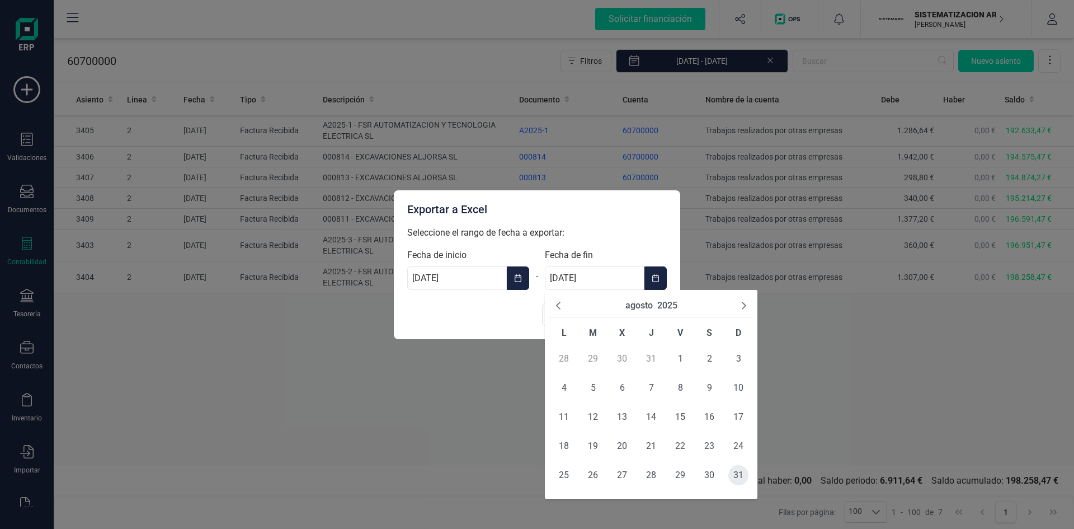
type input "31/08/2025"
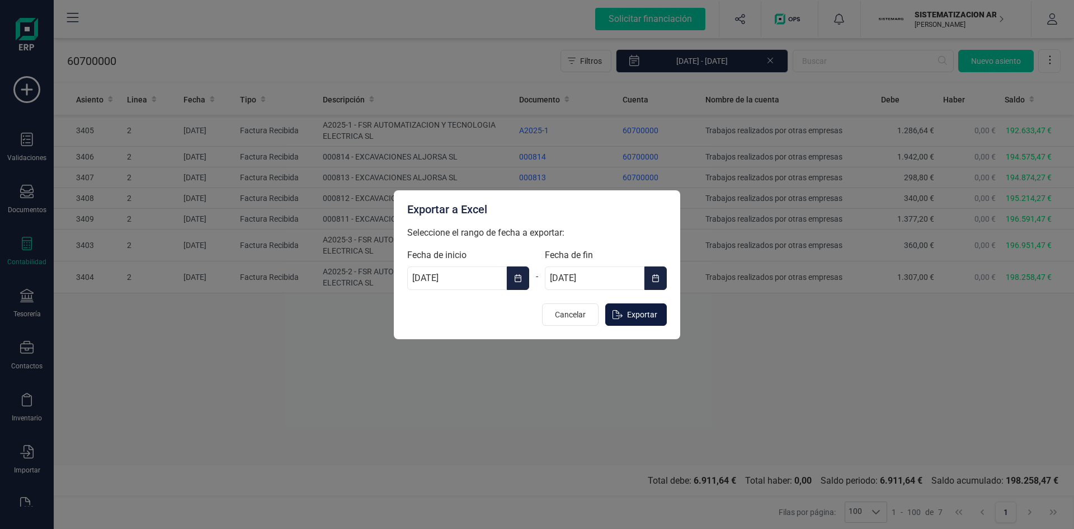
click at [648, 314] on span "Exportar" at bounding box center [642, 314] width 30 height 11
type input "[DATE]"
type input "31/12/2025"
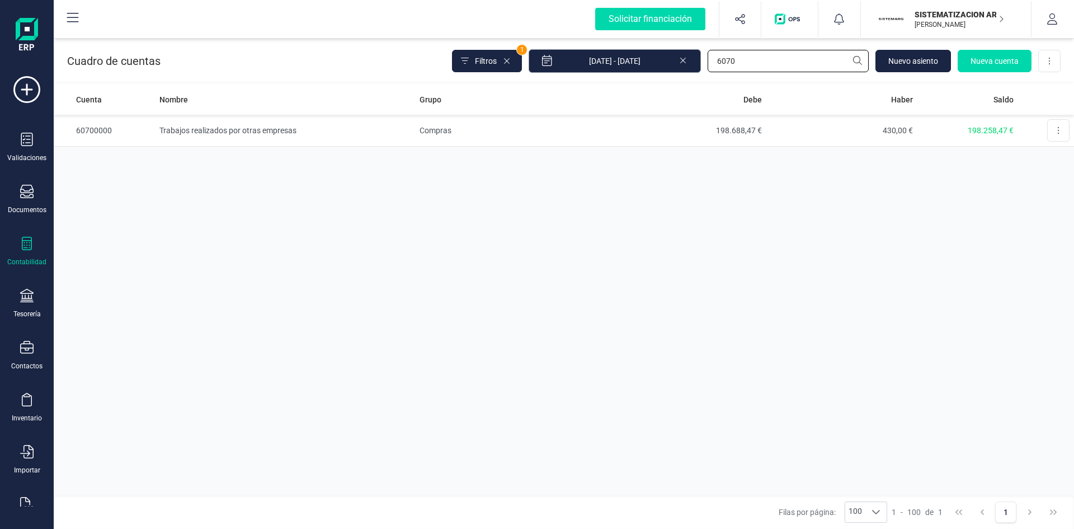
drag, startPoint x: 749, startPoint y: 59, endPoint x: 610, endPoint y: 68, distance: 138.5
click at [608, 63] on div "Filtros 1 01/01/2025 - 09/09/2025 6070 Nuevo asiento Nueva cuenta Descargar Exc…" at bounding box center [756, 60] width 609 height 23
type input "4"
type input "6400"
click at [178, 127] on td "Sueldos y salarios - Comercial Admón" at bounding box center [285, 131] width 260 height 32
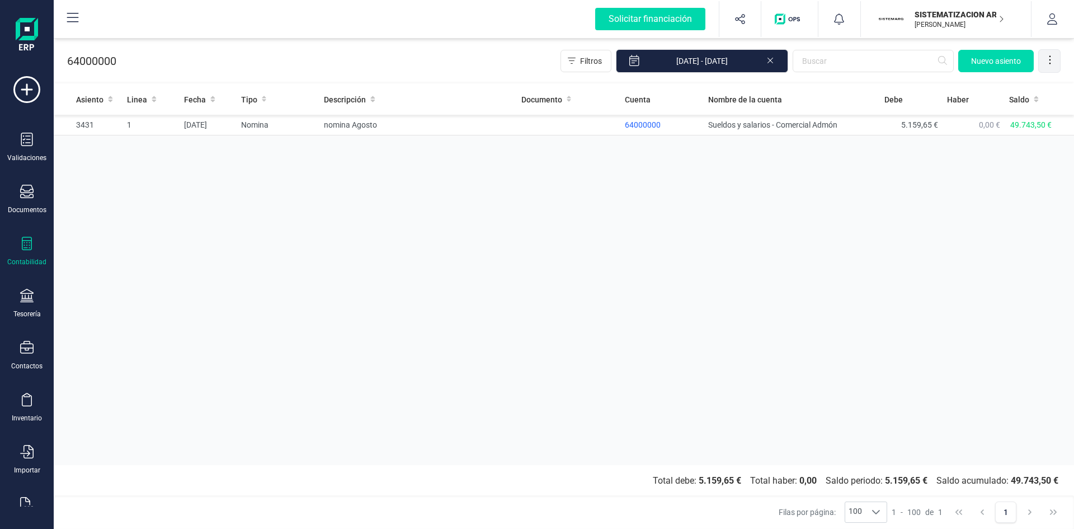
click at [1054, 60] on icon at bounding box center [1049, 59] width 11 height 11
click at [1027, 92] on span "Exportar Excel" at bounding box center [1012, 87] width 81 height 9
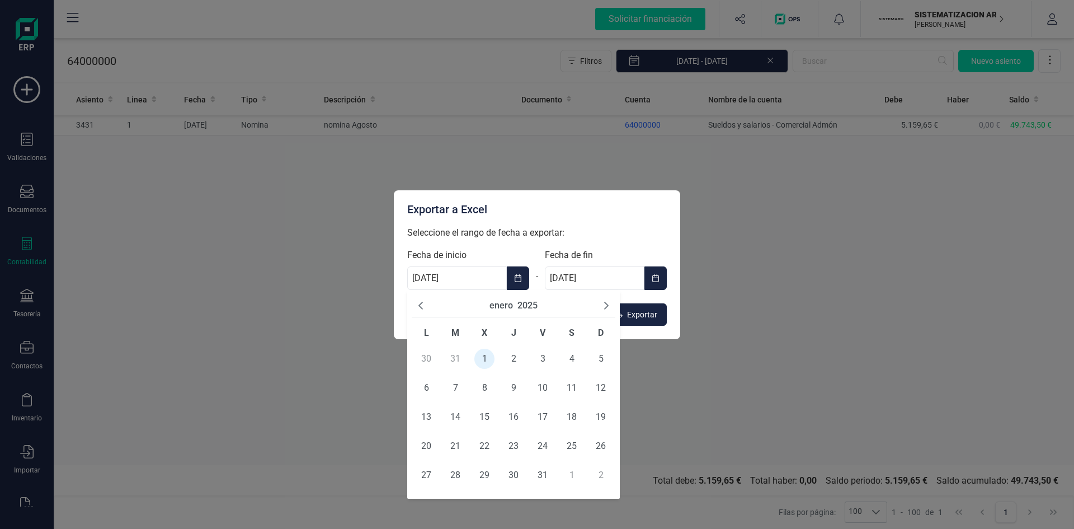
click at [474, 275] on input "[DATE]" at bounding box center [457, 277] width 100 height 23
click at [604, 303] on icon "Next Month" at bounding box center [606, 305] width 9 height 9
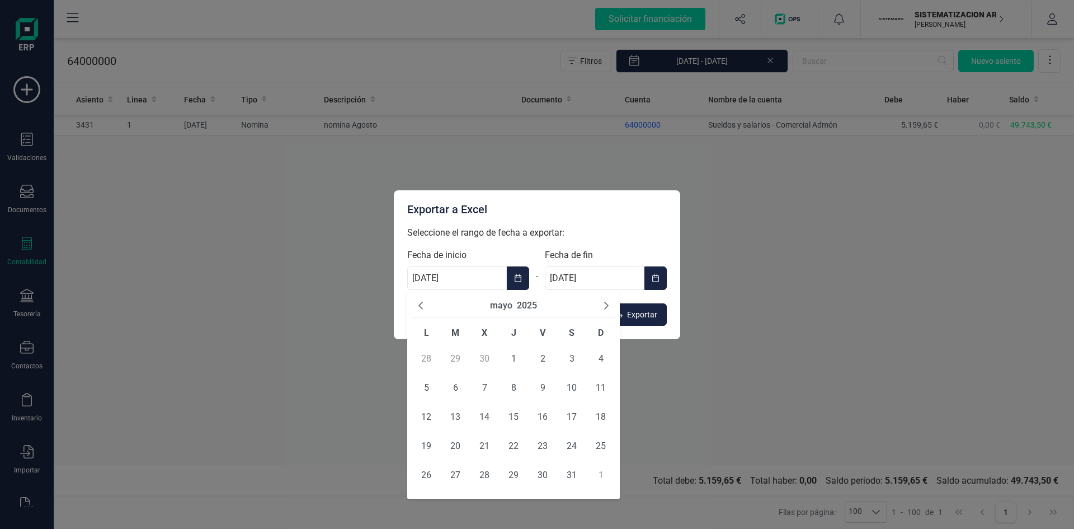
click at [604, 303] on icon "Next Month" at bounding box center [606, 305] width 9 height 9
click at [545, 355] on span "1" at bounding box center [543, 359] width 20 height 20
type input "01/08/2025"
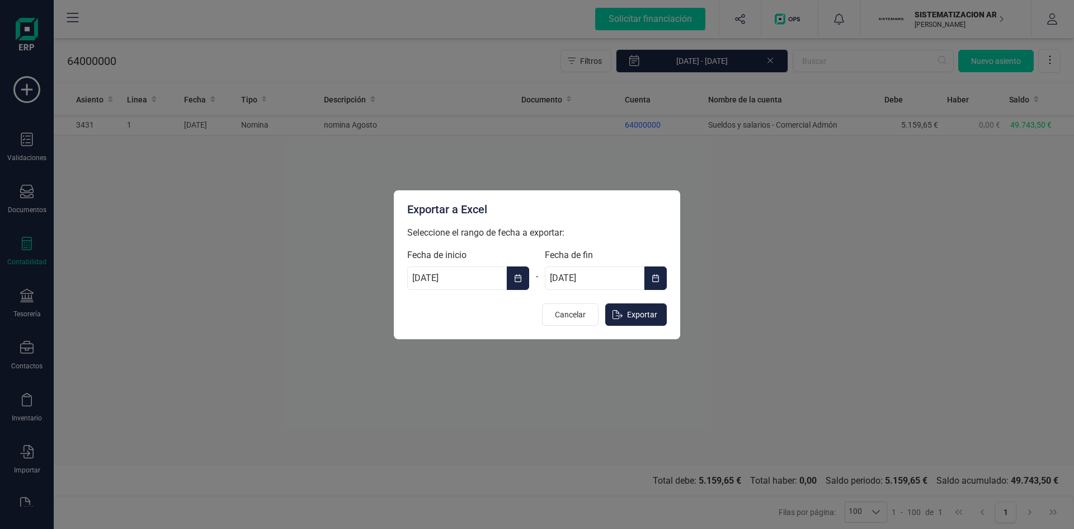
click at [657, 275] on icon "Choose Date" at bounding box center [655, 278] width 7 height 8
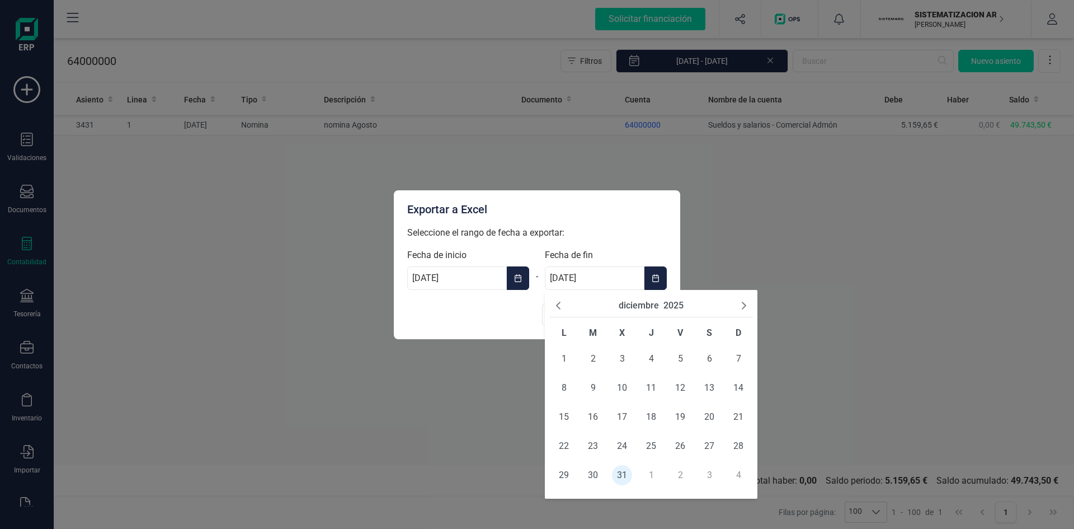
click at [557, 307] on icon "Previous Month" at bounding box center [558, 305] width 9 height 9
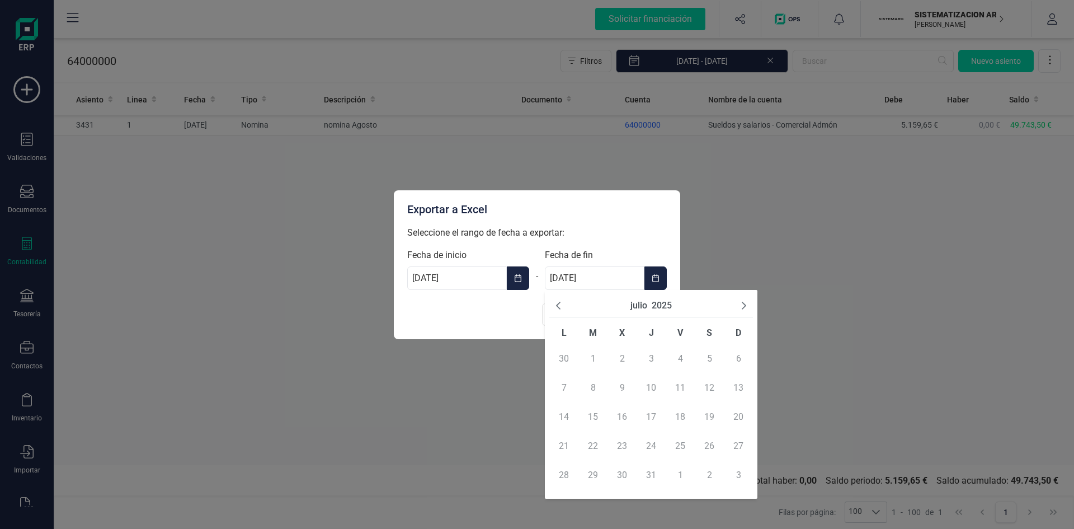
click at [744, 307] on icon "Next Month" at bounding box center [744, 306] width 4 height 8
click at [735, 470] on span "31" at bounding box center [738, 475] width 20 height 20
type input "31/08/2025"
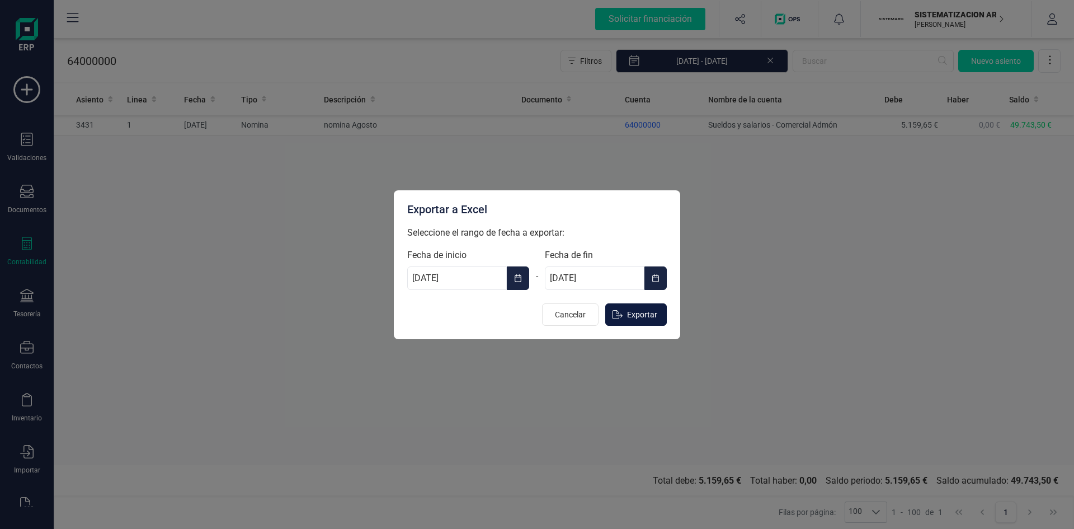
click at [633, 312] on span "Exportar" at bounding box center [642, 314] width 30 height 11
type input "[DATE]"
type input "31/12/2025"
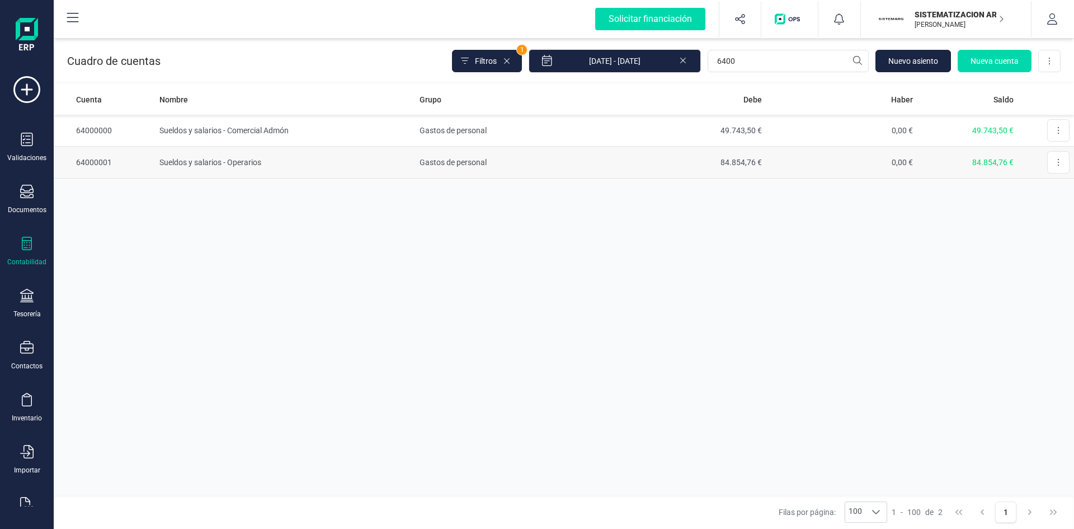
click at [98, 161] on td "64000001" at bounding box center [104, 163] width 101 height 32
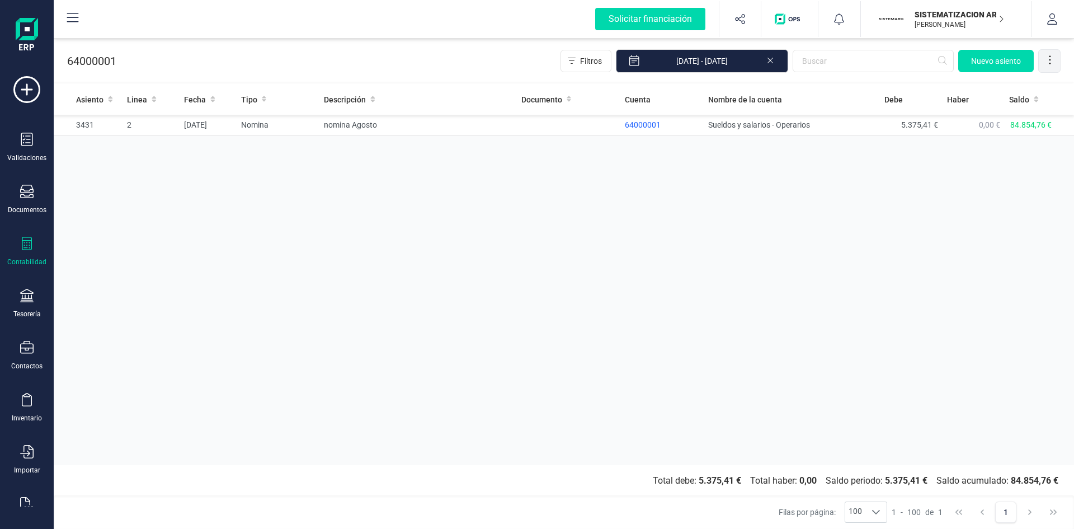
click at [1053, 58] on icon at bounding box center [1049, 59] width 11 height 11
click at [1013, 90] on span "Exportar Excel" at bounding box center [1012, 87] width 81 height 9
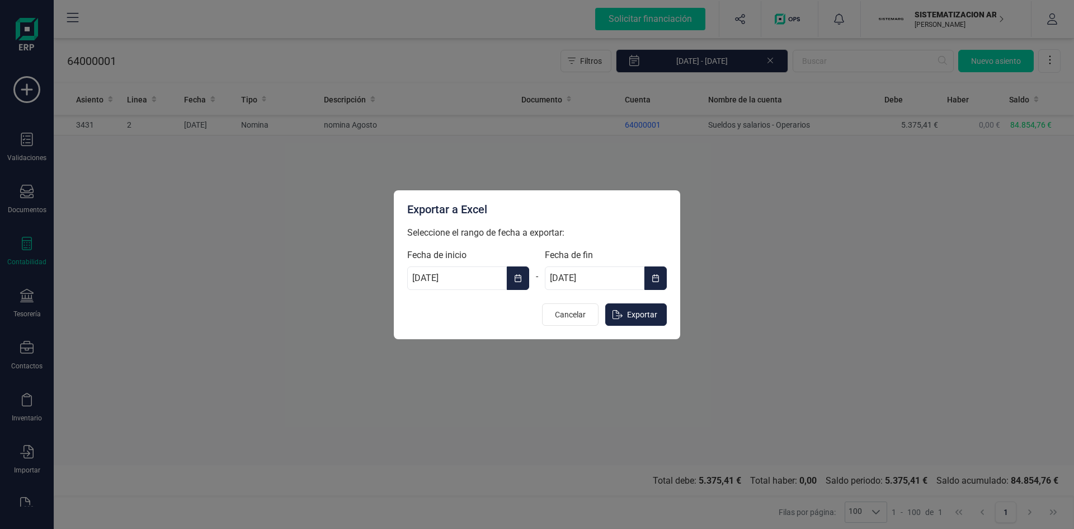
click at [514, 275] on icon "Choose Date" at bounding box center [518, 278] width 8 height 9
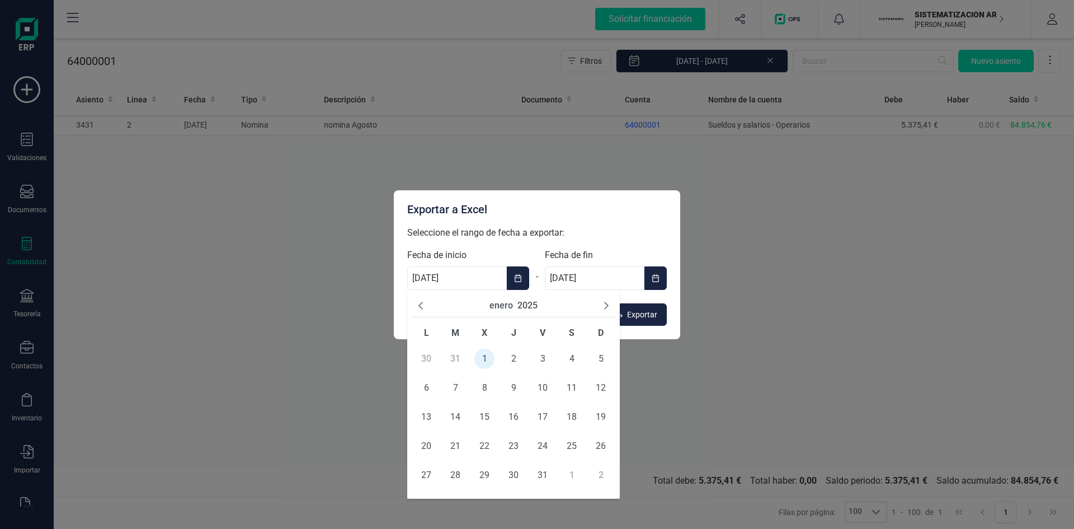
click at [606, 302] on icon "Next Month" at bounding box center [606, 305] width 9 height 9
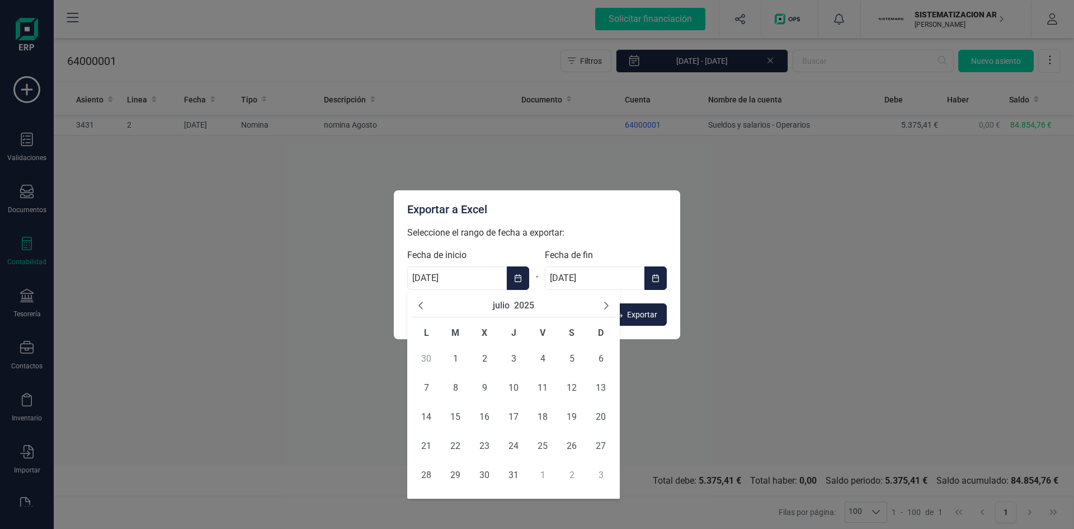
click at [606, 302] on icon "Next Month" at bounding box center [606, 305] width 9 height 9
click at [539, 354] on span "1" at bounding box center [543, 359] width 20 height 20
type input "01/08/2025"
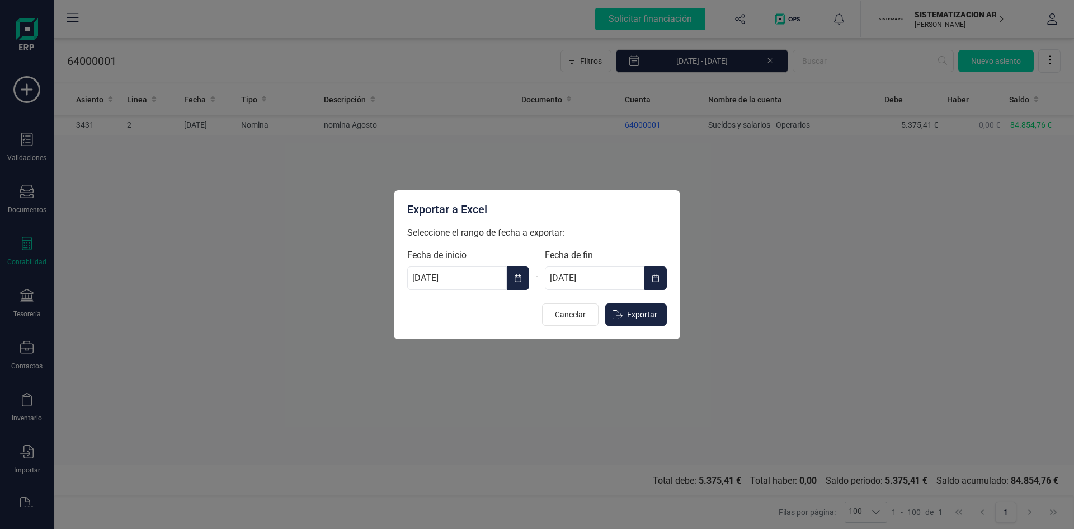
click at [655, 275] on icon "Choose Date" at bounding box center [655, 278] width 7 height 8
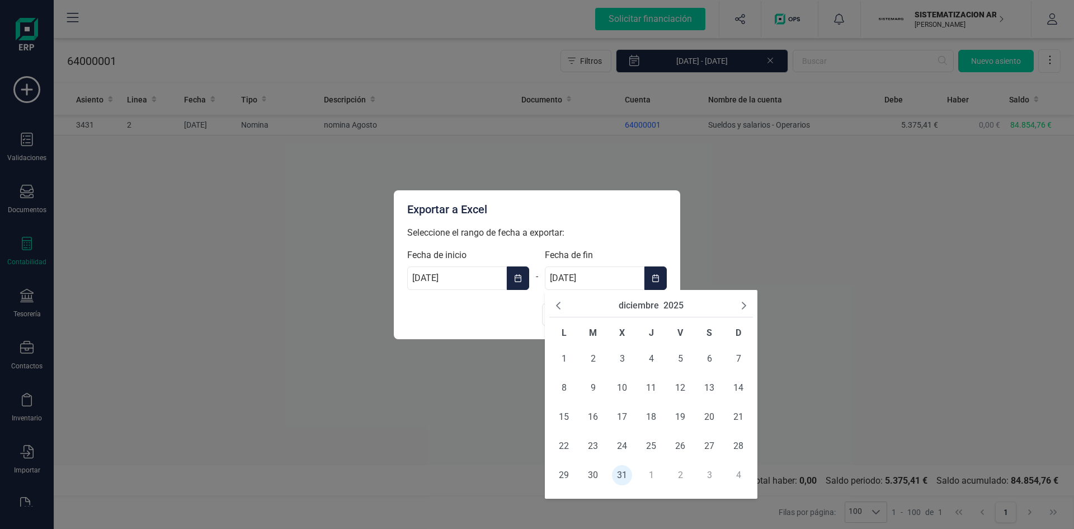
click at [557, 308] on icon "Previous Month" at bounding box center [558, 305] width 9 height 9
click at [742, 476] on span "31" at bounding box center [738, 475] width 20 height 20
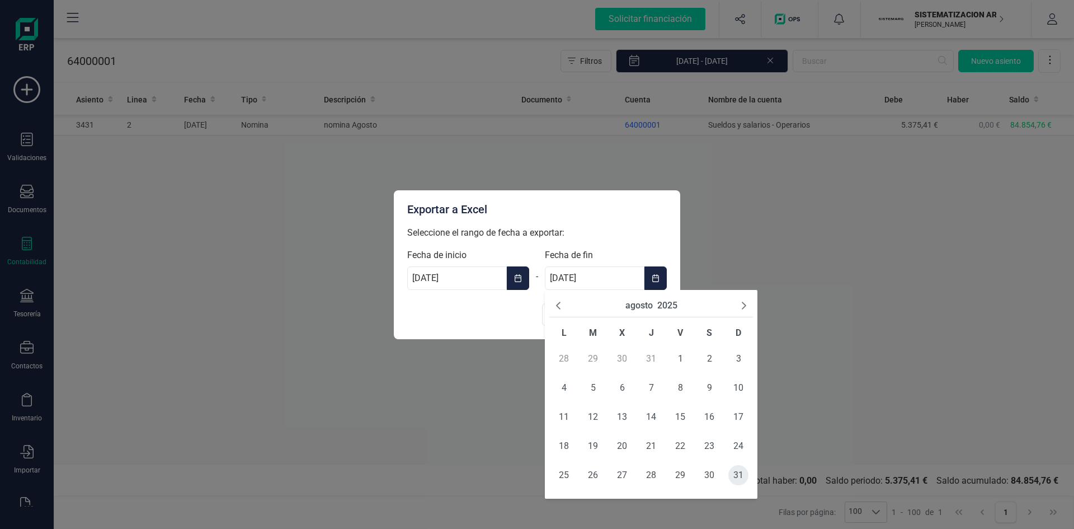
type input "31/08/2025"
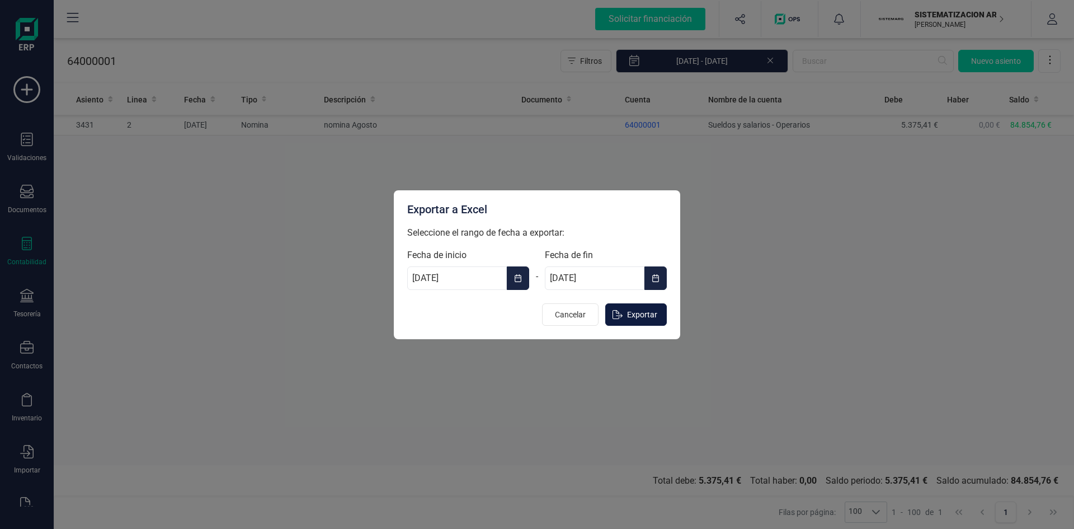
click at [642, 311] on span "Exportar" at bounding box center [642, 314] width 30 height 11
type input "[DATE]"
type input "31/12/2025"
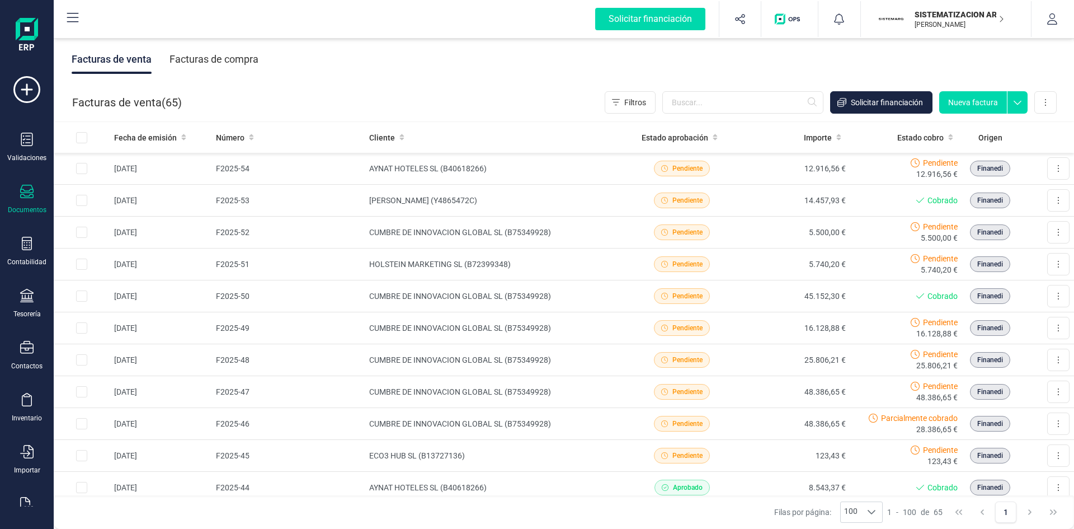
click at [30, 196] on icon at bounding box center [26, 191] width 13 height 13
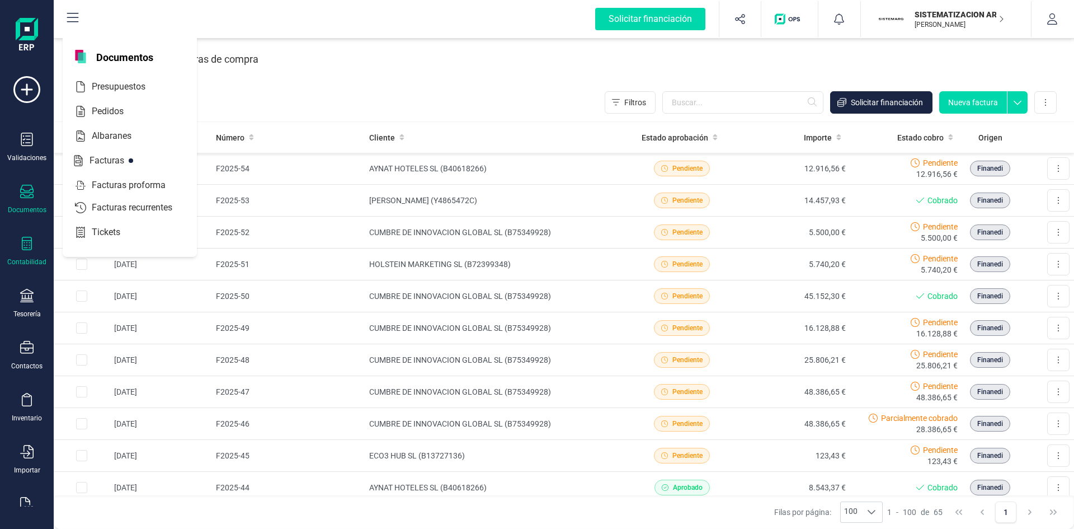
click at [27, 242] on icon at bounding box center [26, 243] width 13 height 13
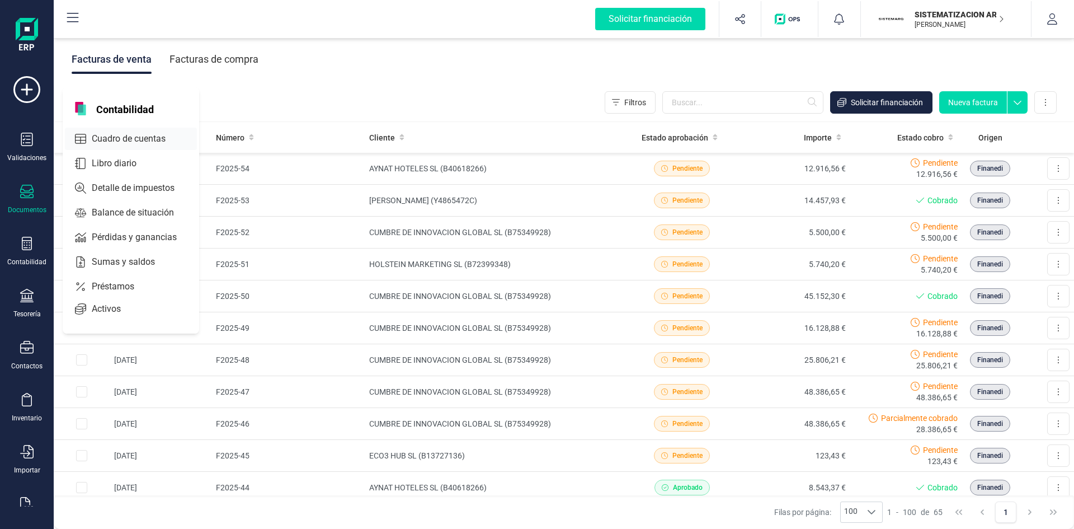
click at [114, 138] on span "Cuadro de cuentas" at bounding box center [136, 138] width 98 height 13
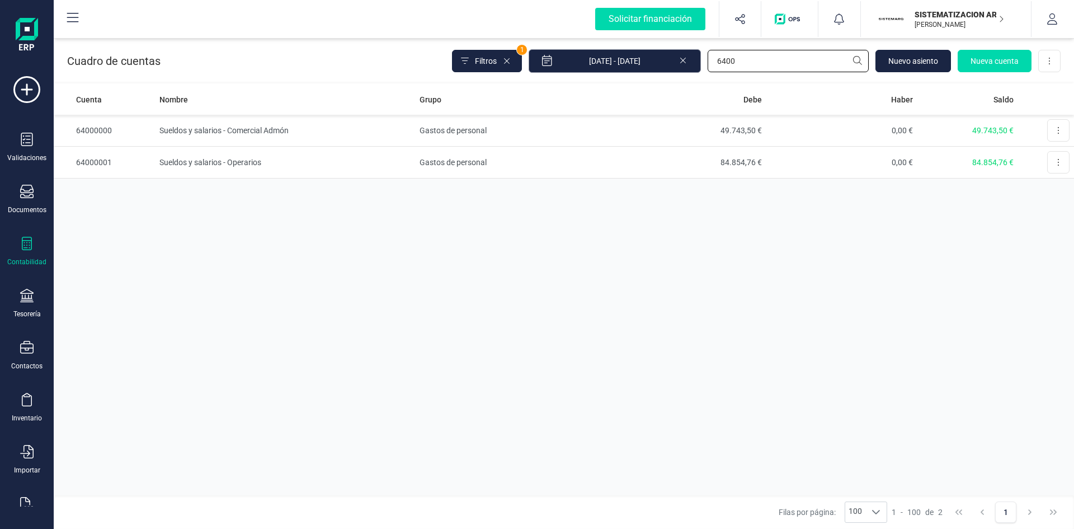
drag, startPoint x: 755, startPoint y: 64, endPoint x: 642, endPoint y: 64, distance: 113.0
click at [645, 64] on div "Filtros 1 01/01/2025 - 09/09/2025 6400 Nuevo asiento Nueva cuenta Descargar Exc…" at bounding box center [756, 60] width 609 height 23
type input "642"
click at [203, 129] on td "Seguridad Social - Comercial / admón" at bounding box center [285, 131] width 260 height 32
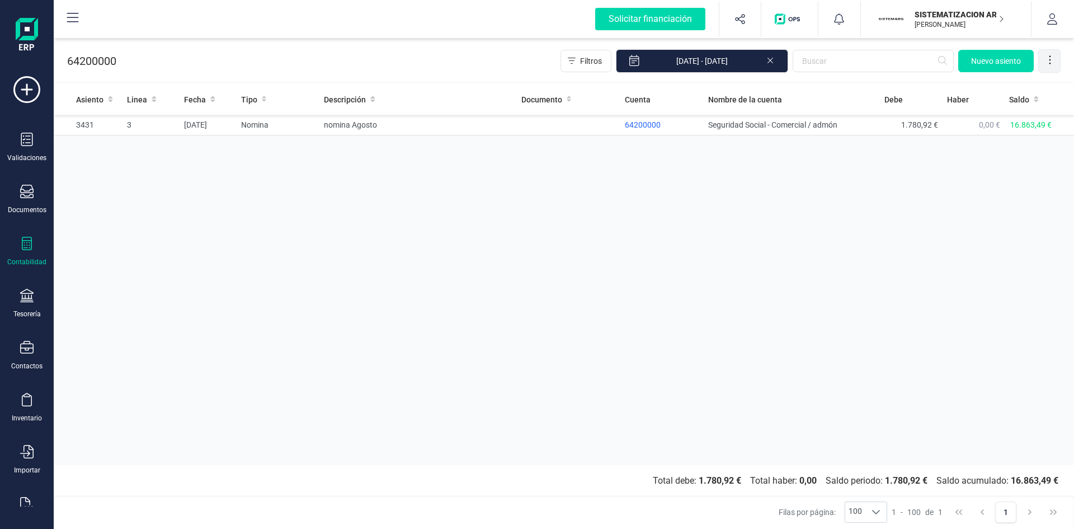
click at [1053, 62] on icon at bounding box center [1049, 59] width 11 height 11
click at [1004, 83] on span "Exportar Excel" at bounding box center [1012, 87] width 81 height 9
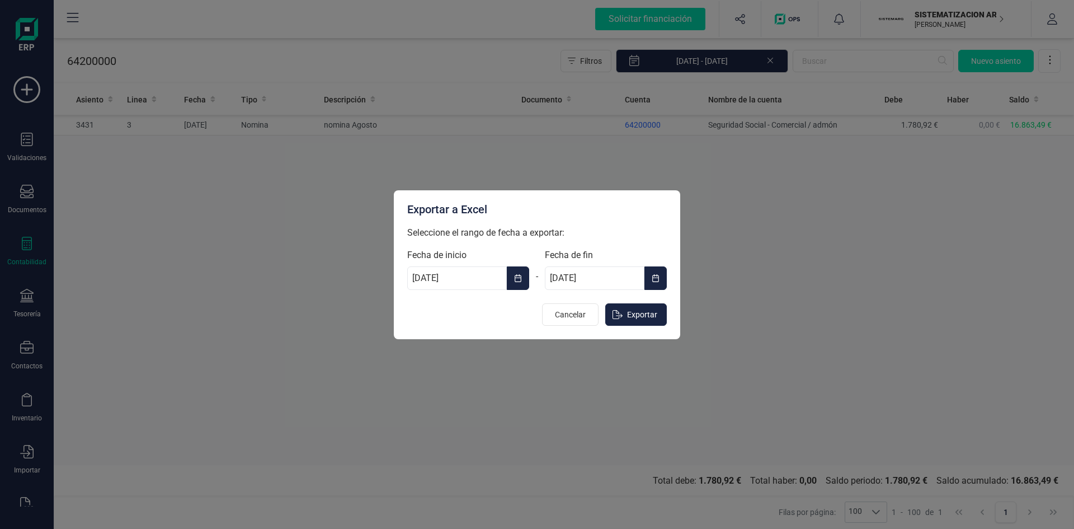
click at [513, 278] on button "Choose Date" at bounding box center [518, 277] width 22 height 23
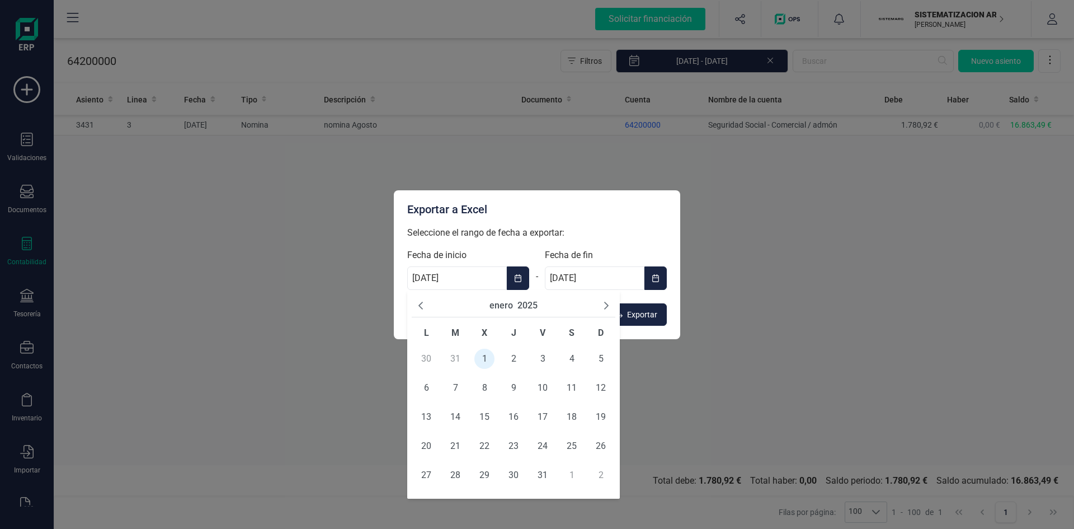
click at [606, 304] on icon "Next Month" at bounding box center [606, 305] width 9 height 9
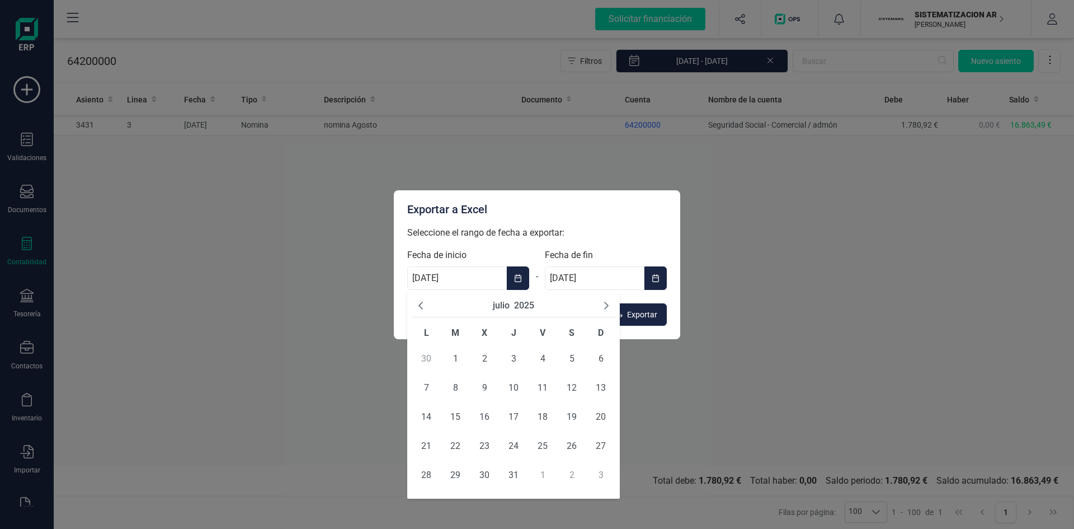
click at [606, 304] on icon "Next Month" at bounding box center [606, 305] width 9 height 9
click at [538, 355] on span "1" at bounding box center [543, 359] width 20 height 20
type input "01/08/2025"
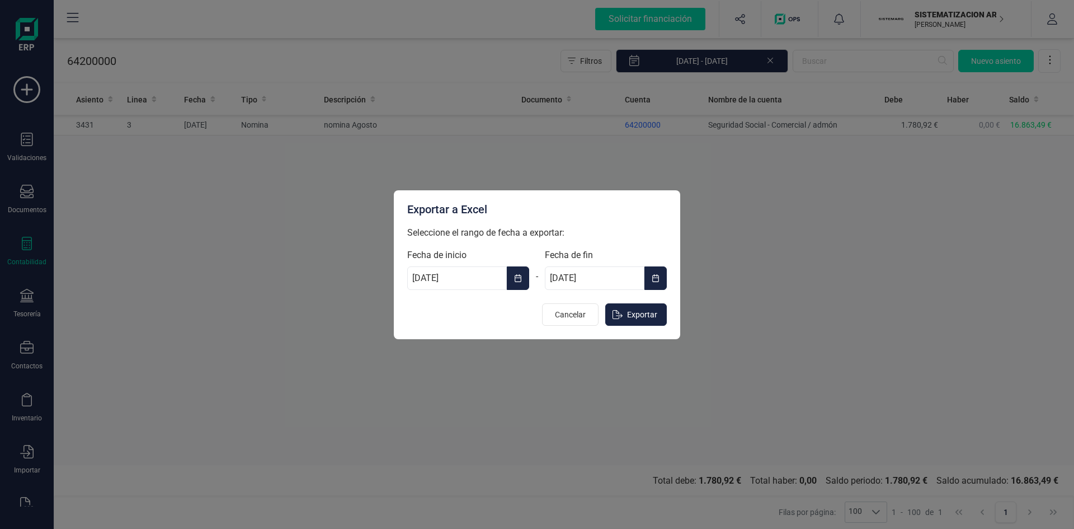
click at [653, 276] on icon "Choose Date" at bounding box center [655, 278] width 7 height 8
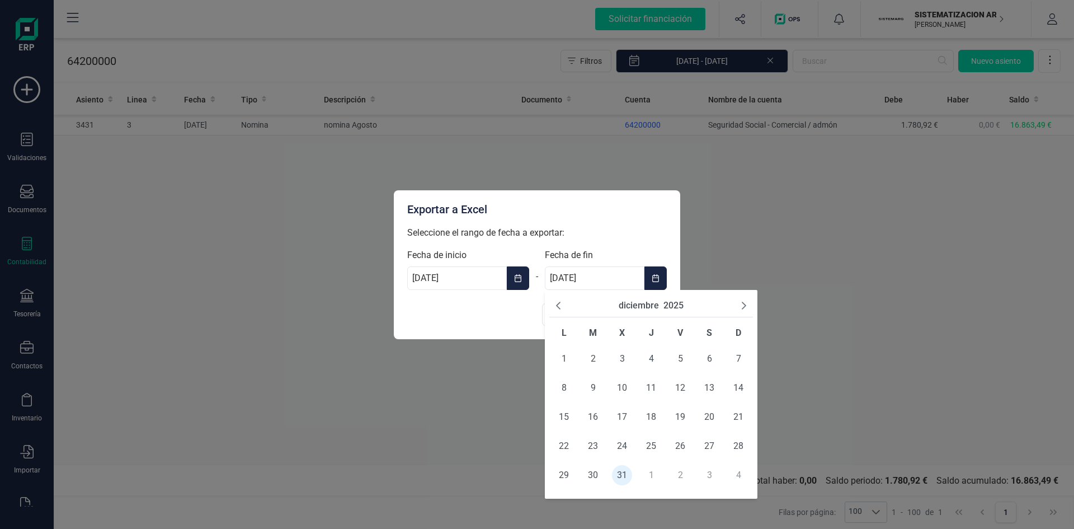
click at [559, 303] on icon "Previous Month" at bounding box center [558, 306] width 4 height 8
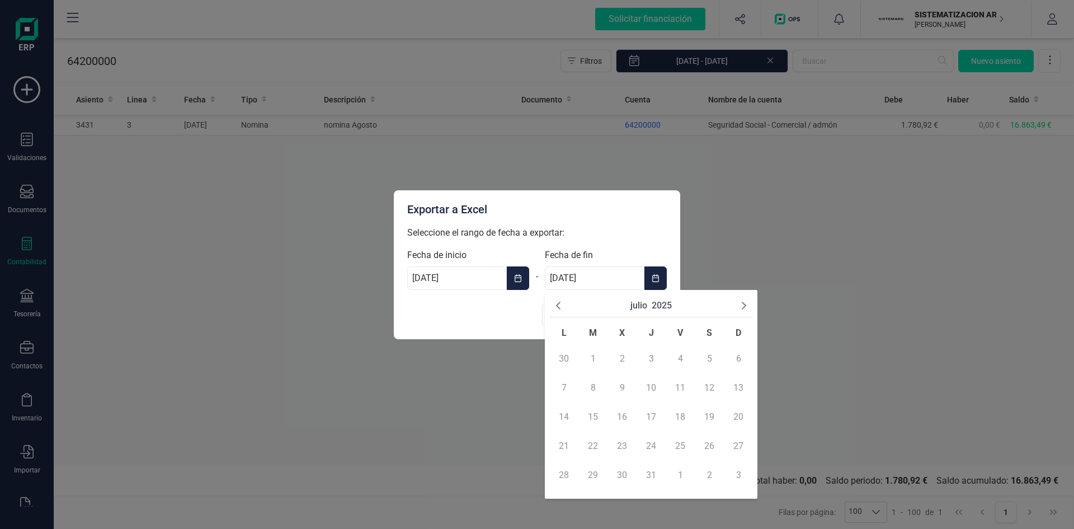
click at [655, 280] on icon "Choose Date" at bounding box center [656, 278] width 8 height 9
click at [561, 278] on input "31/12/2025" at bounding box center [595, 277] width 100 height 23
click at [744, 305] on icon "Next Month" at bounding box center [744, 305] width 9 height 9
click at [737, 477] on span "31" at bounding box center [738, 475] width 20 height 20
type input "31/08/2025"
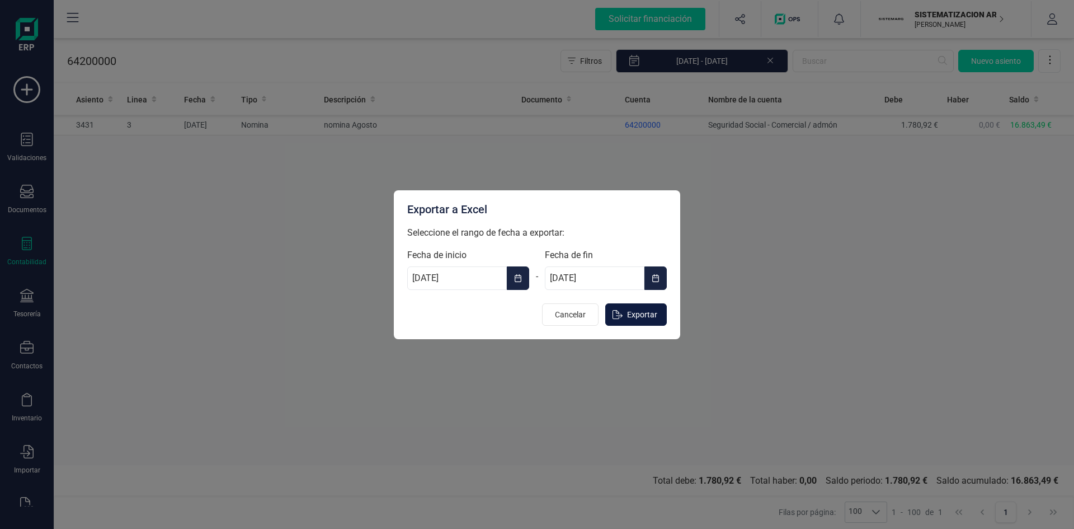
click at [638, 313] on span "Exportar" at bounding box center [642, 314] width 30 height 11
type input "[DATE]"
type input "31/12/2025"
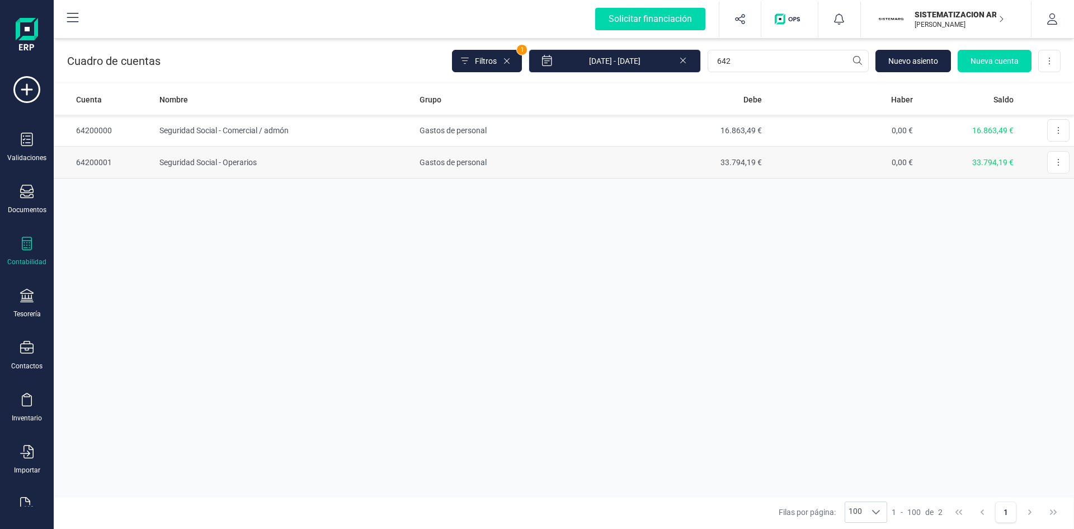
click at [192, 159] on td "Seguridad Social - Operarios" at bounding box center [285, 163] width 260 height 32
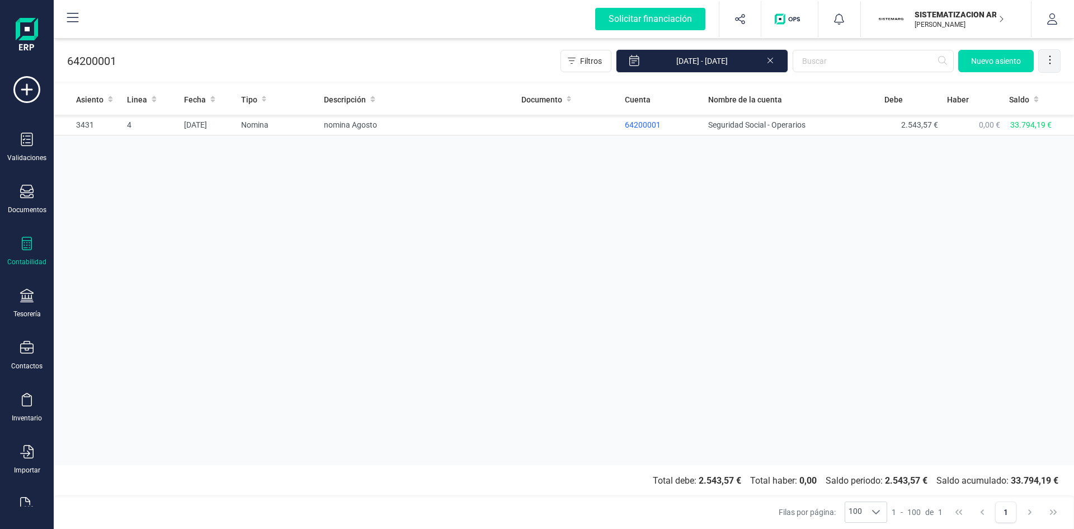
click at [1048, 59] on icon at bounding box center [1049, 59] width 11 height 11
click at [1009, 79] on link "Exportar Excel" at bounding box center [1005, 88] width 112 height 22
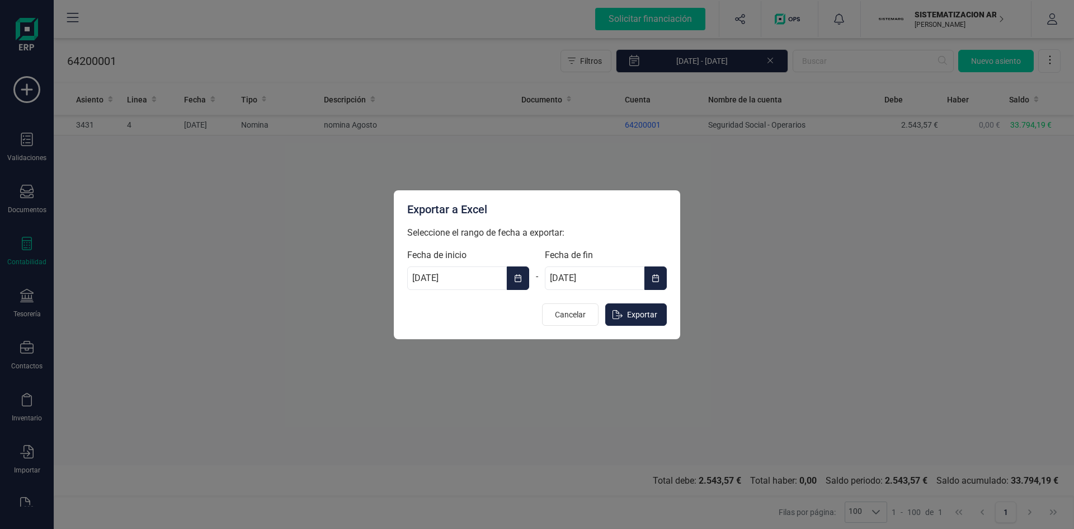
click at [515, 281] on icon "Choose Date" at bounding box center [518, 278] width 7 height 8
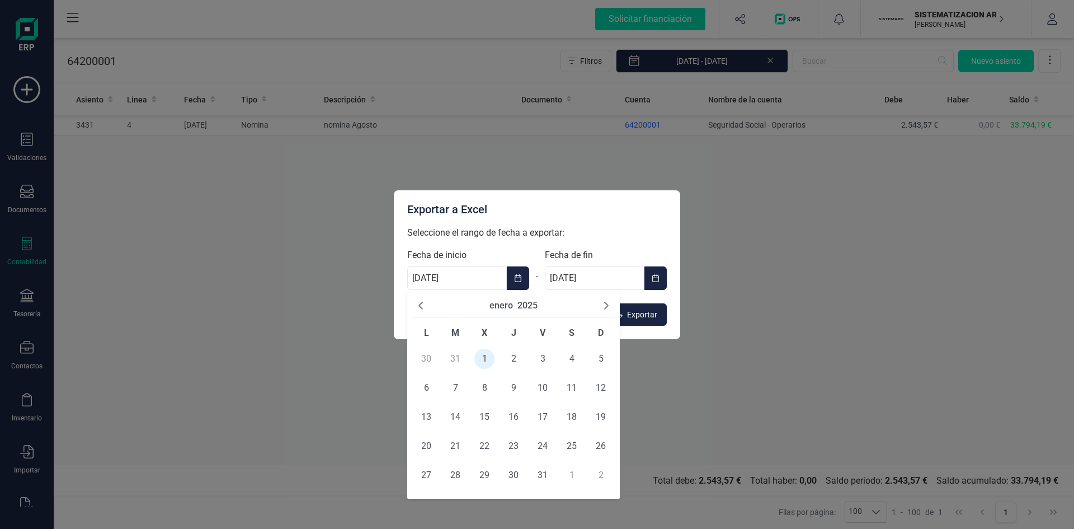
click at [605, 302] on icon "Next Month" at bounding box center [606, 305] width 9 height 9
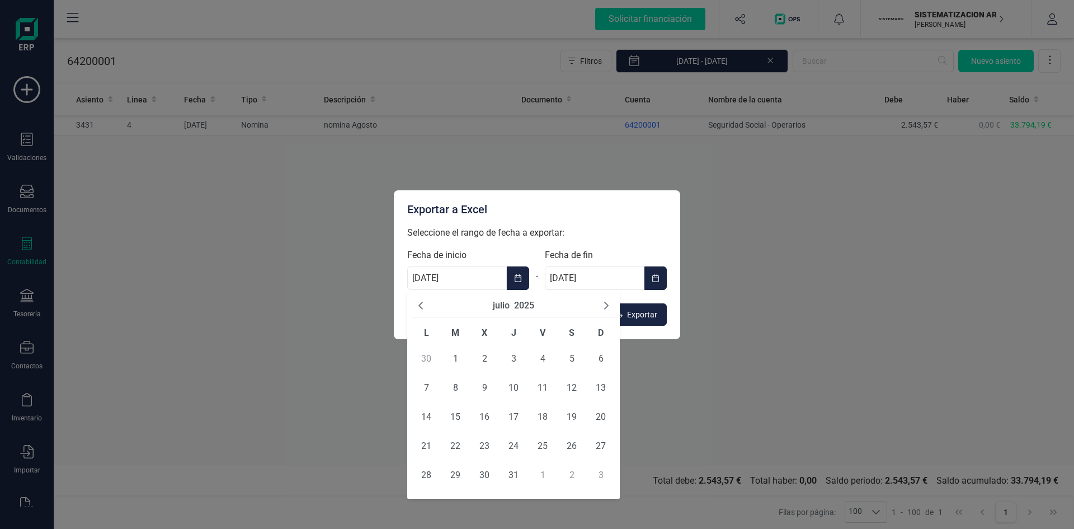
click at [605, 302] on icon "Next Month" at bounding box center [606, 305] width 9 height 9
click at [539, 354] on span "1" at bounding box center [543, 359] width 20 height 20
type input "01/08/2025"
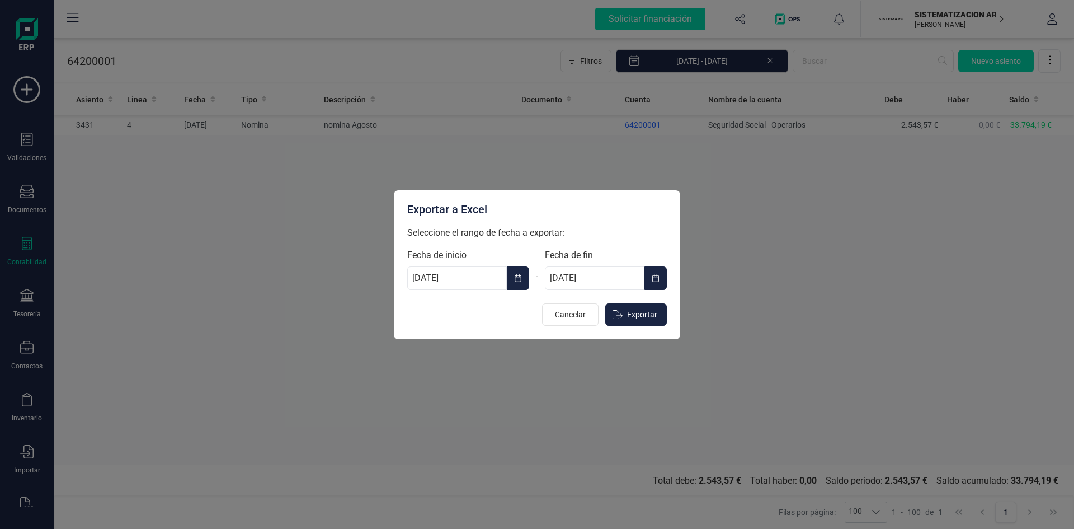
click at [622, 274] on input "31/12/2025" at bounding box center [595, 277] width 100 height 23
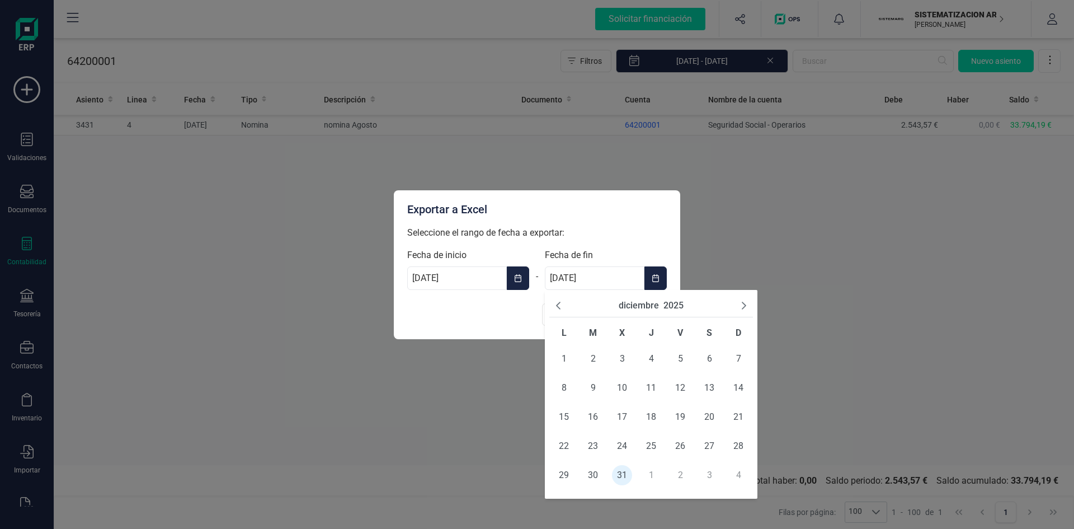
click at [556, 304] on icon "Previous Month" at bounding box center [558, 305] width 9 height 9
click at [740, 474] on span "31" at bounding box center [738, 475] width 20 height 20
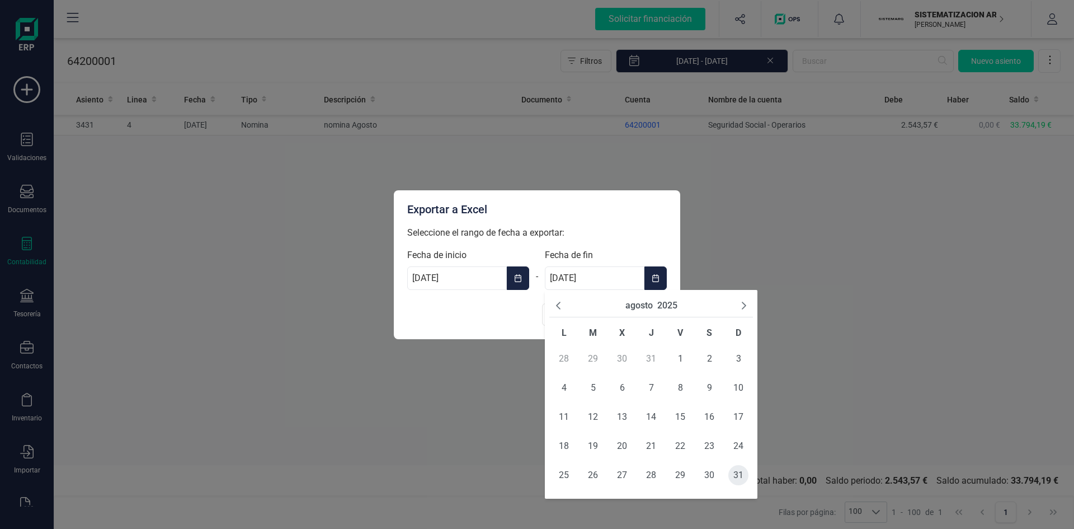
type input "31/08/2025"
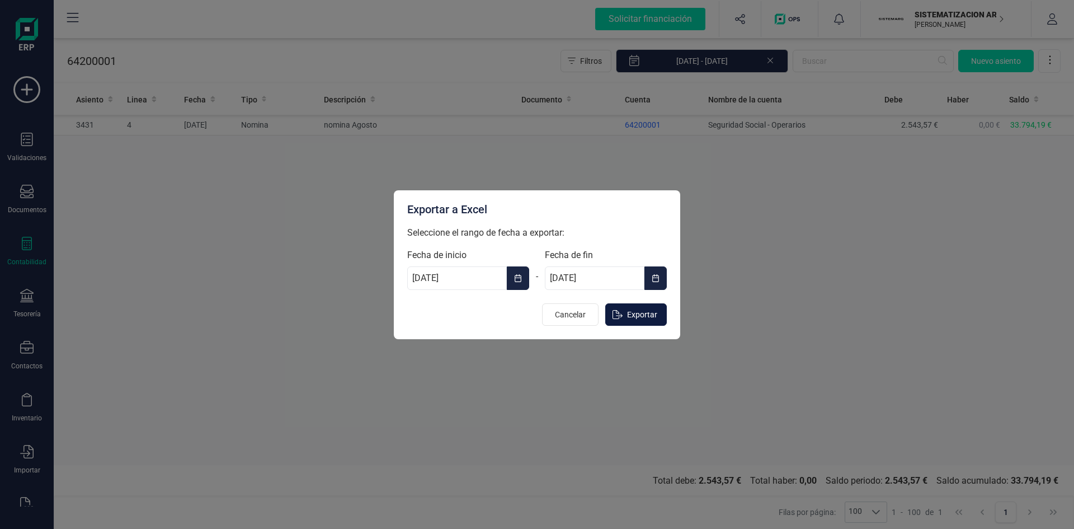
click at [649, 314] on span "Exportar" at bounding box center [642, 314] width 30 height 11
type input "[DATE]"
type input "31/12/2025"
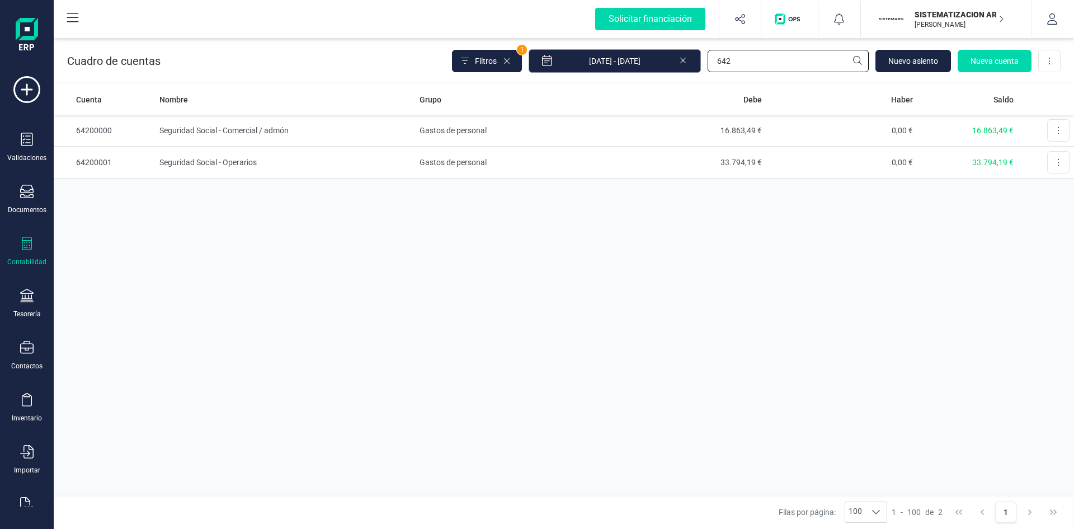
drag, startPoint x: 780, startPoint y: 59, endPoint x: 633, endPoint y: 66, distance: 147.8
click at [637, 64] on div "Filtros 1 01/01/2025 - 09/09/2025 642 Nuevo asiento Nueva cuenta Descargar Excel" at bounding box center [756, 60] width 609 height 23
type input "6270"
click at [265, 130] on td "Publicidad, propaganda y relaciones públicas" at bounding box center [285, 131] width 260 height 32
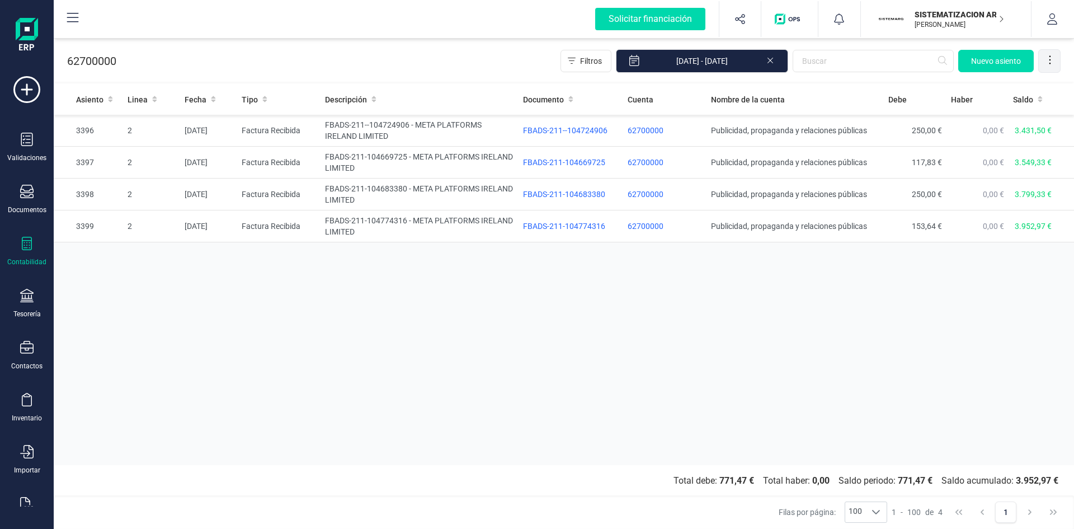
click at [1051, 55] on icon at bounding box center [1049, 59] width 11 height 11
click at [1000, 88] on span "Exportar Excel" at bounding box center [1012, 87] width 81 height 9
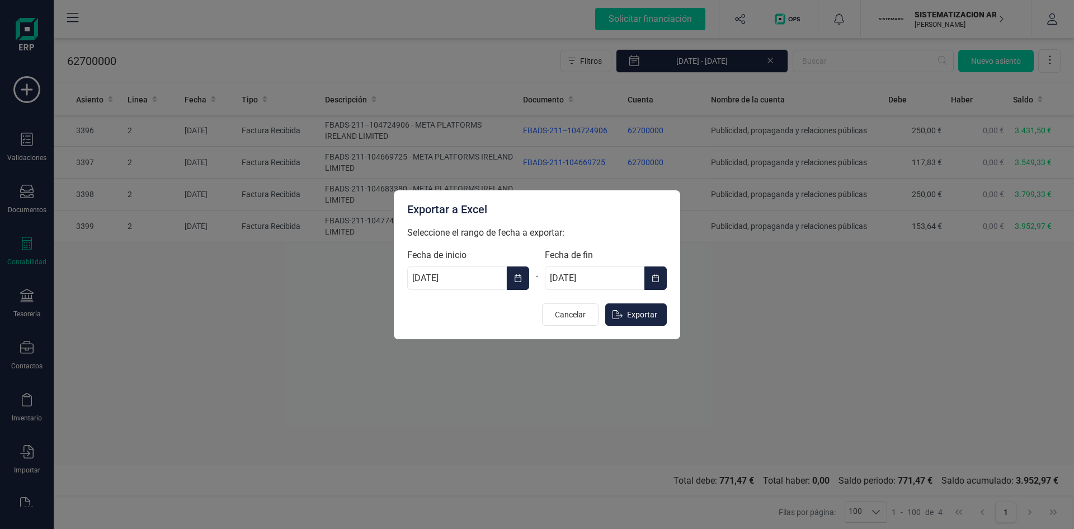
click at [518, 276] on icon "Choose Date" at bounding box center [518, 278] width 8 height 9
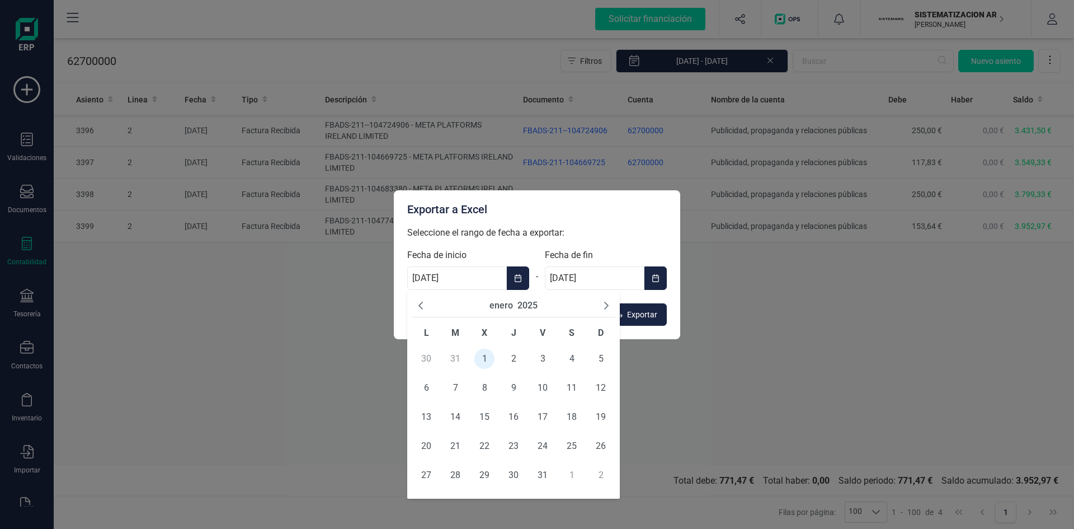
click at [606, 301] on icon "Next Month" at bounding box center [606, 305] width 9 height 9
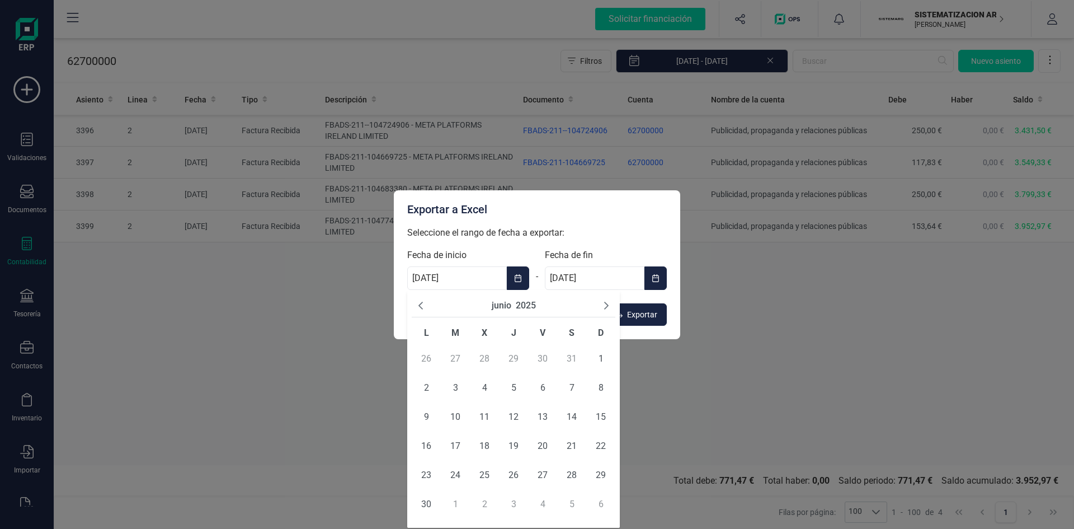
click at [605, 303] on icon "Next Month" at bounding box center [606, 305] width 9 height 9
click at [605, 303] on icon "Next Month" at bounding box center [606, 306] width 4 height 8
click at [539, 358] on span "1" at bounding box center [543, 359] width 20 height 20
type input "01/08/2025"
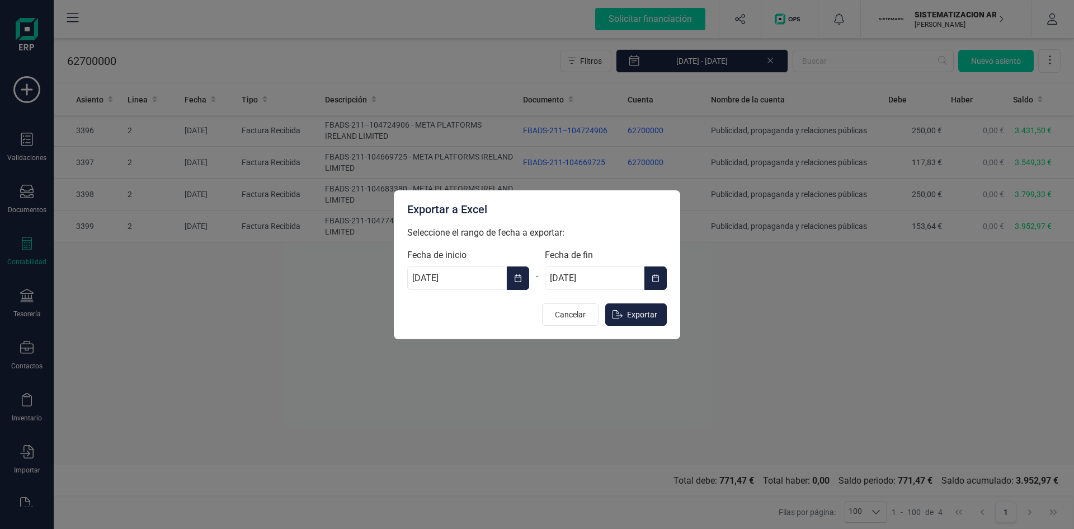
click at [615, 277] on input "31/12/2025" at bounding box center [595, 277] width 100 height 23
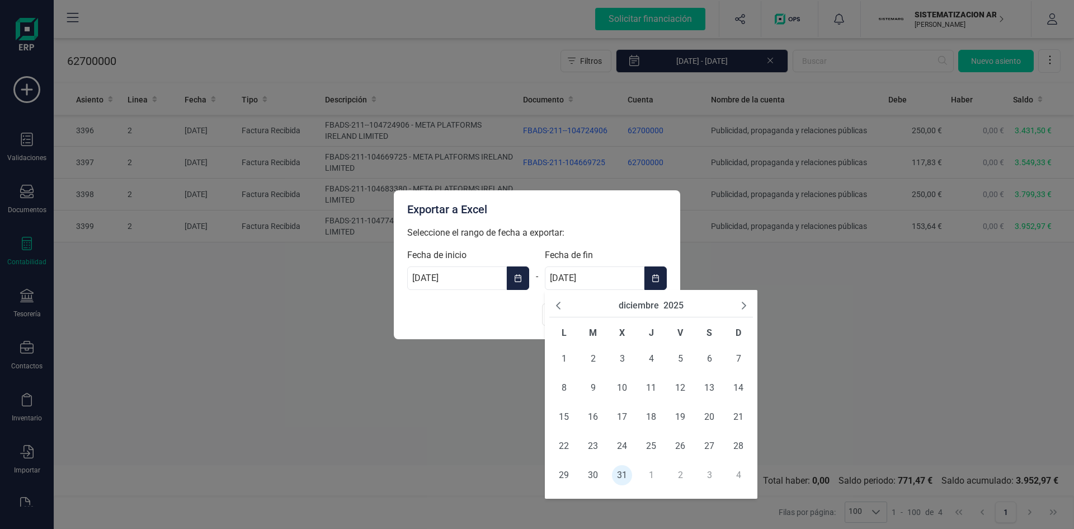
click at [562, 304] on icon "Previous Month" at bounding box center [558, 305] width 9 height 9
click at [738, 476] on span "31" at bounding box center [738, 475] width 20 height 20
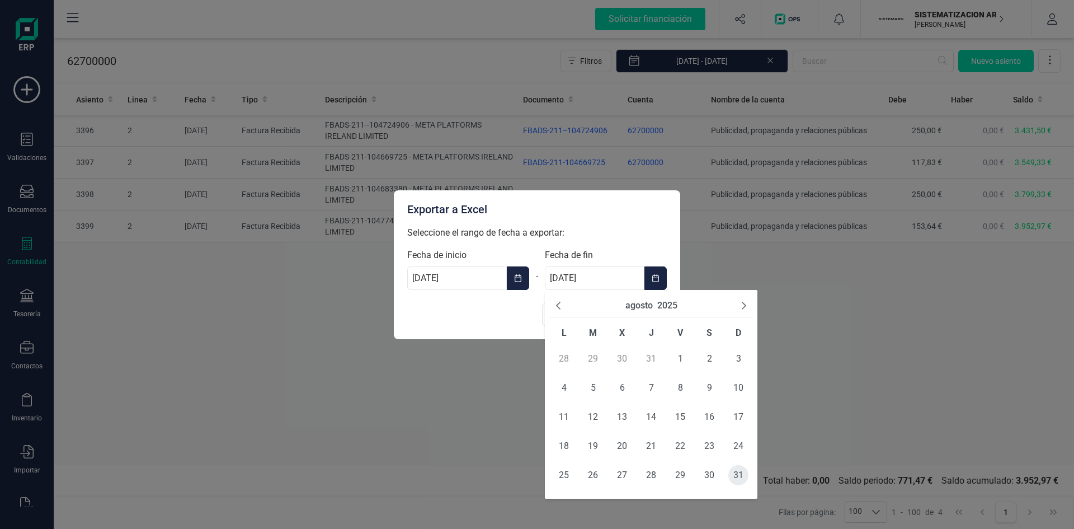
type input "31/08/2025"
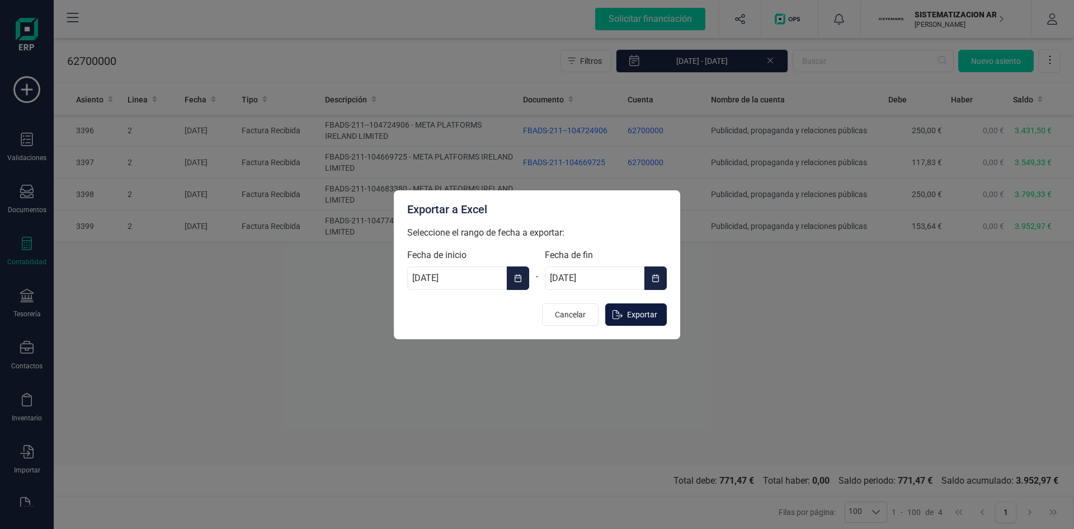
click at [641, 315] on span "Exportar" at bounding box center [642, 314] width 30 height 11
type input "[DATE]"
type input "31/12/2025"
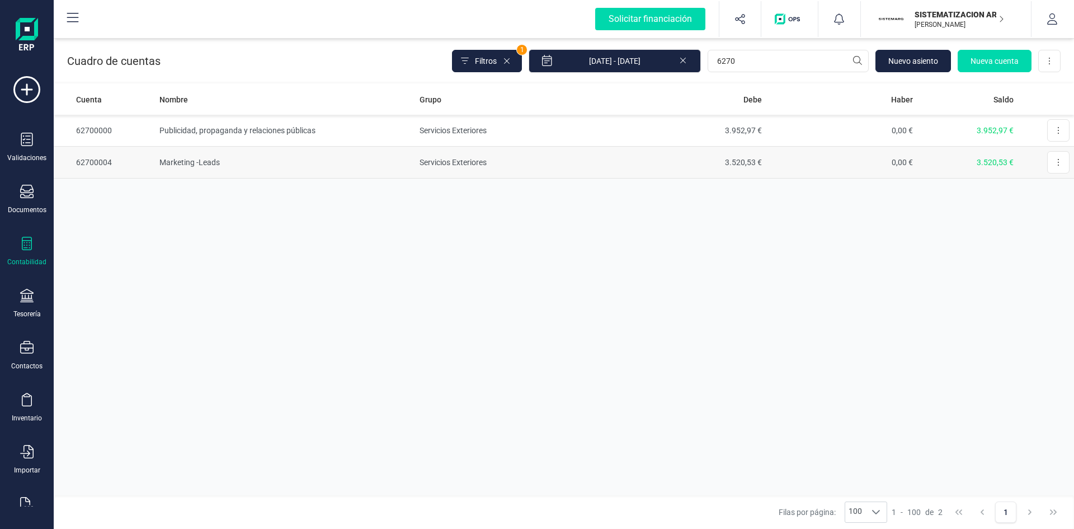
click at [196, 161] on td "Marketing -Leads" at bounding box center [285, 163] width 260 height 32
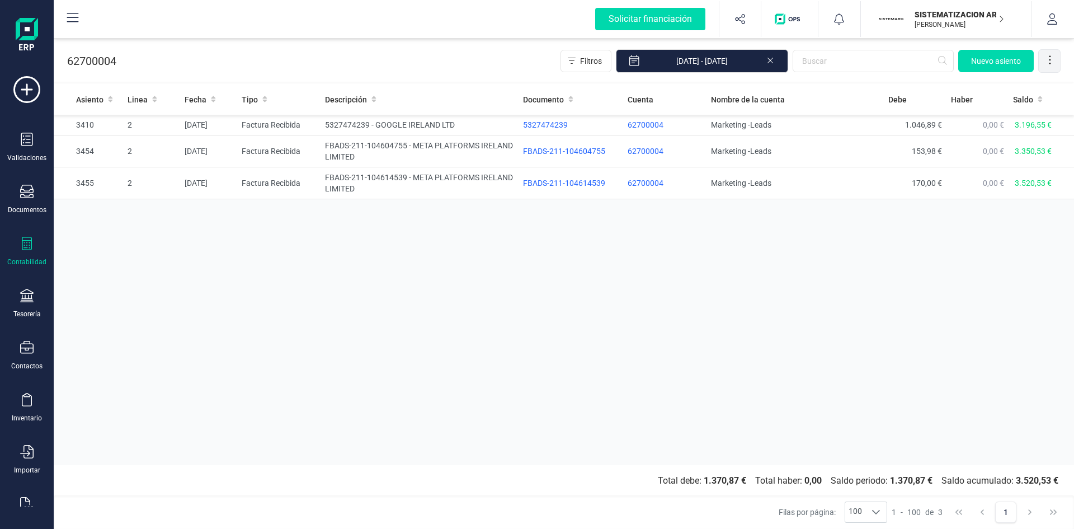
click at [1051, 61] on icon at bounding box center [1049, 59] width 11 height 11
click at [1009, 88] on span "Exportar Excel" at bounding box center [1012, 87] width 81 height 9
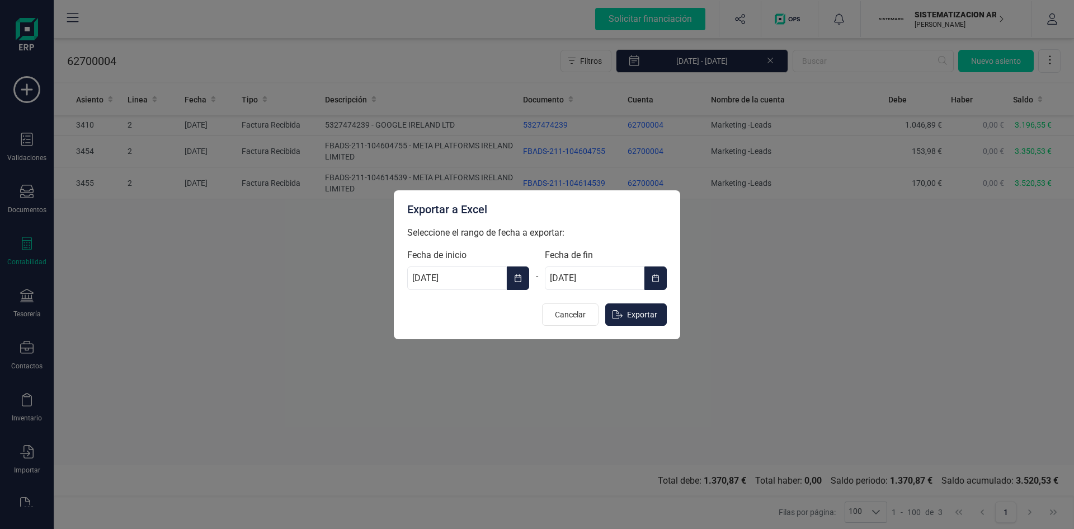
click at [519, 282] on icon "Choose Date" at bounding box center [518, 278] width 8 height 9
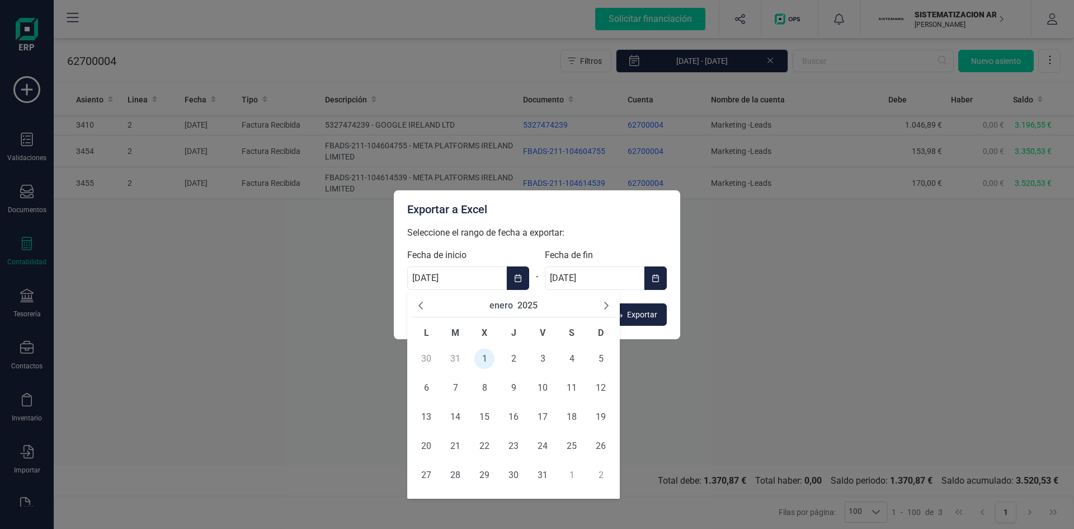
click at [600, 303] on div "enero 2025" at bounding box center [514, 305] width 204 height 23
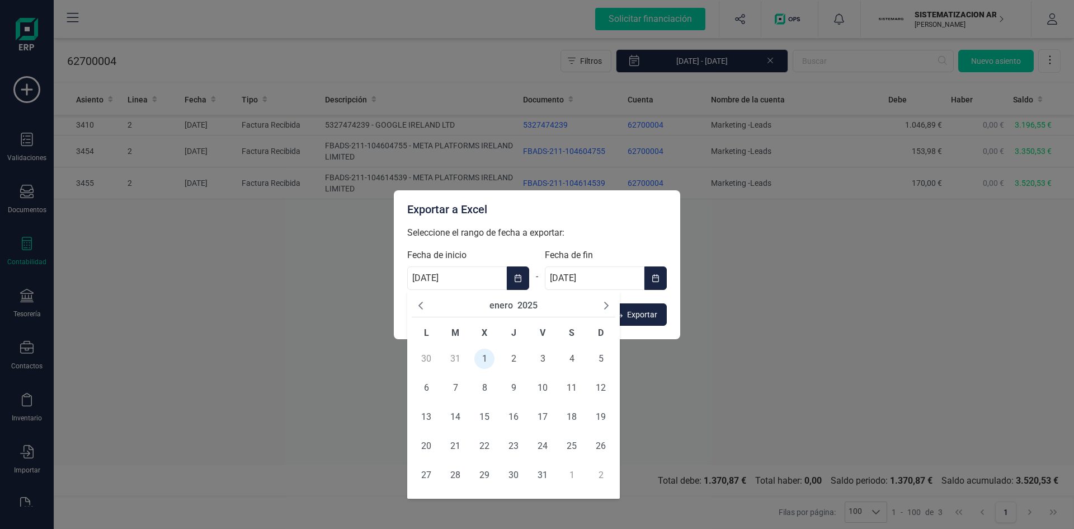
click at [606, 303] on icon "Next Month" at bounding box center [606, 306] width 4 height 8
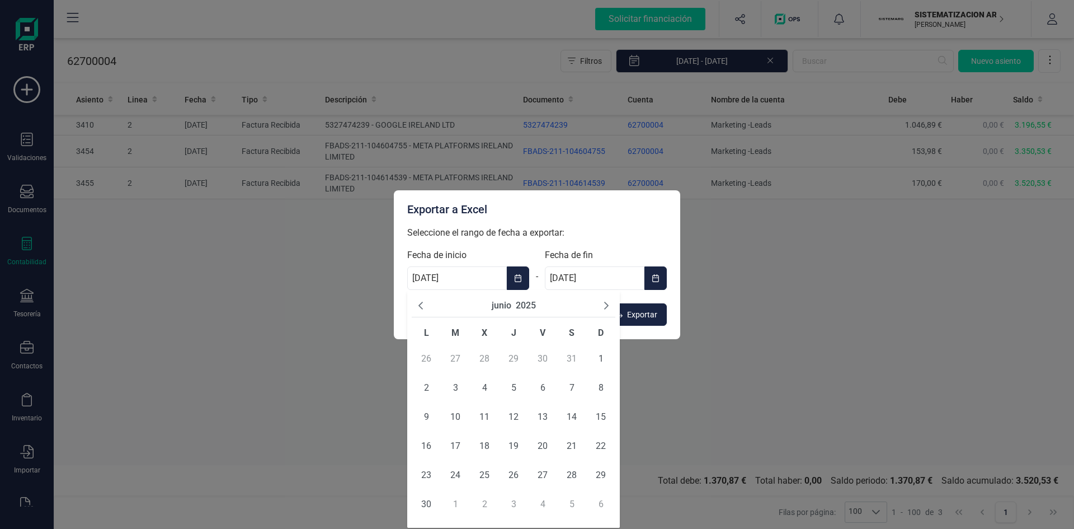
click at [606, 303] on icon "Next Month" at bounding box center [606, 306] width 4 height 8
click at [604, 303] on icon "Next Month" at bounding box center [606, 305] width 9 height 9
click at [540, 355] on span "1" at bounding box center [543, 359] width 20 height 20
type input "01/08/2025"
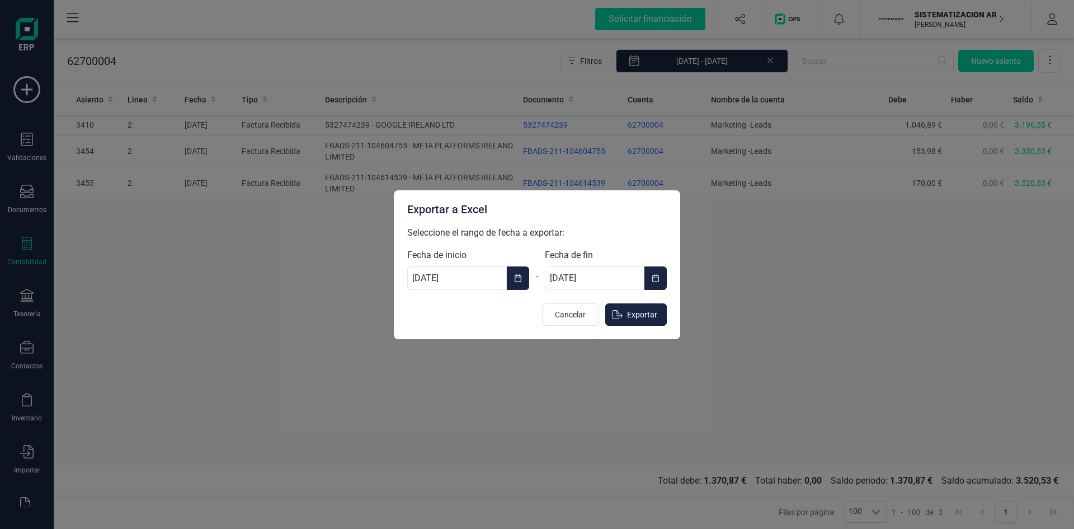
click at [616, 279] on input "31/12/2025" at bounding box center [595, 277] width 100 height 23
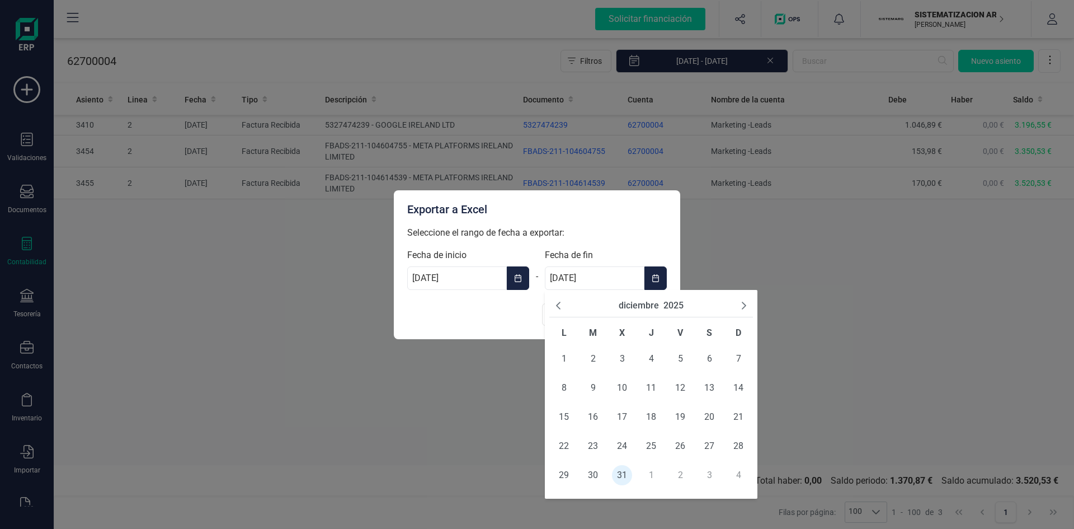
click at [562, 304] on icon "Previous Month" at bounding box center [558, 305] width 9 height 9
click at [735, 473] on span "31" at bounding box center [738, 475] width 20 height 20
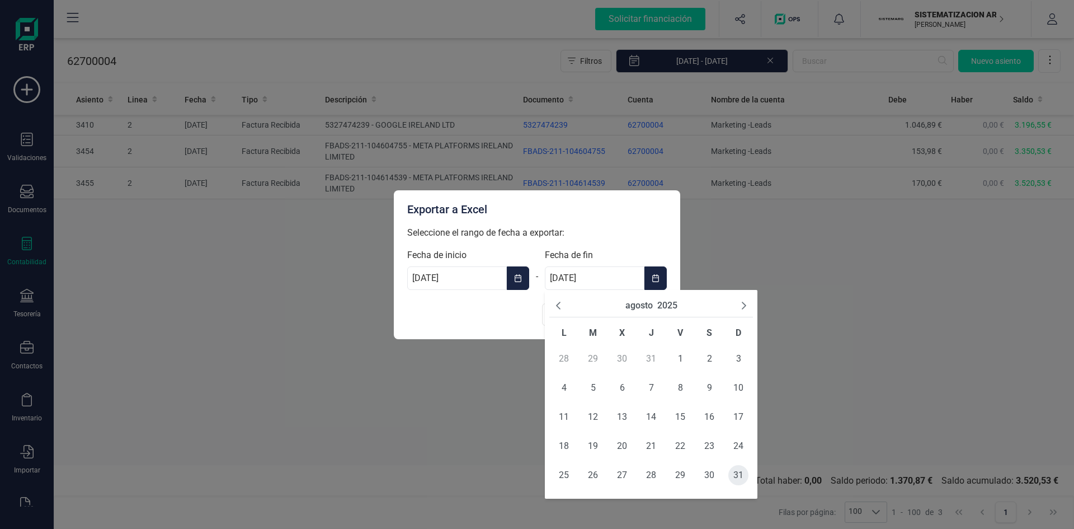
type input "31/08/2025"
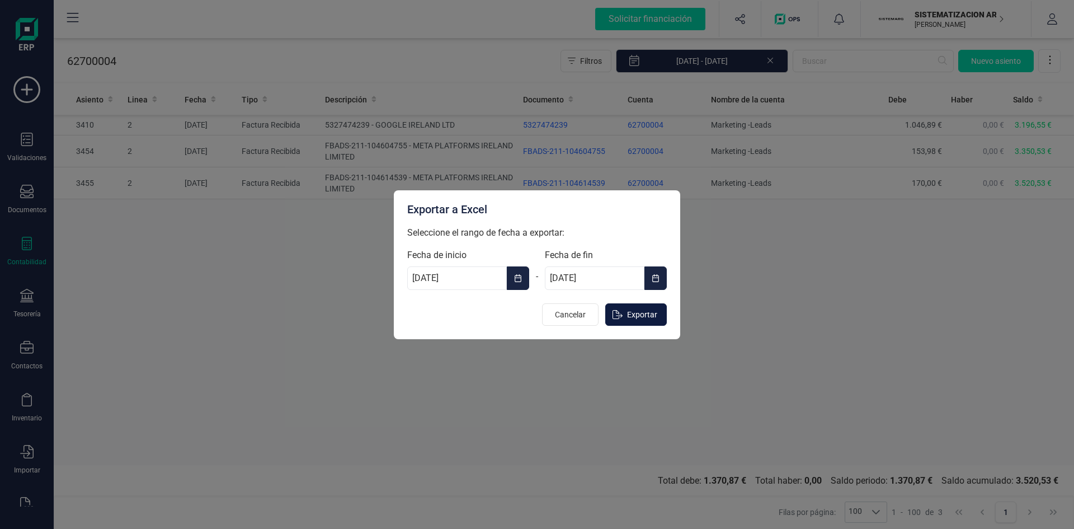
click at [648, 317] on span "Exportar" at bounding box center [642, 314] width 30 height 11
type input "[DATE]"
type input "31/12/2025"
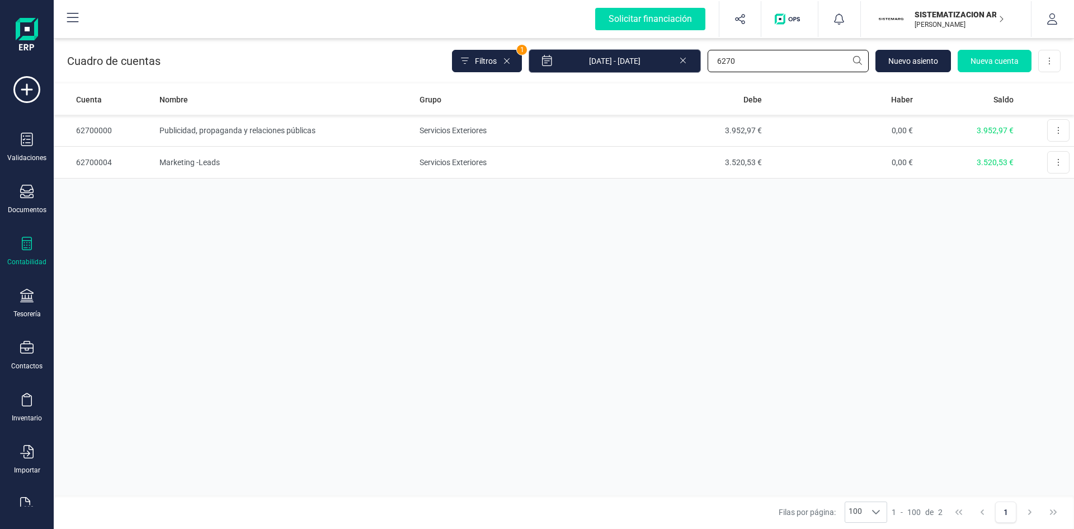
drag, startPoint x: 742, startPoint y: 56, endPoint x: 629, endPoint y: 61, distance: 113.1
click at [624, 60] on div "Filtros 1 01/01/2025 - 09/09/2025 6270 Nuevo asiento Nueva cuenta Descargar Exc…" at bounding box center [756, 60] width 609 height 23
type input "621"
click at [248, 124] on td "Arrendamientos y cánones - Alquileres" at bounding box center [285, 131] width 261 height 32
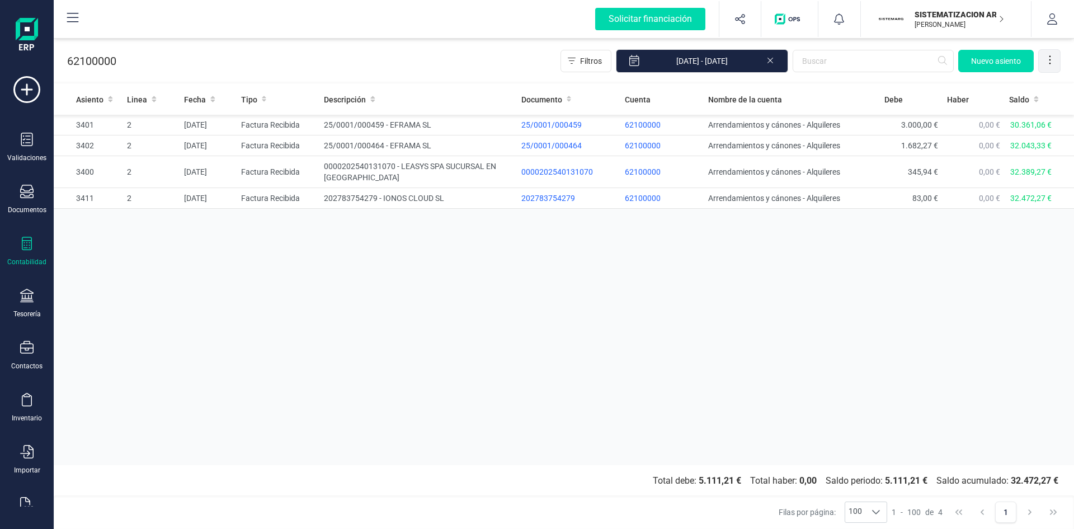
click at [1050, 62] on icon at bounding box center [1049, 59] width 11 height 11
click at [988, 86] on span "Exportar Excel" at bounding box center [1012, 87] width 81 height 9
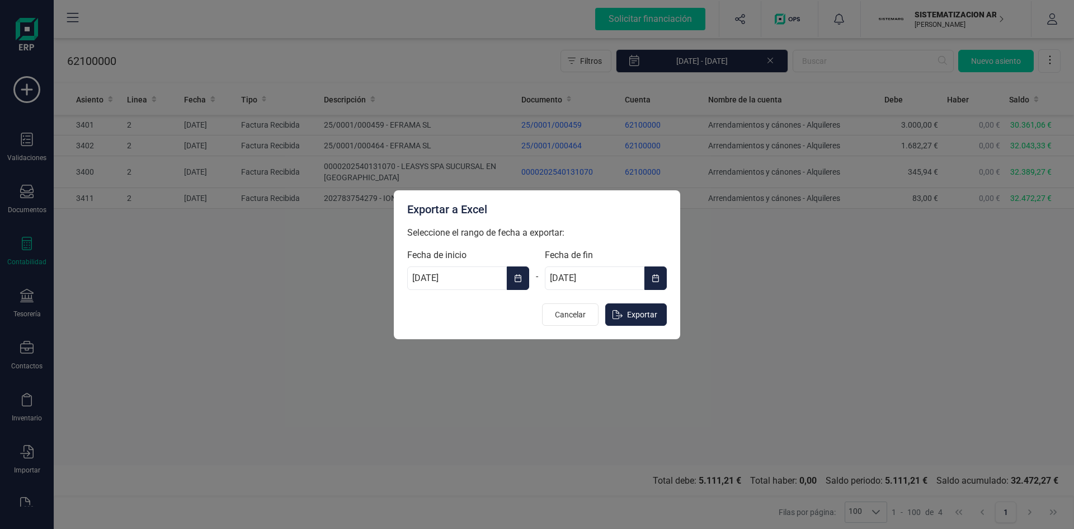
click at [513, 276] on button "Choose Date" at bounding box center [518, 277] width 22 height 23
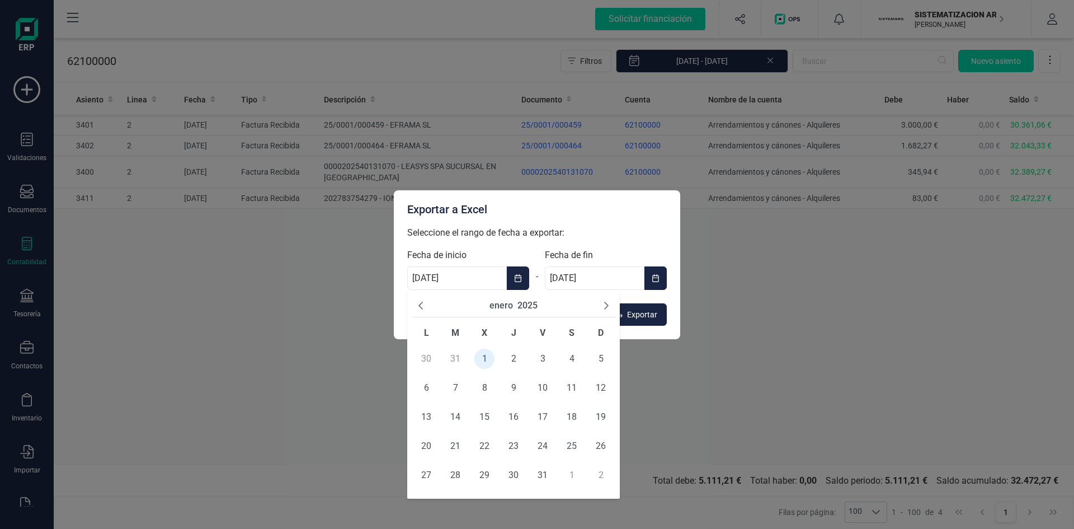
click at [603, 305] on icon "Next Month" at bounding box center [606, 305] width 9 height 9
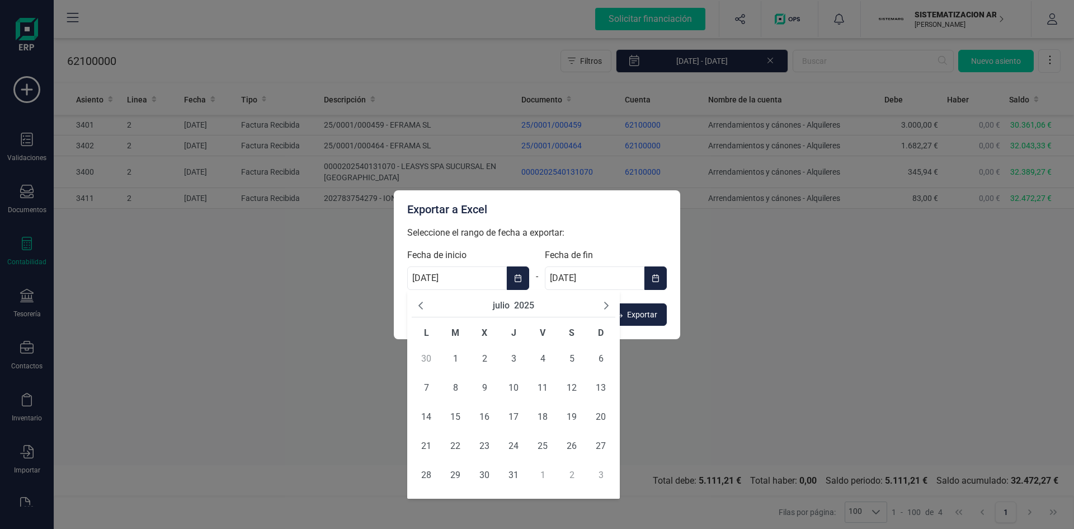
click at [603, 305] on icon "Next Month" at bounding box center [606, 305] width 9 height 9
click at [541, 356] on span "1" at bounding box center [543, 359] width 20 height 20
type input "01/08/2025"
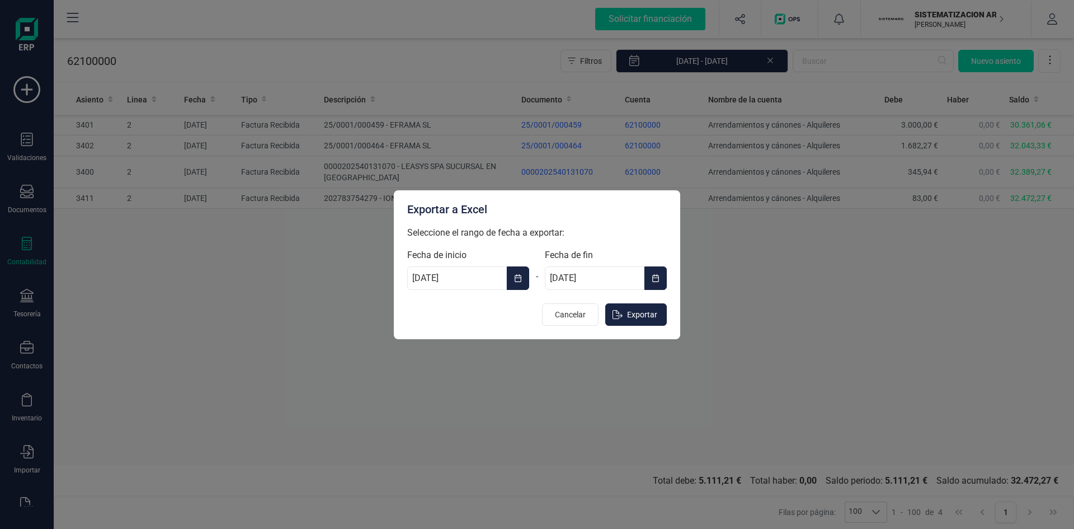
click at [597, 271] on input "31/12/2025" at bounding box center [595, 277] width 100 height 23
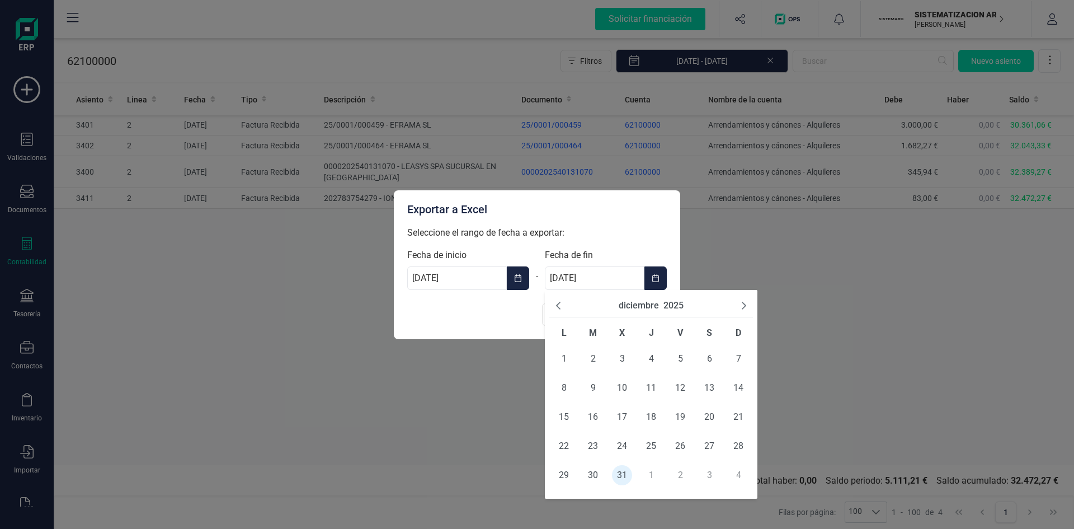
click at [559, 305] on icon "Previous Month" at bounding box center [558, 305] width 9 height 9
click at [735, 478] on span "31" at bounding box center [738, 475] width 20 height 20
type input "31/08/2025"
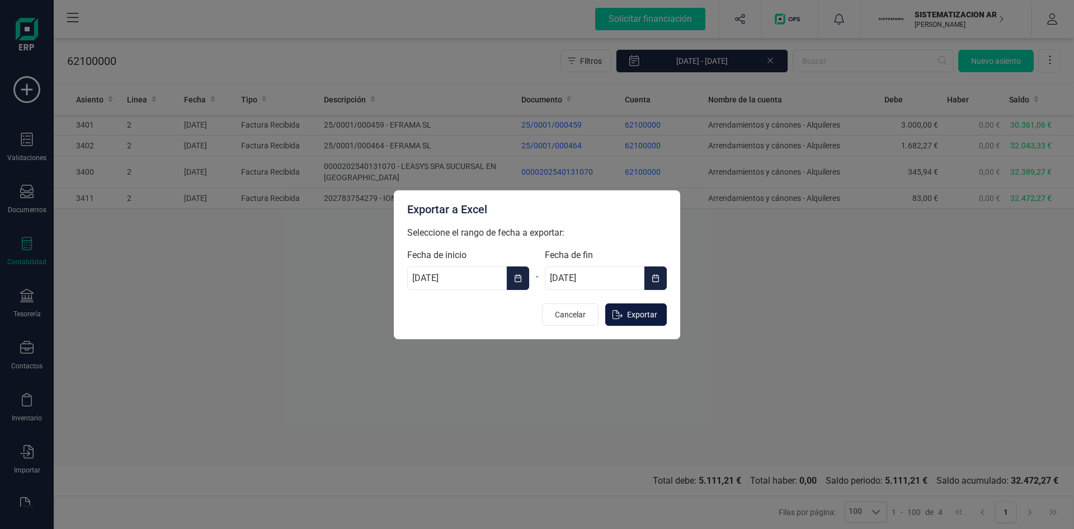
click at [643, 312] on span "Exportar" at bounding box center [642, 314] width 30 height 11
type input "[DATE]"
type input "31/12/2025"
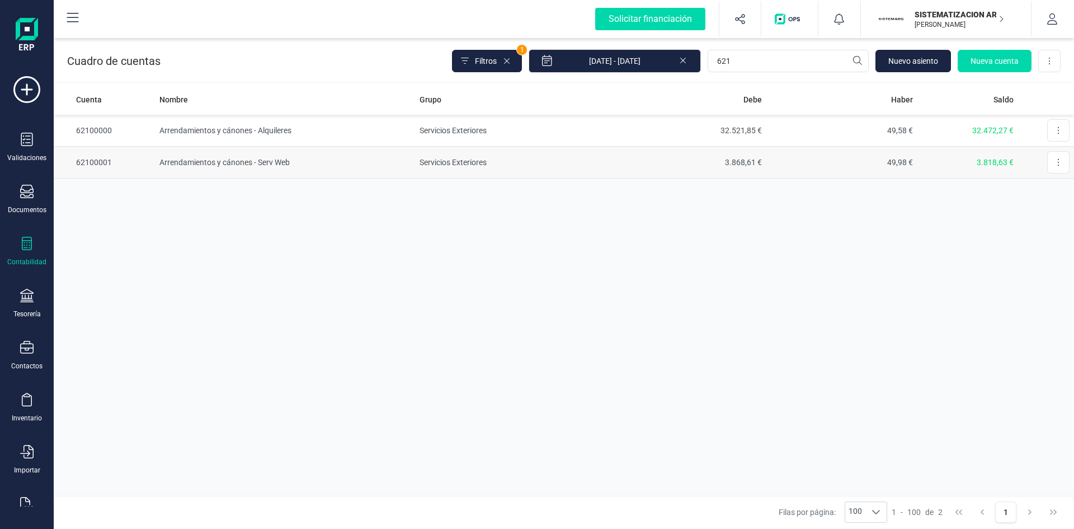
click at [200, 159] on td "Arrendamientos y cánones - Serv Web" at bounding box center [285, 163] width 261 height 32
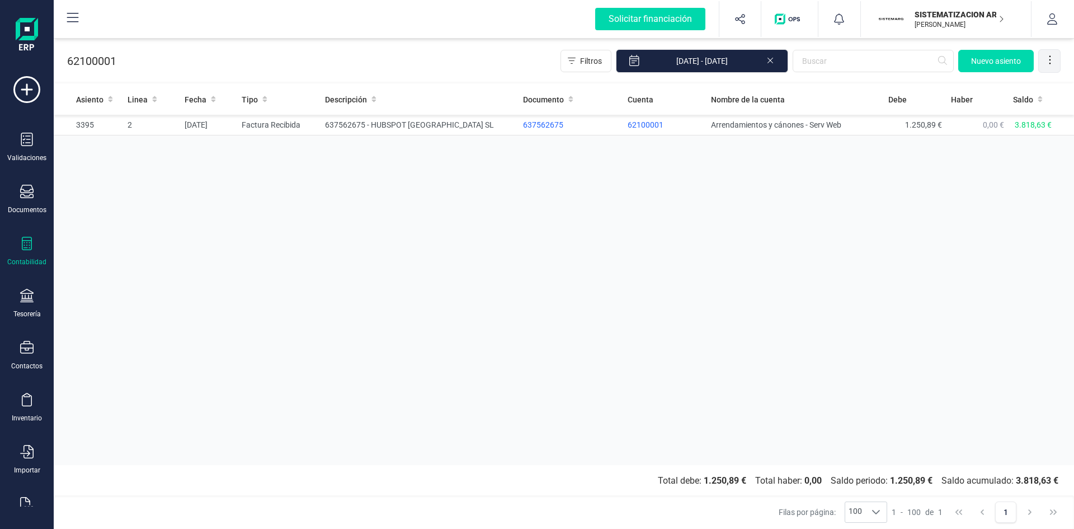
click at [1051, 62] on icon at bounding box center [1049, 59] width 11 height 11
click at [1007, 91] on span "Exportar Excel" at bounding box center [1012, 87] width 81 height 9
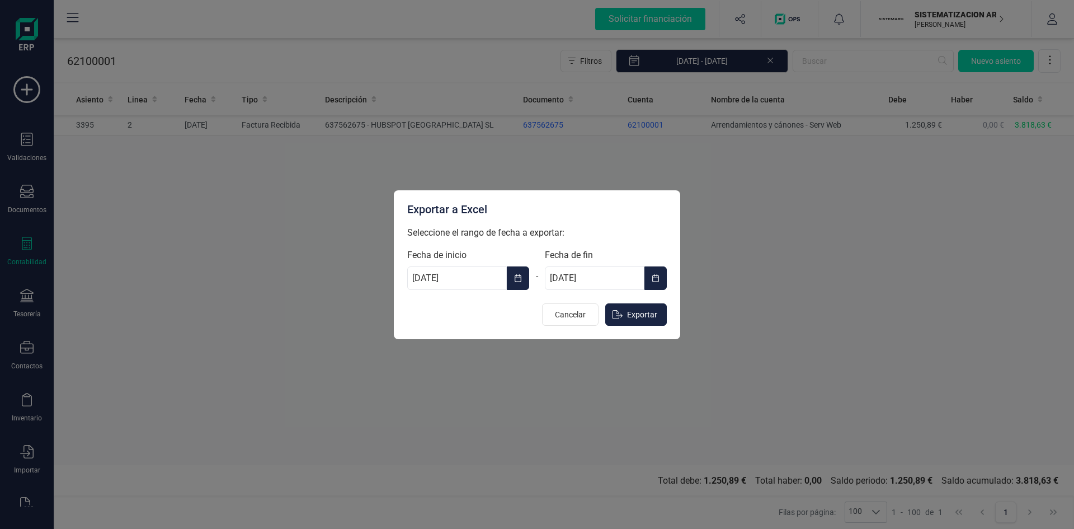
click at [516, 284] on button "Choose Date" at bounding box center [518, 277] width 22 height 23
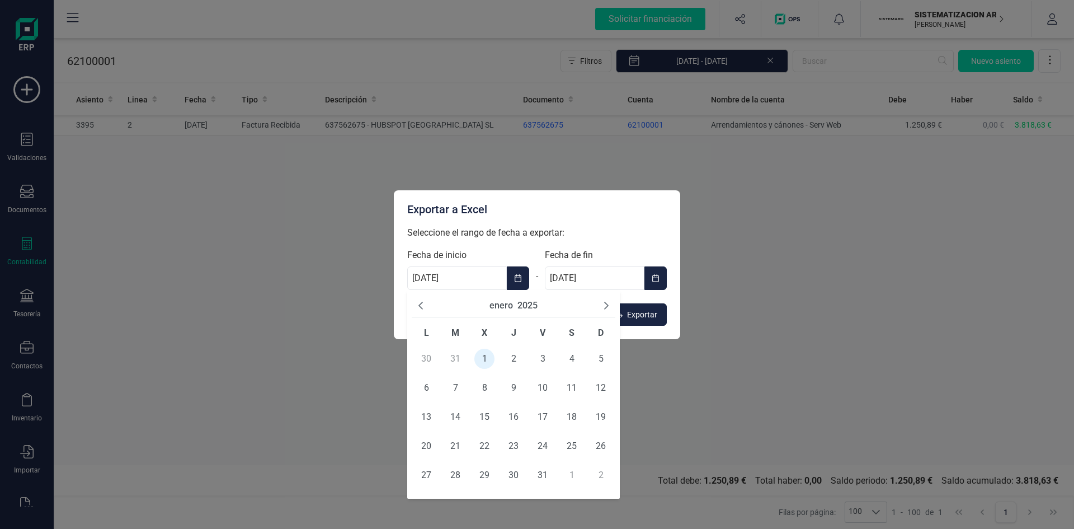
click at [605, 305] on icon "Next Month" at bounding box center [606, 305] width 9 height 9
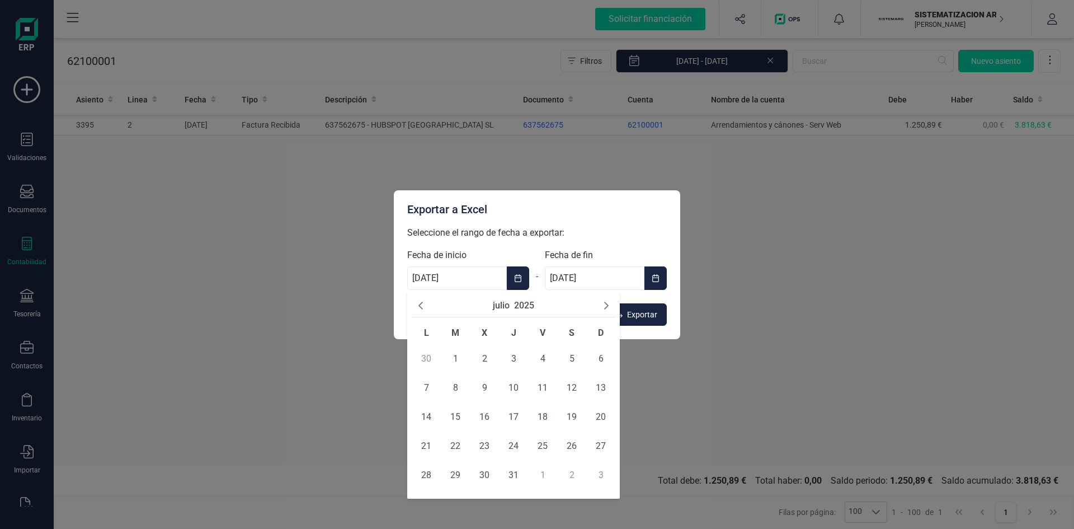
click at [605, 305] on icon "Next Month" at bounding box center [606, 305] width 9 height 9
click at [543, 356] on span "1" at bounding box center [543, 359] width 20 height 20
type input "01/08/2025"
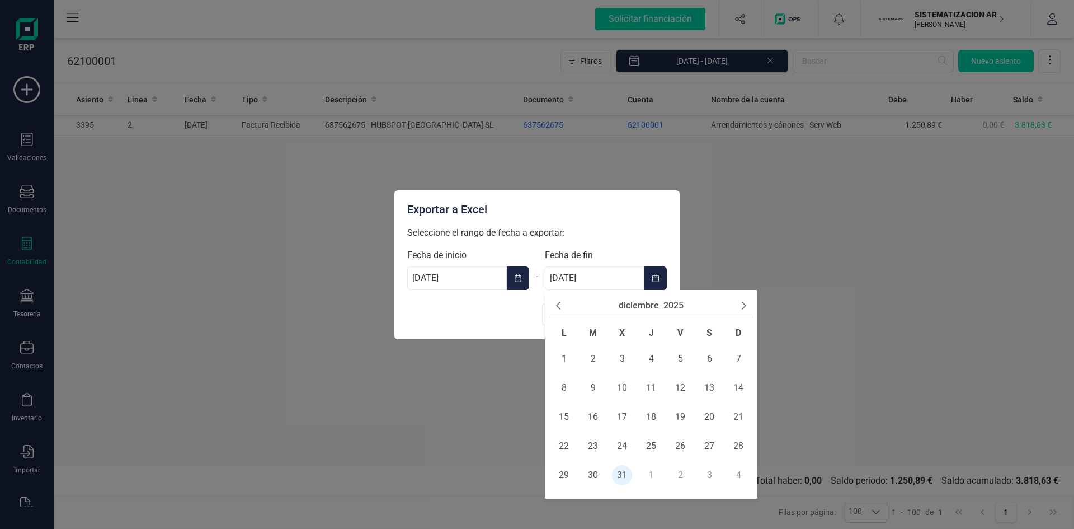
click at [630, 283] on input "31/12/2025" at bounding box center [595, 277] width 100 height 23
click at [561, 304] on icon "Previous Month" at bounding box center [558, 305] width 9 height 9
click at [737, 473] on span "31" at bounding box center [738, 475] width 20 height 20
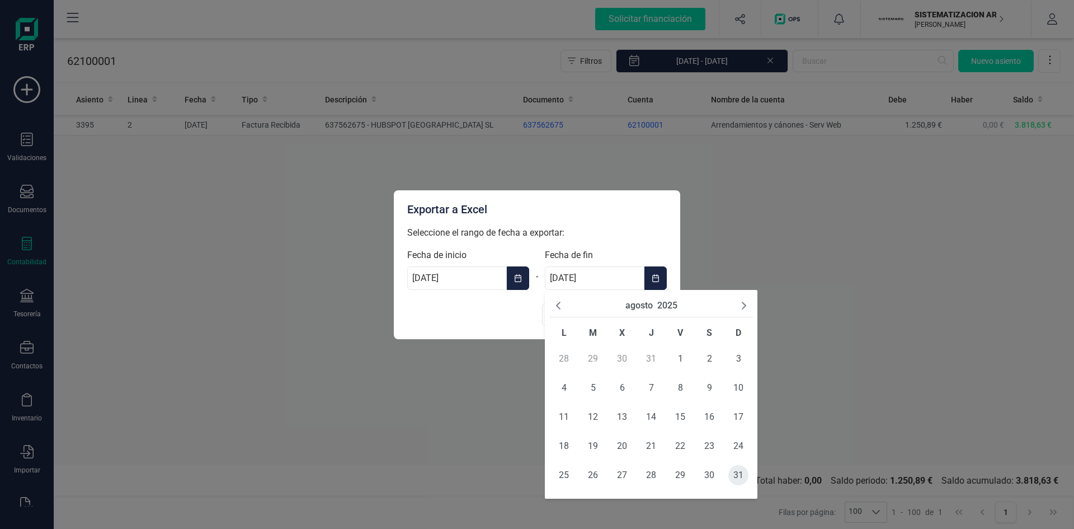
type input "31/08/2025"
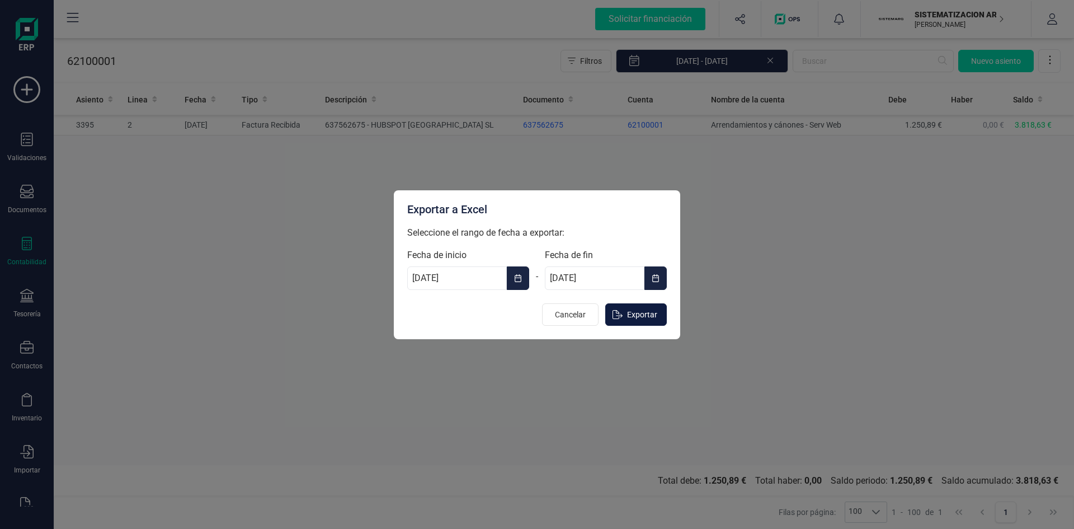
click at [639, 310] on span "Exportar" at bounding box center [642, 314] width 30 height 11
type input "[DATE]"
type input "31/12/2025"
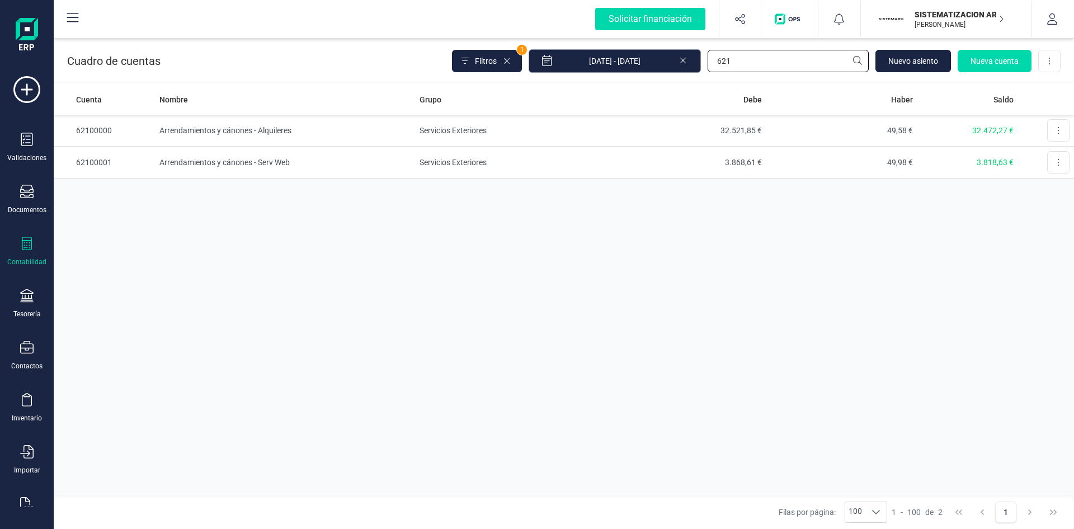
drag, startPoint x: 748, startPoint y: 60, endPoint x: 629, endPoint y: 70, distance: 119.0
click at [626, 70] on div "Filtros 1 01/01/2025 - 09/09/2025 621 Nuevo asiento Nueva cuenta Descargar Excel" at bounding box center [756, 60] width 609 height 23
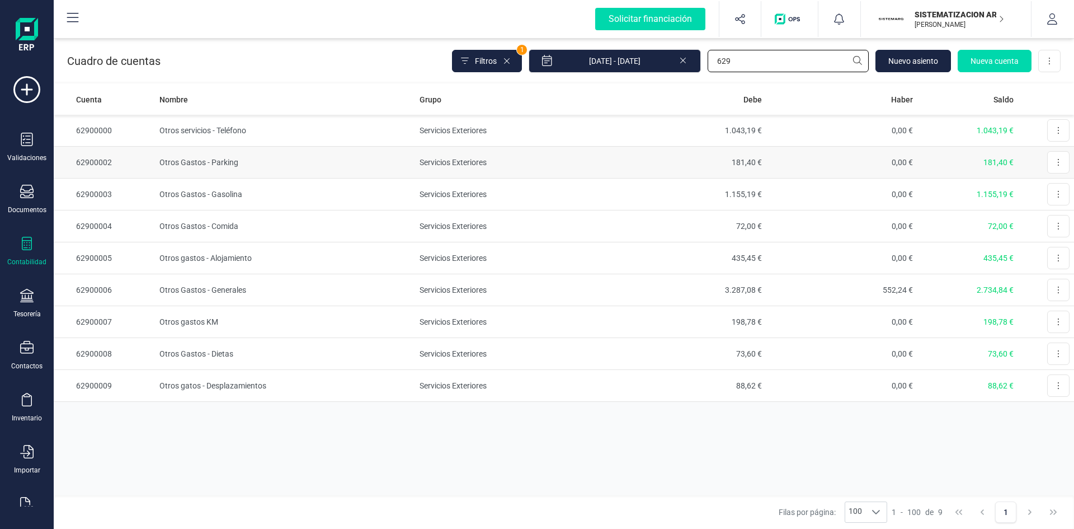
type input "629"
click at [207, 162] on td "Otros Gastos - Parking" at bounding box center [285, 163] width 261 height 32
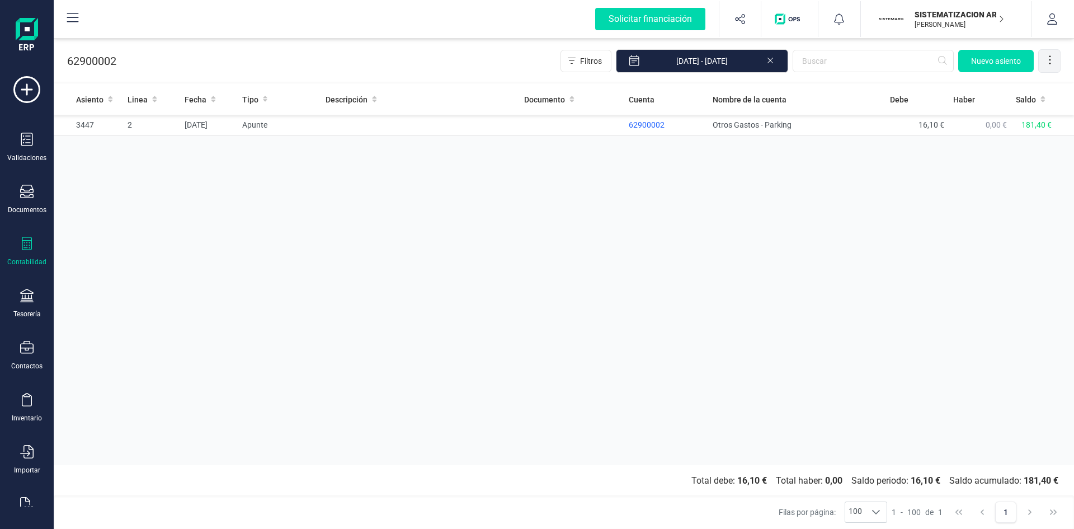
click at [1050, 61] on icon at bounding box center [1049, 59] width 11 height 11
click at [1011, 85] on span "Exportar Excel" at bounding box center [1012, 87] width 81 height 9
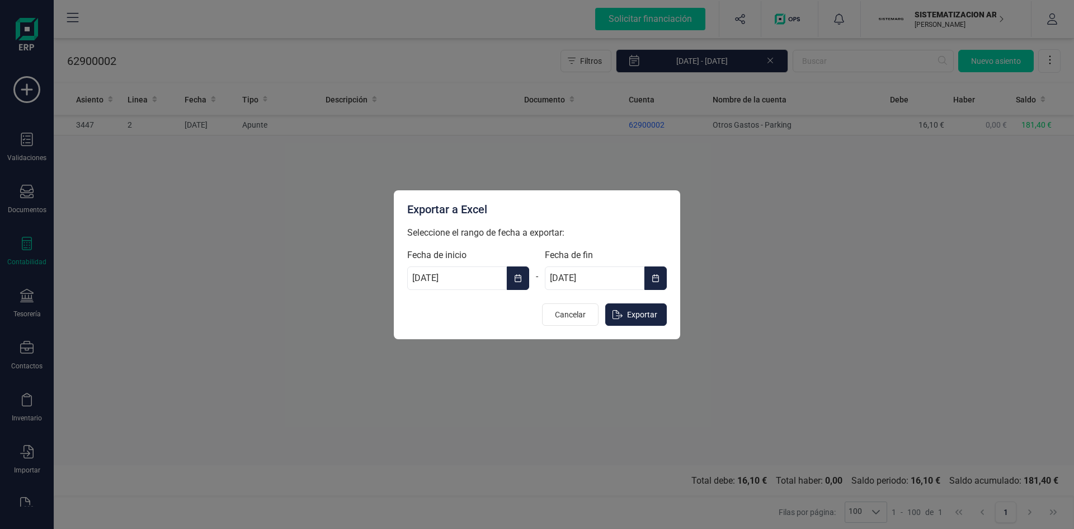
click at [516, 278] on icon "Choose Date" at bounding box center [518, 278] width 8 height 9
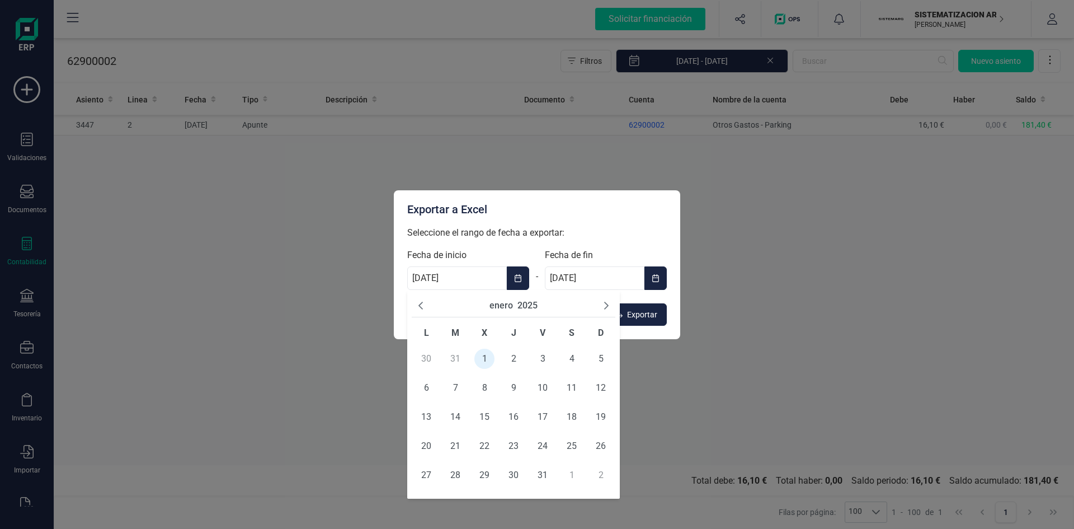
click at [605, 305] on icon "Next Month" at bounding box center [606, 305] width 9 height 9
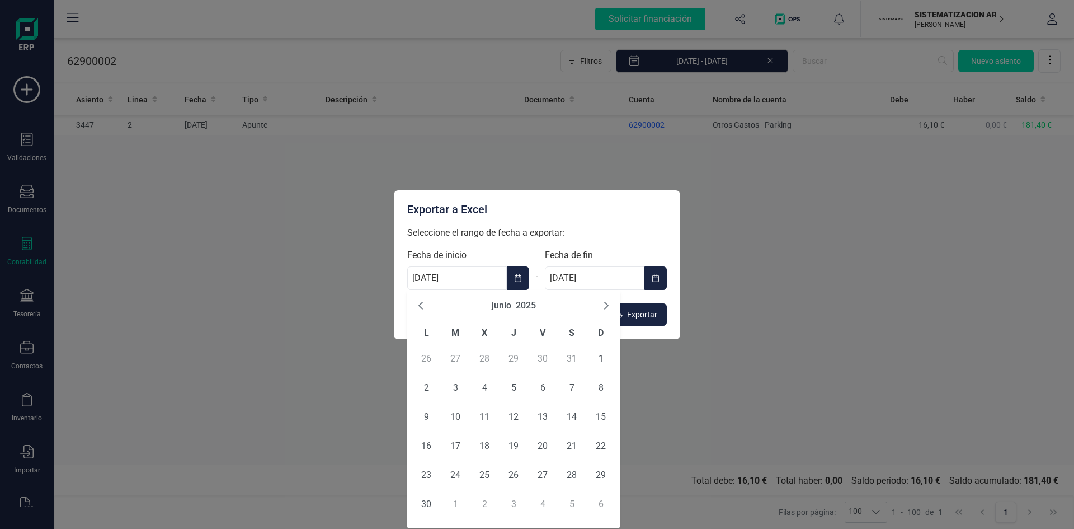
click at [605, 305] on icon "Next Month" at bounding box center [606, 305] width 9 height 9
click at [605, 304] on icon "Next Month" at bounding box center [606, 305] width 9 height 9
click at [540, 356] on span "1" at bounding box center [543, 359] width 20 height 20
type input "01/08/2025"
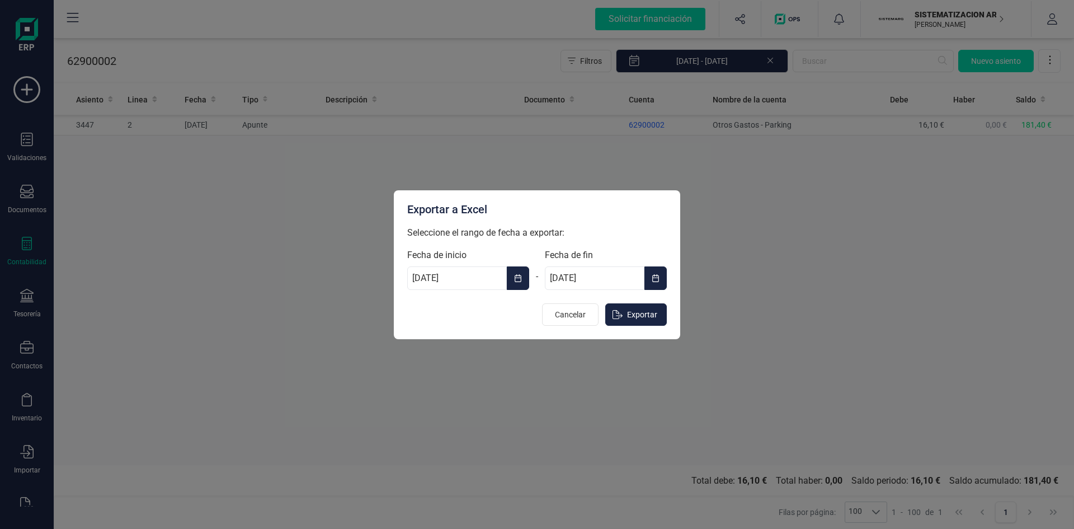
click at [652, 276] on icon "Choose Date" at bounding box center [656, 278] width 8 height 9
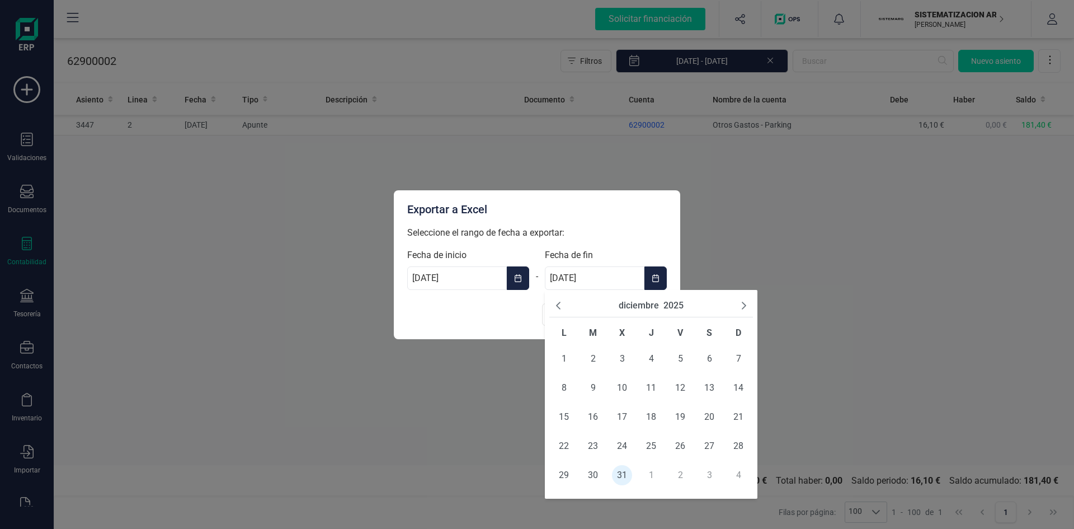
click at [559, 304] on icon "Previous Month" at bounding box center [558, 305] width 9 height 9
click at [739, 474] on span "31" at bounding box center [738, 475] width 20 height 20
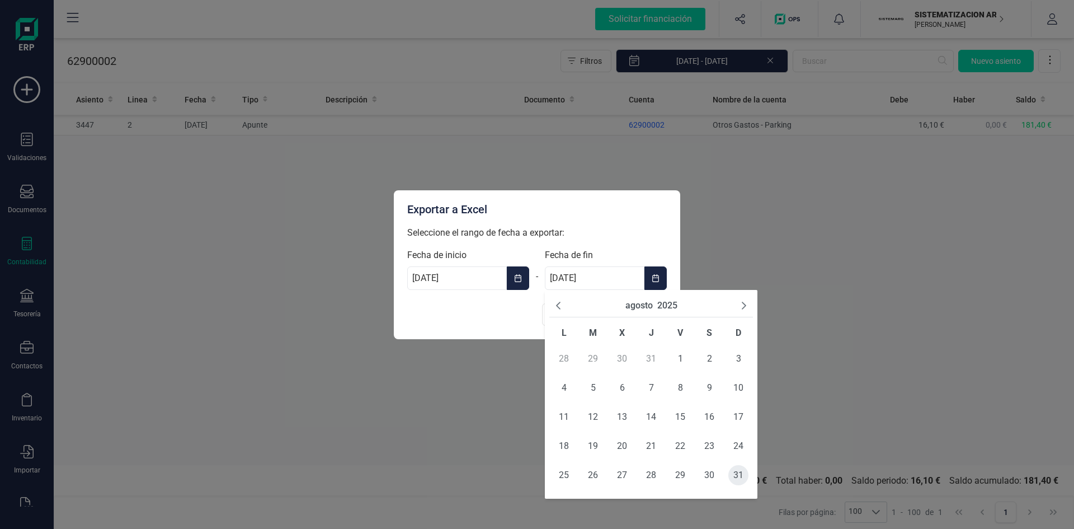
type input "31/08/2025"
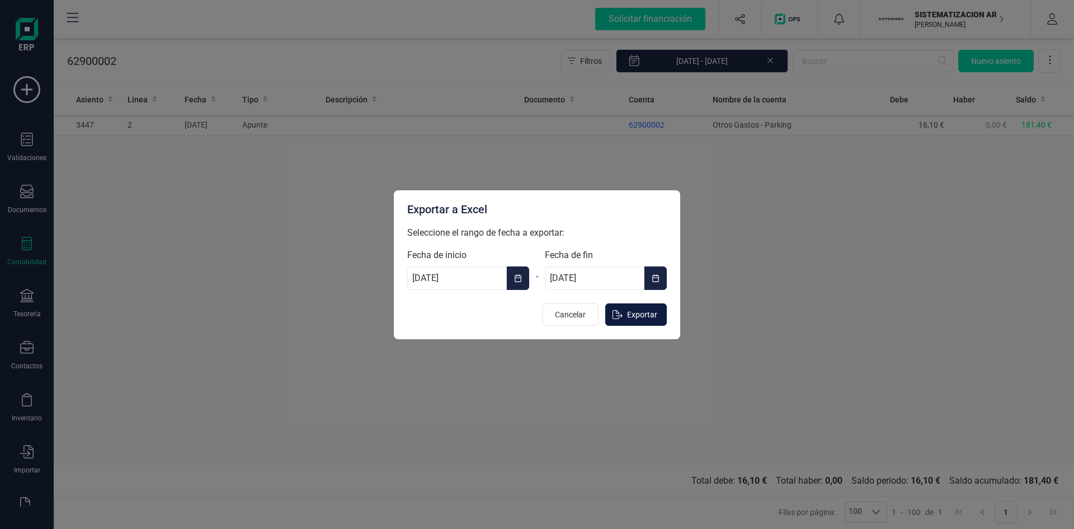
click at [643, 315] on span "Exportar" at bounding box center [642, 314] width 30 height 11
type input "[DATE]"
type input "31/12/2025"
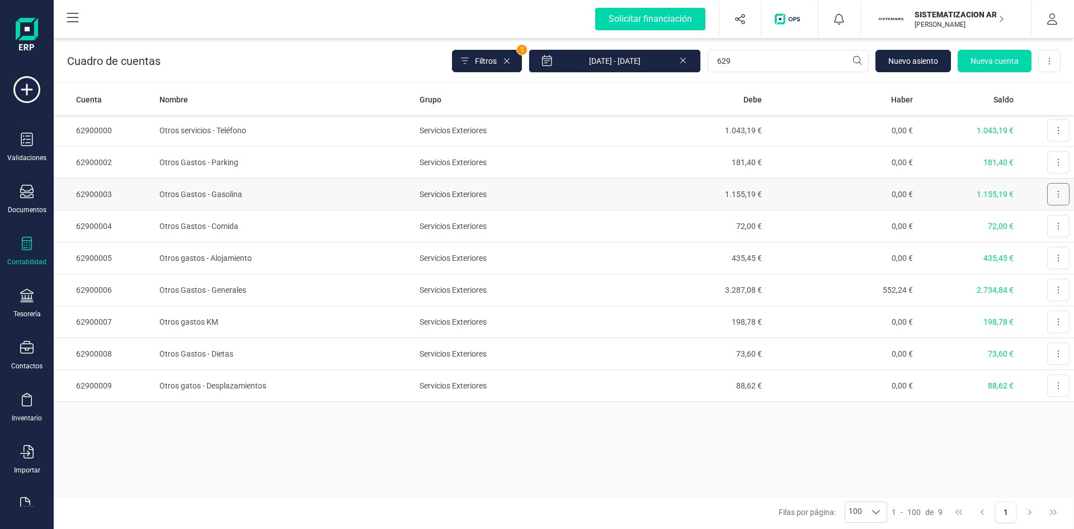
click at [1058, 195] on icon at bounding box center [1058, 194] width 2 height 9
click at [996, 187] on td "1.155,19 €" at bounding box center [967, 194] width 101 height 32
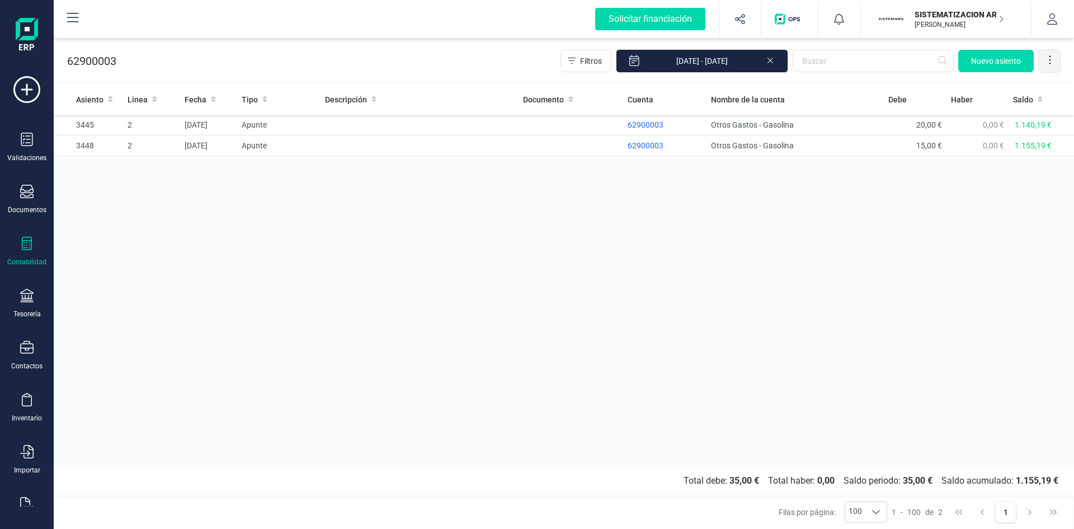
click at [1047, 61] on icon at bounding box center [1049, 59] width 11 height 11
click at [1022, 90] on span "Exportar Excel" at bounding box center [1012, 87] width 81 height 9
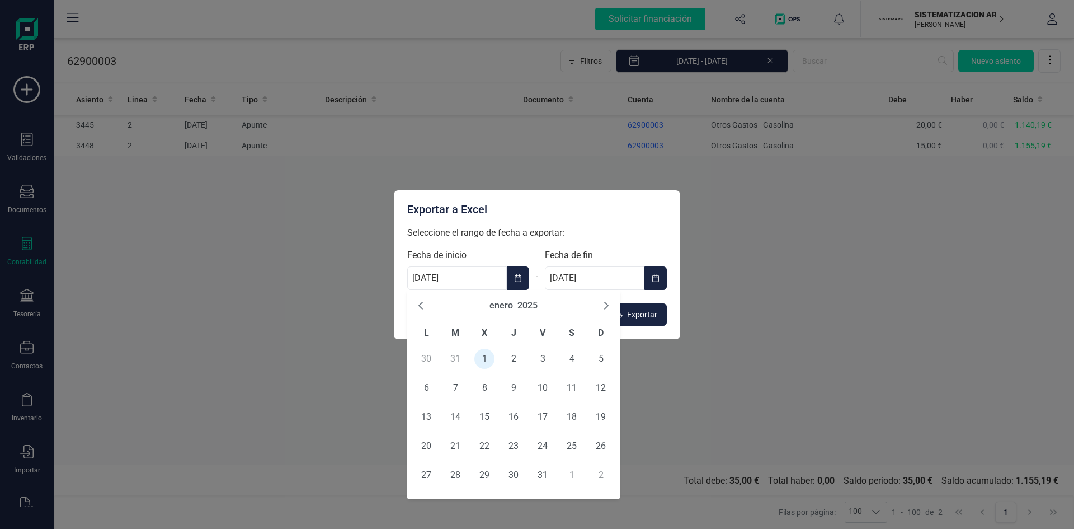
click at [472, 276] on input "[DATE]" at bounding box center [457, 277] width 100 height 23
click at [602, 306] on icon "Next Month" at bounding box center [606, 305] width 9 height 9
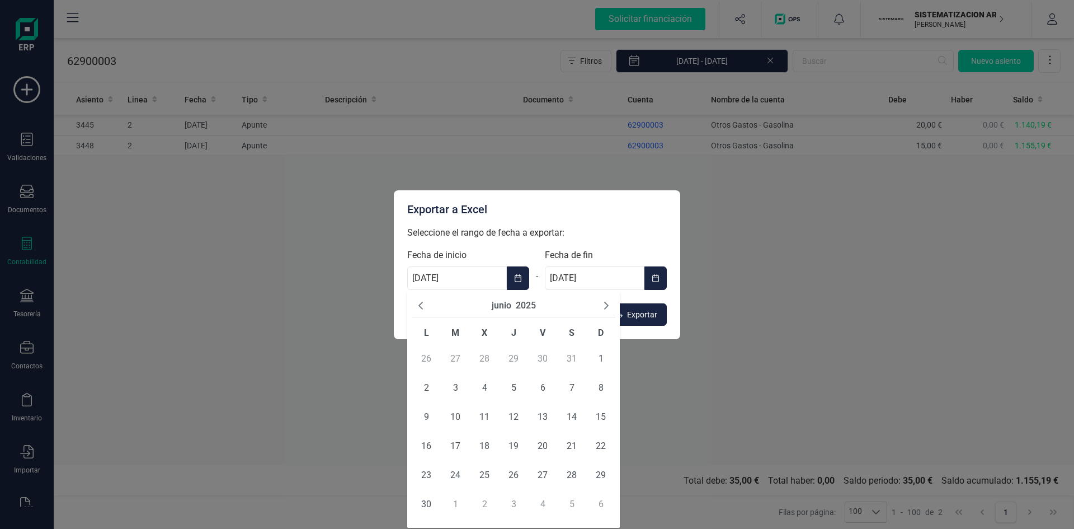
click at [602, 306] on icon "Next Month" at bounding box center [606, 305] width 9 height 9
click at [536, 358] on span "1" at bounding box center [543, 359] width 20 height 20
type input "01/08/2025"
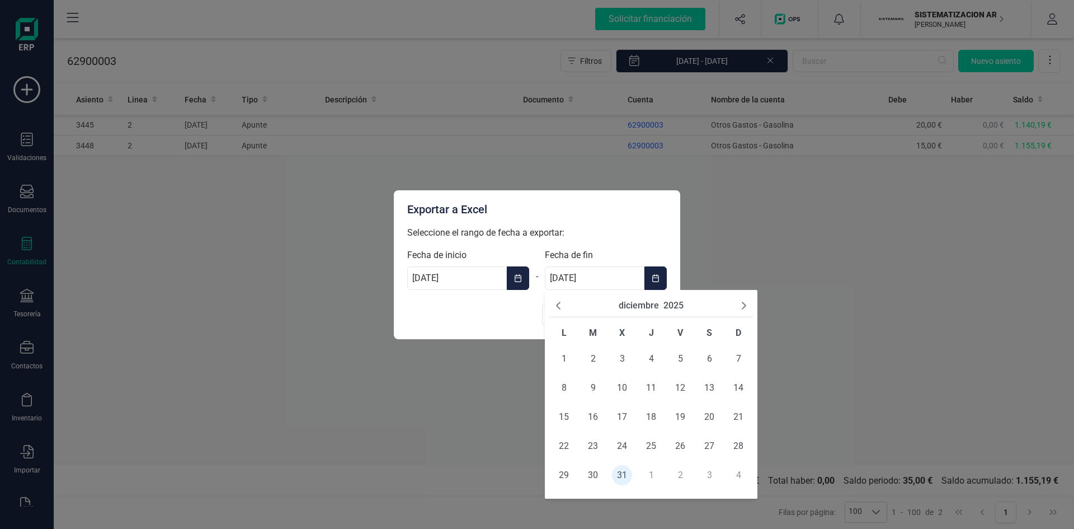
click at [626, 275] on input "31/12/2025" at bounding box center [595, 277] width 100 height 23
click at [554, 304] on icon "Previous Month" at bounding box center [558, 305] width 9 height 9
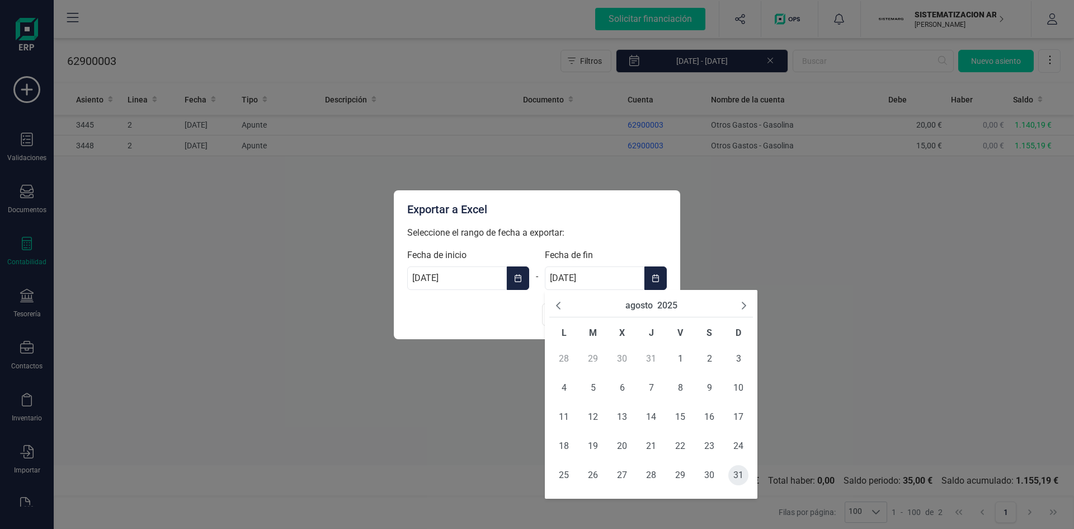
click at [742, 470] on span "31" at bounding box center [738, 475] width 20 height 20
type input "31/08/2025"
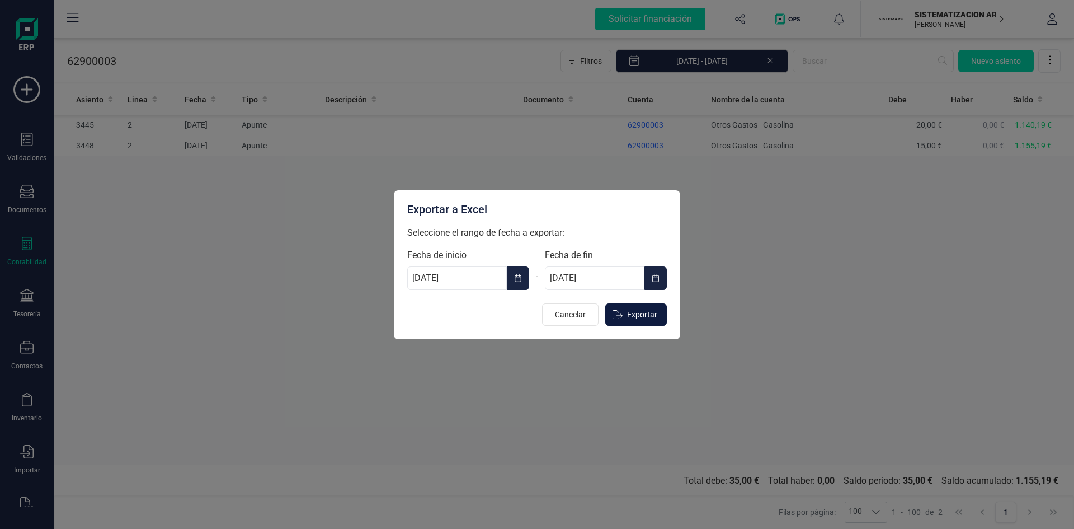
click at [647, 312] on span "Exportar" at bounding box center [642, 314] width 30 height 11
type input "[DATE]"
type input "31/12/2025"
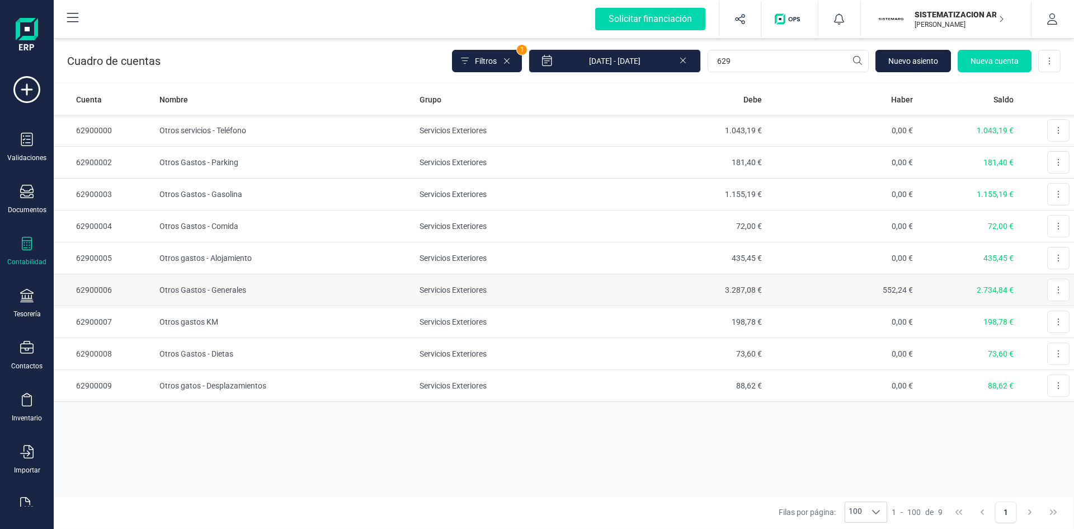
click at [217, 285] on td "Otros Gastos - Generales" at bounding box center [285, 290] width 261 height 32
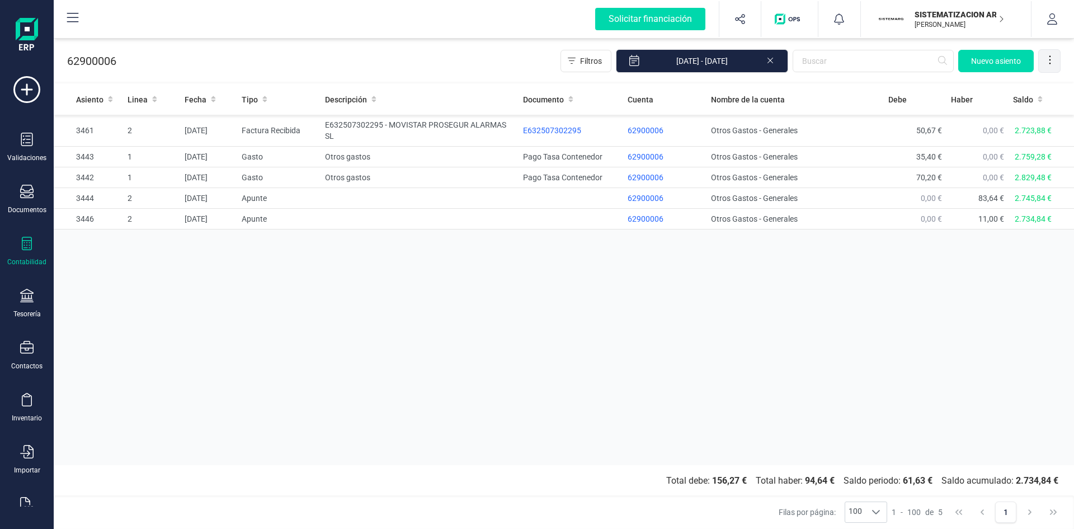
click at [1043, 58] on div at bounding box center [1050, 61] width 22 height 22
click at [995, 84] on span "Exportar Excel" at bounding box center [1012, 87] width 81 height 9
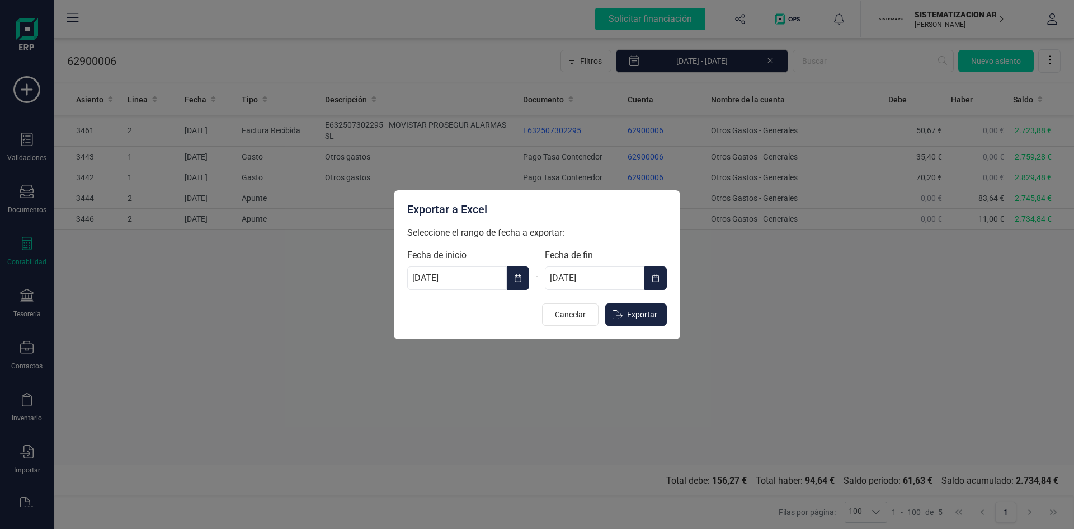
click at [454, 283] on input "[DATE]" at bounding box center [457, 277] width 100 height 23
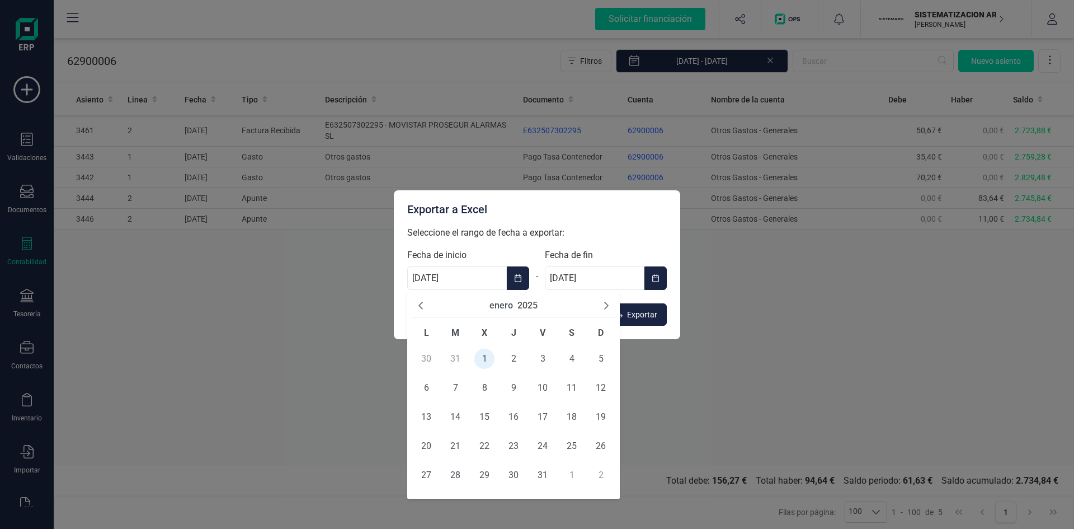
click at [603, 305] on icon "Next Month" at bounding box center [606, 305] width 9 height 9
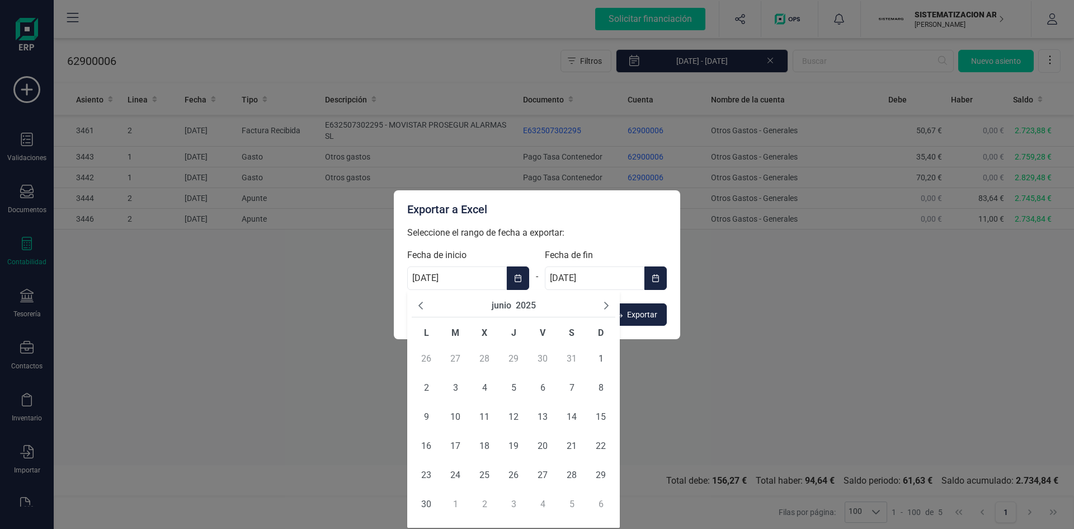
click at [603, 305] on icon "Next Month" at bounding box center [606, 305] width 9 height 9
click at [543, 355] on span "1" at bounding box center [543, 359] width 20 height 20
type input "01/08/2025"
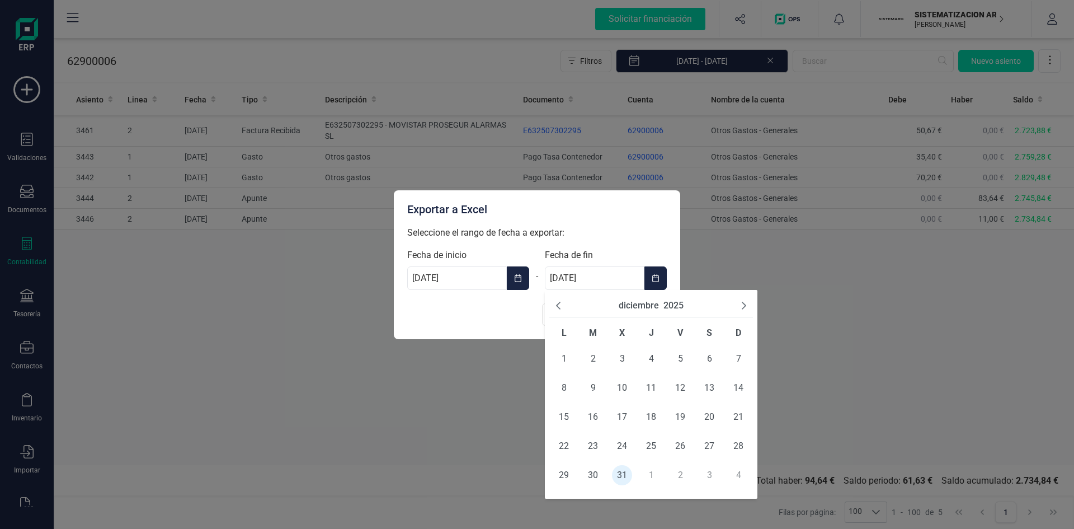
click at [596, 279] on input "31/12/2025" at bounding box center [595, 277] width 100 height 23
click at [559, 304] on icon "Previous Month" at bounding box center [558, 305] width 9 height 9
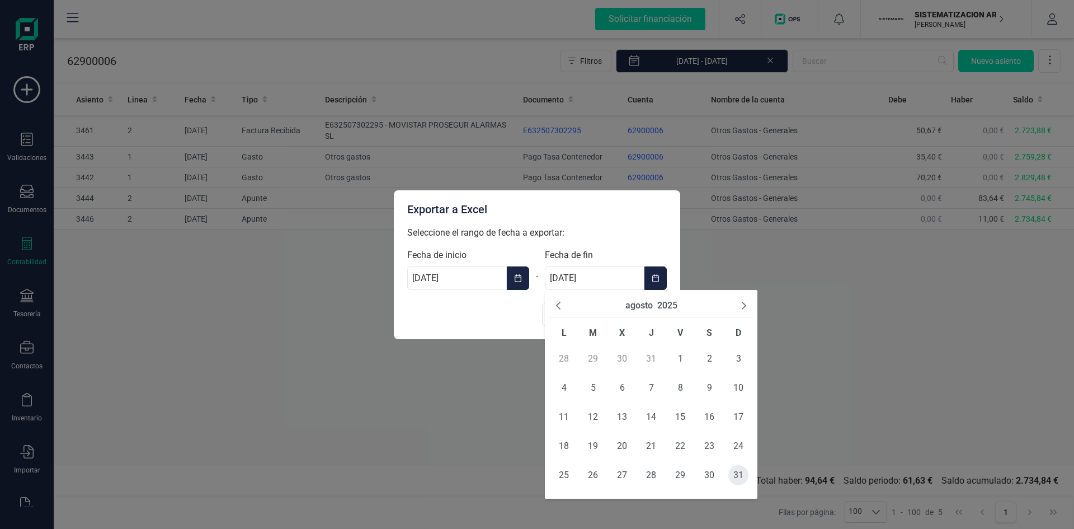
click at [742, 474] on span "31" at bounding box center [738, 475] width 20 height 20
type input "31/08/2025"
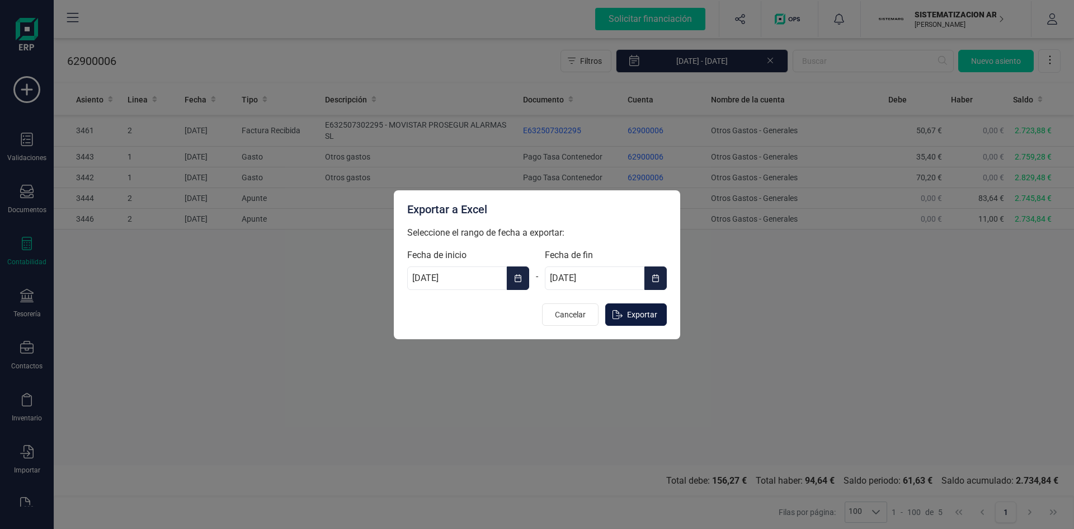
click at [659, 317] on button "Exportar" at bounding box center [636, 314] width 62 height 22
type input "[DATE]"
type input "31/12/2025"
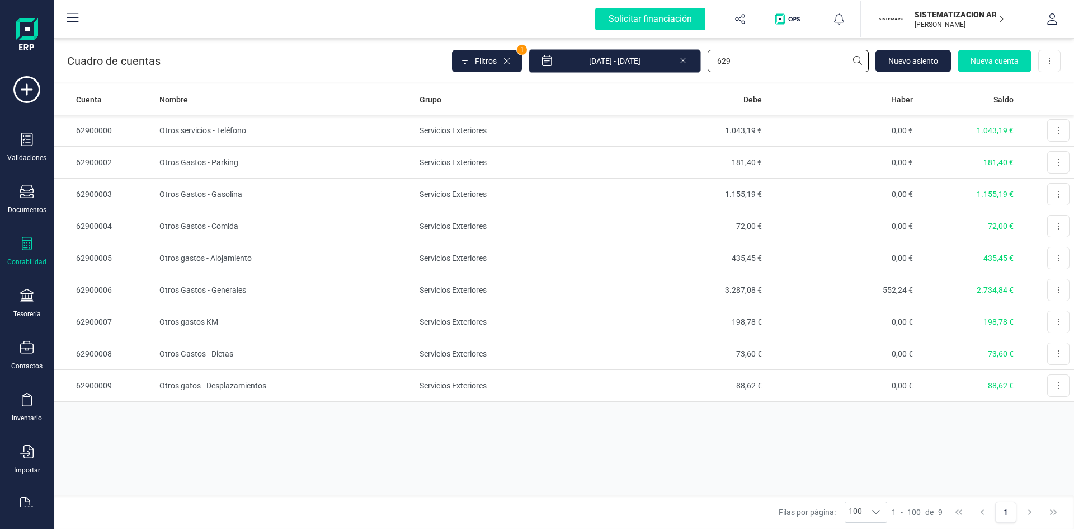
click at [638, 68] on div "Filtros 1 01/01/2025 - 09/09/2025 629 Nuevo asiento Nueva cuenta Descargar Excel" at bounding box center [756, 60] width 609 height 23
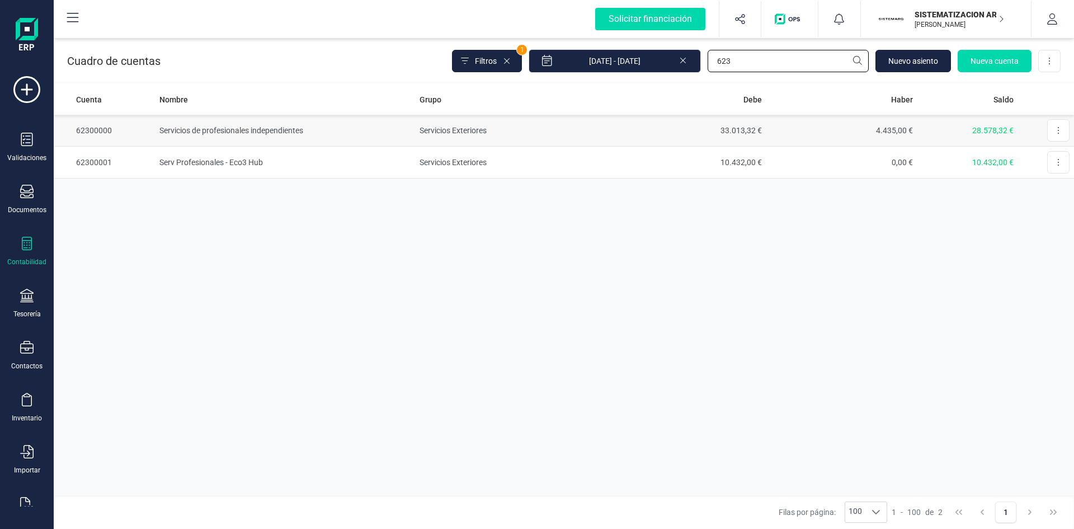
type input "623"
click at [245, 129] on td "Servicios de profesionales independientes" at bounding box center [285, 131] width 261 height 32
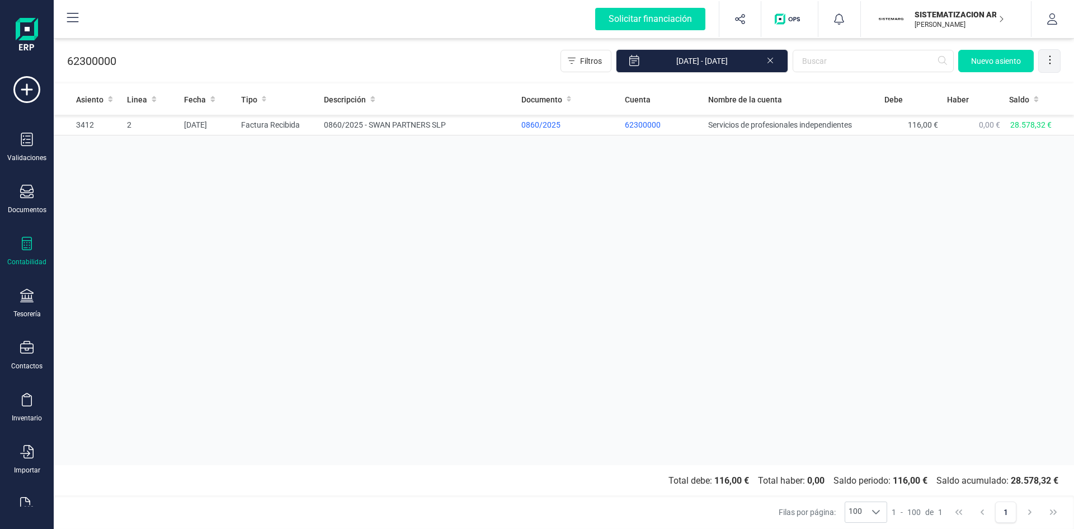
click at [1053, 60] on icon at bounding box center [1049, 59] width 11 height 11
click at [1023, 83] on span "Exportar Excel" at bounding box center [1012, 87] width 81 height 9
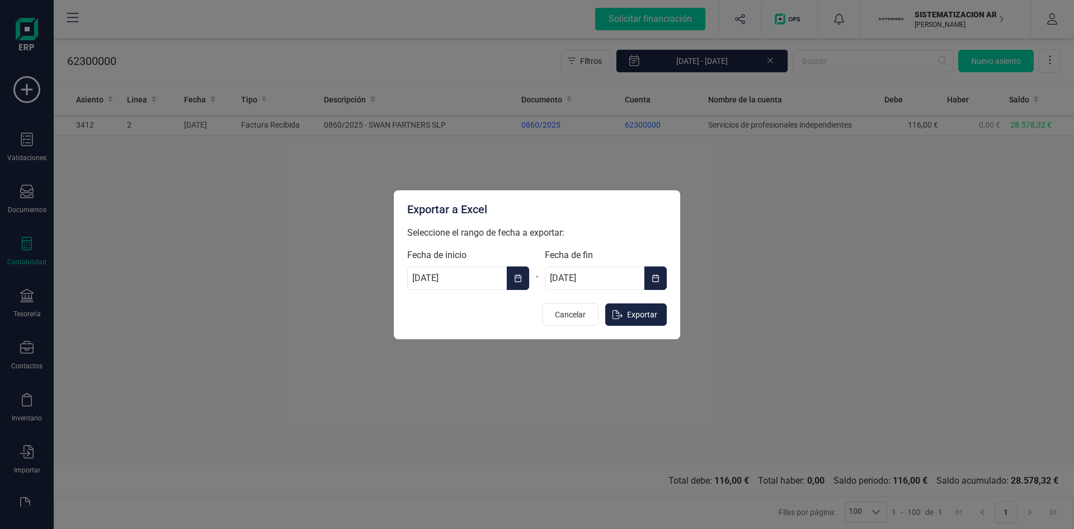
click at [521, 275] on icon "Choose Date" at bounding box center [518, 278] width 7 height 8
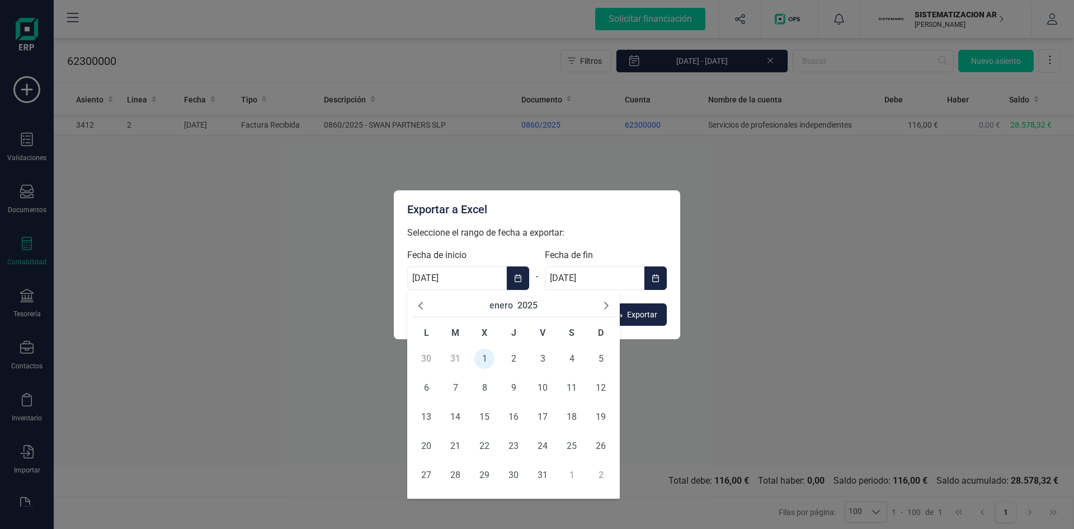
click at [607, 304] on icon "Next Month" at bounding box center [606, 306] width 4 height 8
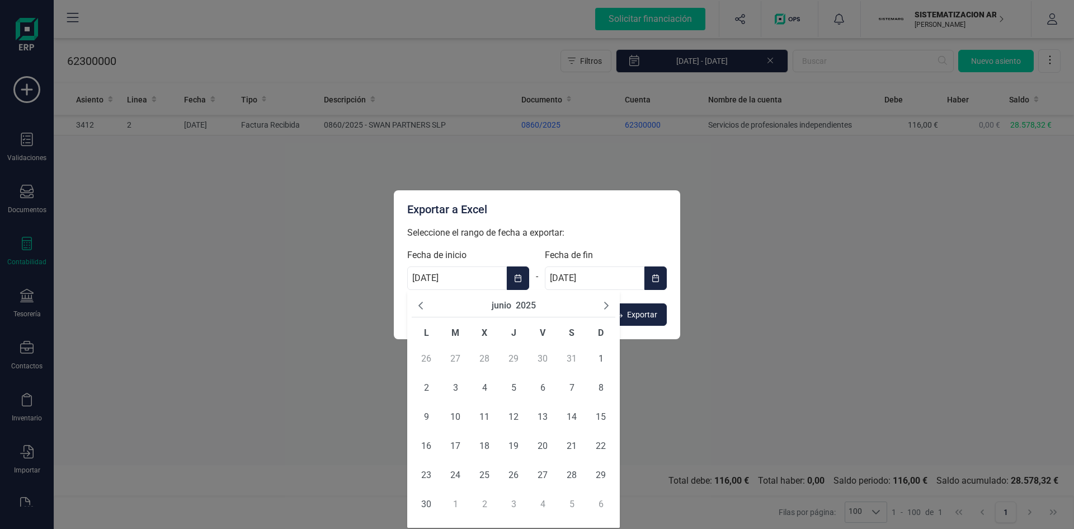
click at [607, 304] on icon "Next Month" at bounding box center [606, 306] width 4 height 8
click at [541, 355] on span "1" at bounding box center [543, 359] width 20 height 20
type input "01/08/2025"
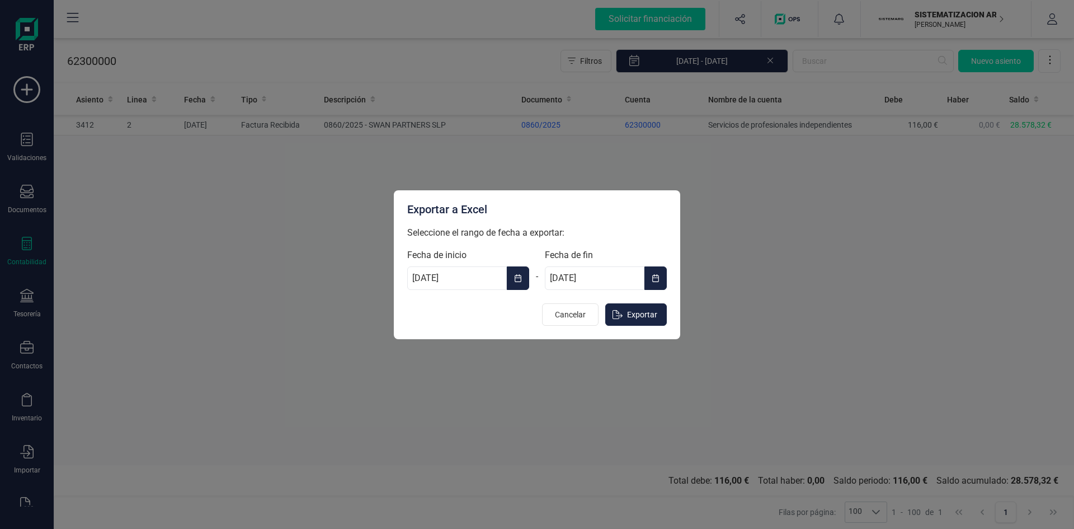
click at [606, 277] on input "31/12/2025" at bounding box center [595, 277] width 100 height 23
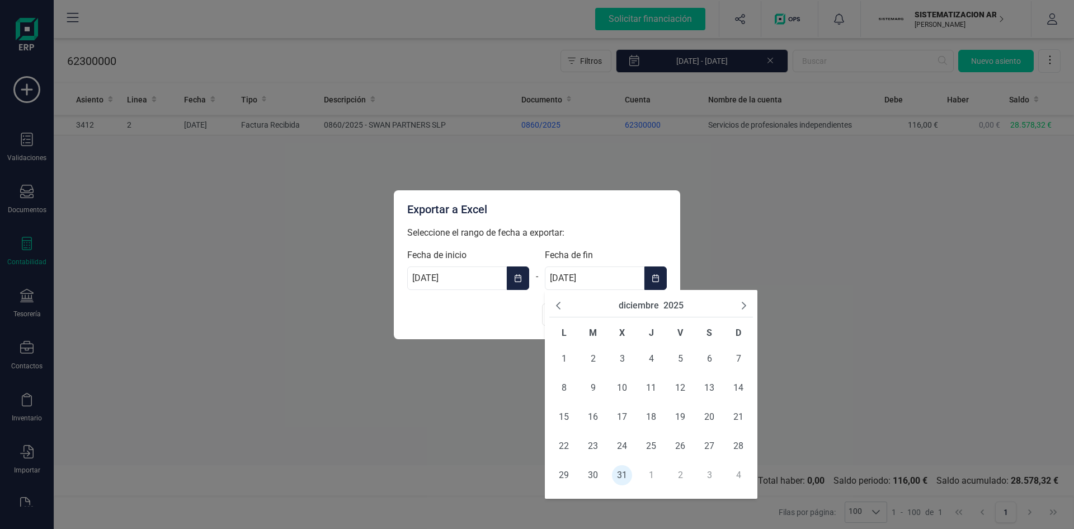
click at [556, 303] on icon "Previous Month" at bounding box center [558, 305] width 9 height 9
click at [737, 476] on span "31" at bounding box center [738, 475] width 20 height 20
type input "31/08/2025"
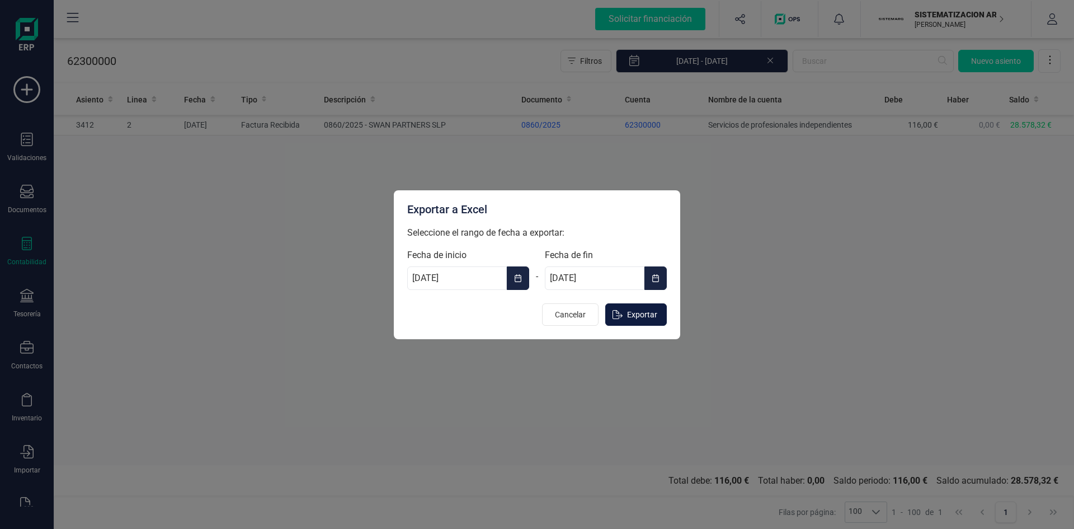
click at [639, 313] on span "Exportar" at bounding box center [642, 314] width 30 height 11
type input "[DATE]"
type input "31/12/2025"
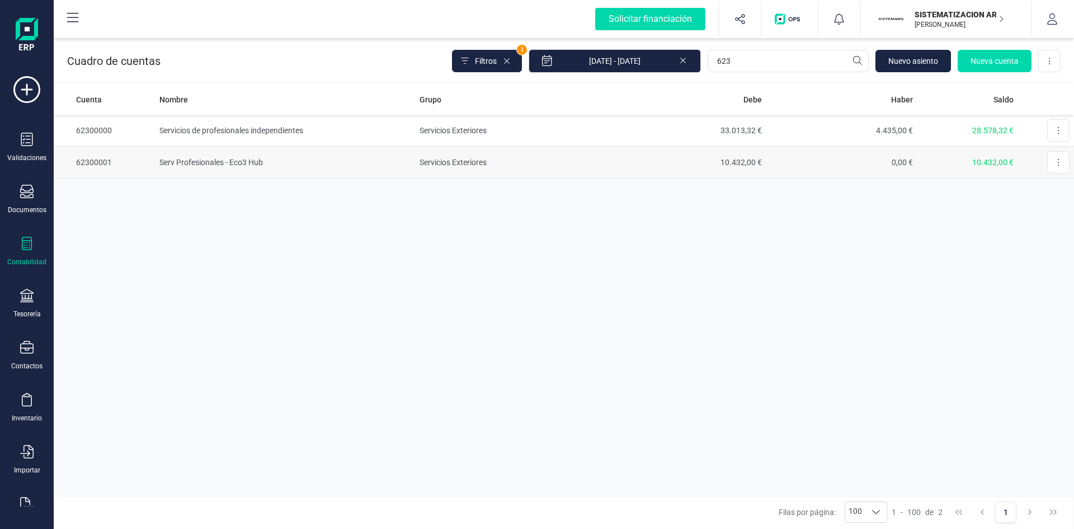
click at [221, 158] on td "Serv Profesionales - Eco3 Hub" at bounding box center [285, 163] width 261 height 32
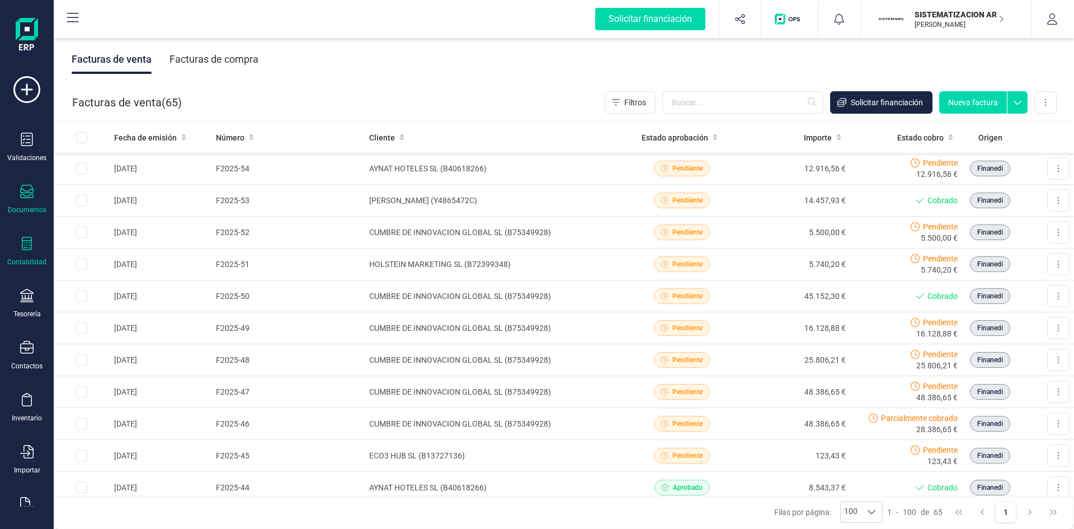
click at [29, 239] on icon at bounding box center [26, 243] width 13 height 13
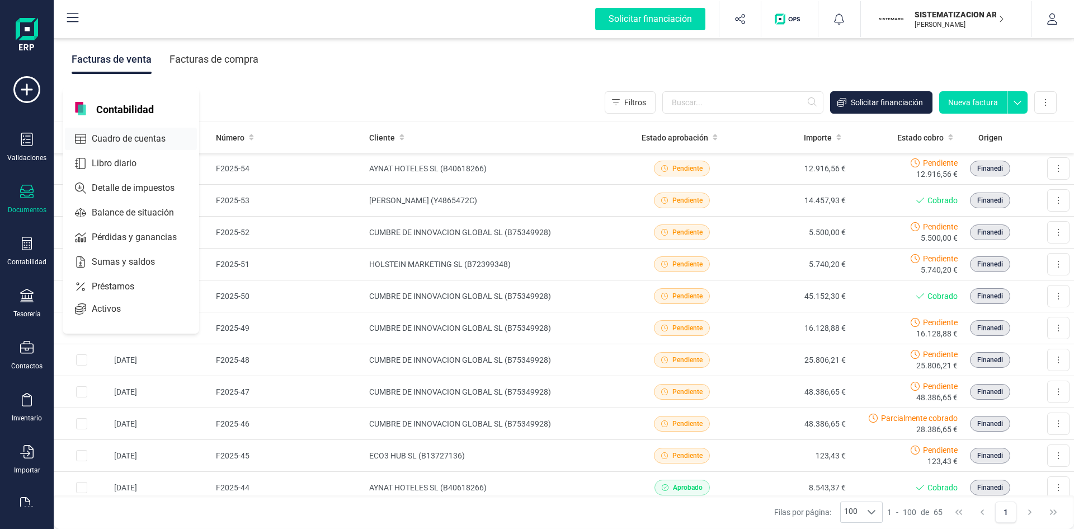
click at [114, 138] on span "Cuadro de cuentas" at bounding box center [136, 138] width 98 height 13
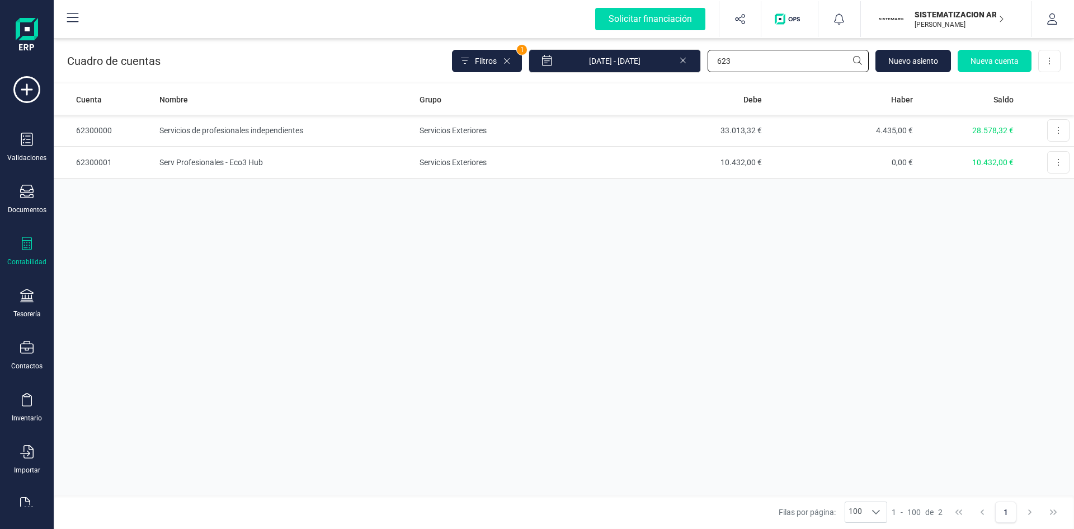
drag, startPoint x: 750, startPoint y: 56, endPoint x: 631, endPoint y: 73, distance: 119.8
click at [627, 71] on div "Filtros 1 01/01/2025 - 09/09/2025 623 Nuevo asiento Nueva cuenta Descargar Excel" at bounding box center [756, 60] width 609 height 23
type input "6280"
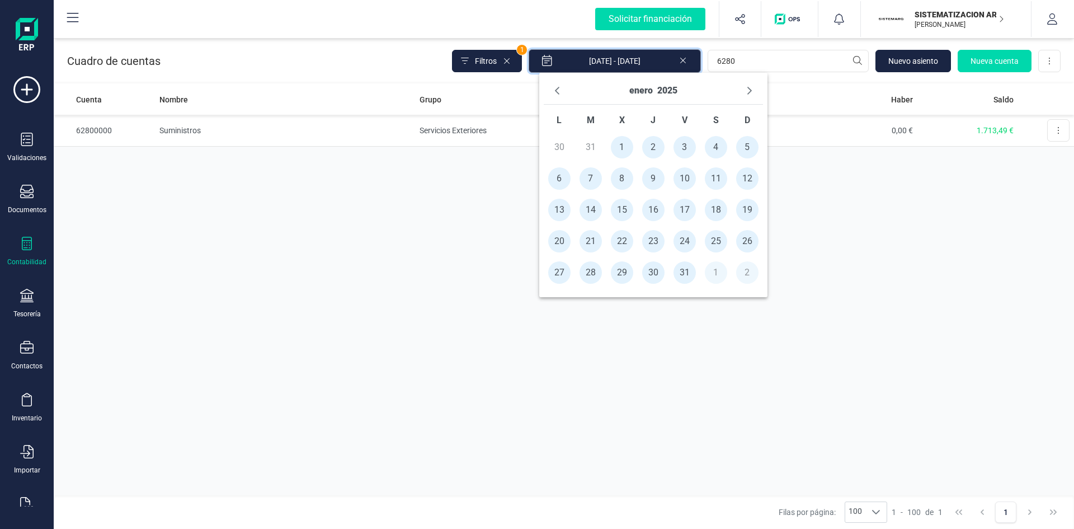
click at [625, 58] on input "[DATE] - [DATE]" at bounding box center [615, 60] width 172 height 23
click at [641, 89] on button "enero" at bounding box center [640, 91] width 23 height 18
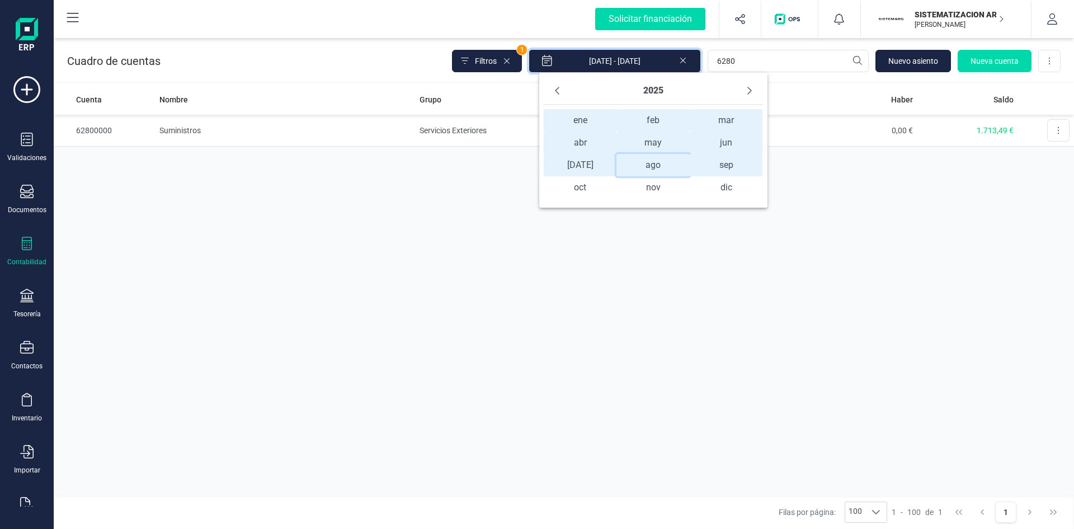
click at [649, 166] on span "ago ago" at bounding box center [652, 165] width 73 height 22
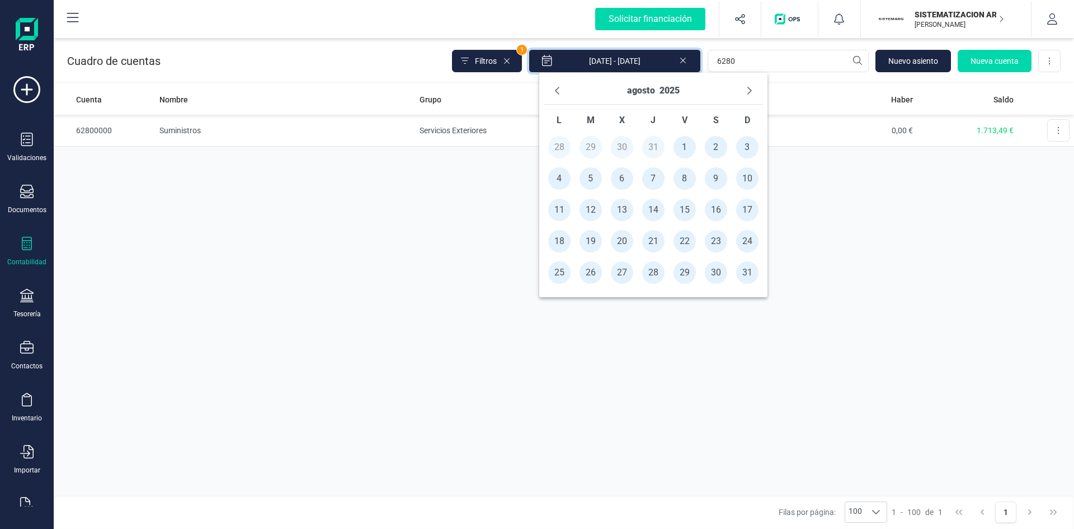
click at [679, 145] on span "1" at bounding box center [685, 147] width 22 height 22
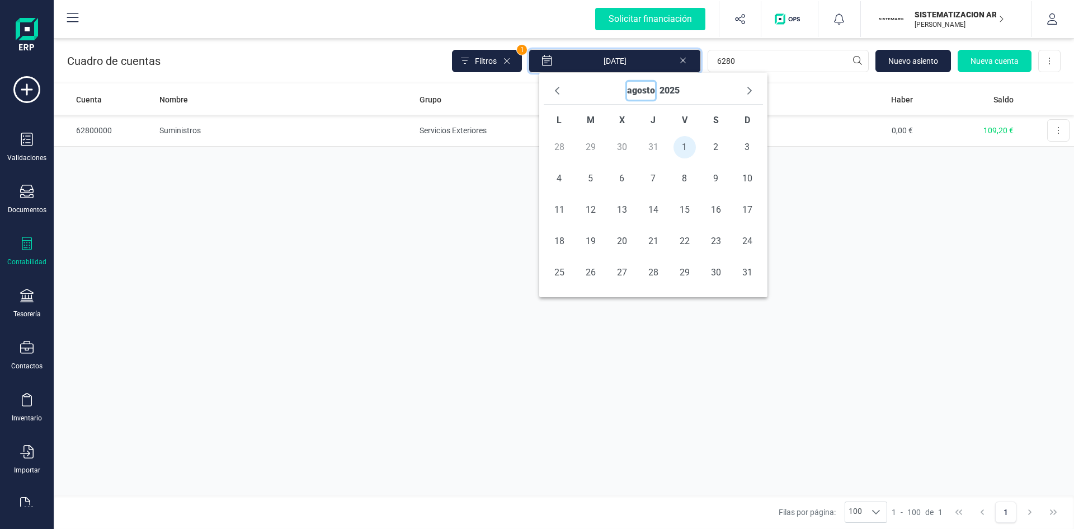
click at [646, 92] on button "agosto" at bounding box center [641, 91] width 28 height 18
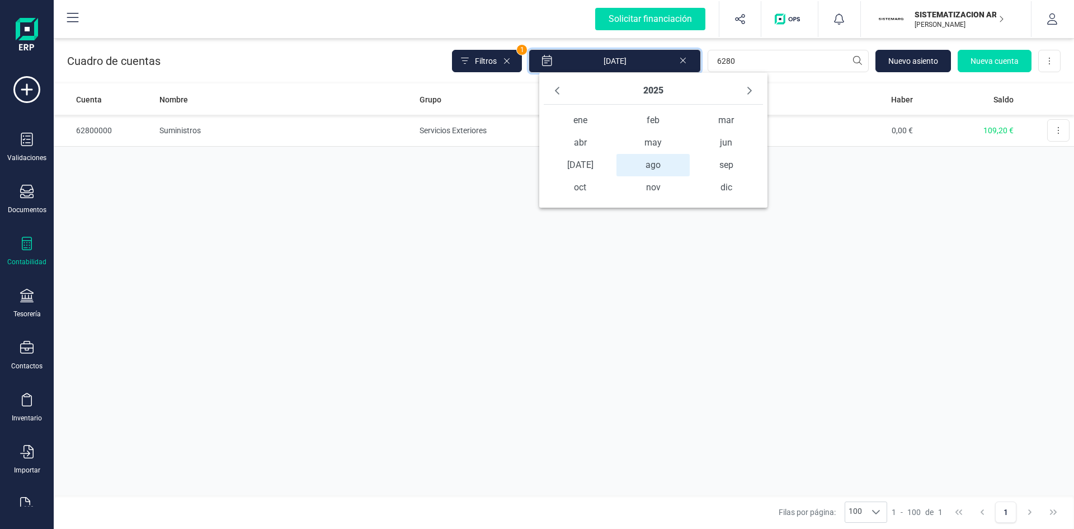
click at [658, 158] on span "ago ago" at bounding box center [652, 165] width 73 height 22
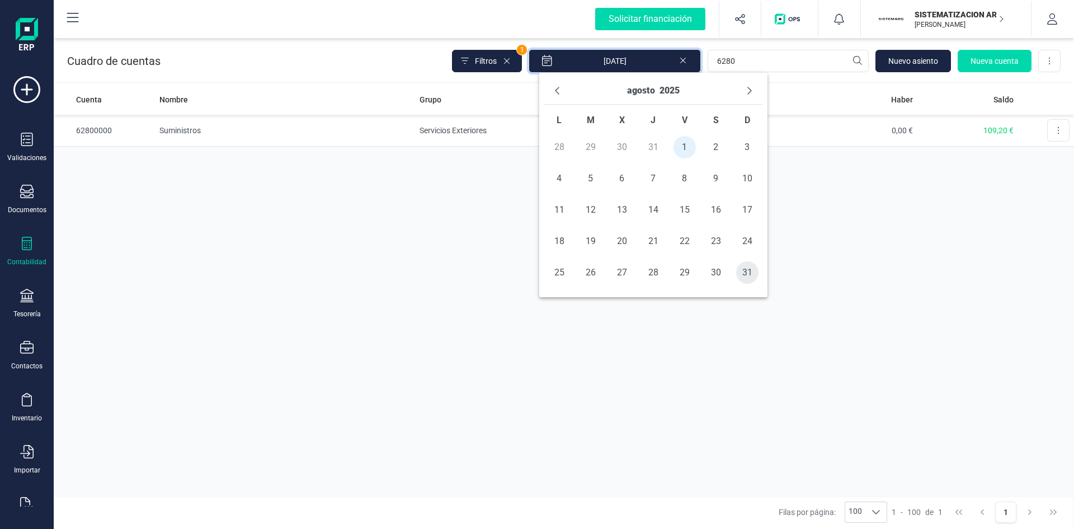
click at [745, 271] on span "31" at bounding box center [747, 272] width 22 height 22
type input "01/08/2025 - 31/08/2025"
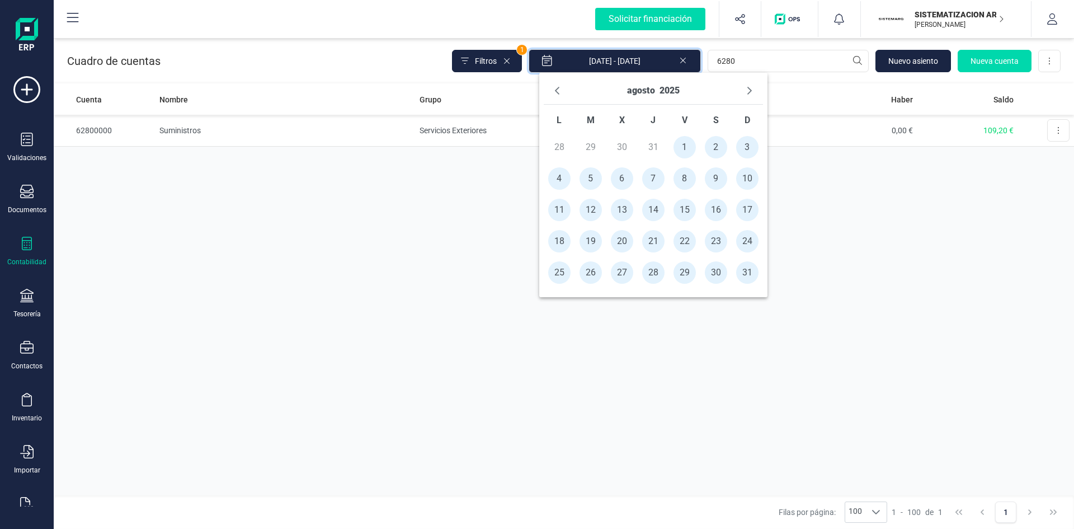
click at [804, 217] on div "Cuenta Nombre Grupo Debe Haber Saldo 62800000 Suministros Servicios Exteriores …" at bounding box center [564, 289] width 1020 height 411
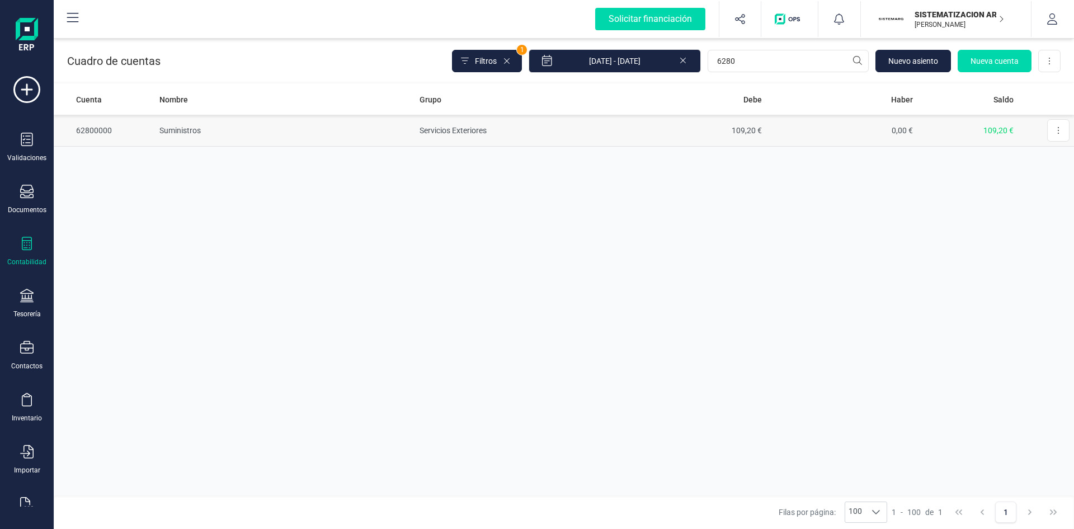
click at [192, 128] on td "Suministros" at bounding box center [285, 131] width 260 height 32
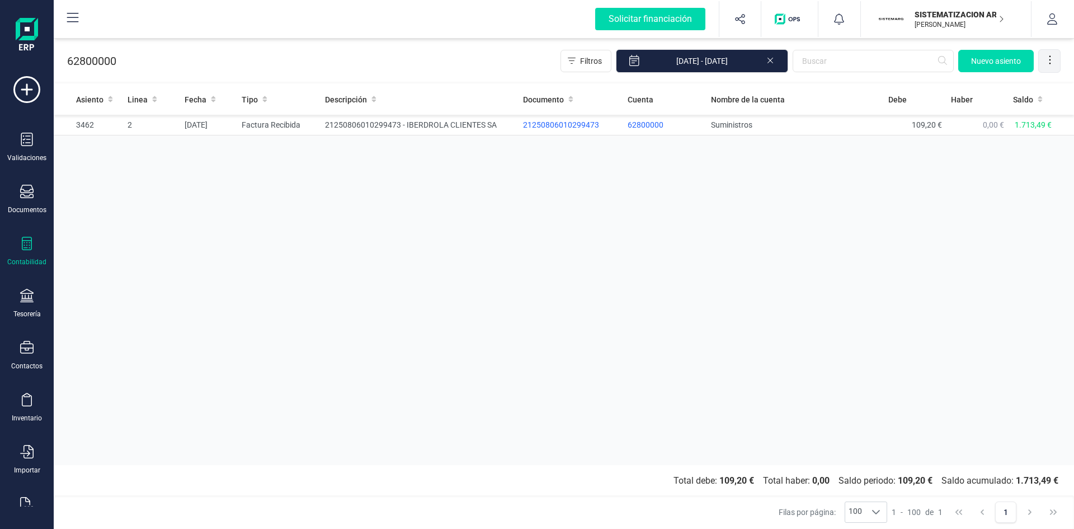
click at [1048, 56] on icon at bounding box center [1049, 59] width 11 height 11
click at [1004, 84] on span "Exportar Excel" at bounding box center [1012, 87] width 81 height 9
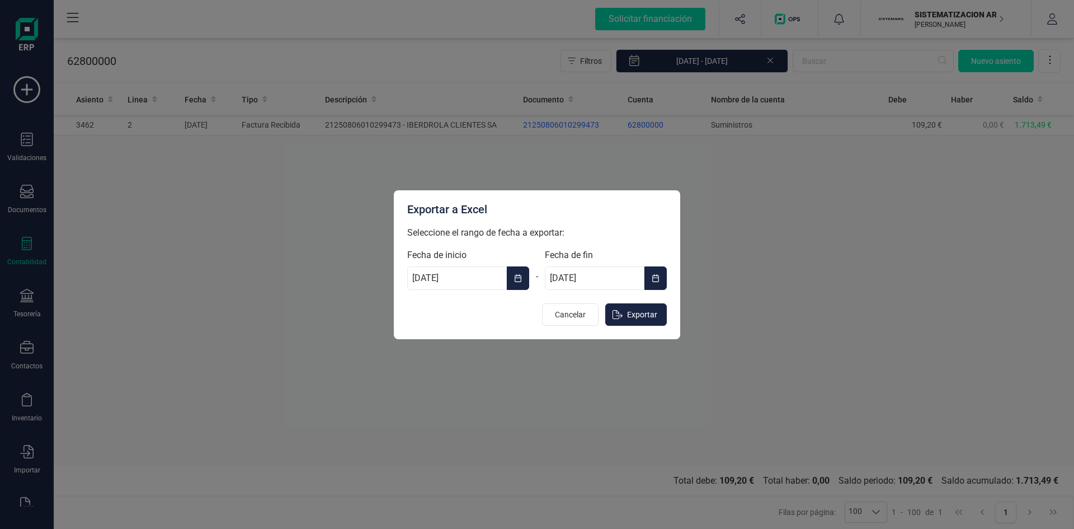
click at [512, 280] on button "Choose Date" at bounding box center [518, 277] width 22 height 23
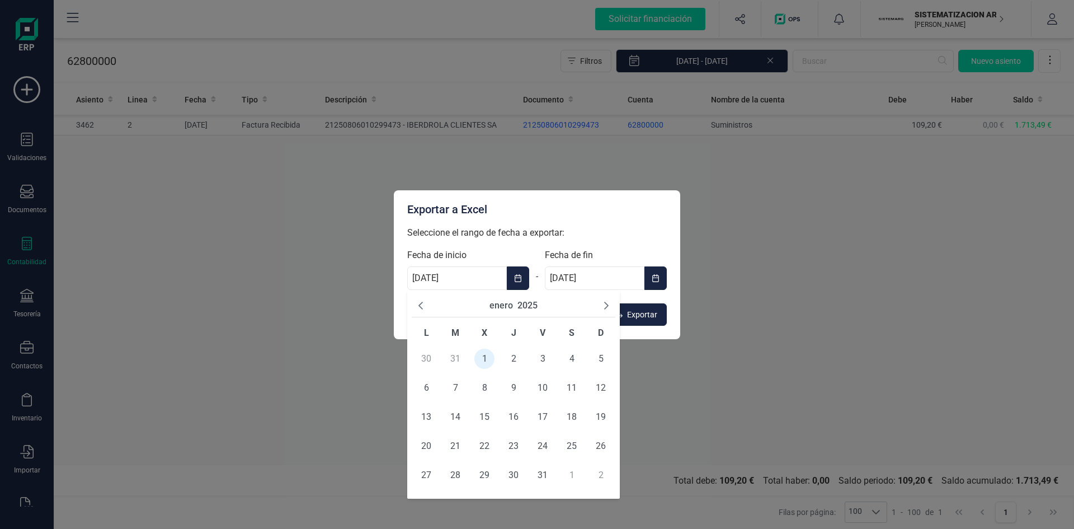
click at [609, 304] on icon "Next Month" at bounding box center [606, 305] width 9 height 9
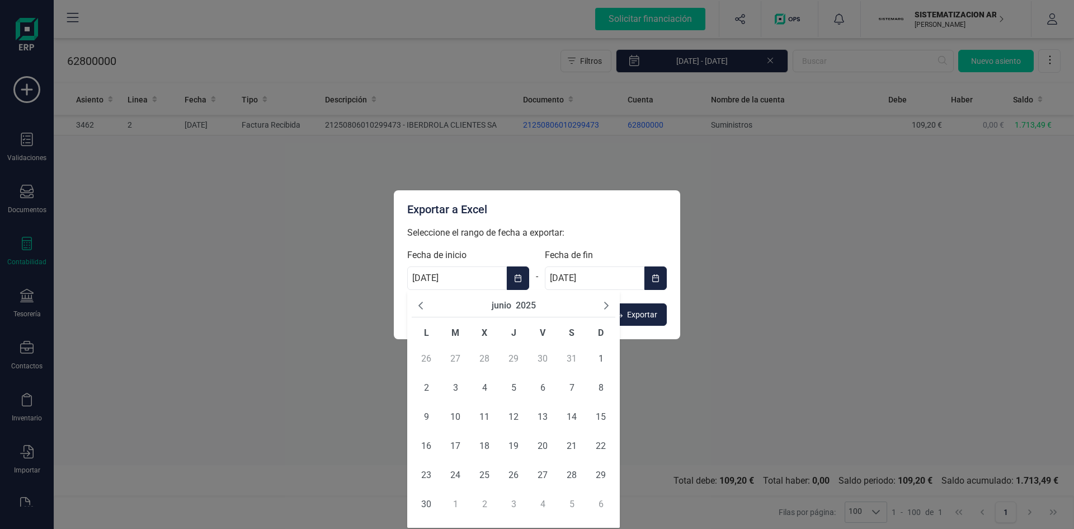
click at [609, 304] on icon "Next Month" at bounding box center [606, 305] width 9 height 9
click at [543, 360] on span "1" at bounding box center [543, 359] width 20 height 20
type input "01/08/2025"
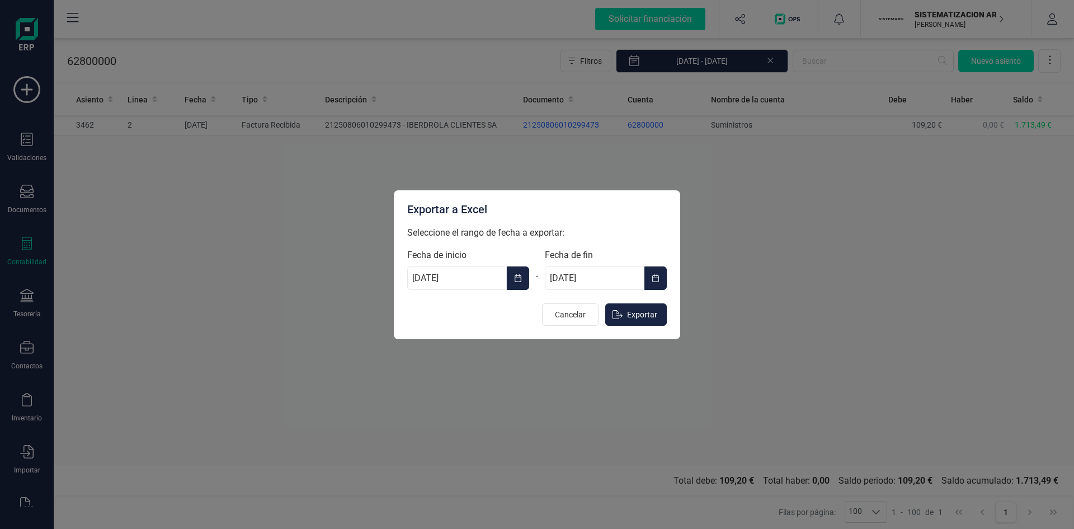
click at [624, 276] on input "31/12/2025" at bounding box center [595, 277] width 100 height 23
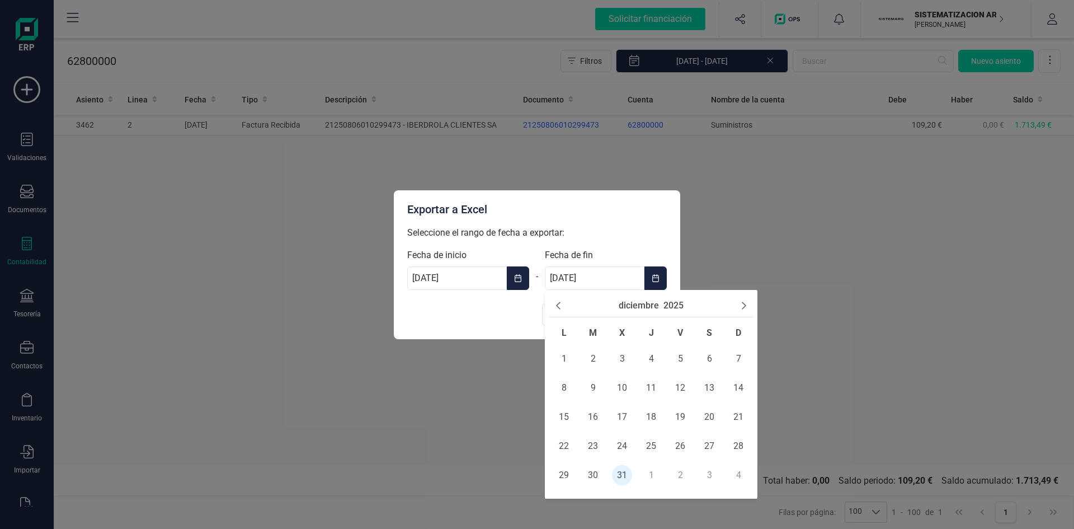
click at [559, 304] on icon "Previous Month" at bounding box center [558, 305] width 9 height 9
click at [735, 474] on span "31" at bounding box center [738, 475] width 20 height 20
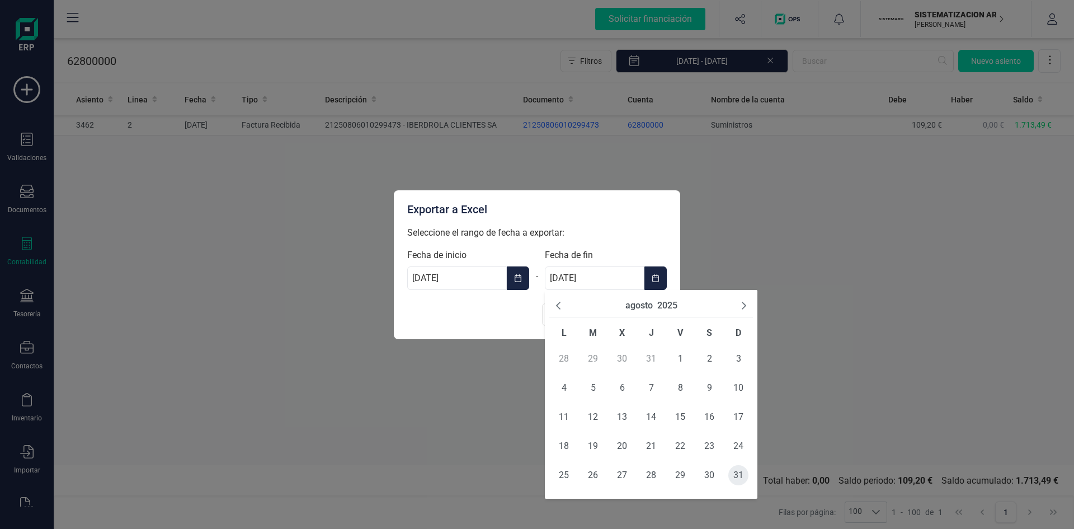
type input "31/08/2025"
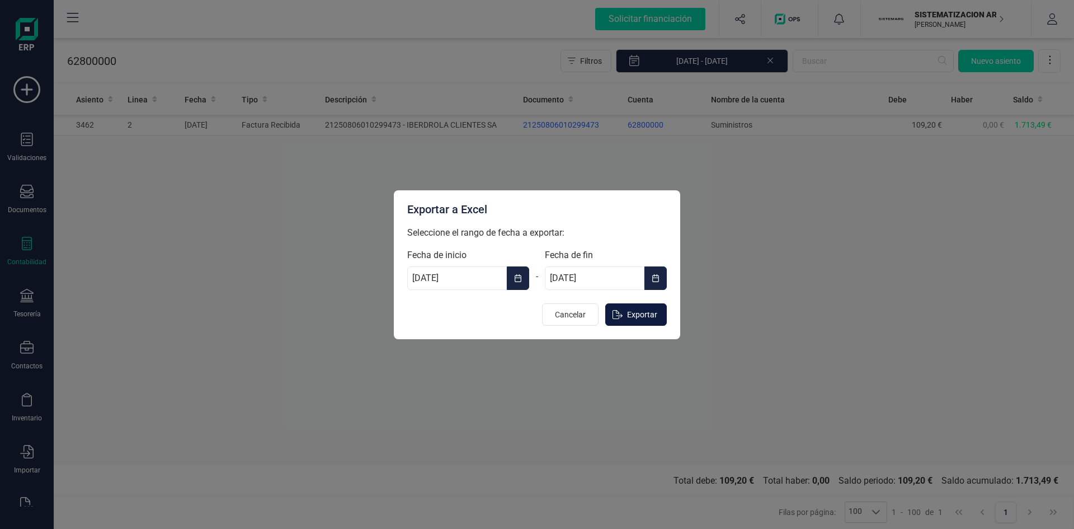
click at [643, 310] on span "Exportar" at bounding box center [642, 314] width 30 height 11
type input "[DATE]"
type input "31/12/2025"
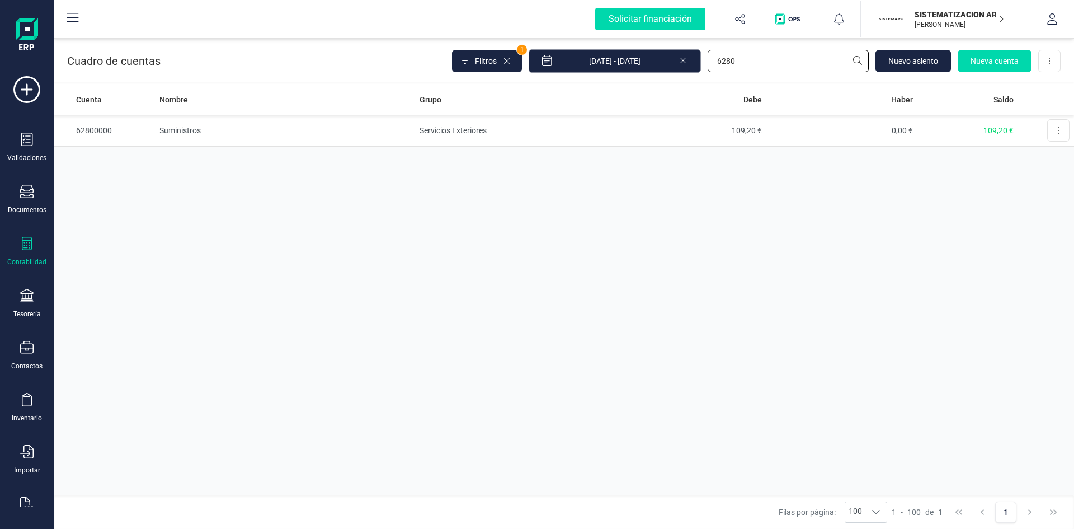
click at [624, 70] on div "Filtros 1 01/08/2025 - 31/08/2025 6280 Nuevo asiento Nueva cuenta Descargar Exc…" at bounding box center [756, 60] width 609 height 23
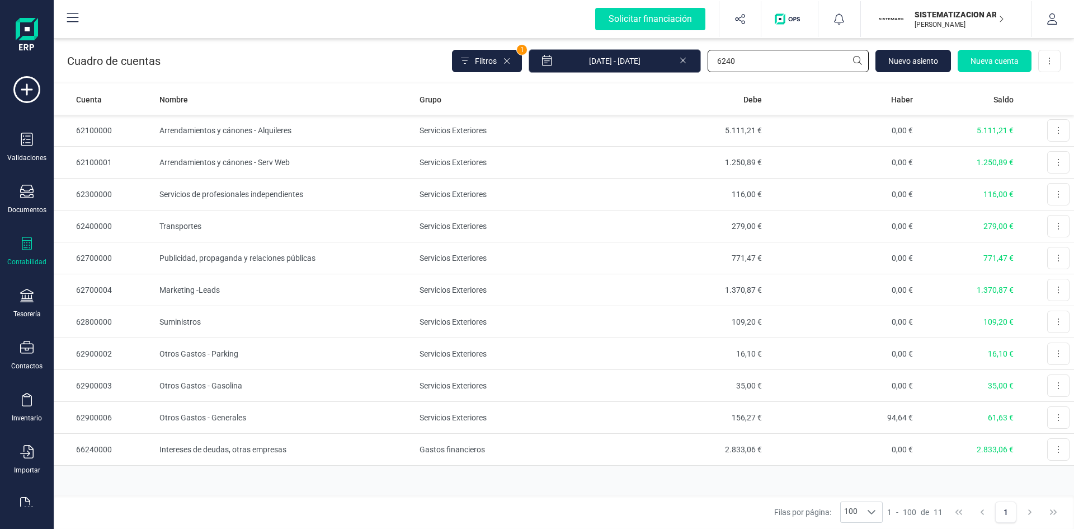
type input "6240"
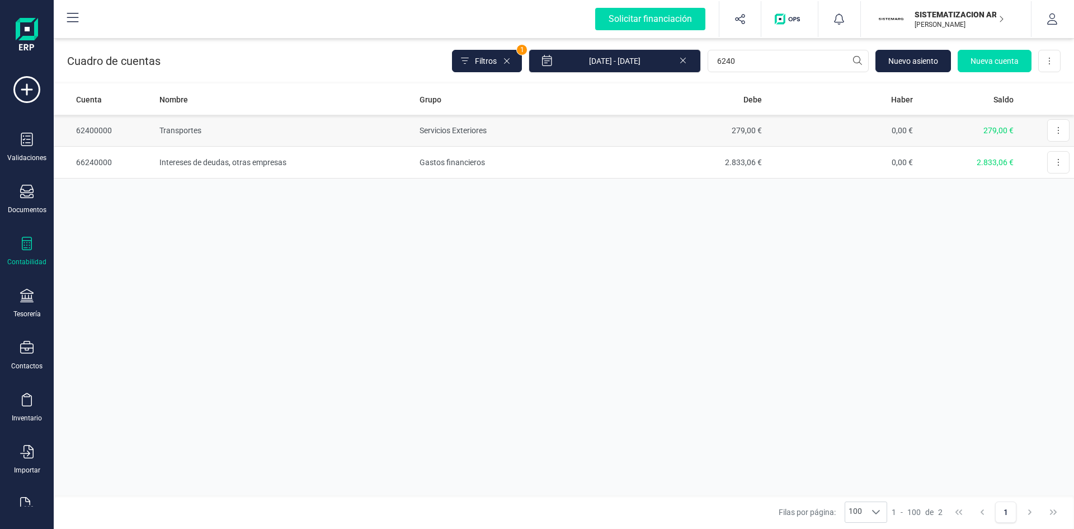
click at [189, 125] on td "Transportes" at bounding box center [285, 131] width 260 height 32
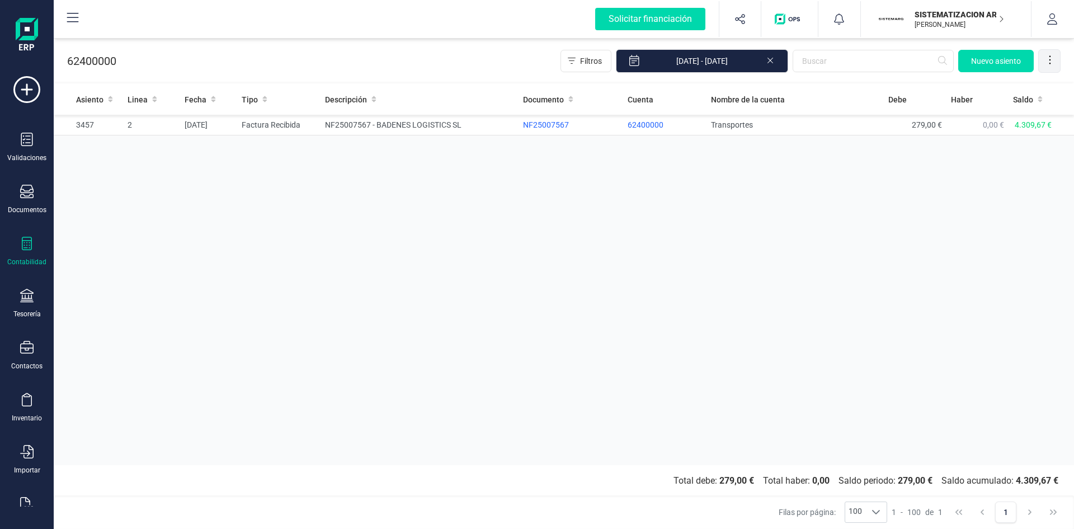
click at [1049, 58] on icon at bounding box center [1049, 59] width 11 height 11
click at [1013, 87] on span "Exportar Excel" at bounding box center [1012, 87] width 81 height 9
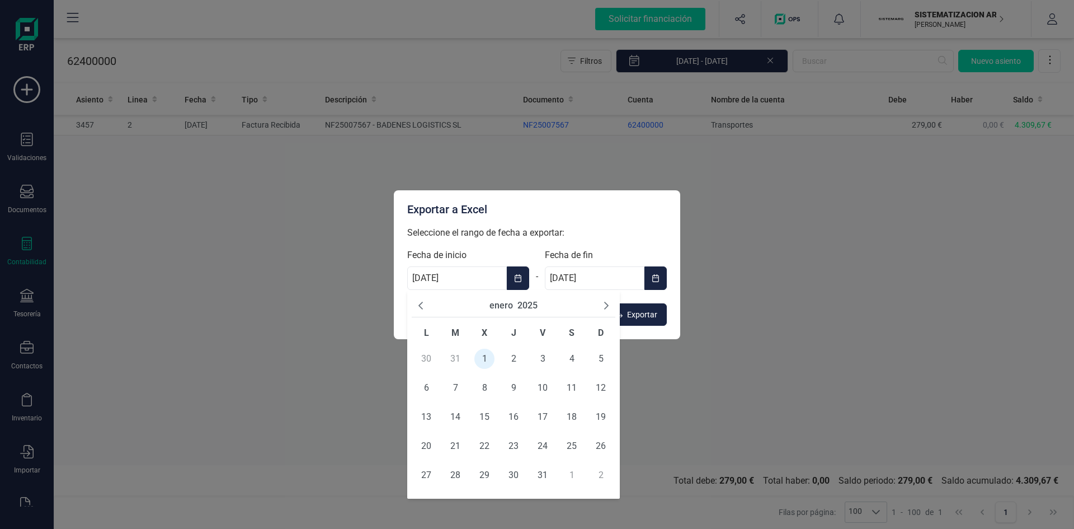
click at [480, 276] on input "[DATE]" at bounding box center [457, 277] width 100 height 23
click at [606, 304] on icon "Next Month" at bounding box center [606, 305] width 9 height 9
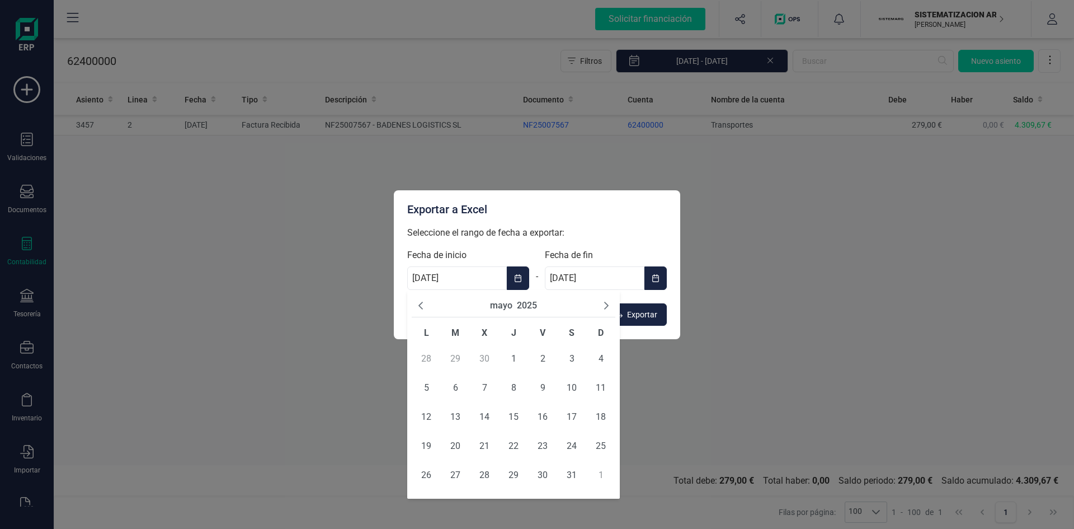
click at [606, 304] on icon "Next Month" at bounding box center [606, 305] width 9 height 9
click at [538, 359] on span "1" at bounding box center [543, 359] width 20 height 20
type input "01/08/2025"
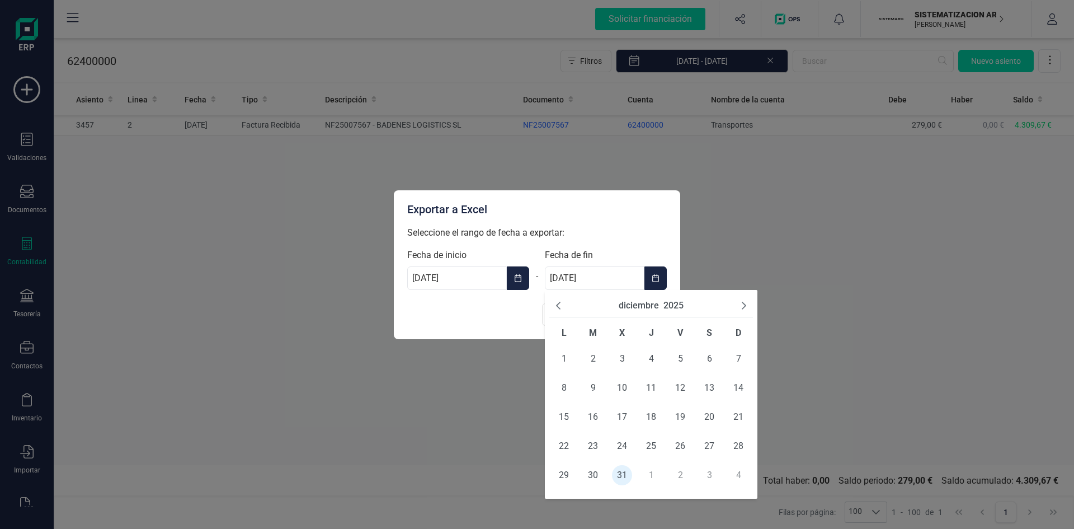
click at [619, 279] on input "31/12/2025" at bounding box center [595, 277] width 100 height 23
click at [556, 304] on icon "Previous Month" at bounding box center [558, 305] width 9 height 9
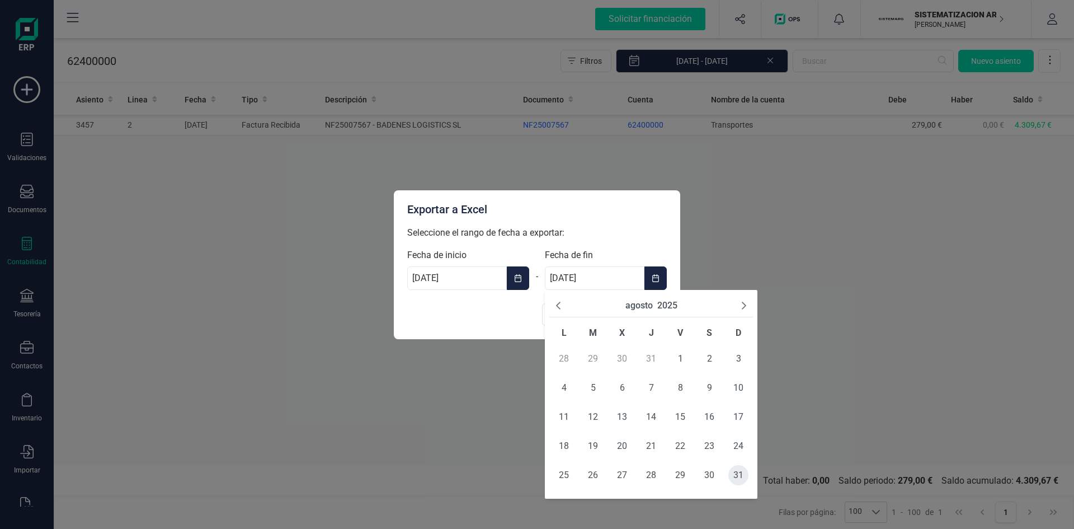
click at [737, 475] on span "31" at bounding box center [738, 475] width 20 height 20
type input "31/08/2025"
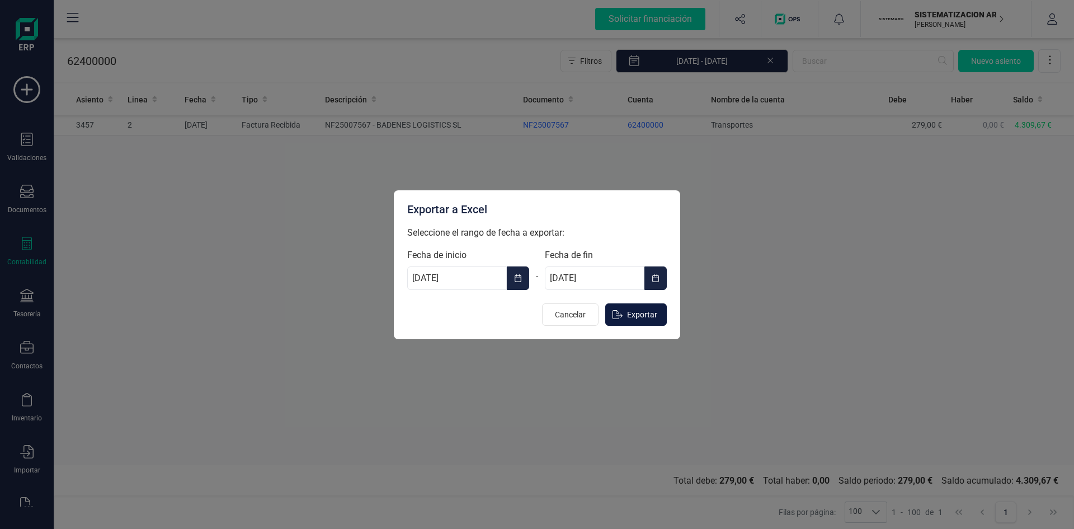
click at [637, 313] on span "Exportar" at bounding box center [642, 314] width 30 height 11
type input "[DATE]"
type input "31/12/2025"
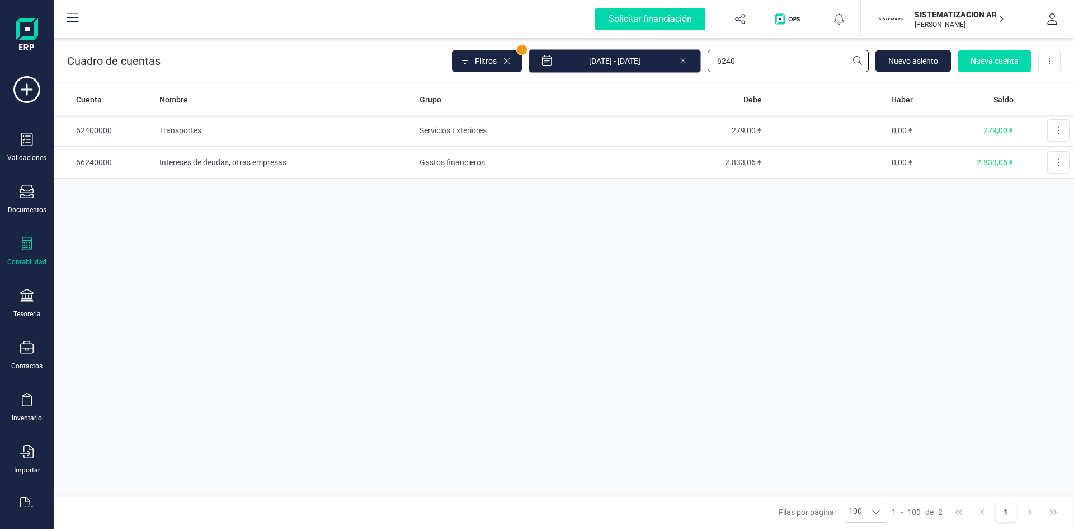
drag, startPoint x: 737, startPoint y: 59, endPoint x: 680, endPoint y: 69, distance: 58.0
click at [681, 69] on div "Filtros 1 01/08/2025 - 31/08/2025 6240 Nuevo asiento Nueva cuenta Descargar Exc…" at bounding box center [756, 60] width 609 height 23
type input "681"
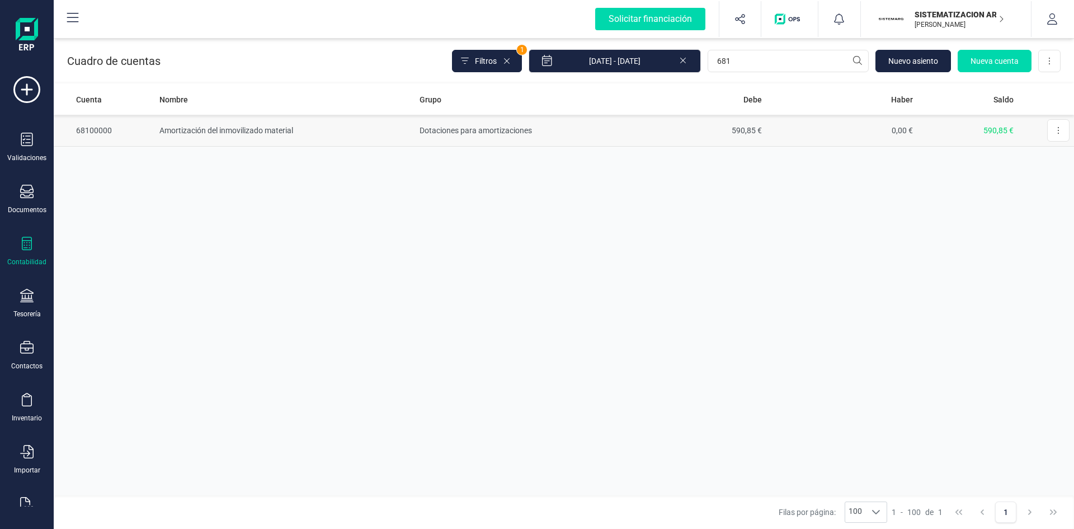
click at [225, 124] on td "Amortización del inmovilizado material" at bounding box center [285, 131] width 260 height 32
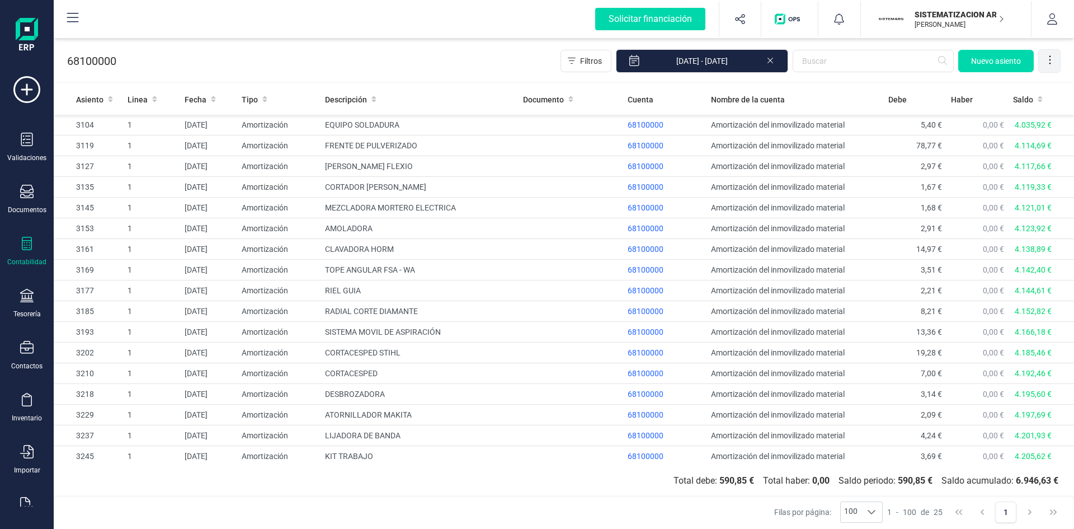
click at [1043, 60] on div at bounding box center [1050, 61] width 22 height 22
click at [990, 87] on span "Exportar Excel" at bounding box center [1012, 87] width 81 height 9
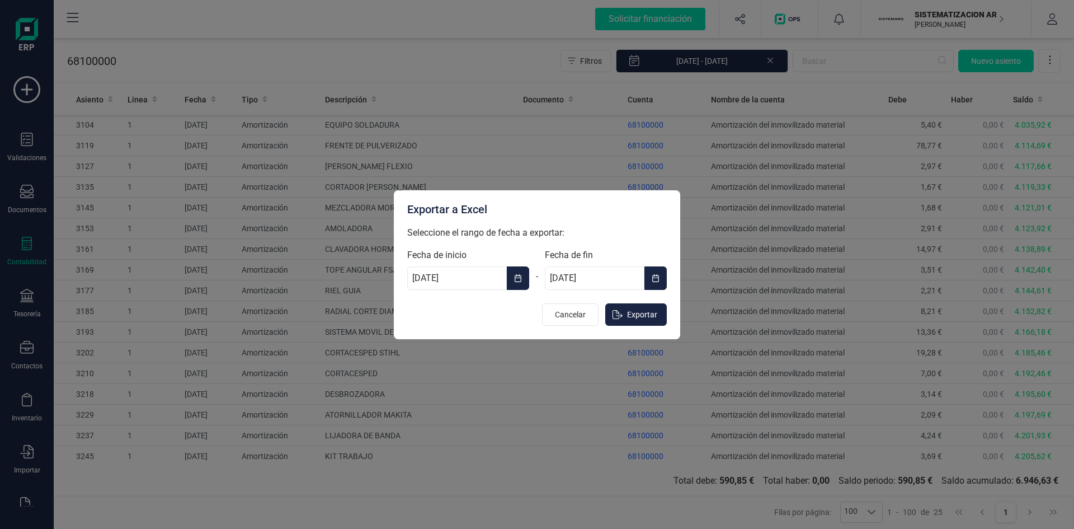
click at [481, 276] on input "[DATE]" at bounding box center [457, 277] width 100 height 23
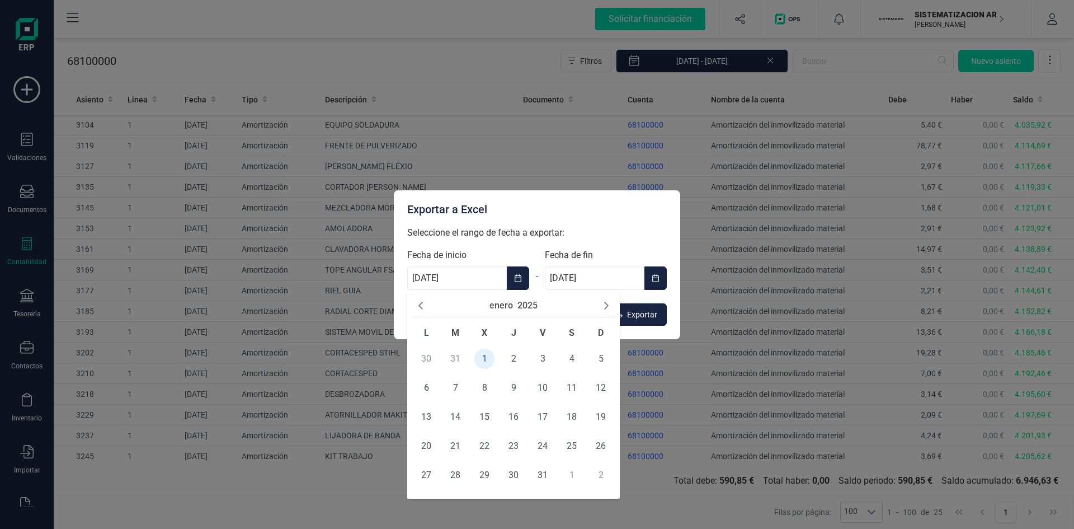
click at [609, 307] on icon "Next Month" at bounding box center [606, 305] width 9 height 9
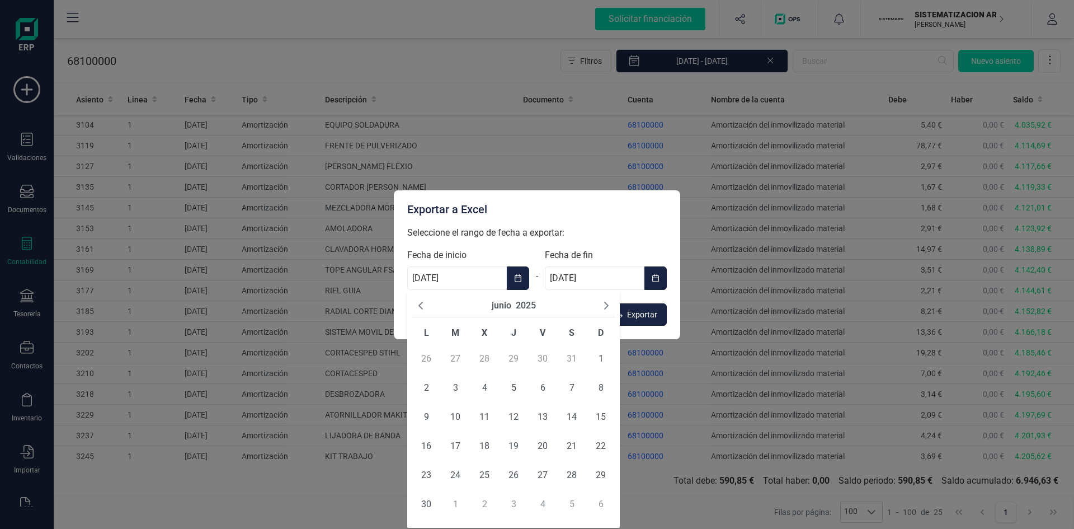
click at [609, 307] on icon "Next Month" at bounding box center [606, 305] width 9 height 9
click at [540, 354] on span "1" at bounding box center [543, 359] width 20 height 20
type input "01/08/2025"
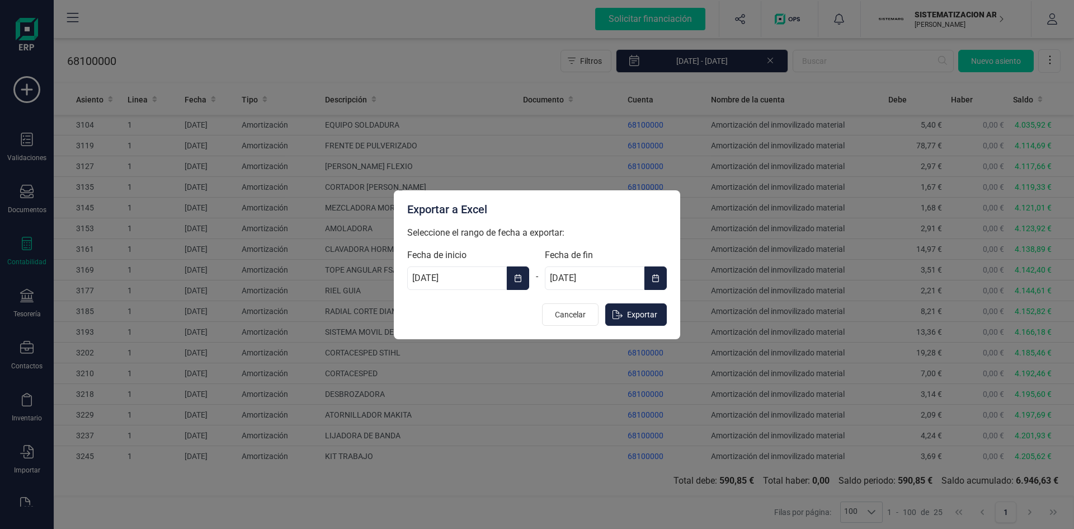
click at [614, 274] on input "31/12/2025" at bounding box center [595, 277] width 100 height 23
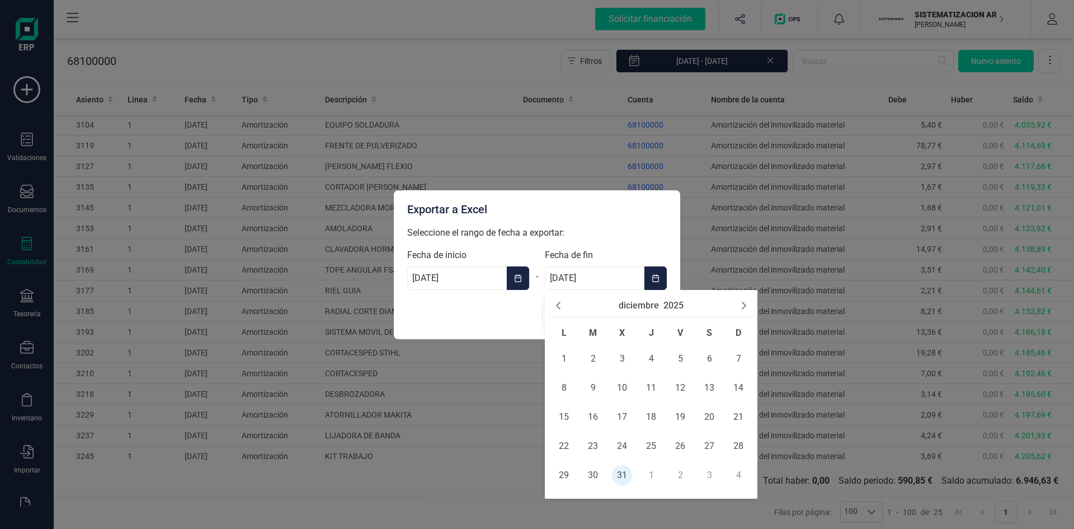
click at [557, 304] on icon "Previous Month" at bounding box center [558, 305] width 9 height 9
click at [735, 475] on span "31" at bounding box center [738, 475] width 20 height 20
type input "31/08/2025"
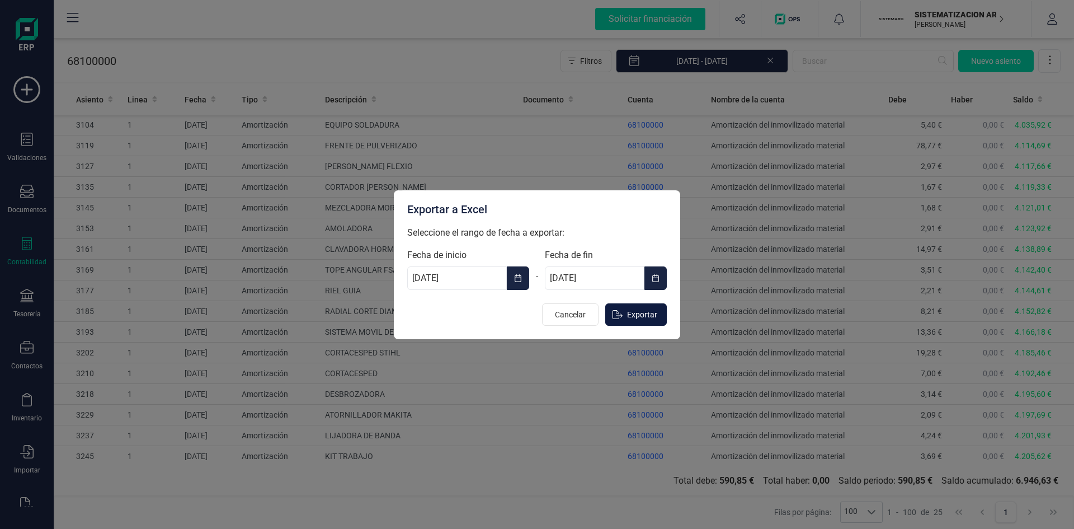
click at [639, 313] on span "Exportar" at bounding box center [642, 314] width 30 height 11
type input "[DATE]"
type input "31/12/2025"
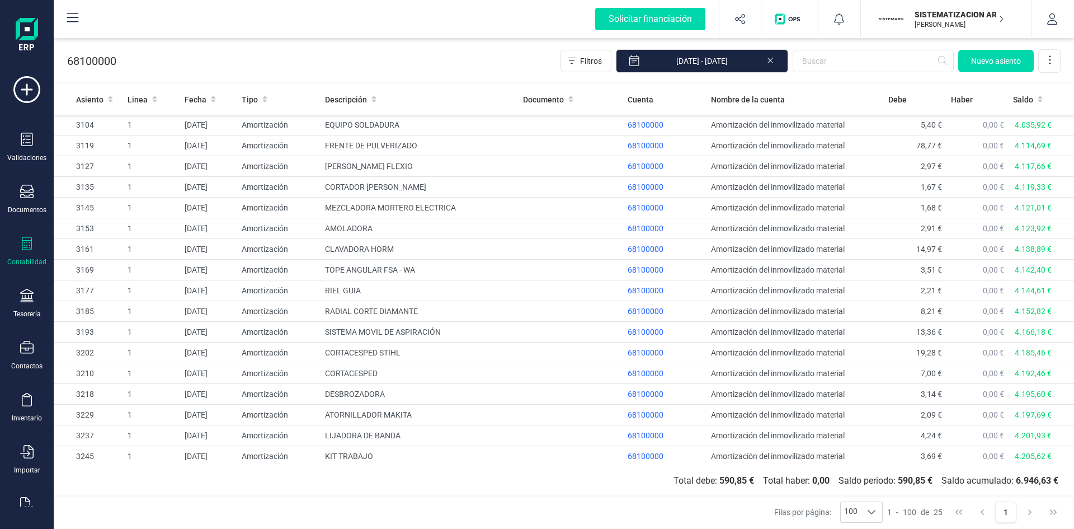
click at [963, 15] on p "SISTEMATIZACION ARQUITECTONICA EN REFORMAS SL" at bounding box center [960, 14] width 90 height 11
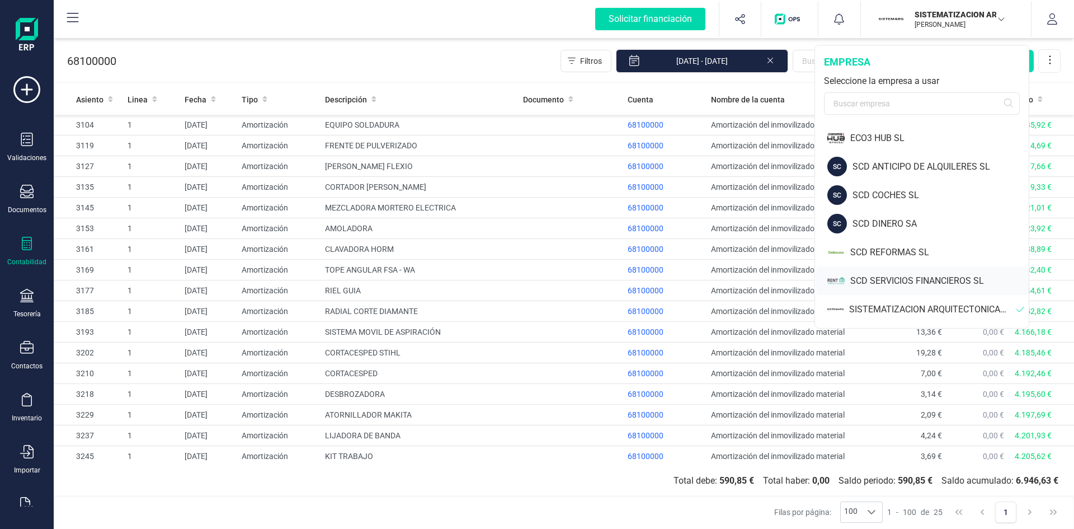
click at [896, 278] on div "SCD SERVICIOS FINANCIEROS SL" at bounding box center [939, 280] width 178 height 13
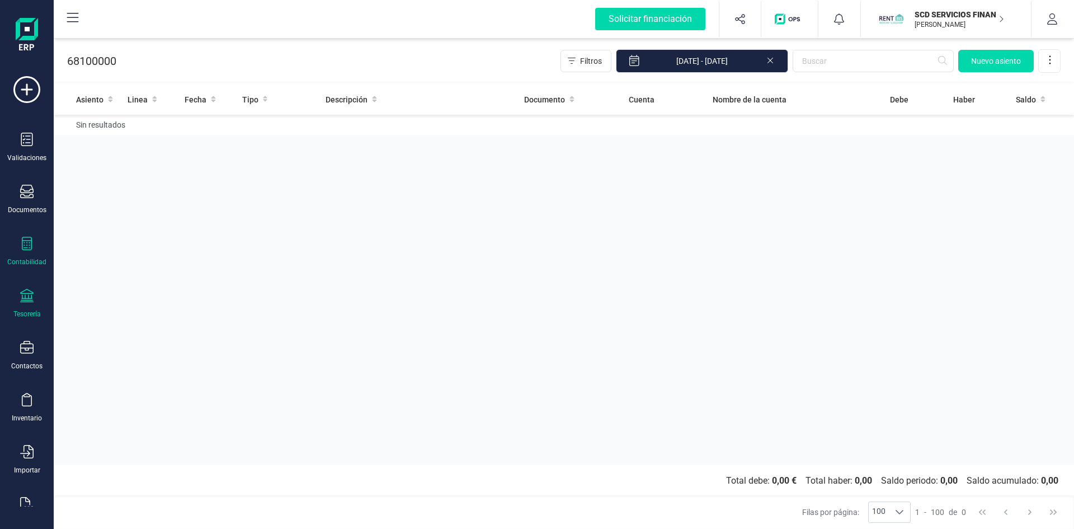
click at [21, 307] on div "Tesorería" at bounding box center [26, 304] width 45 height 30
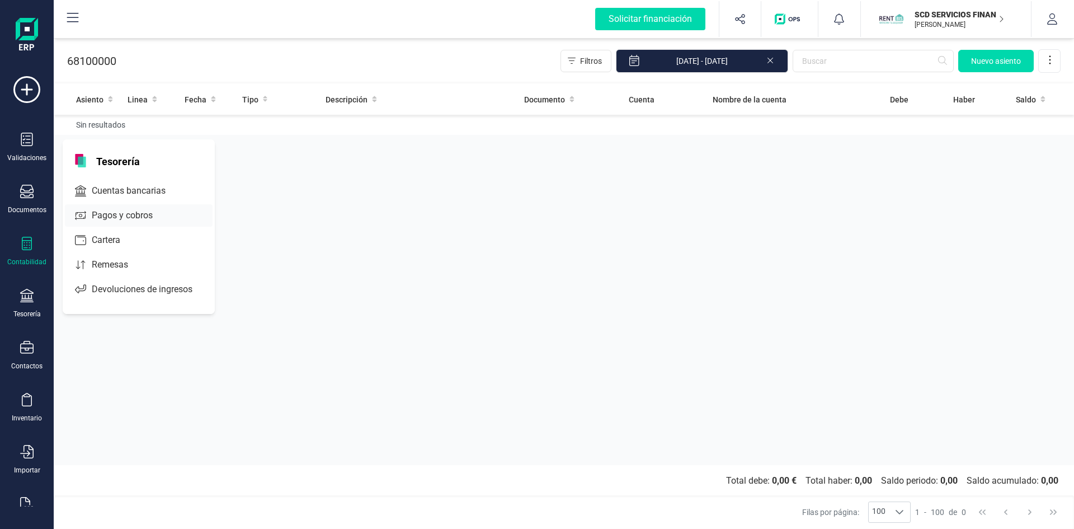
click at [117, 187] on span "Cuentas bancarias" at bounding box center [136, 190] width 98 height 13
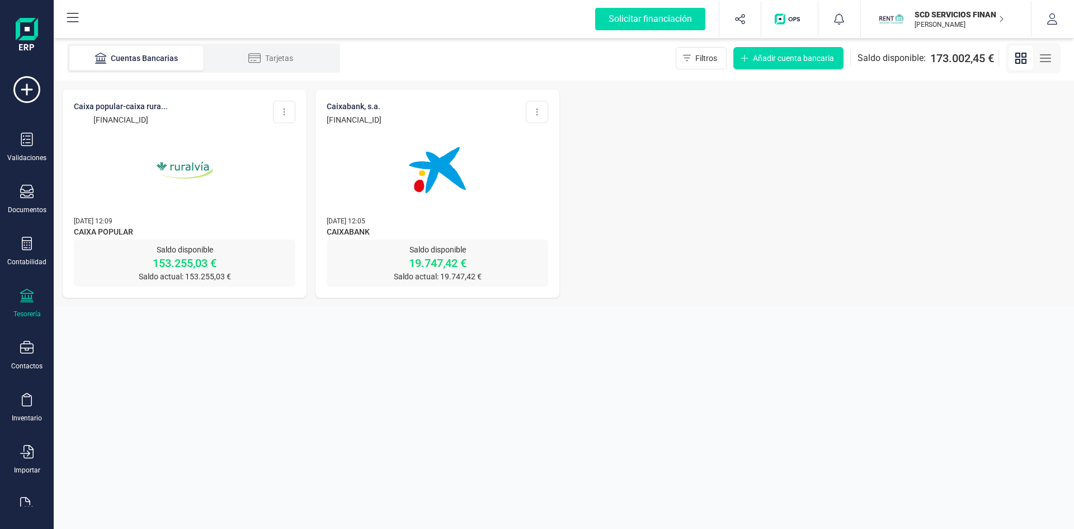
click at [423, 158] on img at bounding box center [437, 170] width 94 height 94
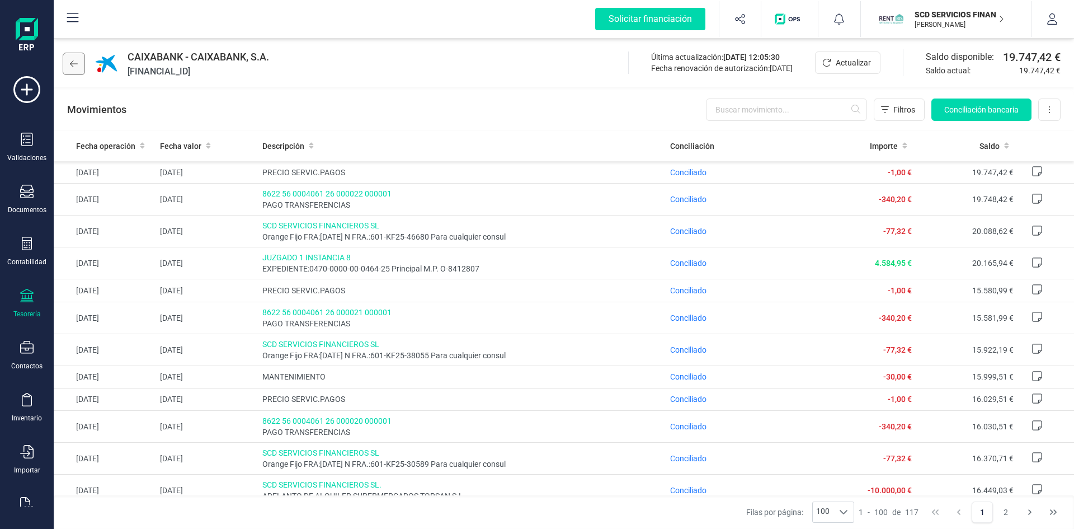
click at [75, 60] on icon at bounding box center [74, 63] width 8 height 9
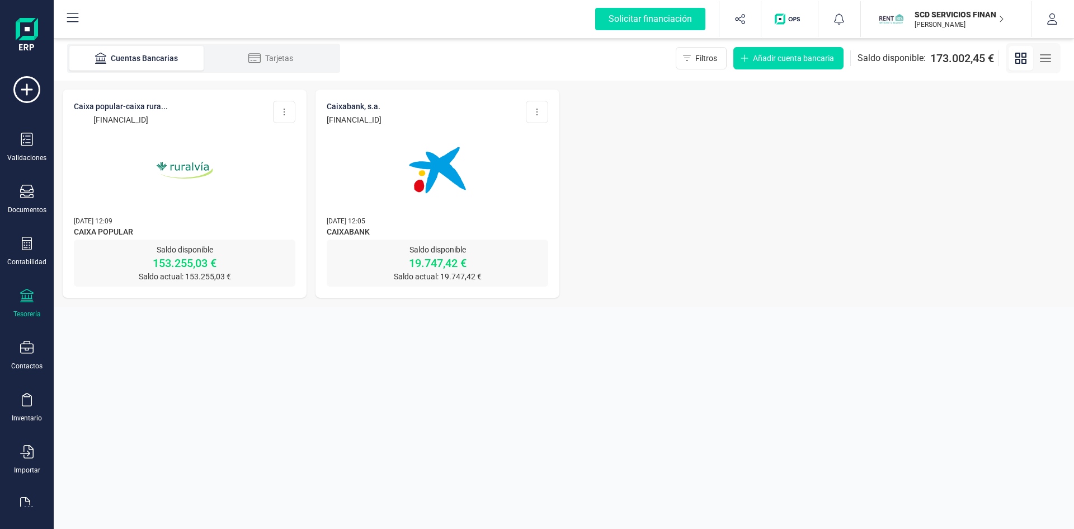
click at [177, 167] on img at bounding box center [185, 170] width 94 height 94
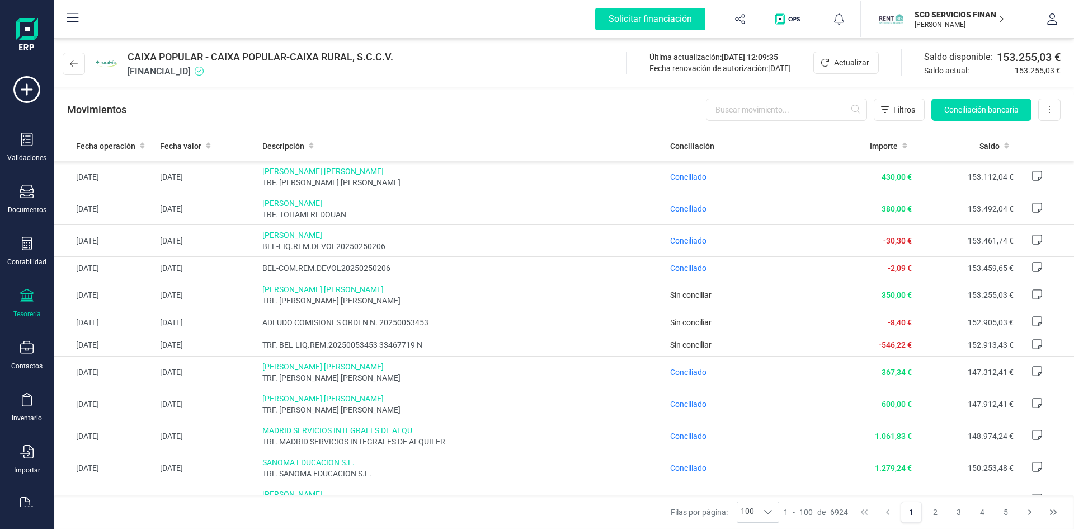
click at [950, 15] on p "SCD SERVICIOS FINANCIEROS SL" at bounding box center [960, 14] width 90 height 11
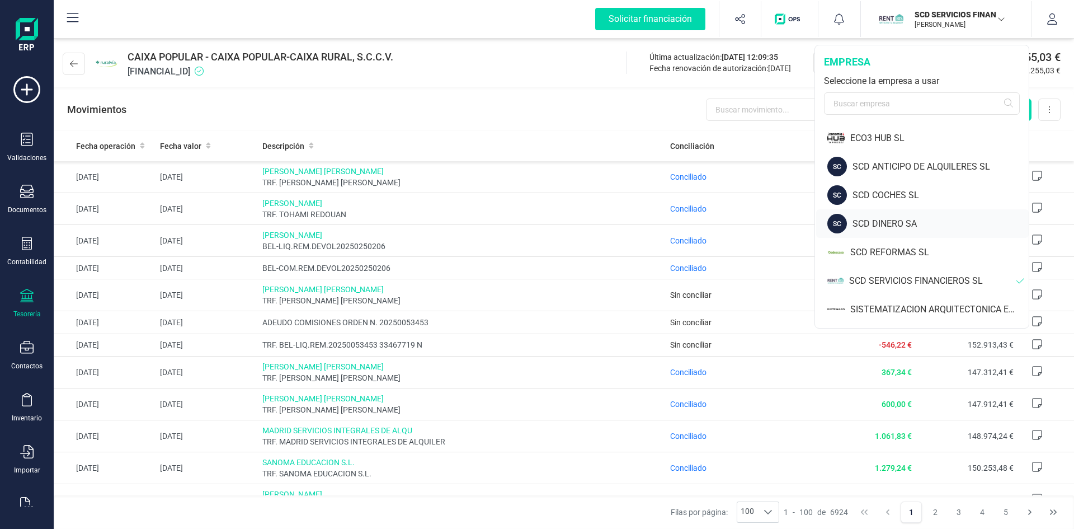
click at [888, 223] on div "SCD DINERO SA" at bounding box center [941, 223] width 176 height 13
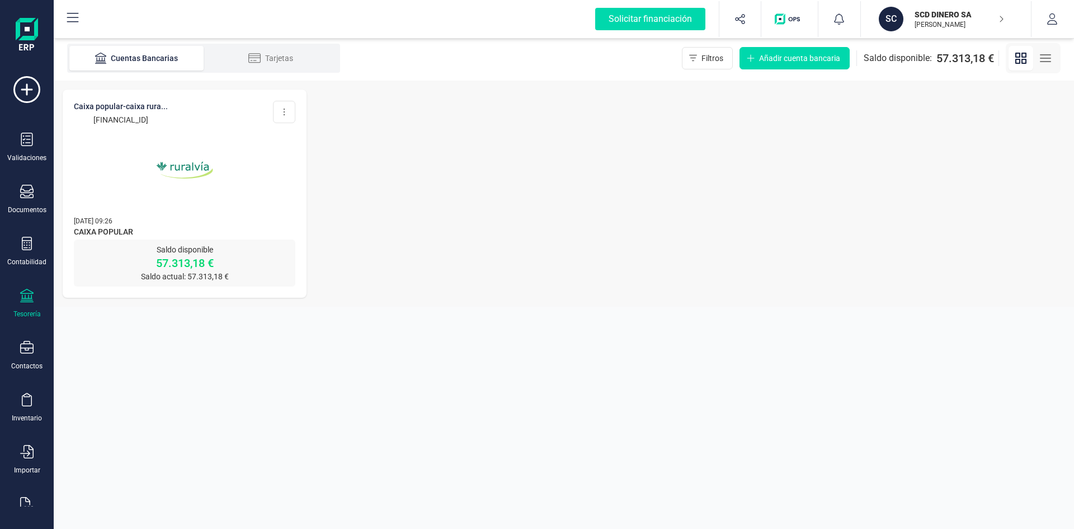
click at [182, 164] on img at bounding box center [185, 170] width 94 height 94
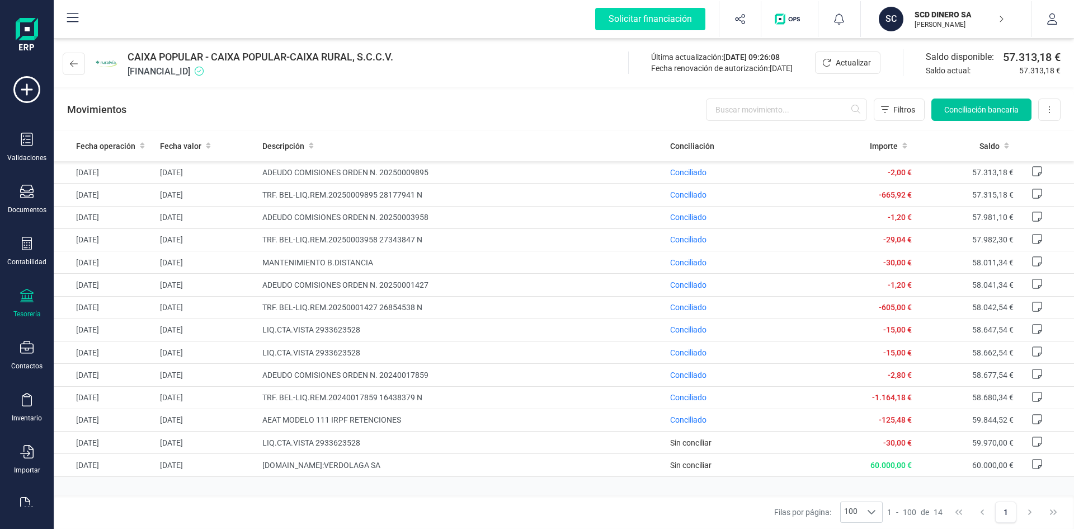
click at [958, 107] on span "Conciliación bancaria" at bounding box center [981, 109] width 74 height 11
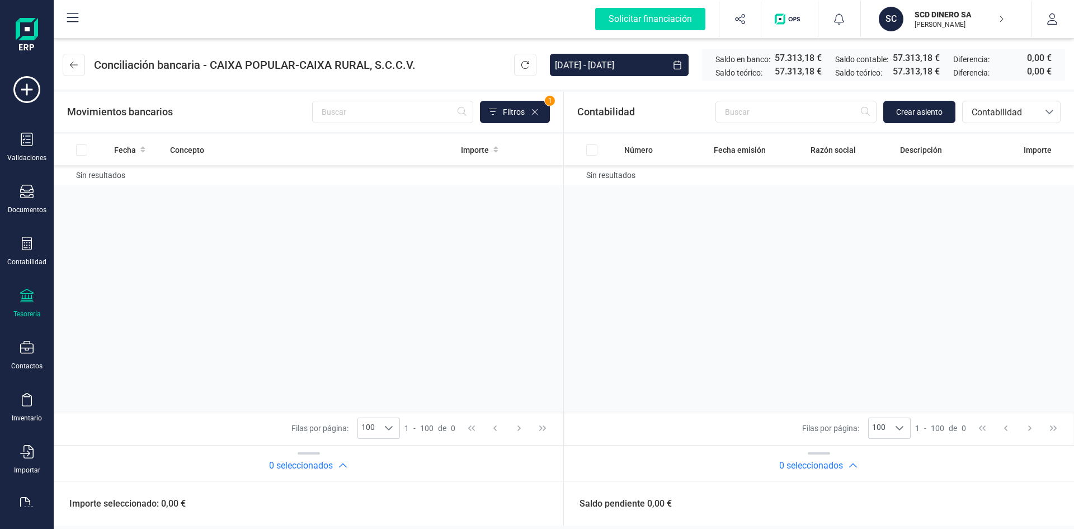
click at [945, 13] on p "SCD DINERO SA" at bounding box center [960, 14] width 90 height 11
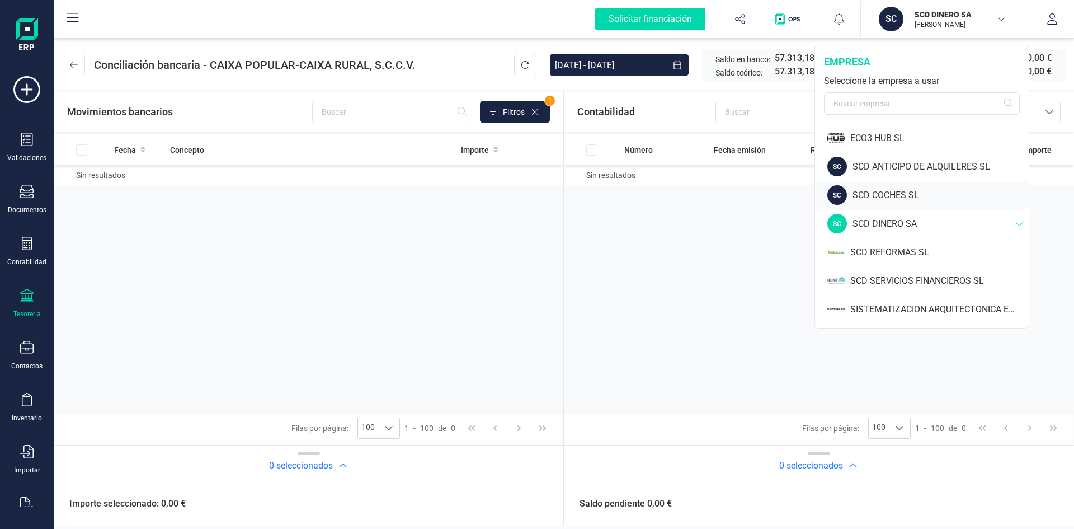
click at [885, 191] on div "SCD COCHES SL" at bounding box center [941, 195] width 176 height 13
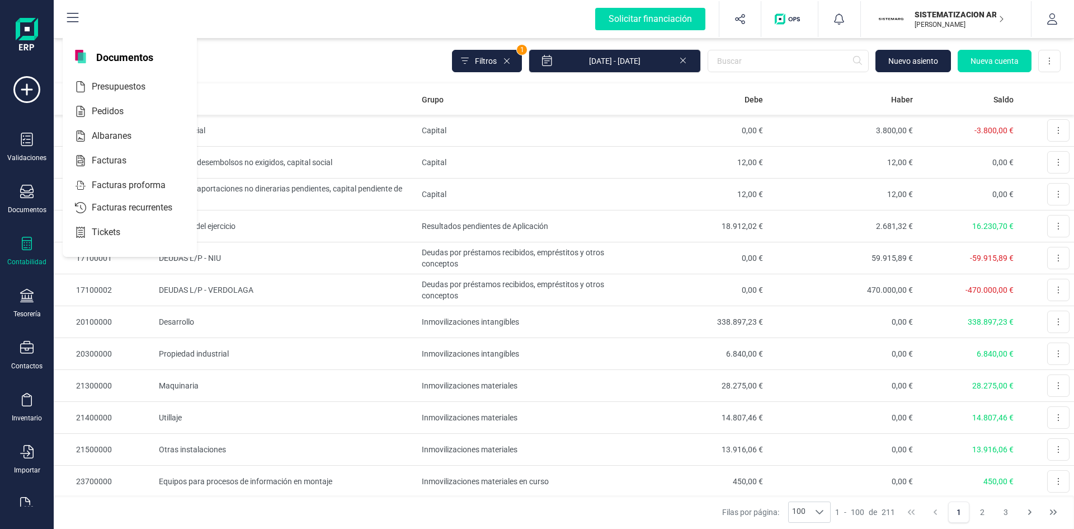
click at [26, 243] on icon at bounding box center [26, 243] width 13 height 13
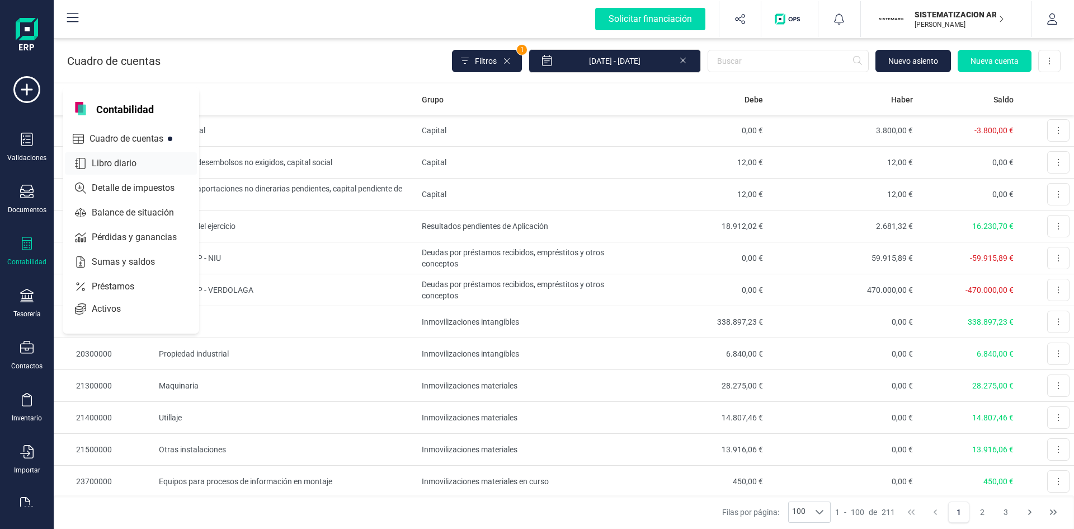
click at [116, 167] on span "Libro diario" at bounding box center [121, 163] width 69 height 13
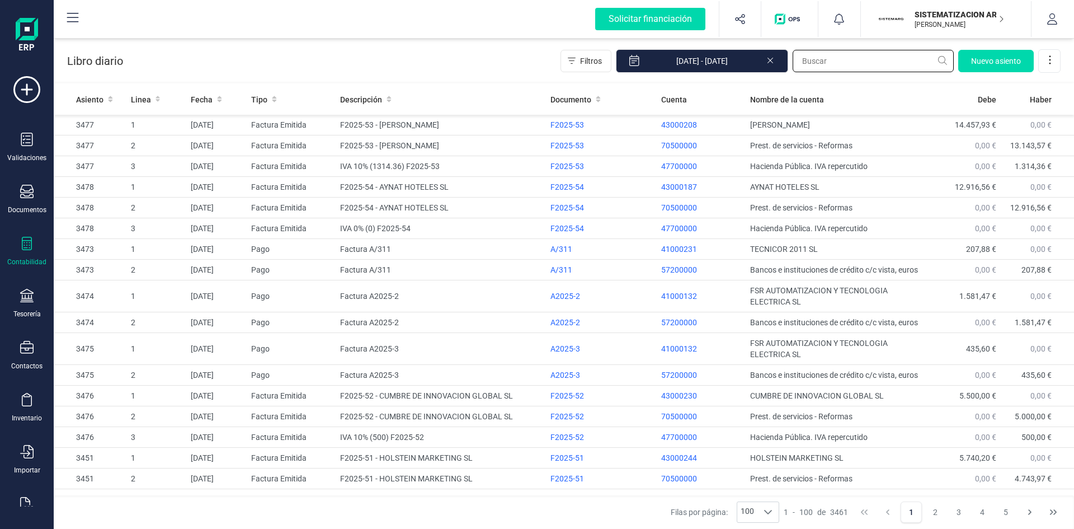
click at [811, 61] on input "text" at bounding box center [873, 61] width 161 height 22
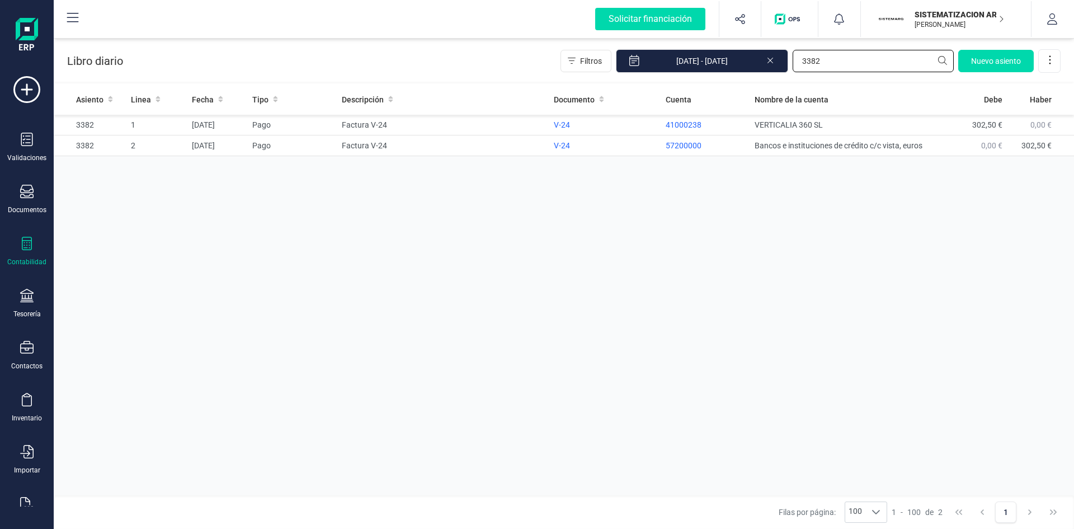
click at [835, 59] on input "3382" at bounding box center [873, 61] width 161 height 22
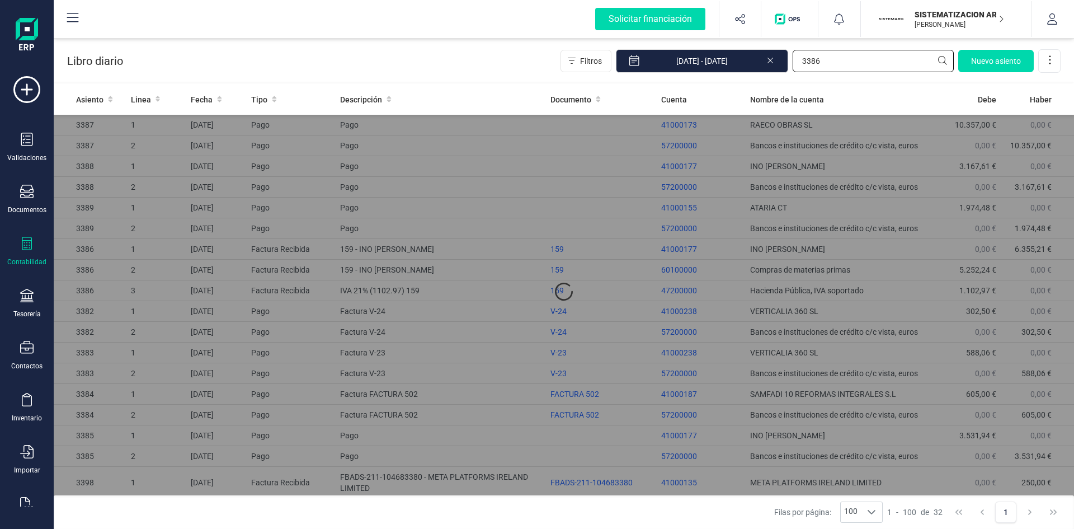
type input "3386"
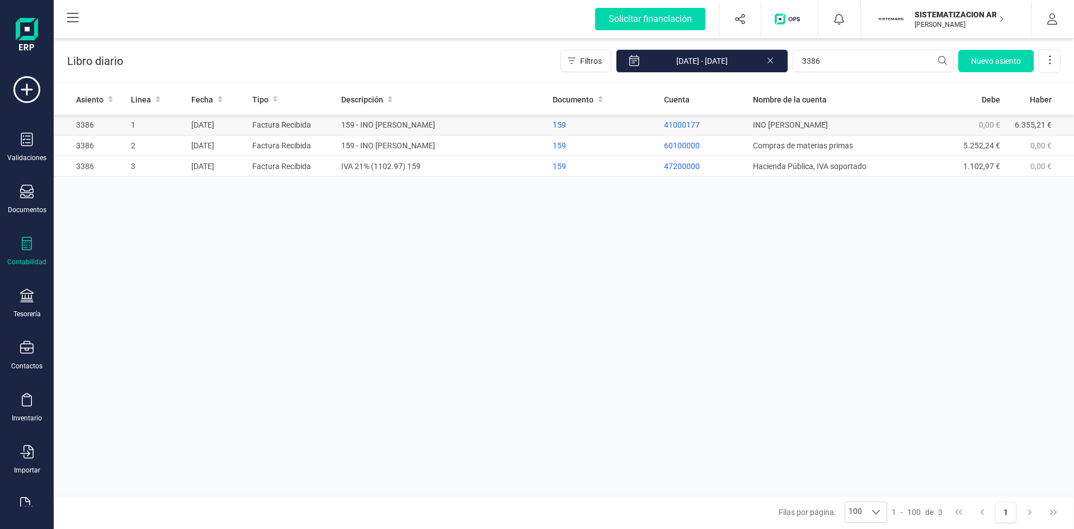
click at [397, 121] on td "159 - INO [PERSON_NAME]" at bounding box center [442, 125] width 211 height 21
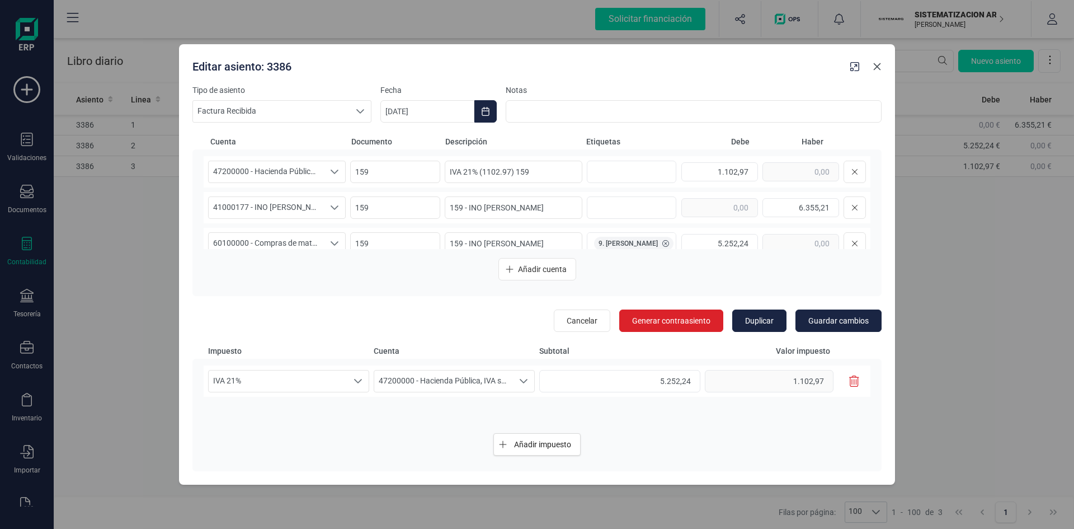
click at [878, 64] on icon "button" at bounding box center [877, 66] width 9 height 9
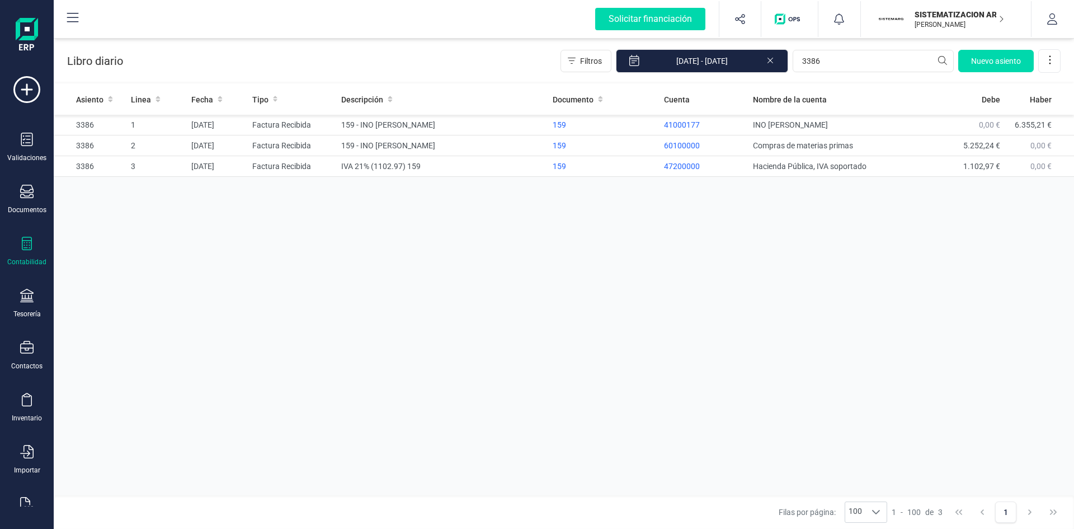
click at [21, 252] on div at bounding box center [26, 245] width 13 height 16
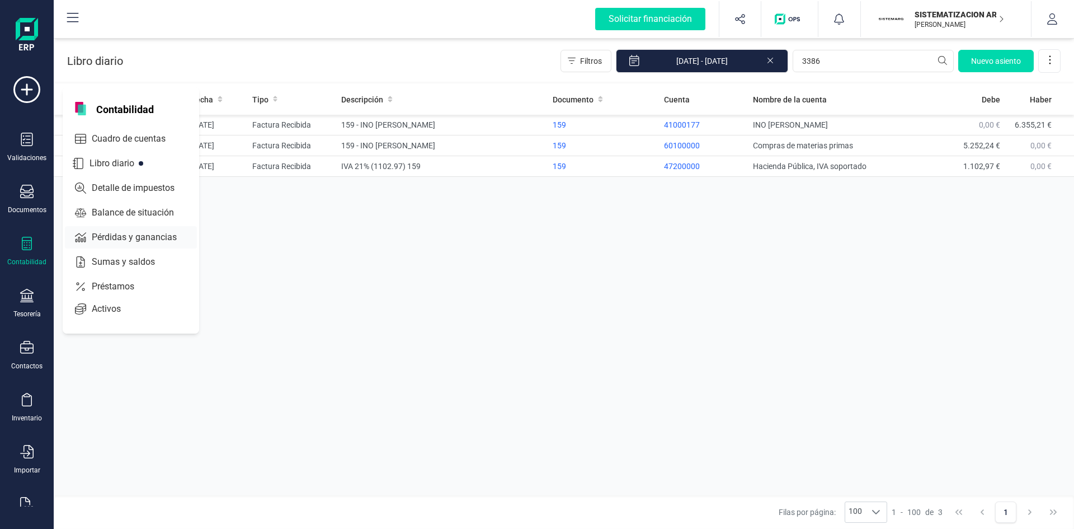
click at [123, 237] on span "Pérdidas y ganancias" at bounding box center [142, 236] width 110 height 13
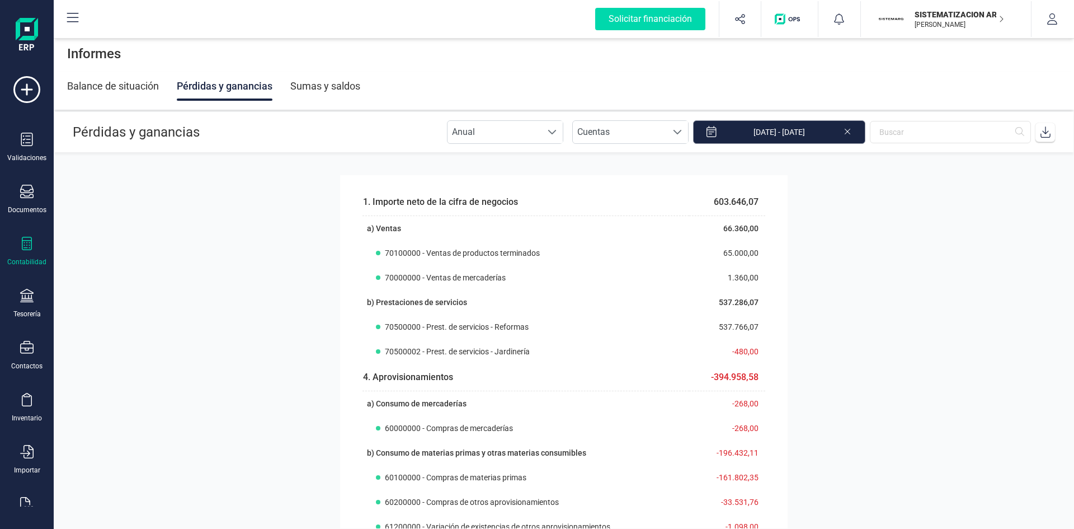
click at [757, 132] on input "[DATE] - [DATE]" at bounding box center [779, 131] width 172 height 23
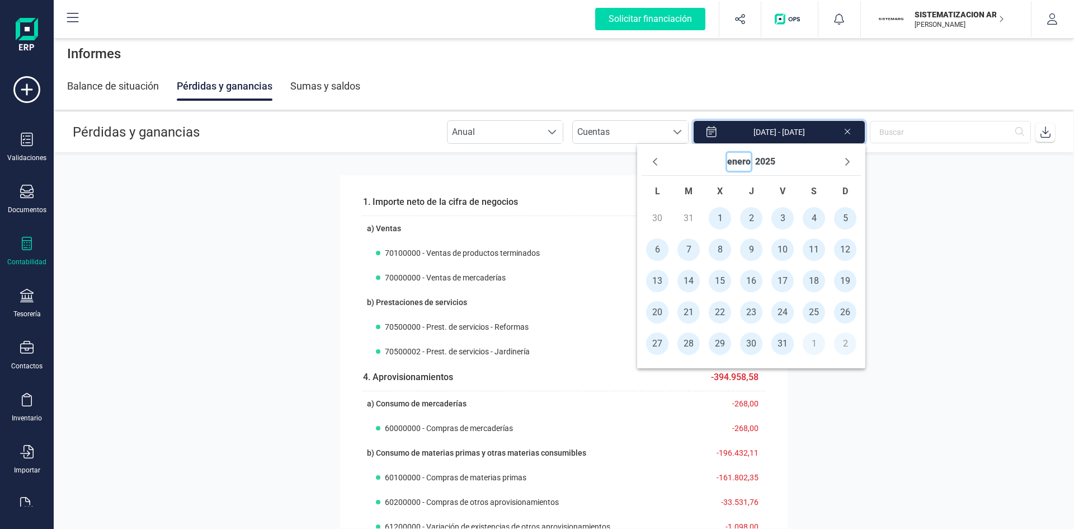
click at [736, 160] on button "enero" at bounding box center [738, 162] width 23 height 18
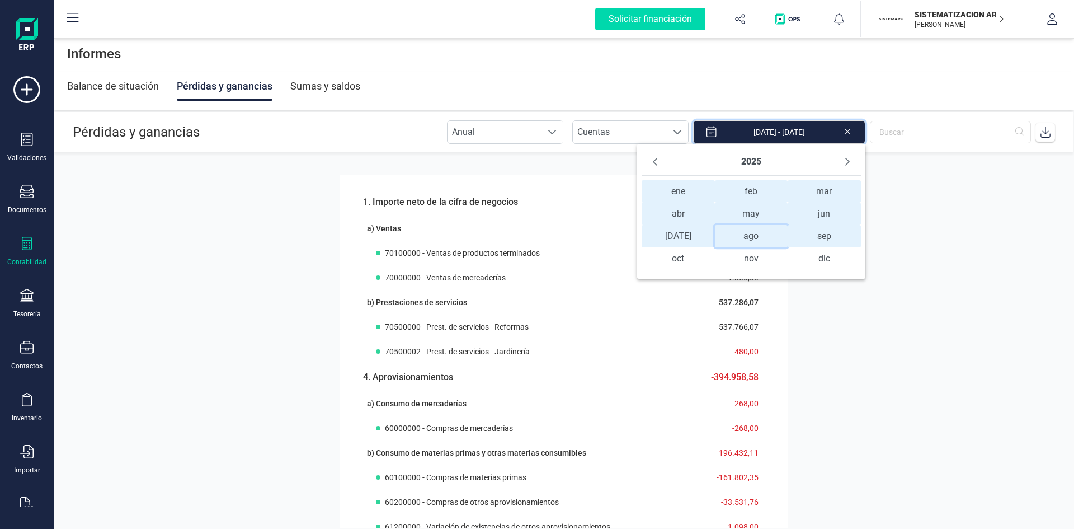
click at [743, 237] on span "ago ago" at bounding box center [751, 236] width 73 height 22
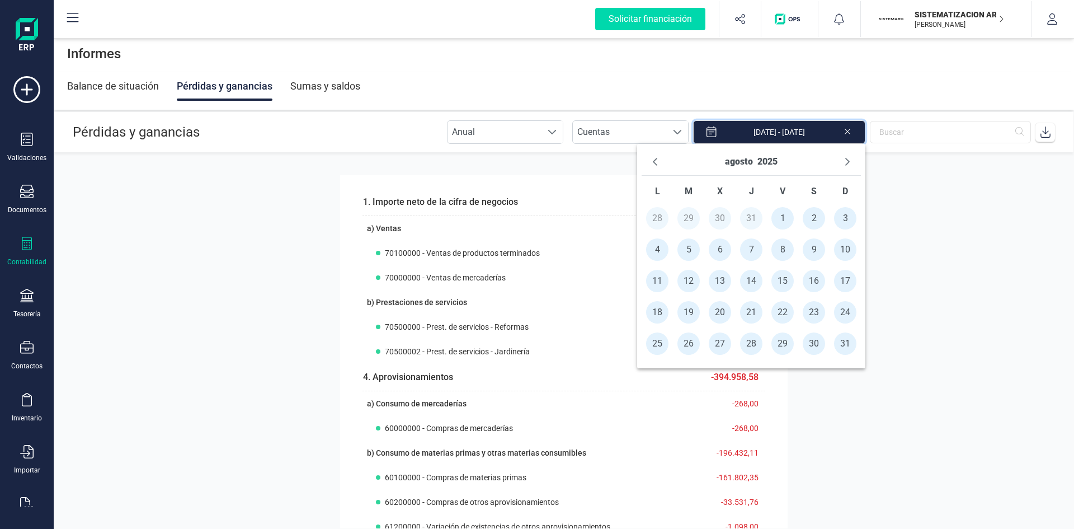
click at [781, 217] on span "1" at bounding box center [782, 218] width 22 height 22
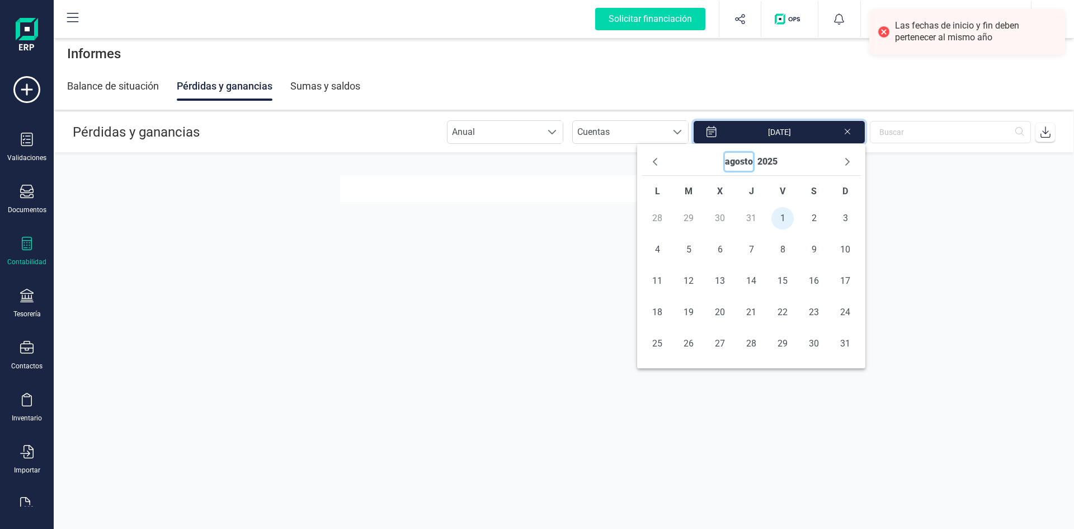
click at [741, 165] on button "agosto" at bounding box center [739, 162] width 28 height 18
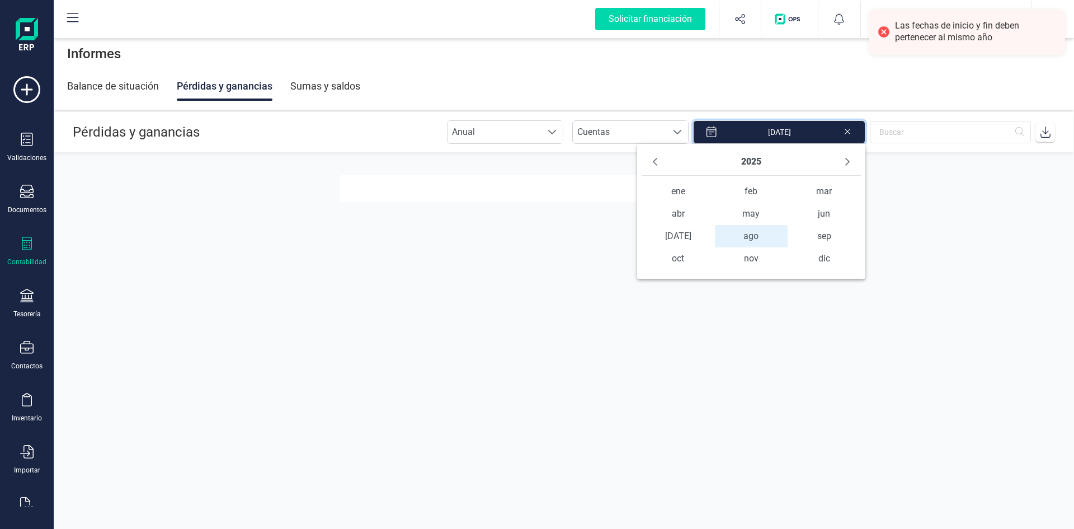
click at [763, 238] on span "ago ago" at bounding box center [751, 236] width 73 height 22
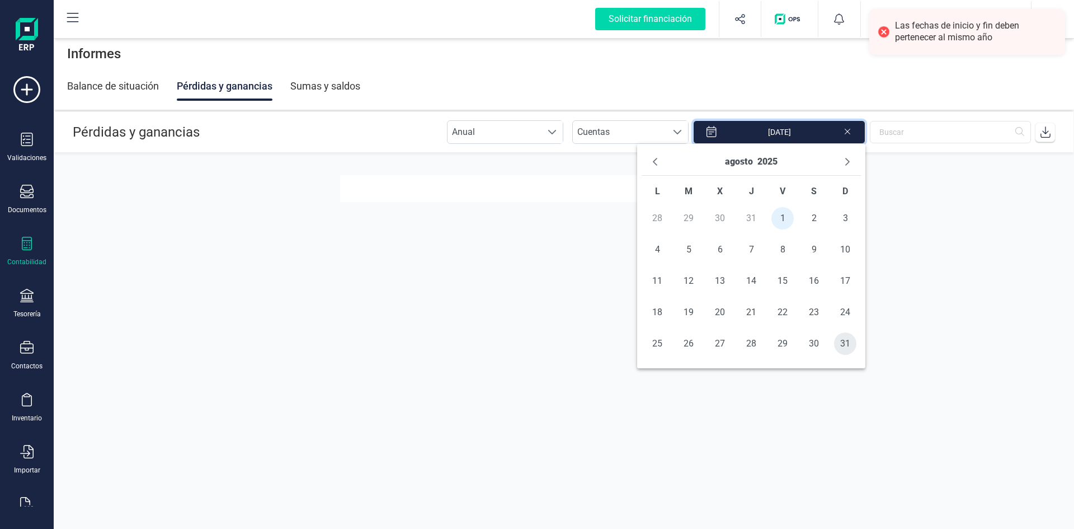
click at [847, 340] on span "31" at bounding box center [845, 343] width 22 height 22
type input "[DATE] - [DATE]"
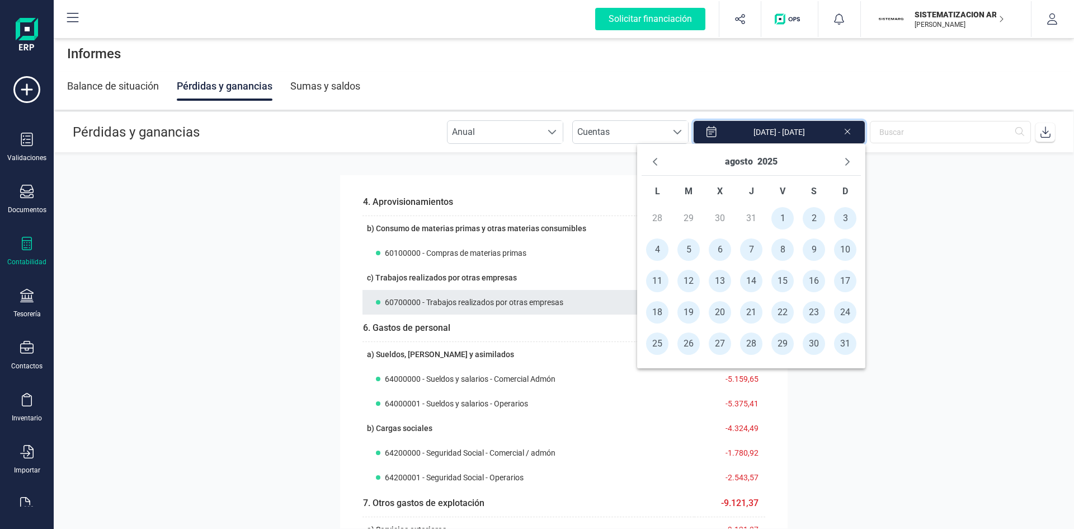
click at [558, 296] on span "60700000 - Trabajos realizados por otras empresas" at bounding box center [474, 301] width 178 height 11
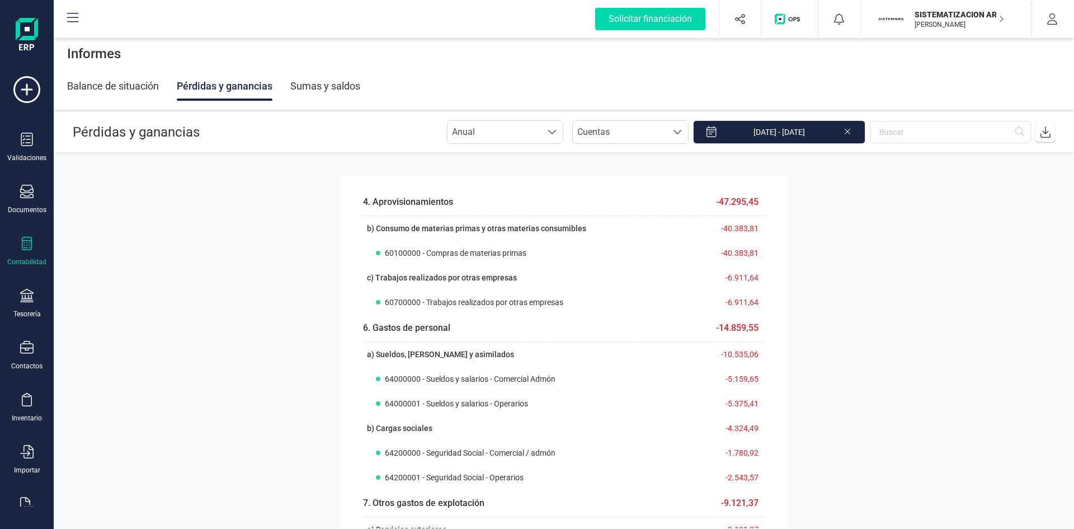
click at [941, 260] on section "4. Aprovisionamientos -47.295,45 b) Consumo de materias primas y otras materias…" at bounding box center [564, 340] width 1020 height 375
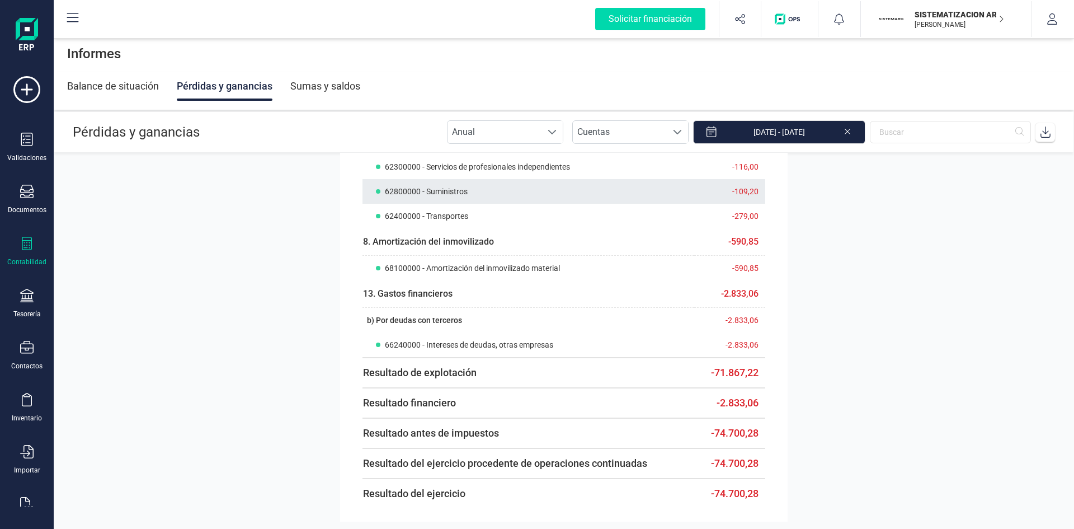
scroll to position [579, 0]
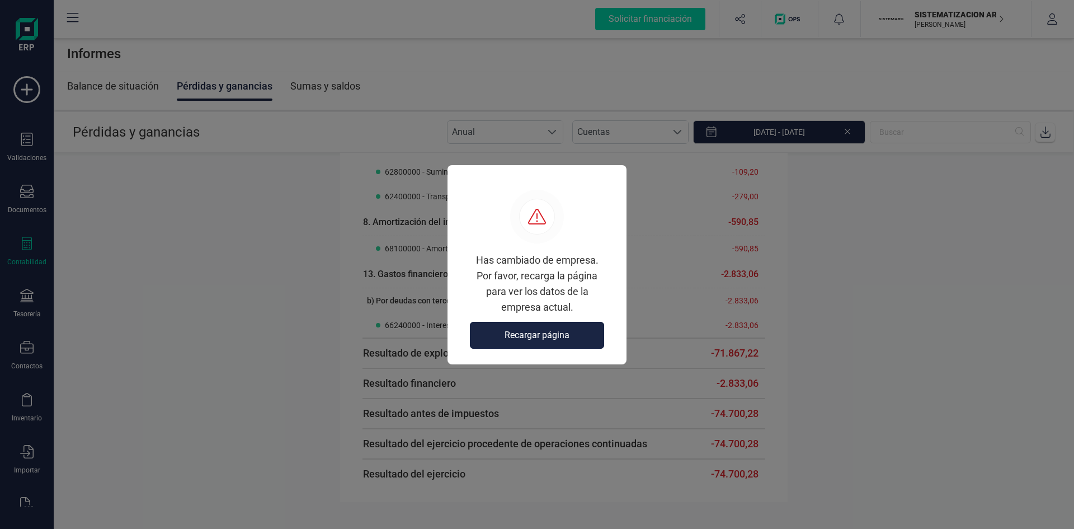
click at [566, 333] on span "Recargar página" at bounding box center [537, 334] width 65 height 13
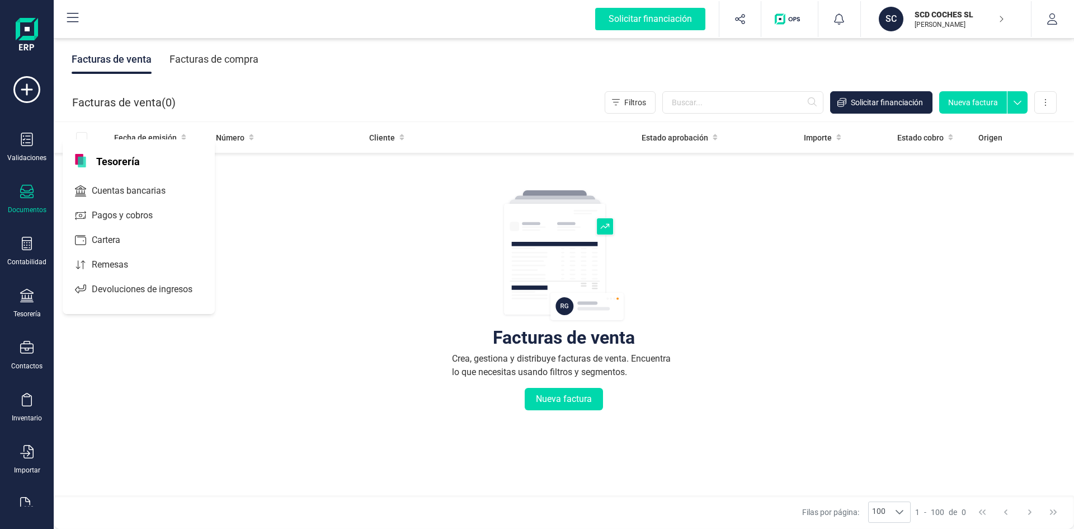
click at [140, 185] on span "Cuentas bancarias" at bounding box center [136, 190] width 98 height 13
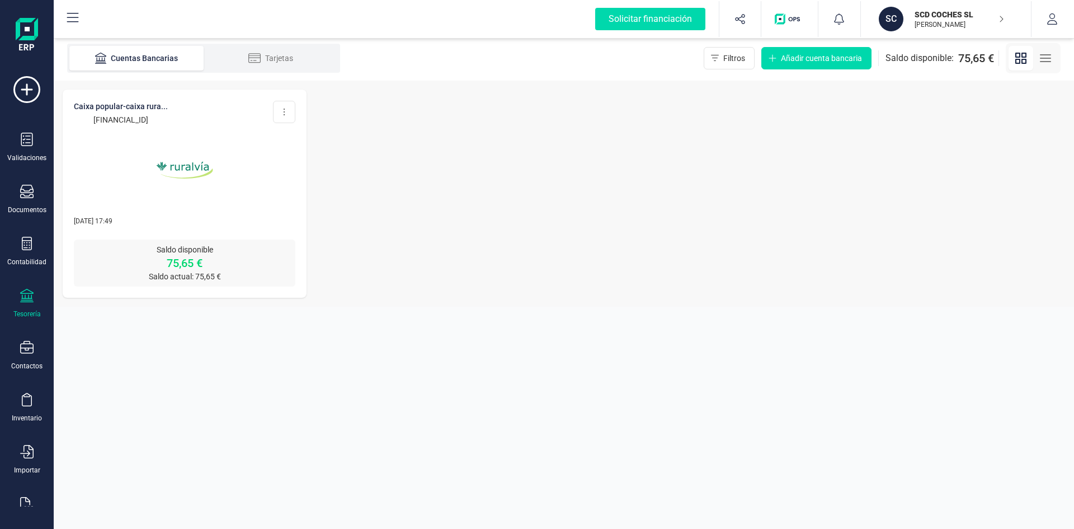
click at [943, 18] on p "SCD COCHES SL" at bounding box center [960, 14] width 90 height 11
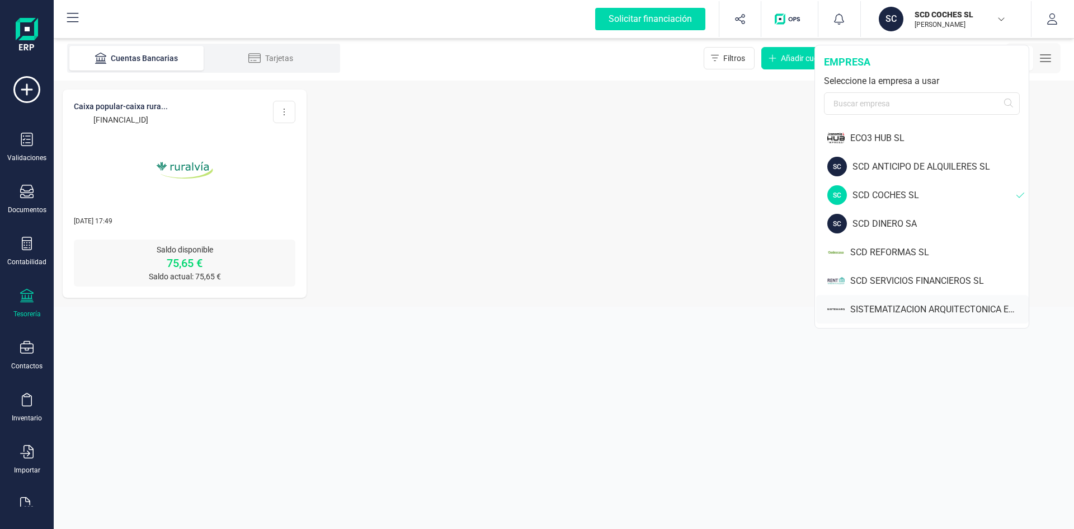
click at [905, 308] on div "SISTEMATIZACION ARQUITECTONICA EN REFORMAS SL" at bounding box center [939, 309] width 178 height 13
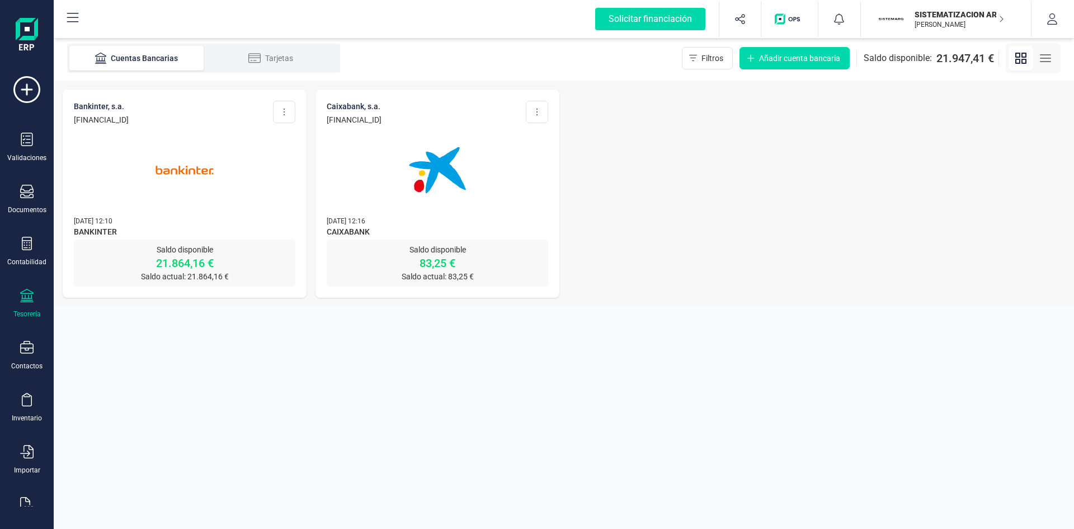
click at [172, 256] on p "21.864,16 €" at bounding box center [185, 263] width 222 height 16
click at [209, 162] on img at bounding box center [185, 170] width 94 height 94
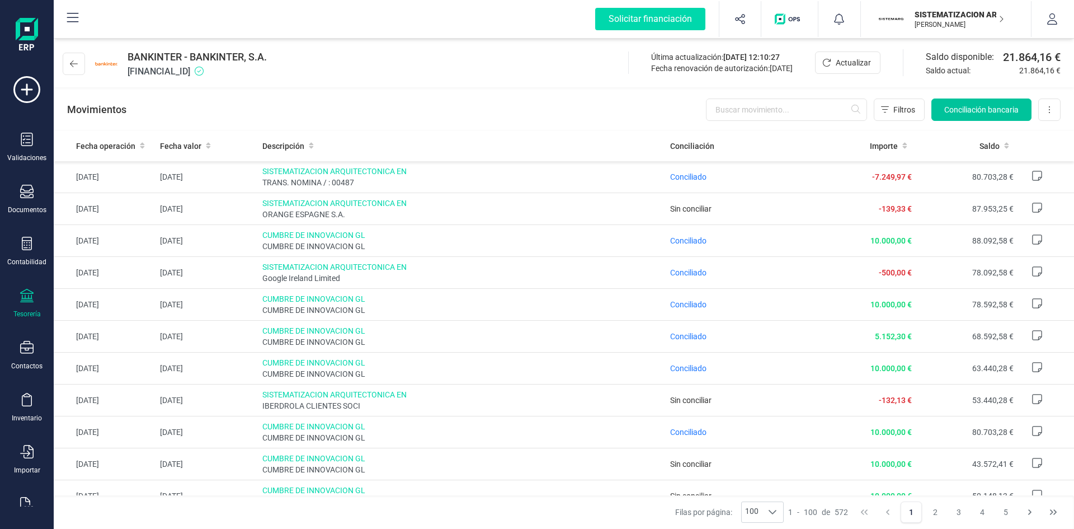
click at [981, 105] on span "Conciliación bancaria" at bounding box center [981, 109] width 74 height 11
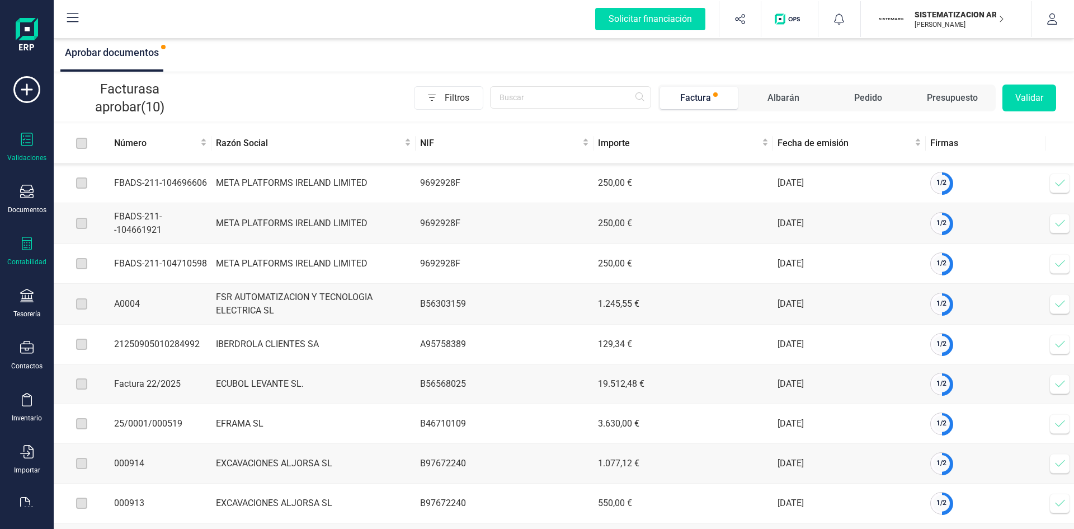
click at [25, 248] on icon at bounding box center [27, 243] width 10 height 13
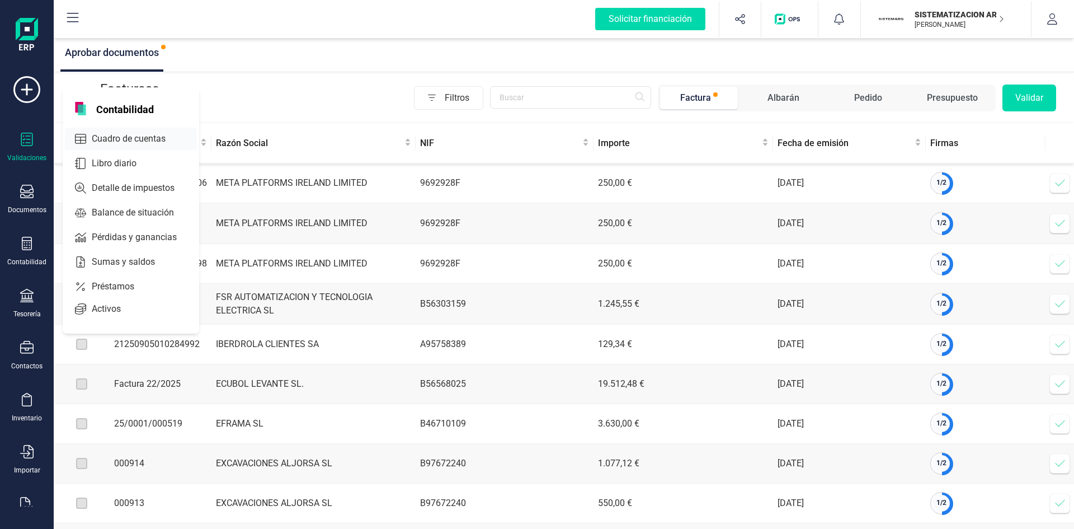
click at [107, 136] on span "Cuadro de cuentas" at bounding box center [136, 138] width 98 height 13
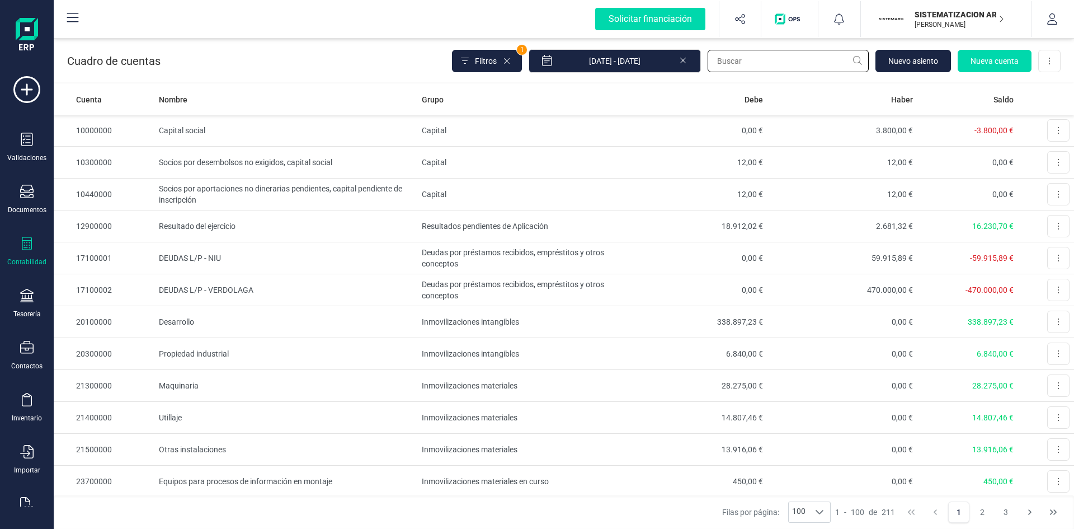
click at [734, 58] on input "text" at bounding box center [788, 61] width 161 height 22
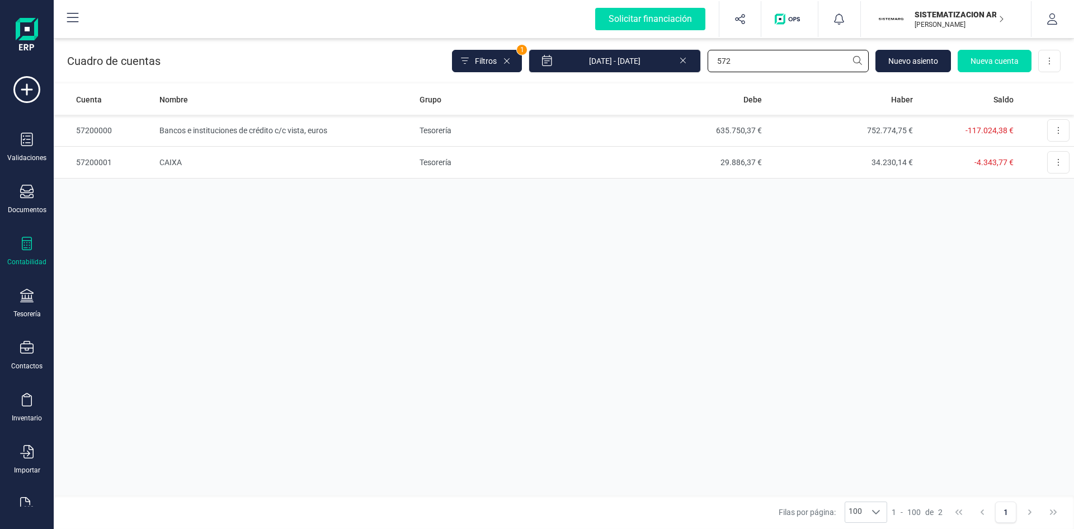
type input "572"
click at [265, 131] on td "Bancos e instituciones de crédito c/c vista, euros" at bounding box center [285, 131] width 260 height 32
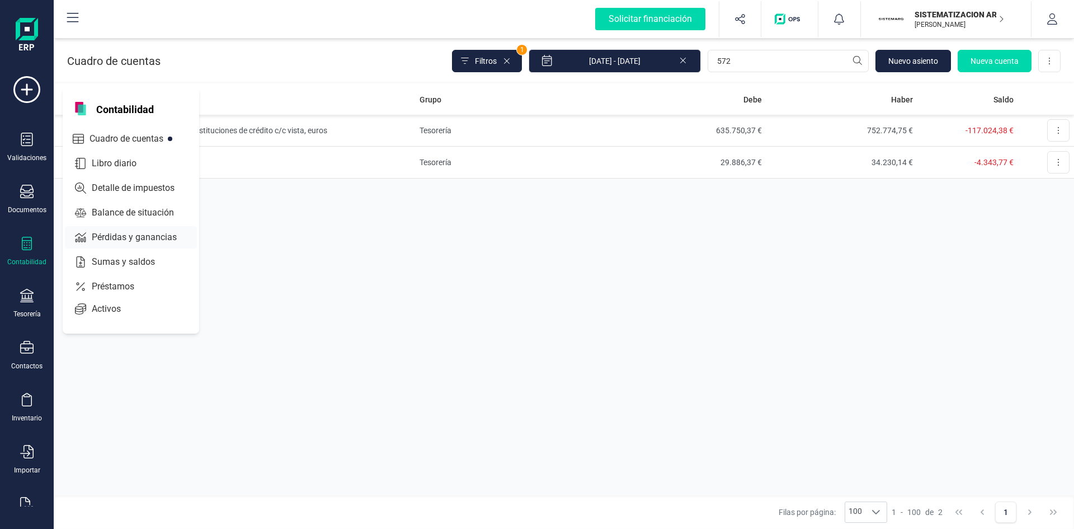
click at [130, 239] on span "Pérdidas y ganancias" at bounding box center [142, 236] width 110 height 13
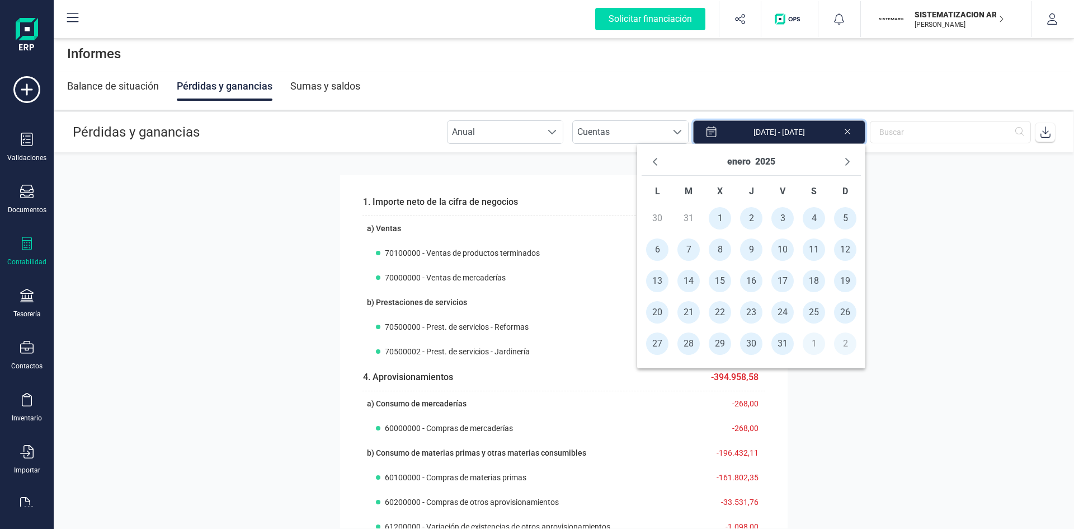
click at [787, 133] on input "[DATE] - [DATE]" at bounding box center [779, 131] width 172 height 23
click at [740, 160] on button "enero" at bounding box center [738, 162] width 23 height 18
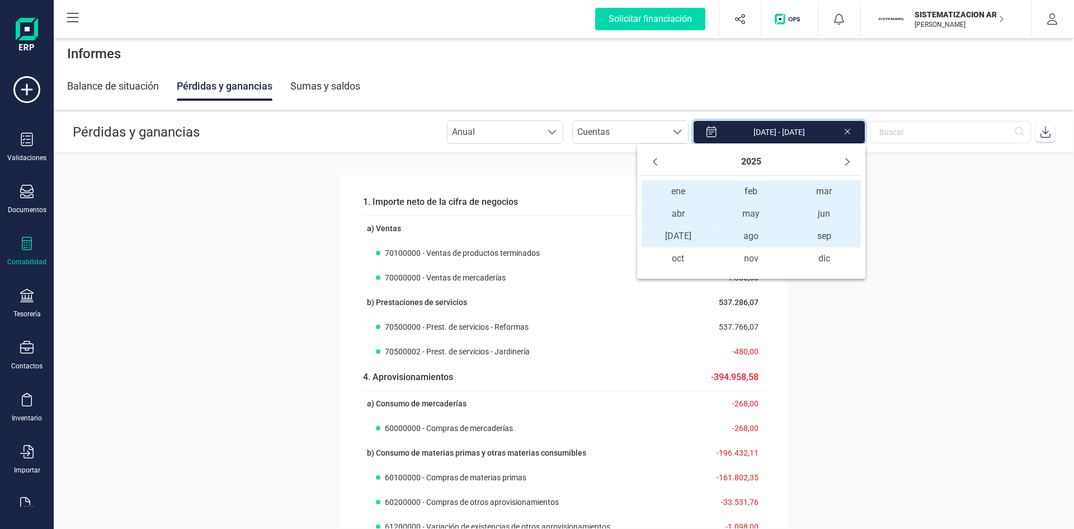
click at [674, 193] on span "ene ene" at bounding box center [678, 191] width 73 height 22
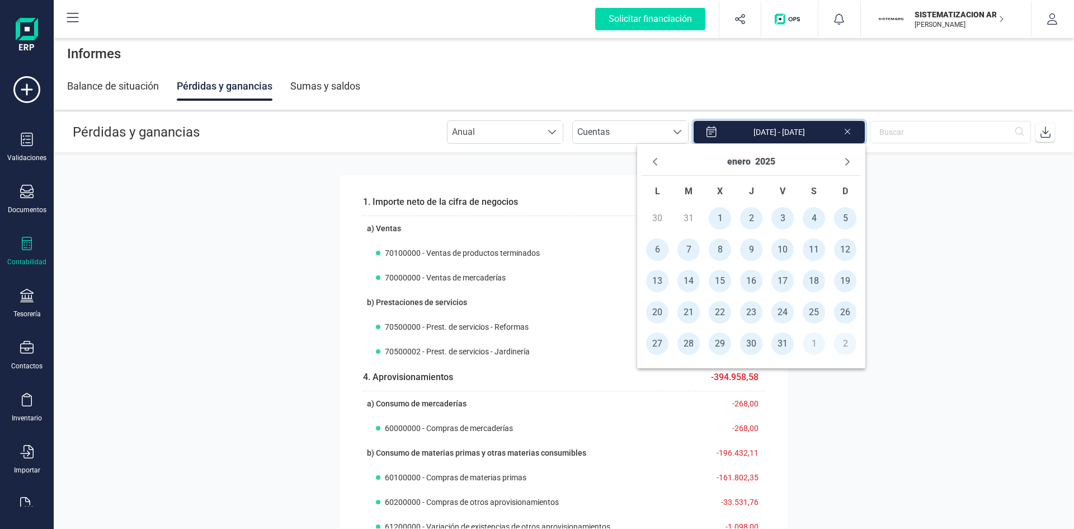
click at [716, 218] on span "1" at bounding box center [720, 218] width 22 height 22
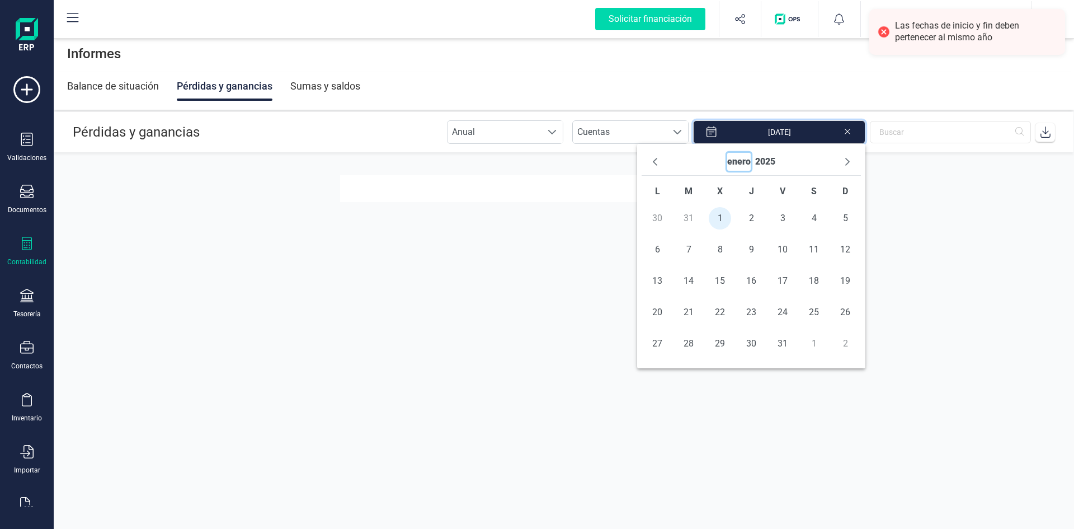
click at [741, 161] on button "enero" at bounding box center [738, 162] width 23 height 18
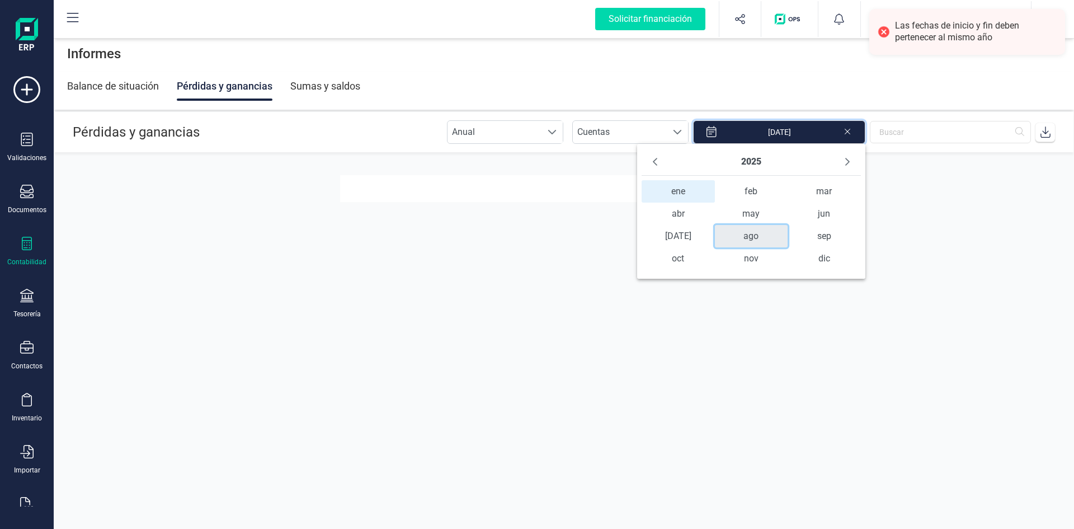
click at [750, 232] on span "ago" at bounding box center [751, 236] width 73 height 22
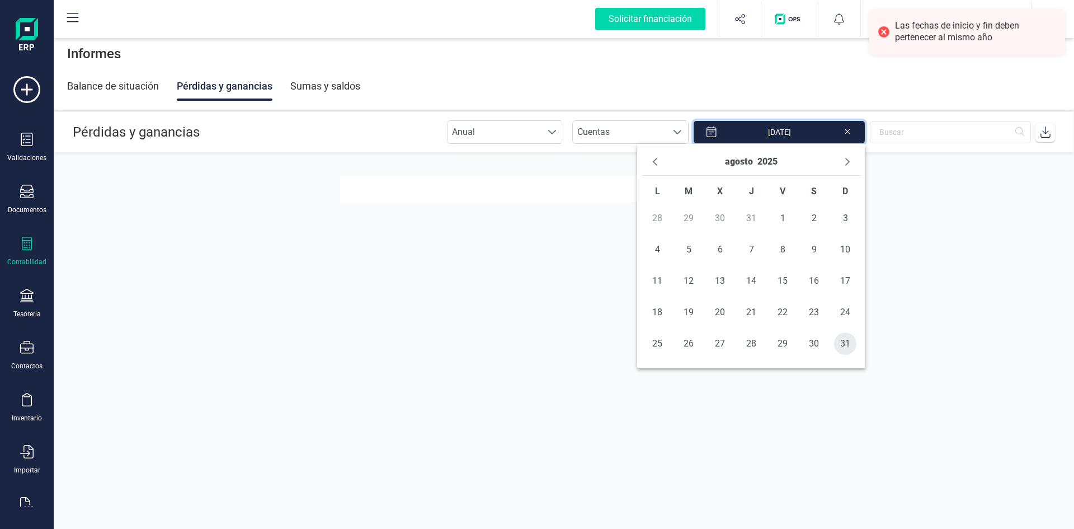
click at [844, 346] on span "31" at bounding box center [845, 343] width 22 height 22
type input "[DATE] - [DATE]"
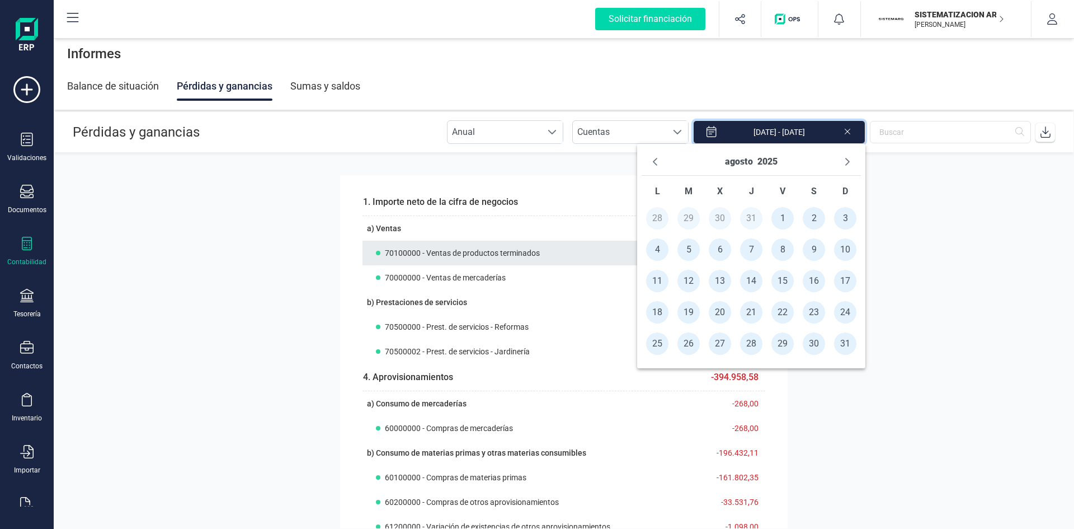
click at [581, 252] on div "70100000 - Ventas de productos terminados" at bounding box center [532, 252] width 313 height 11
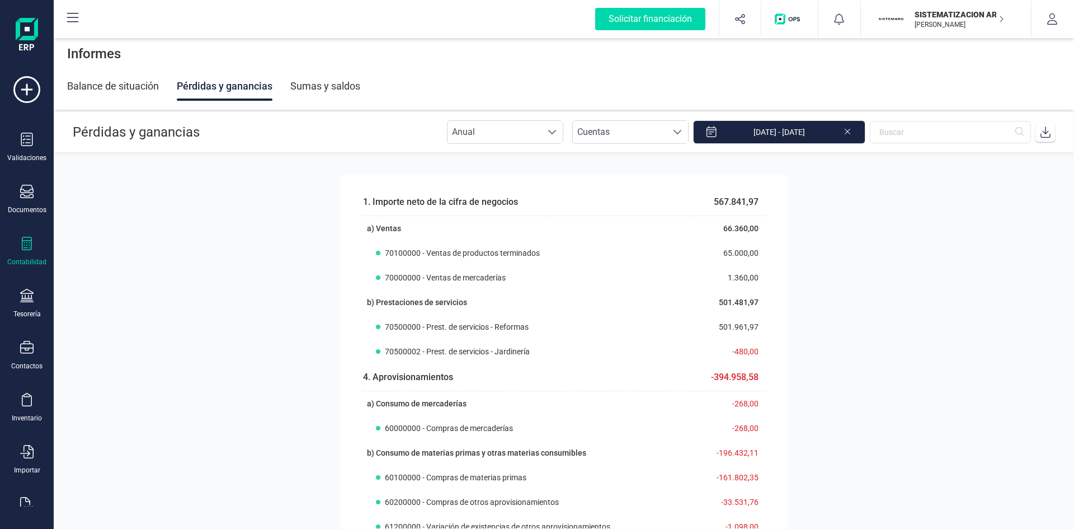
click at [907, 236] on section "1. Importe neto de la cifra de negocios 567.841,97 a) Ventas 66.360,00 70100000…" at bounding box center [564, 340] width 1020 height 375
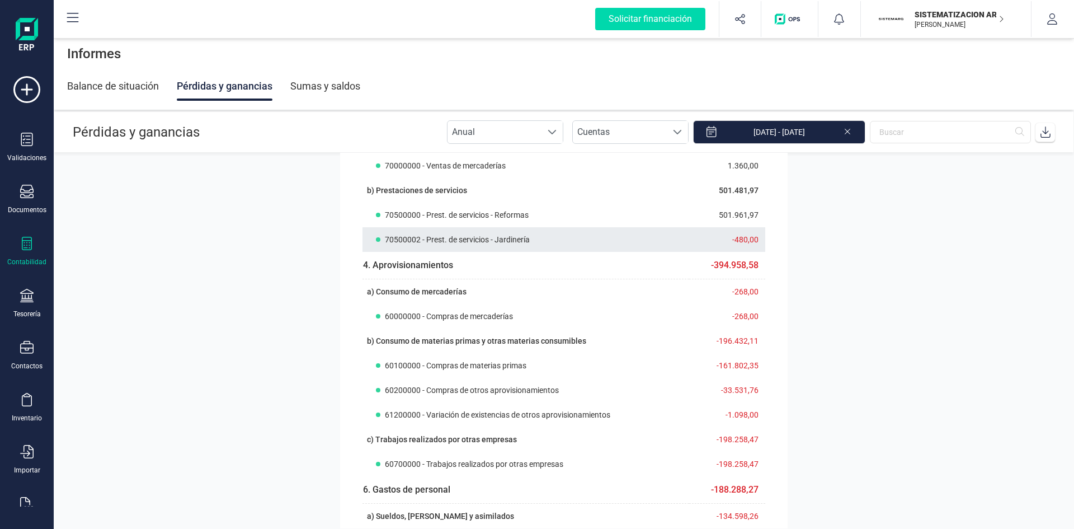
scroll to position [168, 0]
